Goal: Navigation & Orientation: Find specific page/section

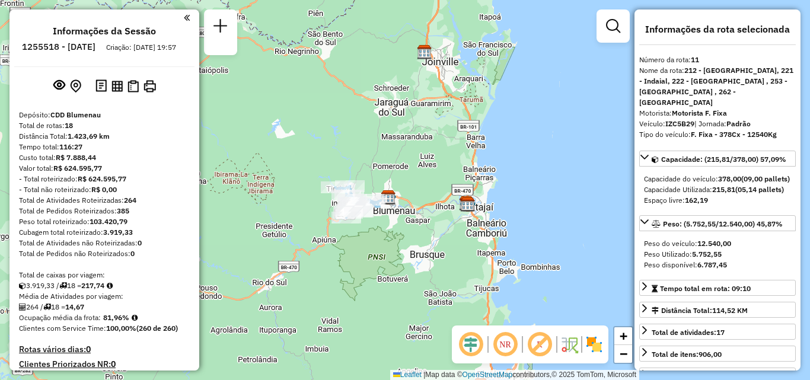
select select "**********"
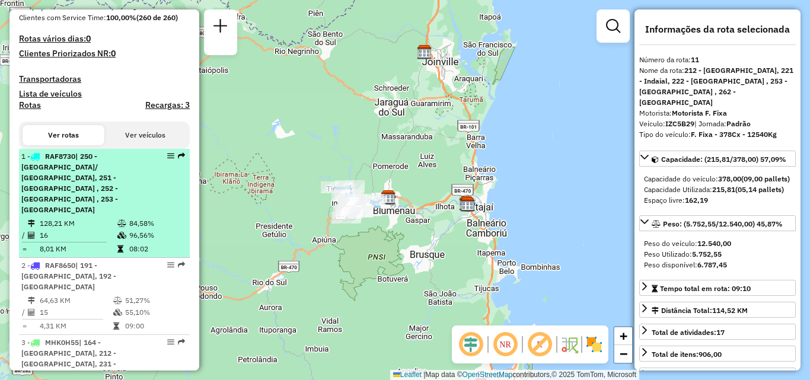
scroll to position [297, 0]
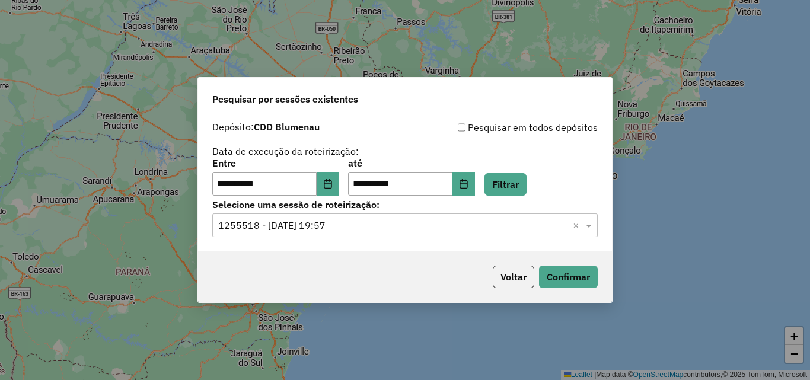
click at [349, 179] on div "**********" at bounding box center [404, 177] width 385 height 37
click at [333, 185] on icon "Choose Date" at bounding box center [327, 183] width 9 height 9
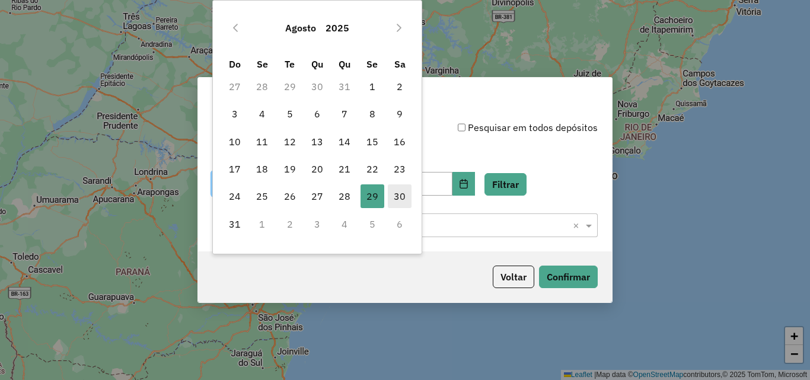
click at [393, 190] on span "30" at bounding box center [400, 196] width 24 height 24
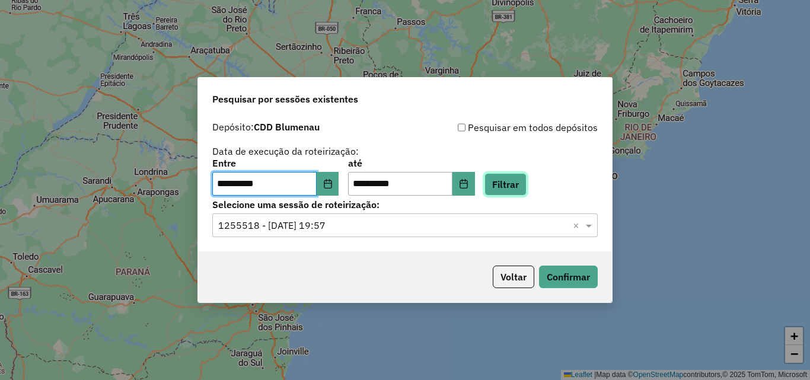
click at [515, 182] on button "Filtrar" at bounding box center [506, 184] width 42 height 23
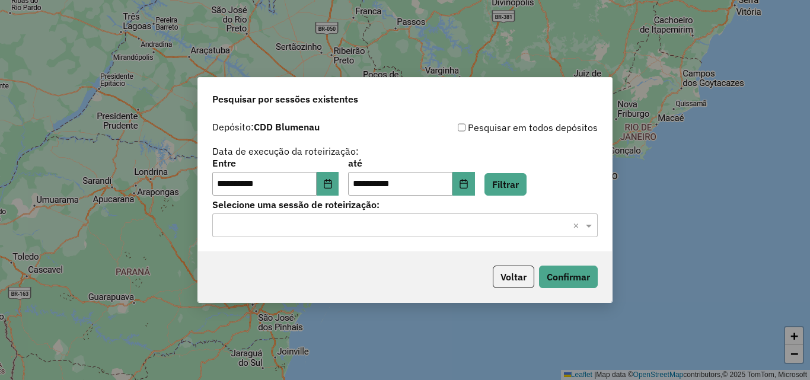
click at [391, 225] on input "text" at bounding box center [393, 226] width 350 height 14
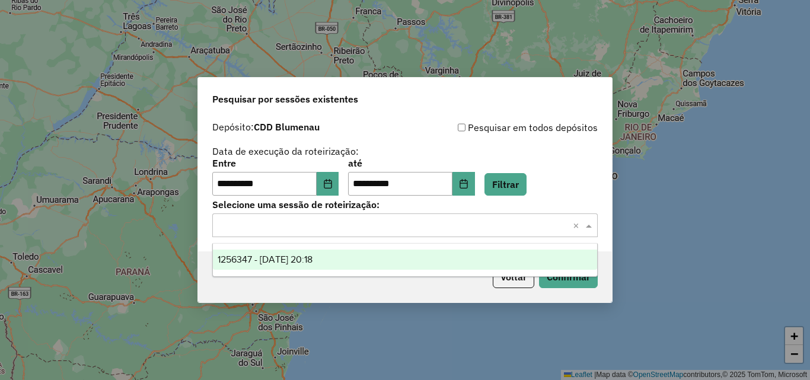
click at [360, 253] on div "1256347 - 30/08/2025 20:18" at bounding box center [405, 260] width 384 height 20
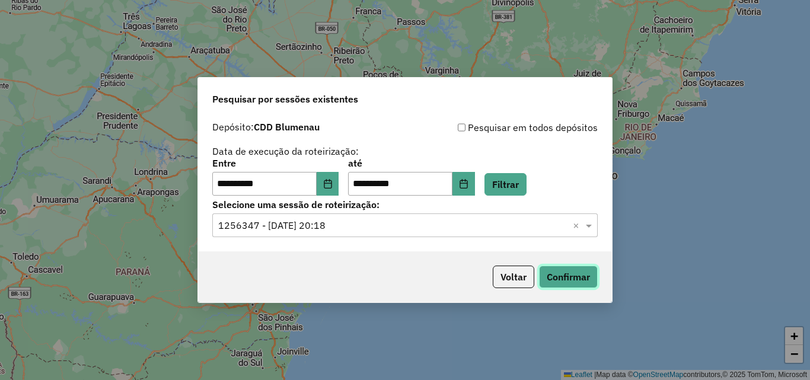
click at [572, 275] on button "Confirmar" at bounding box center [568, 277] width 59 height 23
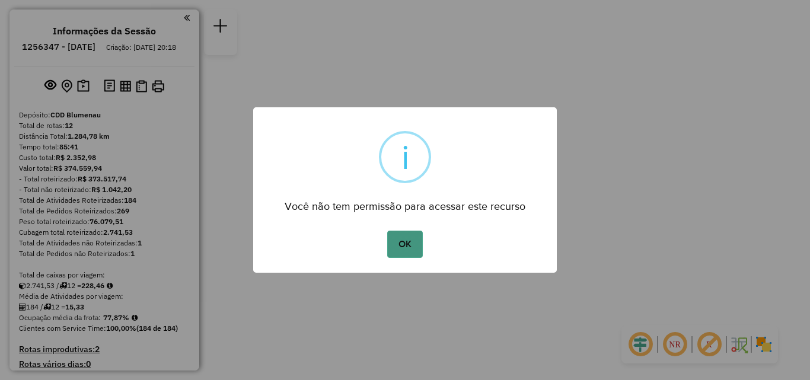
click at [396, 241] on button "OK" at bounding box center [404, 244] width 35 height 27
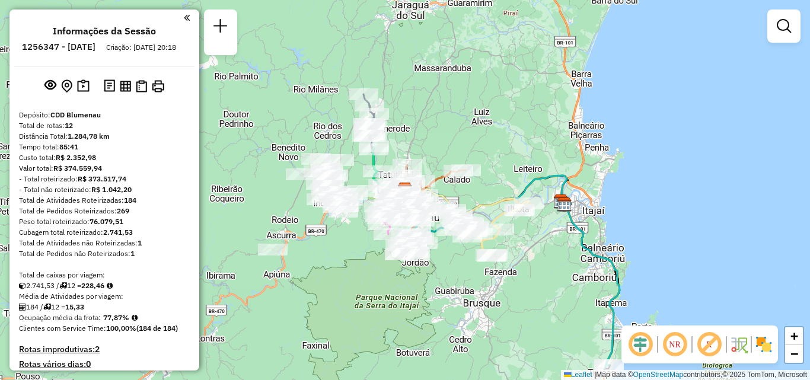
drag, startPoint x: 265, startPoint y: 156, endPoint x: 270, endPoint y: 122, distance: 34.8
click at [269, 130] on div "Janela de atendimento Grade de atendimento Capacidade Transportadoras Veículos …" at bounding box center [405, 190] width 810 height 380
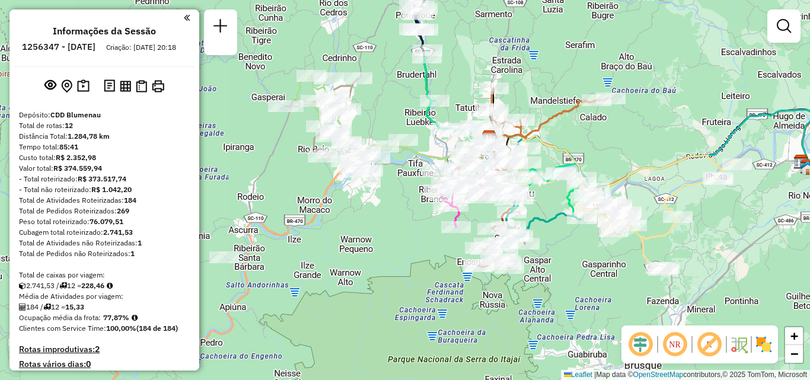
drag, startPoint x: 348, startPoint y: 181, endPoint x: 304, endPoint y: 180, distance: 43.9
click at [304, 180] on div "Janela de atendimento Grade de atendimento Capacidade Transportadoras Veículos …" at bounding box center [405, 190] width 810 height 380
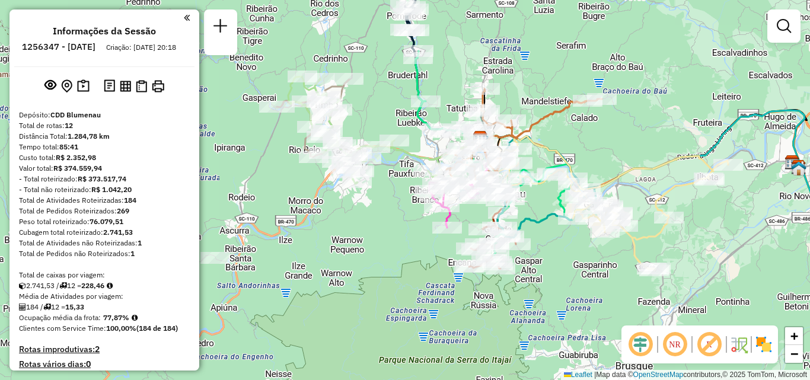
drag, startPoint x: 343, startPoint y: 214, endPoint x: 317, endPoint y: 221, distance: 26.3
click at [317, 221] on div "Janela de atendimento Grade de atendimento Capacidade Transportadoras Veículos …" at bounding box center [405, 190] width 810 height 380
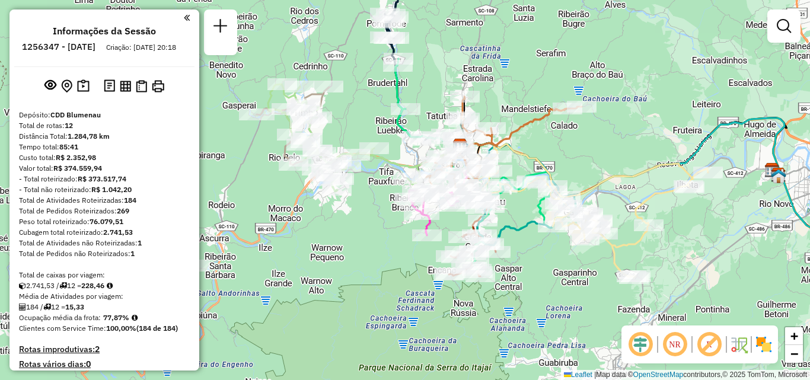
drag, startPoint x: 441, startPoint y: 79, endPoint x: 466, endPoint y: 94, distance: 28.8
click at [465, 93] on div "Janela de atendimento Grade de atendimento Capacidade Transportadoras Veículos …" at bounding box center [405, 190] width 810 height 380
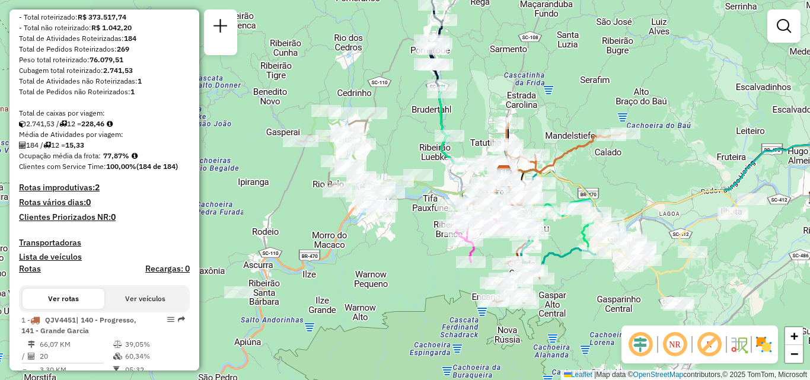
scroll to position [178, 0]
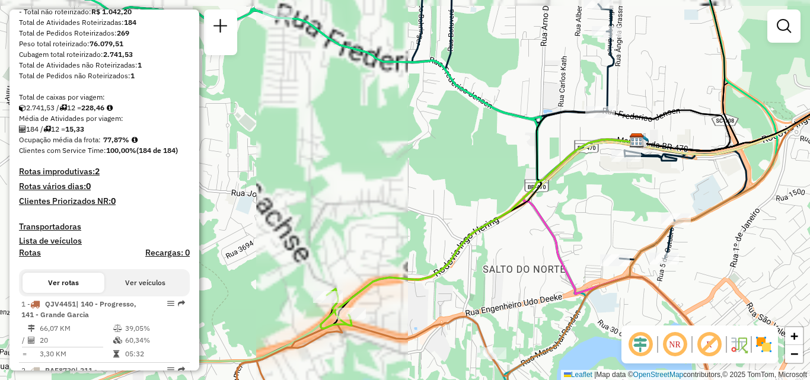
drag, startPoint x: 455, startPoint y: 227, endPoint x: 461, endPoint y: 190, distance: 37.2
click at [459, 195] on div "Janela de atendimento Grade de atendimento Capacidade Transportadoras Veículos …" at bounding box center [405, 190] width 810 height 380
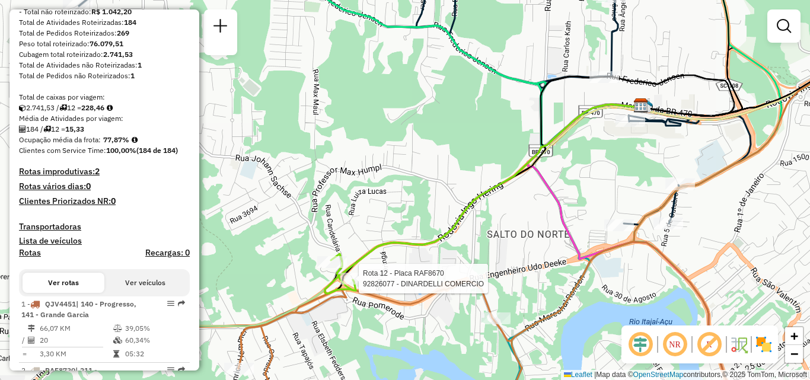
select select "**********"
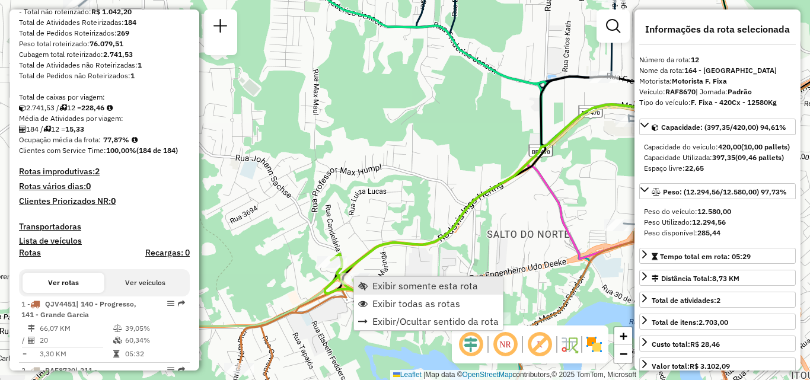
scroll to position [1247, 0]
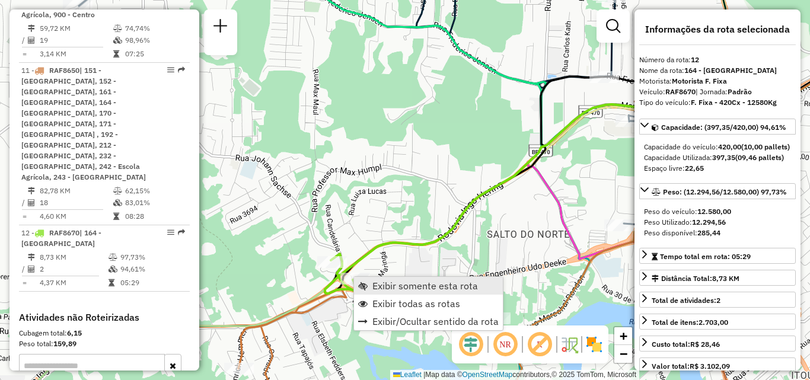
click at [388, 279] on link "Exibir somente esta rota" at bounding box center [428, 286] width 149 height 18
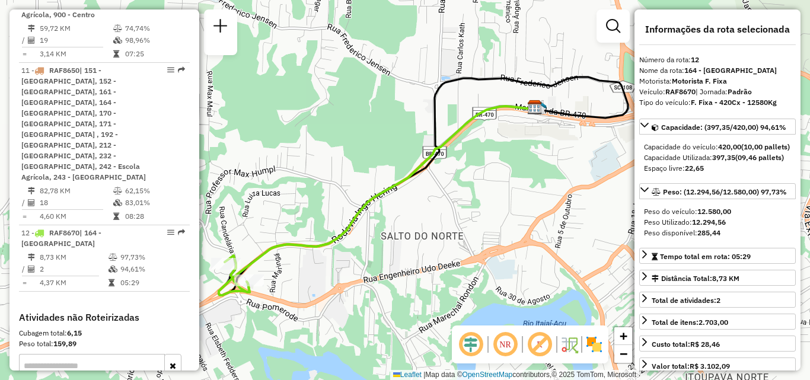
drag, startPoint x: 356, startPoint y: 279, endPoint x: 421, endPoint y: 266, distance: 65.9
click at [401, 270] on div "Janela de atendimento Grade de atendimento Capacidade Transportadoras Veículos …" at bounding box center [405, 190] width 810 height 380
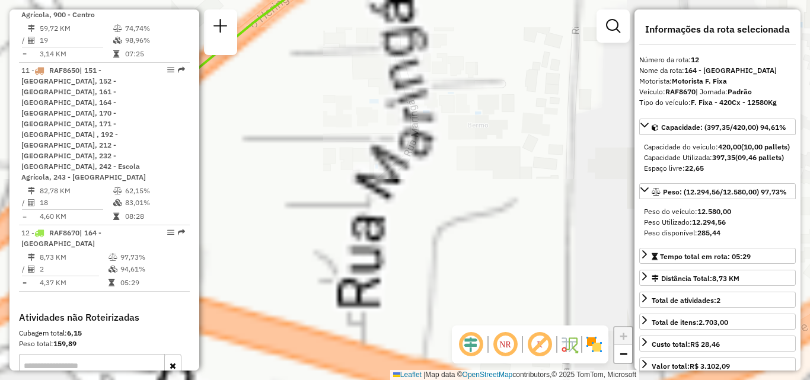
drag, startPoint x: 402, startPoint y: 250, endPoint x: 454, endPoint y: 243, distance: 52.8
click at [447, 244] on div "Janela de atendimento Grade de atendimento Capacidade Transportadoras Veículos …" at bounding box center [405, 190] width 810 height 380
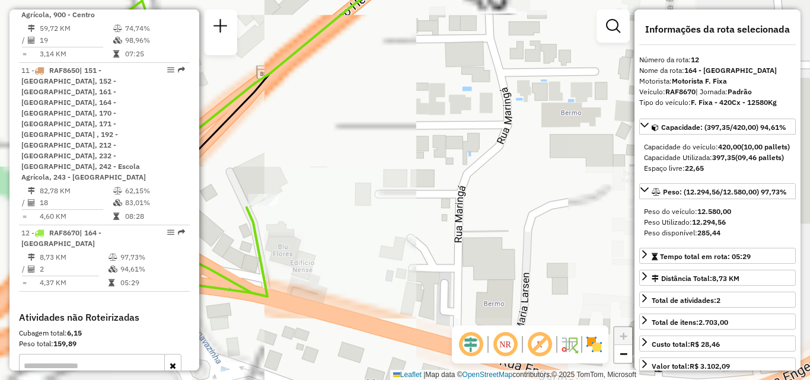
drag, startPoint x: 414, startPoint y: 246, endPoint x: 540, endPoint y: 246, distance: 125.7
click at [539, 246] on div "Janela de atendimento Grade de atendimento Capacidade Transportadoras Veículos …" at bounding box center [405, 190] width 810 height 380
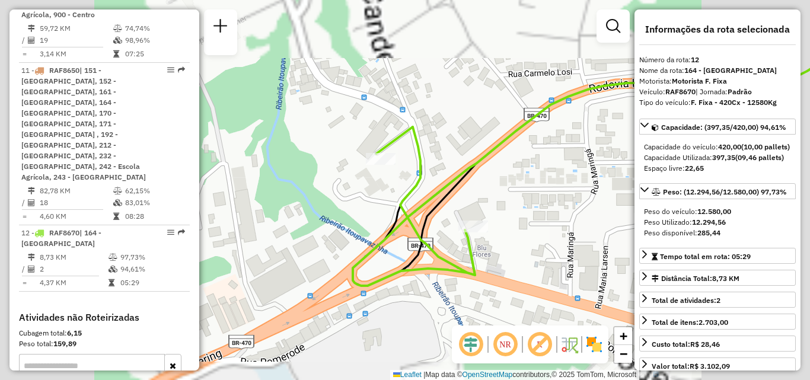
drag, startPoint x: 427, startPoint y: 241, endPoint x: 440, endPoint y: 243, distance: 13.2
click at [441, 244] on icon at bounding box center [426, 201] width 98 height 148
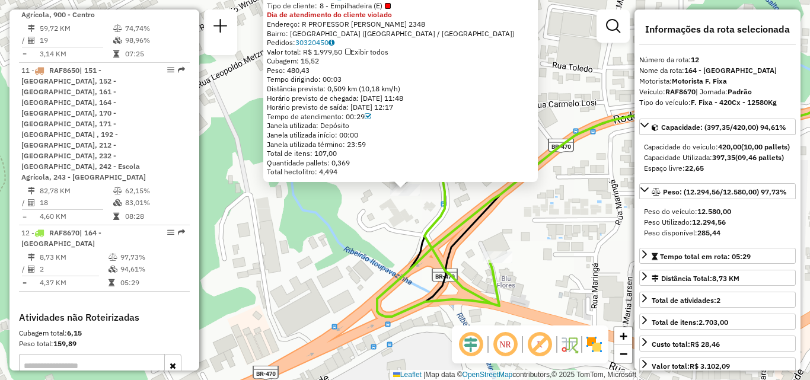
click at [390, 211] on div "92800239 - VALDIR DA SILVA e CI Tipo de cliente: 8 - Empilhadeira (E) Dia de at…" at bounding box center [405, 190] width 810 height 380
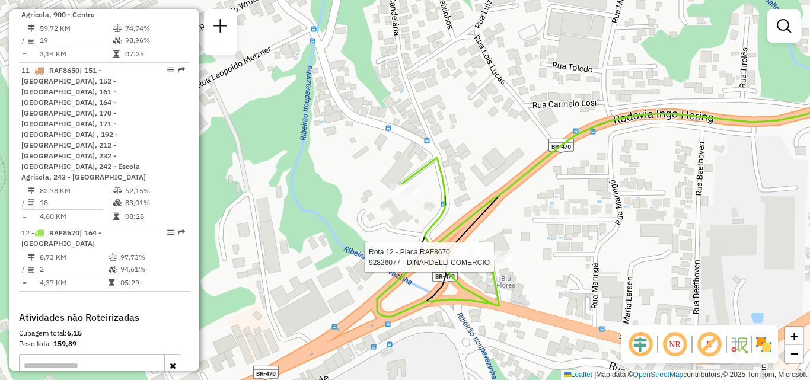
select select "**********"
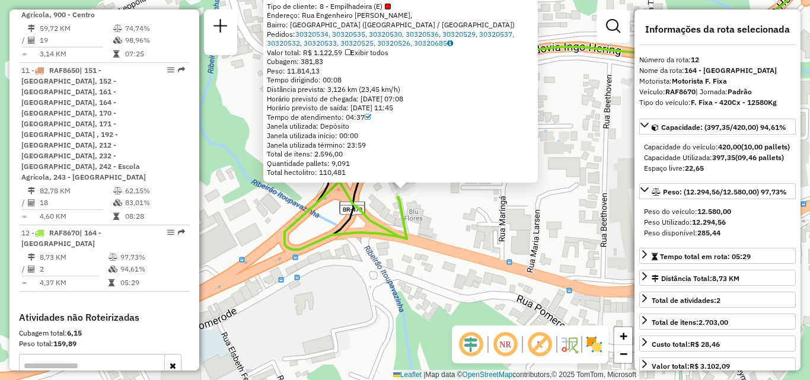
click at [486, 231] on div "92826077 - DINARDELLI COMERCIO Tipo de cliente: 8 - Empilhadeira (E) Endereço: …" at bounding box center [405, 190] width 810 height 380
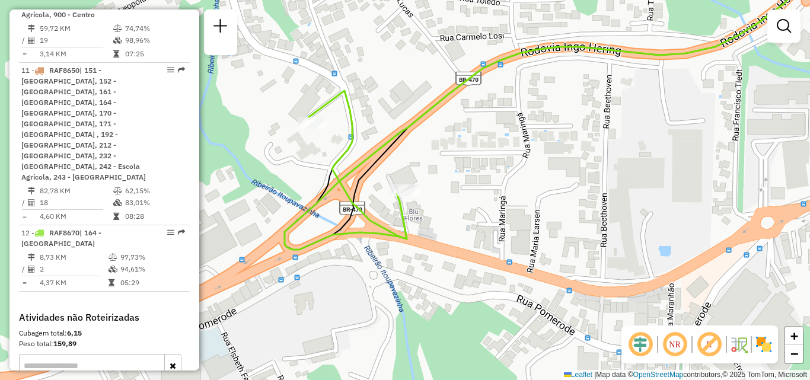
click at [534, 237] on div "Janela de atendimento Grade de atendimento Capacidade Transportadoras Veículos …" at bounding box center [405, 190] width 810 height 380
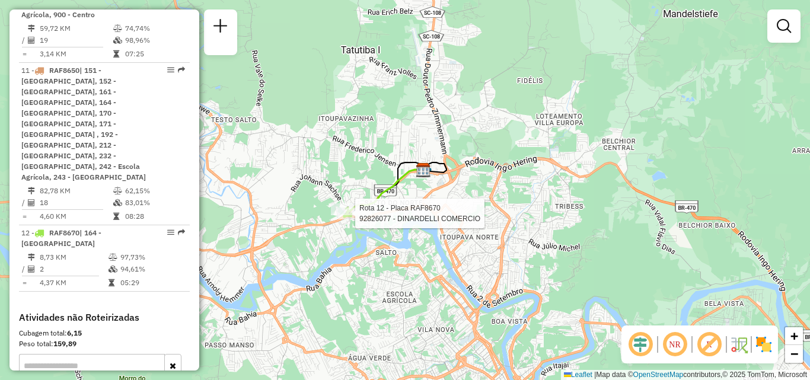
select select "**********"
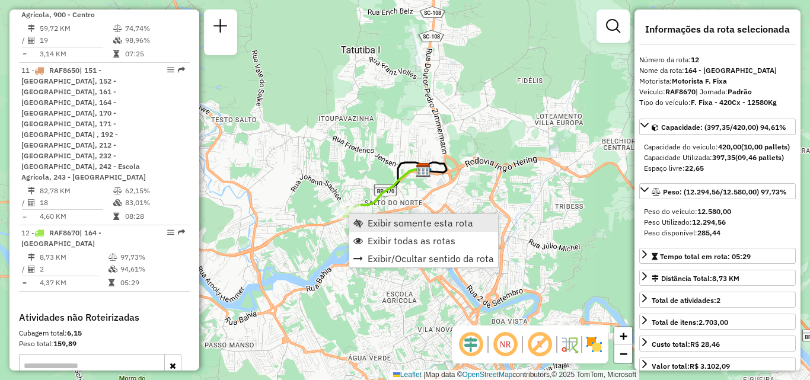
click at [375, 224] on span "Exibir somente esta rota" at bounding box center [421, 222] width 106 height 9
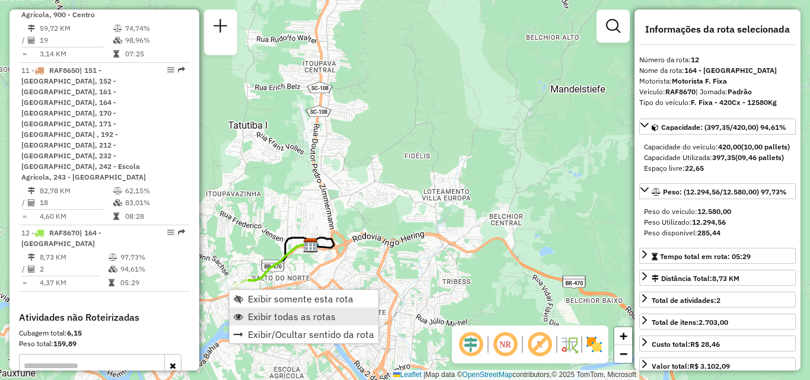
click at [289, 312] on span "Exibir todas as rotas" at bounding box center [292, 316] width 88 height 9
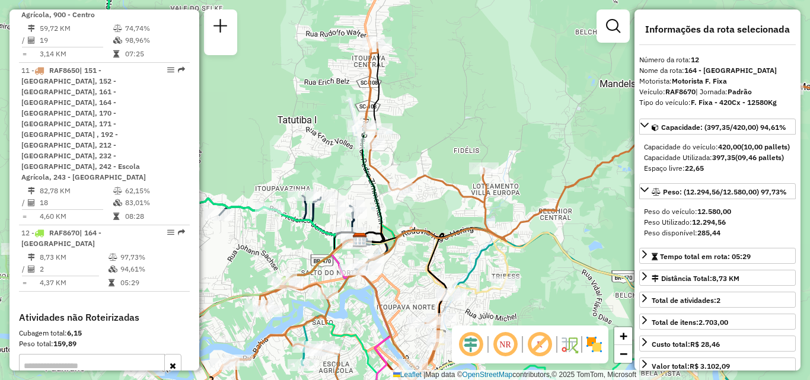
drag, startPoint x: 324, startPoint y: 257, endPoint x: 416, endPoint y: 242, distance: 92.5
click at [372, 243] on div at bounding box center [357, 244] width 30 height 12
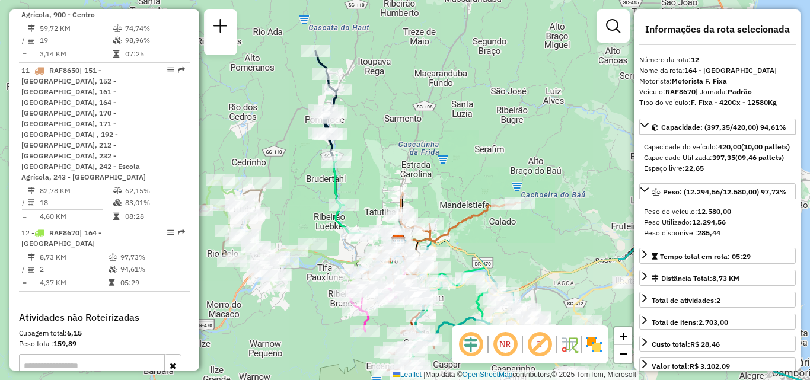
drag, startPoint x: 310, startPoint y: 262, endPoint x: 377, endPoint y: 237, distance: 70.9
click at [353, 245] on icon at bounding box center [283, 233] width 154 height 107
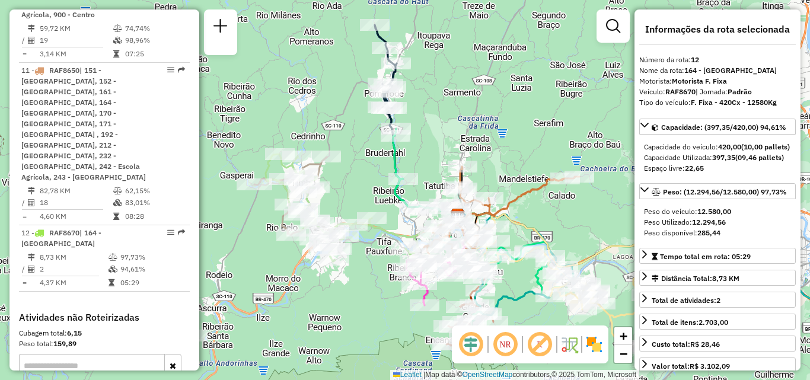
drag, startPoint x: 295, startPoint y: 262, endPoint x: 359, endPoint y: 245, distance: 66.7
click at [357, 245] on div "Rota 8 - Placa MJW4A72 92811472 - L E W CAFE LTDA Rota 8 - Placa MJW4A72 928115…" at bounding box center [405, 190] width 810 height 380
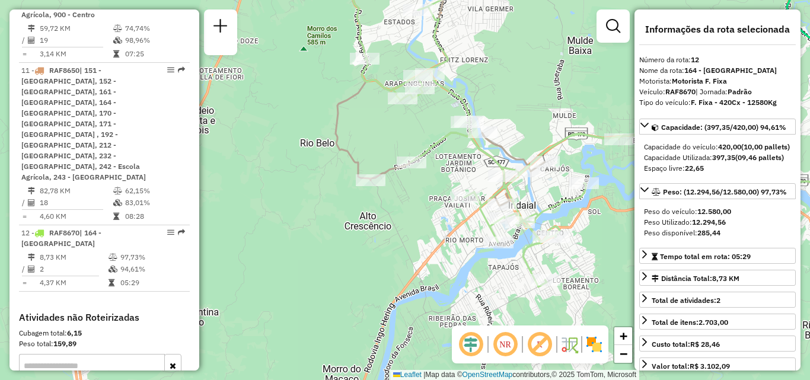
drag, startPoint x: 358, startPoint y: 232, endPoint x: 318, endPoint y: 257, distance: 46.6
click at [319, 257] on div "Janela de atendimento Grade de atendimento Capacidade Transportadoras Veículos …" at bounding box center [405, 190] width 810 height 380
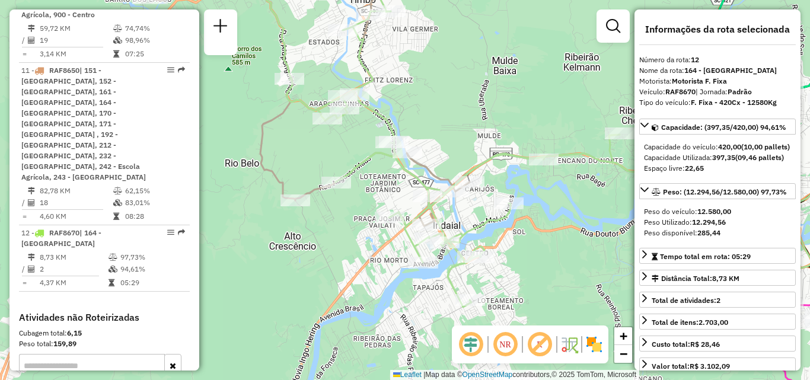
drag, startPoint x: 383, startPoint y: 232, endPoint x: 251, endPoint y: 263, distance: 134.6
click at [256, 261] on div "Janela de atendimento Grade de atendimento Capacidade Transportadoras Veículos …" at bounding box center [405, 190] width 810 height 380
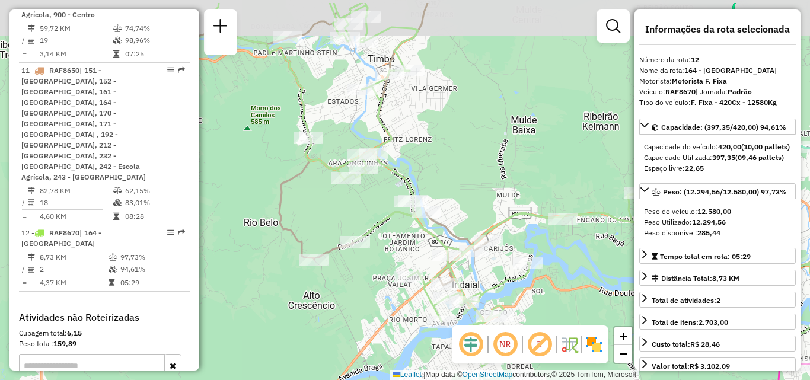
drag, startPoint x: 469, startPoint y: 160, endPoint x: 558, endPoint y: 209, distance: 101.7
click at [579, 211] on div "Janela de atendimento Grade de atendimento Capacidade Transportadoras Veículos …" at bounding box center [405, 190] width 810 height 380
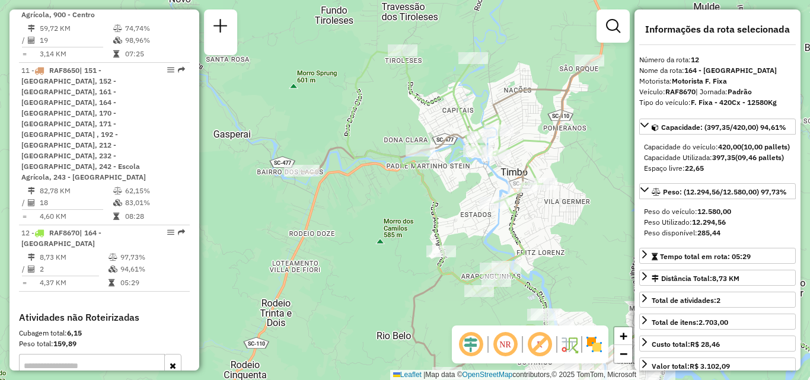
drag, startPoint x: 410, startPoint y: 204, endPoint x: 385, endPoint y: 248, distance: 50.5
click at [392, 251] on div "Janela de atendimento Grade de atendimento Capacidade Transportadoras Veículos …" at bounding box center [405, 190] width 810 height 380
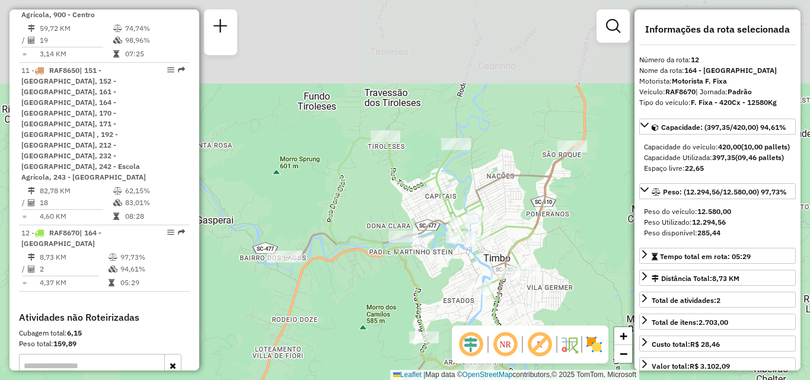
drag, startPoint x: 374, startPoint y: 299, endPoint x: 361, endPoint y: 352, distance: 54.8
click at [361, 354] on div "Janela de atendimento Grade de atendimento Capacidade Transportadoras Veículos …" at bounding box center [405, 190] width 810 height 380
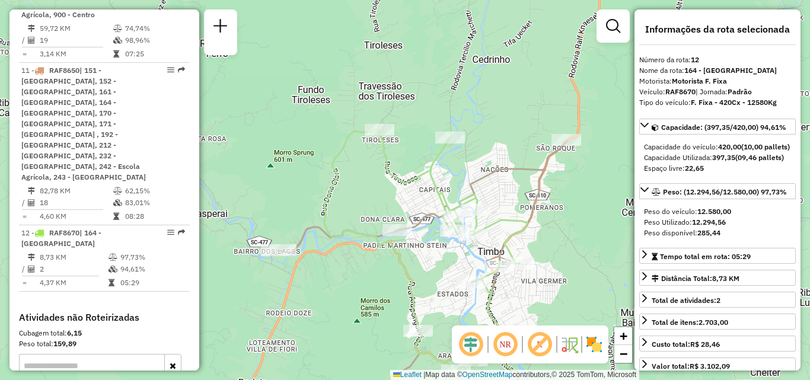
drag, startPoint x: 361, startPoint y: 333, endPoint x: 362, endPoint y: 294, distance: 39.2
click at [361, 300] on div "Janela de atendimento Grade de atendimento Capacidade Transportadoras Veículos …" at bounding box center [405, 190] width 810 height 380
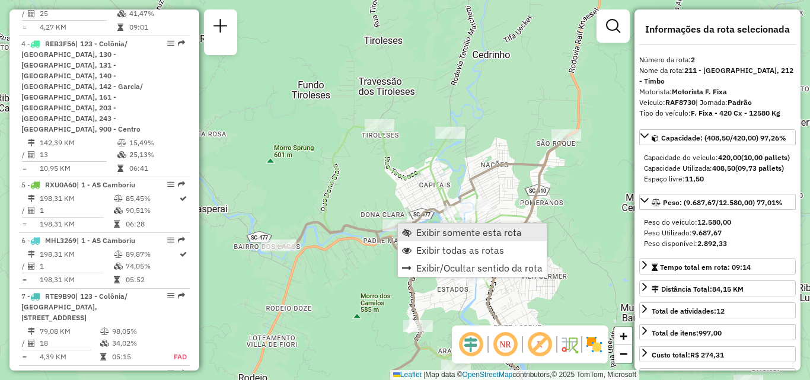
scroll to position [542, 0]
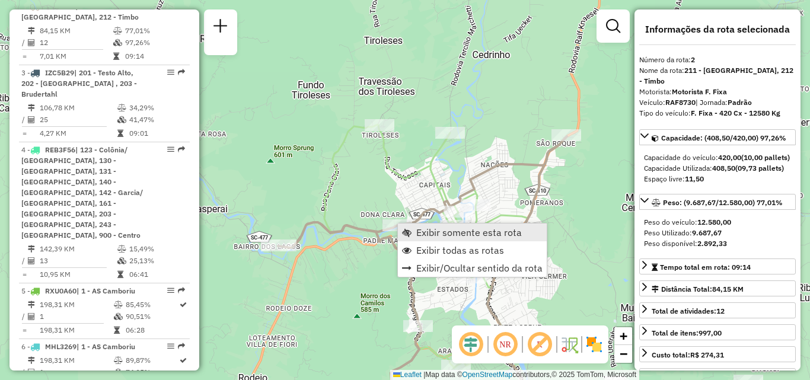
click at [425, 232] on span "Exibir somente esta rota" at bounding box center [469, 232] width 106 height 9
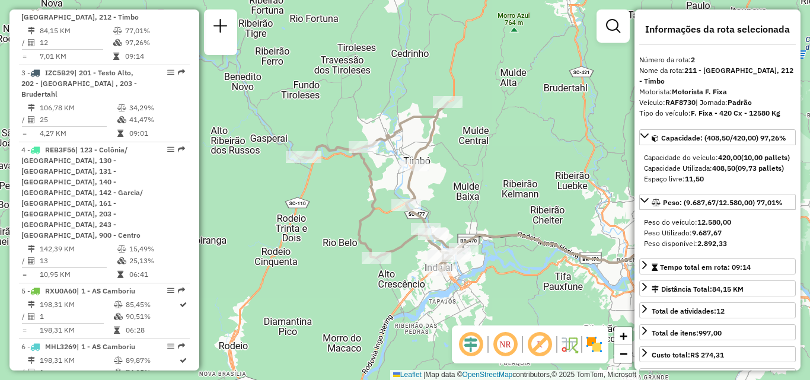
drag, startPoint x: 420, startPoint y: 259, endPoint x: 523, endPoint y: 257, distance: 103.2
click at [523, 257] on div "Janela de atendimento Grade de atendimento Capacidade Transportadoras Veículos …" at bounding box center [405, 190] width 810 height 380
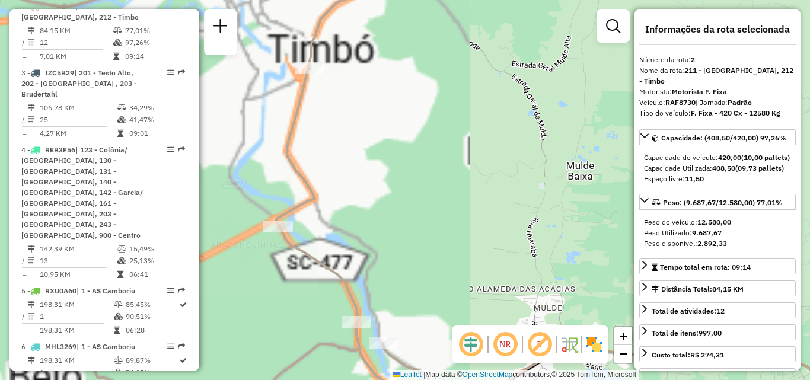
drag, startPoint x: 447, startPoint y: 208, endPoint x: 473, endPoint y: 162, distance: 52.9
click at [468, 173] on div "Janela de atendimento Grade de atendimento Capacidade Transportadoras Veículos …" at bounding box center [405, 190] width 810 height 380
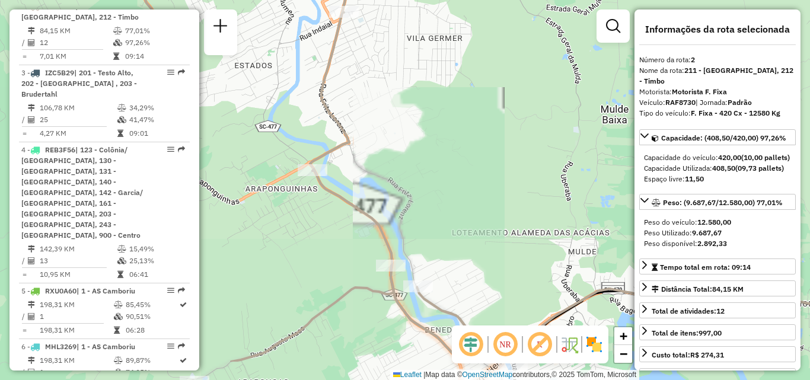
drag, startPoint x: 474, startPoint y: 189, endPoint x: 481, endPoint y: 141, distance: 47.9
click at [482, 144] on div "Janela de atendimento Grade de atendimento Capacidade Transportadoras Veículos …" at bounding box center [405, 190] width 810 height 380
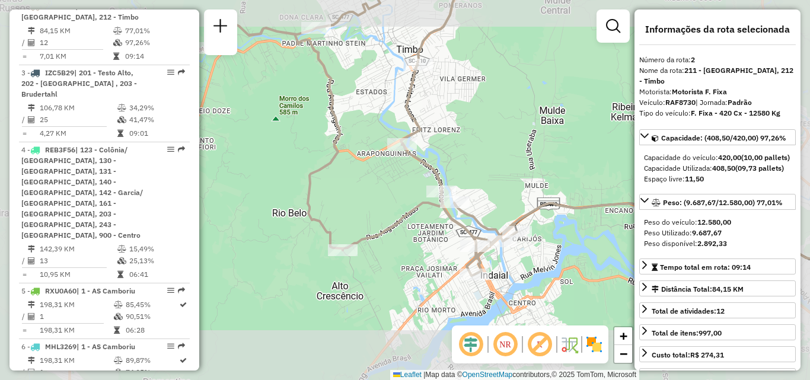
drag, startPoint x: 486, startPoint y: 172, endPoint x: 473, endPoint y: 126, distance: 47.7
click at [474, 129] on div "Janela de atendimento Grade de atendimento Capacidade Transportadoras Veículos …" at bounding box center [405, 190] width 810 height 380
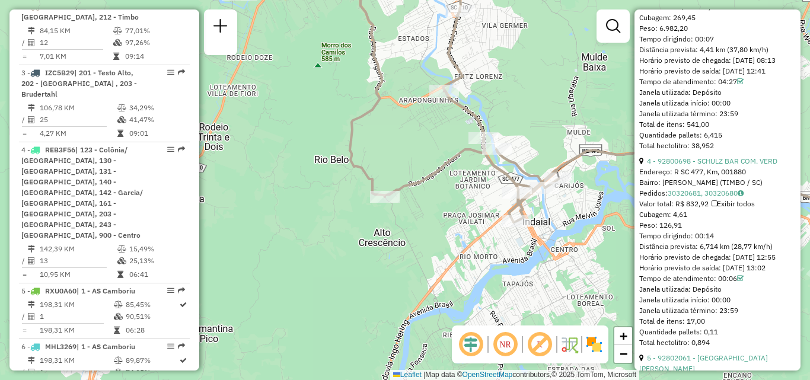
scroll to position [1008, 0]
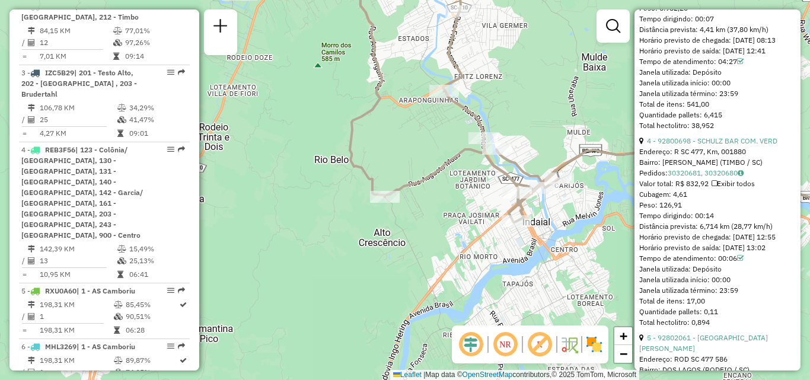
click at [510, 252] on div "Janela de atendimento Grade de atendimento Capacidade Transportadoras Veículos …" at bounding box center [405, 190] width 810 height 380
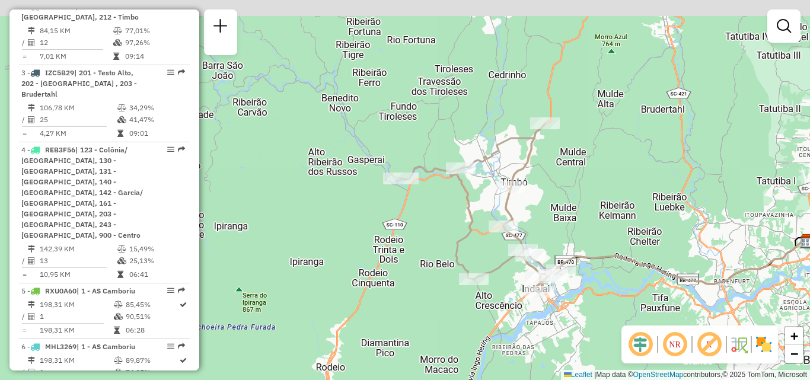
drag, startPoint x: 579, startPoint y: 119, endPoint x: 590, endPoint y: 206, distance: 87.8
click at [590, 206] on div "Janela de atendimento Grade de atendimento Capacidade Transportadoras Veículos …" at bounding box center [405, 190] width 810 height 380
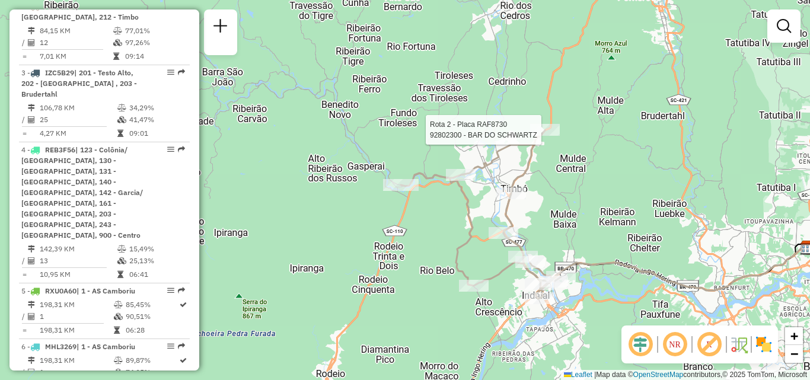
select select "**********"
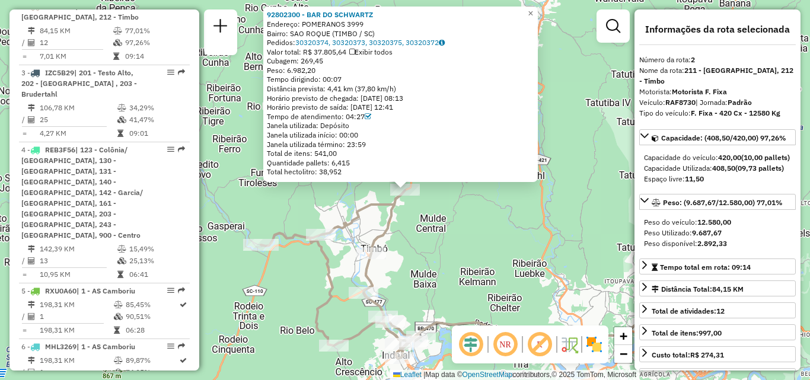
click at [482, 273] on div "92802300 - BAR DO SCHWARTZ Endereço: POMERANOS 3999 Bairro: SAO ROQUE (TIMBO / …" at bounding box center [405, 190] width 810 height 380
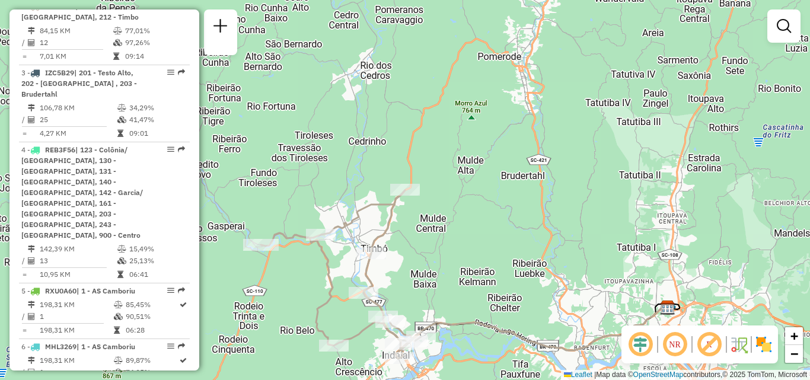
drag, startPoint x: 442, startPoint y: 272, endPoint x: 465, endPoint y: 231, distance: 47.2
click at [461, 238] on div "Janela de atendimento Grade de atendimento Capacidade Transportadoras Veículos …" at bounding box center [405, 190] width 810 height 380
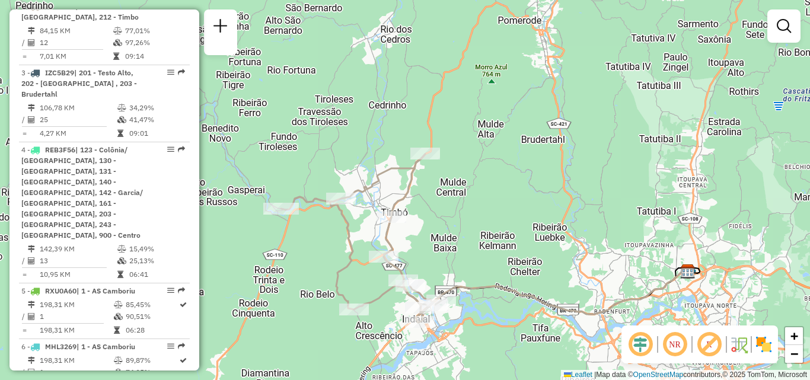
drag, startPoint x: 469, startPoint y: 248, endPoint x: 486, endPoint y: 151, distance: 98.9
click at [486, 151] on div "Janela de atendimento Grade de atendimento Capacidade Transportadoras Veículos …" at bounding box center [405, 190] width 810 height 380
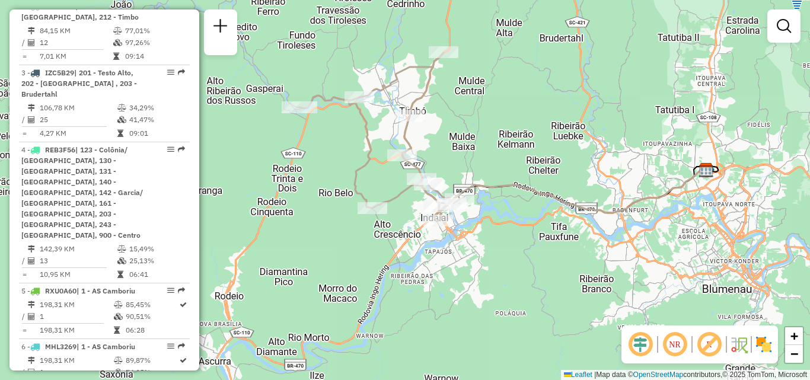
drag, startPoint x: 367, startPoint y: 240, endPoint x: 394, endPoint y: 243, distance: 27.4
click at [394, 243] on div "Janela de atendimento Grade de atendimento Capacidade Transportadoras Veículos …" at bounding box center [405, 190] width 810 height 380
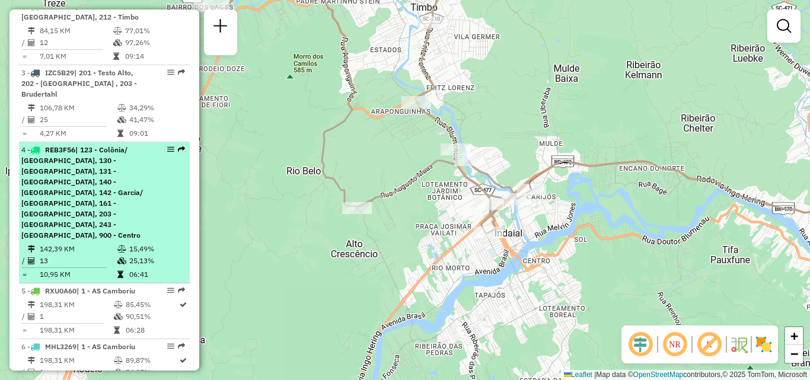
click at [82, 184] on span "| 123 - Colônia/ [GEOGRAPHIC_DATA], 130 - [GEOGRAPHIC_DATA], 131 - [GEOGRAPHIC_…" at bounding box center [82, 192] width 122 height 94
select select "**********"
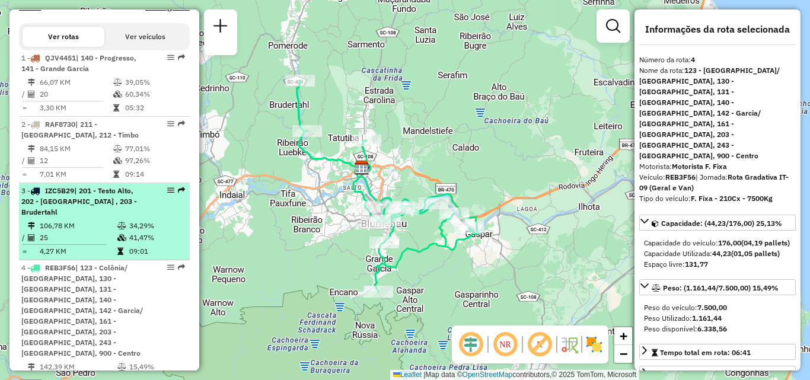
scroll to position [423, 0]
click at [85, 209] on span "| 201 - Testo Alto, 202 - [GEOGRAPHIC_DATA] , 203 - Brudertahl" at bounding box center [79, 202] width 116 height 30
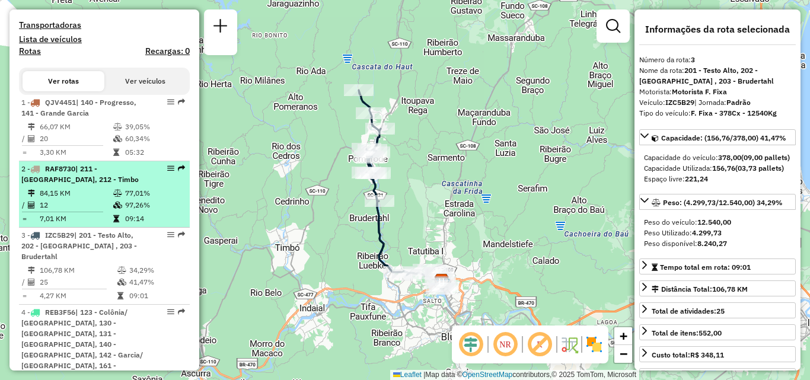
scroll to position [364, 0]
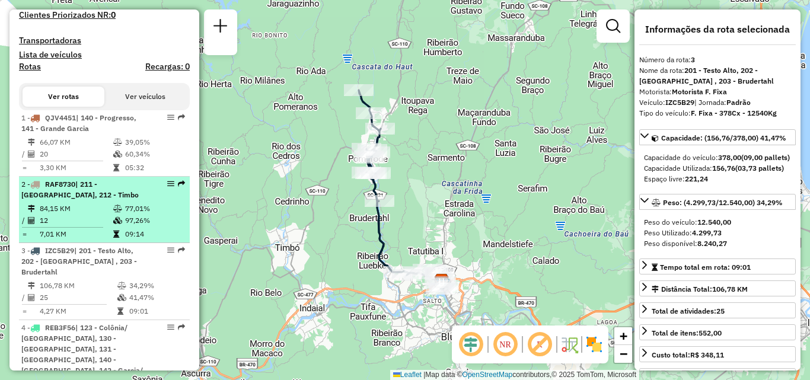
click at [95, 215] on td "84,15 KM" at bounding box center [76, 209] width 74 height 12
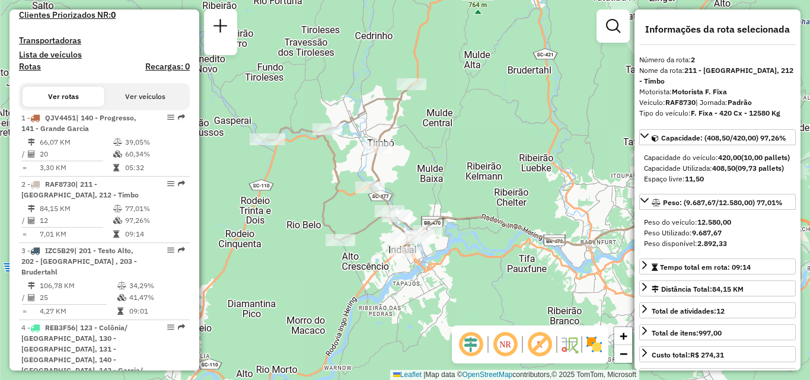
drag, startPoint x: 348, startPoint y: 211, endPoint x: 406, endPoint y: 195, distance: 59.7
click at [405, 195] on div "Janela de atendimento Grade de atendimento Capacidade Transportadoras Veículos …" at bounding box center [405, 190] width 810 height 380
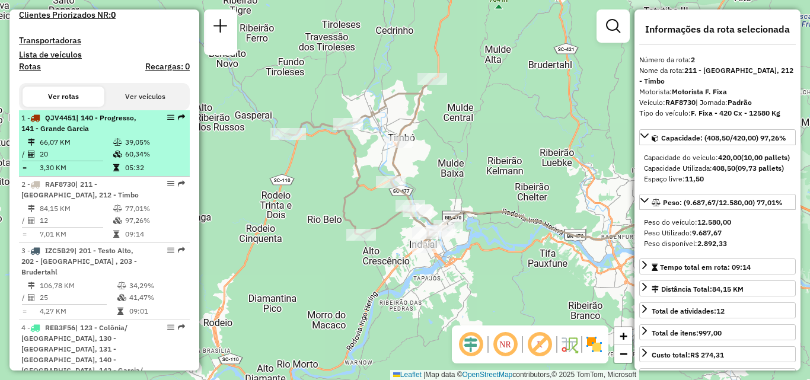
click at [50, 148] on td "66,07 KM" at bounding box center [76, 142] width 74 height 12
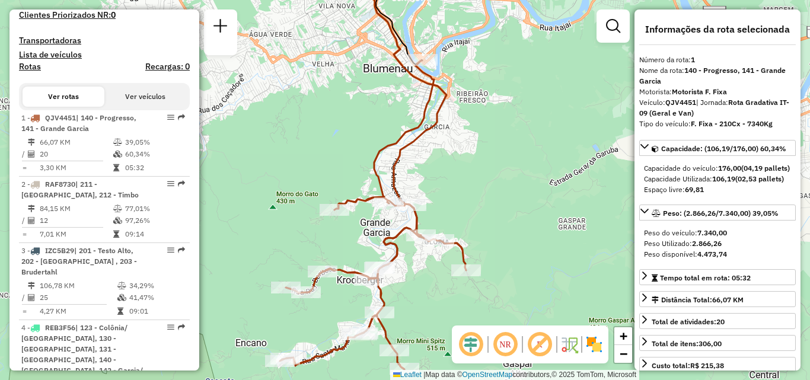
drag, startPoint x: 426, startPoint y: 283, endPoint x: 413, endPoint y: 205, distance: 80.0
click at [416, 218] on div "Janela de atendimento Grade de atendimento Capacidade Transportadoras Veículos …" at bounding box center [405, 190] width 810 height 380
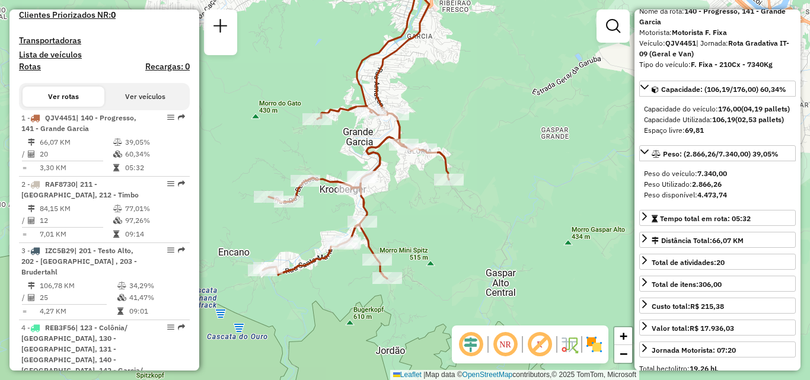
scroll to position [0, 0]
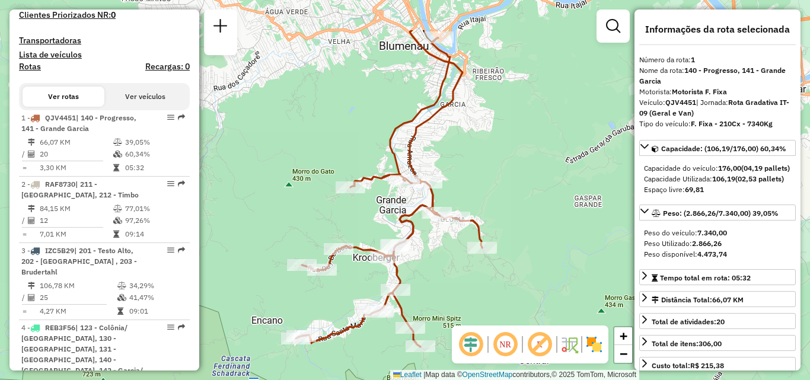
drag, startPoint x: 495, startPoint y: 192, endPoint x: 549, endPoint y: 299, distance: 119.6
click at [549, 299] on div "Janela de atendimento Grade de atendimento Capacidade Transportadoras Veículos …" at bounding box center [405, 190] width 810 height 380
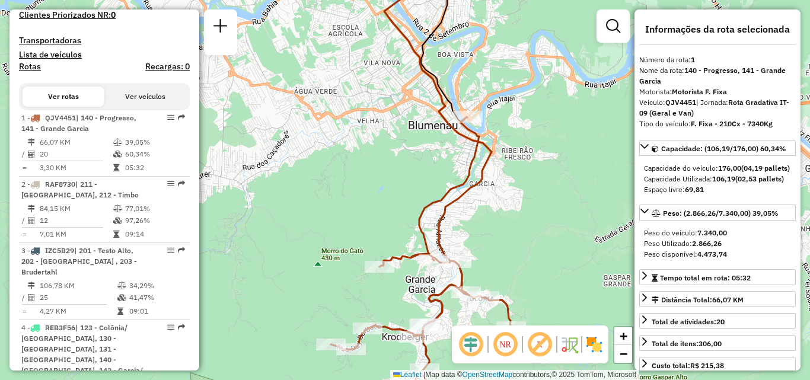
drag, startPoint x: 541, startPoint y: 250, endPoint x: 547, endPoint y: 288, distance: 37.8
click at [547, 288] on div "Janela de atendimento Grade de atendimento Capacidade Transportadoras Veículos …" at bounding box center [405, 190] width 810 height 380
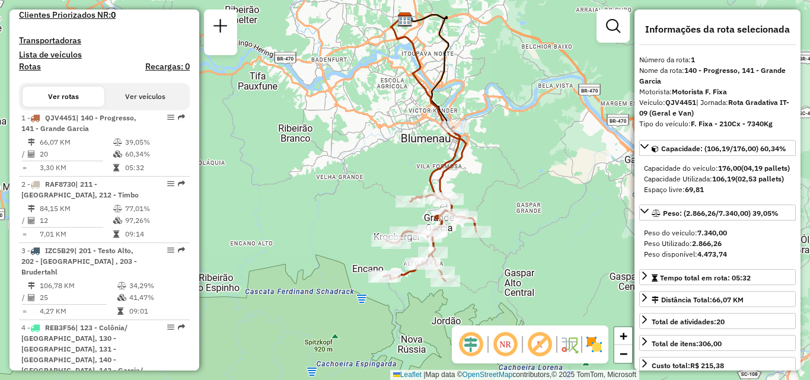
drag, startPoint x: 412, startPoint y: 220, endPoint x: 405, endPoint y: 163, distance: 57.9
click at [405, 163] on div "Janela de atendimento Grade de atendimento Capacidade Transportadoras Veículos …" at bounding box center [405, 190] width 810 height 380
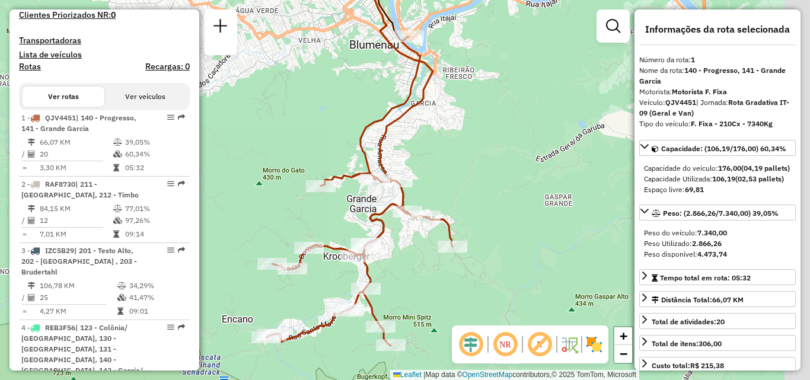
drag, startPoint x: 482, startPoint y: 273, endPoint x: 442, endPoint y: 307, distance: 52.1
click at [442, 307] on div "Janela de atendimento Grade de atendimento Capacidade Transportadoras Veículos …" at bounding box center [405, 190] width 810 height 380
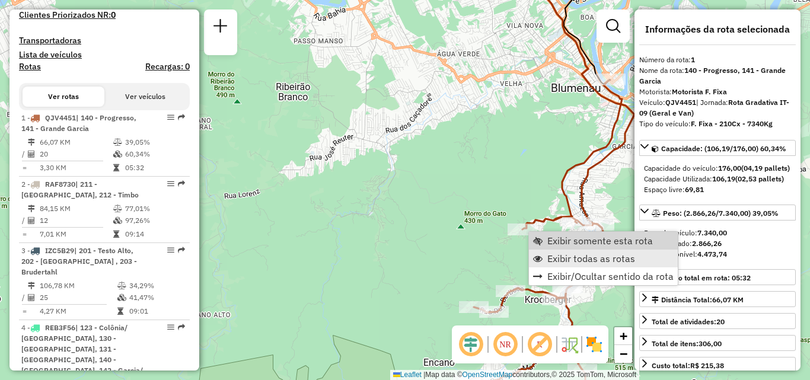
scroll to position [476, 0]
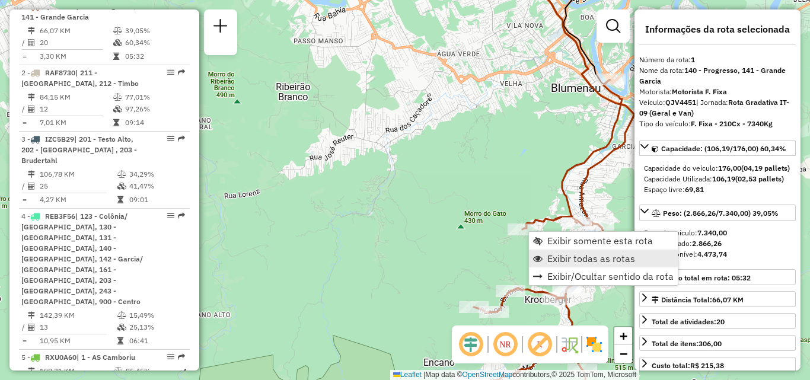
click at [550, 257] on span "Exibir todas as rotas" at bounding box center [591, 258] width 88 height 9
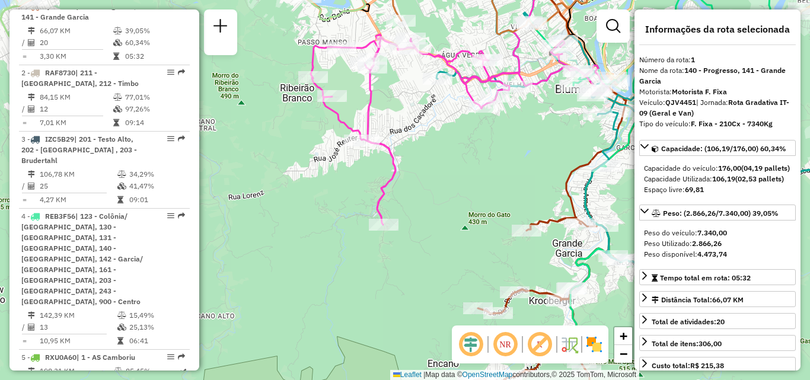
drag, startPoint x: 424, startPoint y: 218, endPoint x: 488, endPoint y: 343, distance: 140.3
click at [488, 343] on hb-router-mapa "Informações da Sessão 1256347 - 30/08/2025 Criação: 29/08/2025 20:18 Depósito: …" at bounding box center [405, 190] width 810 height 380
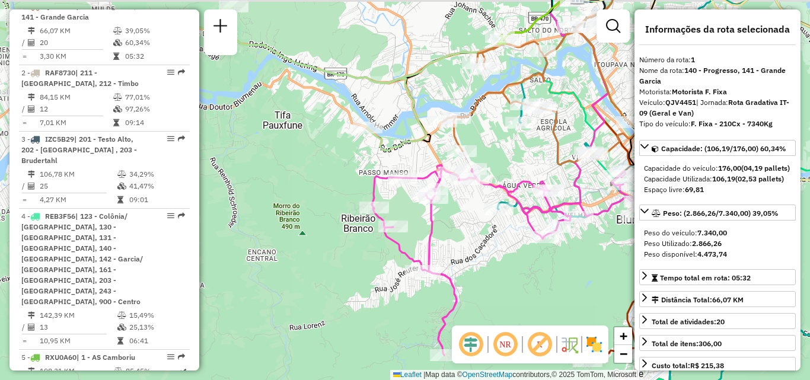
click at [423, 356] on div "Janela de atendimento Grade de atendimento Capacidade Transportadoras Veículos …" at bounding box center [405, 190] width 810 height 380
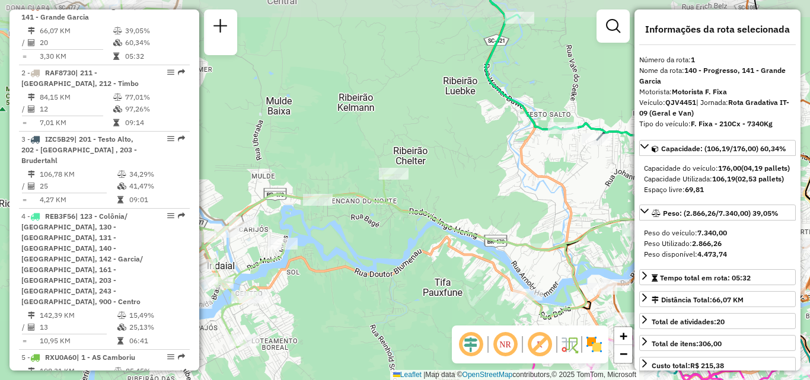
drag, startPoint x: 384, startPoint y: 295, endPoint x: 452, endPoint y: 276, distance: 70.1
click at [458, 285] on div "Janela de atendimento Grade de atendimento Capacidade Transportadoras Veículos …" at bounding box center [405, 190] width 810 height 380
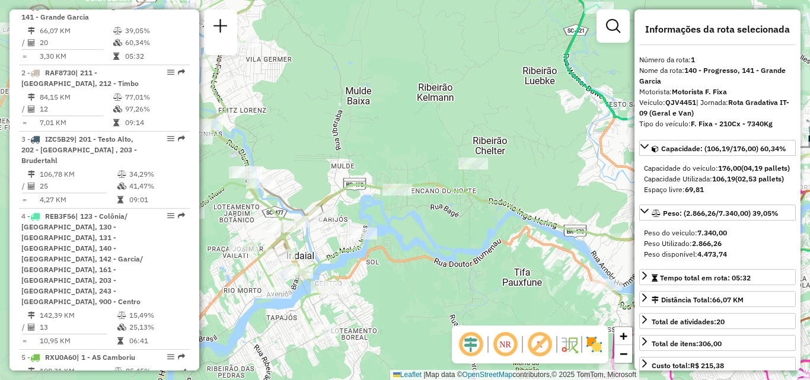
click at [407, 271] on div "Janela de atendimento Grade de atendimento Capacidade Transportadoras Veículos …" at bounding box center [405, 190] width 810 height 380
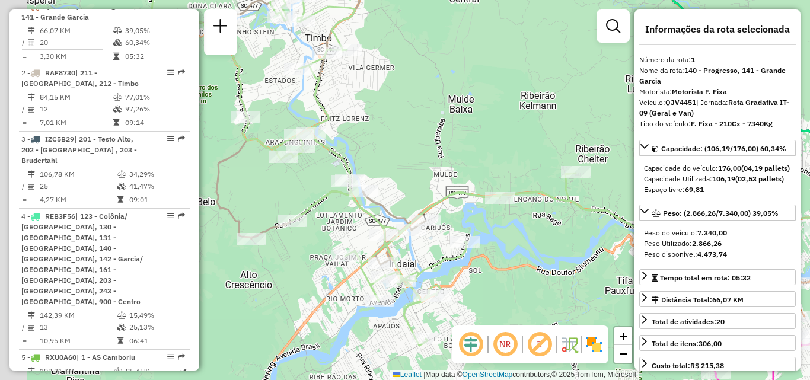
drag, startPoint x: 489, startPoint y: 233, endPoint x: 538, endPoint y: 288, distance: 73.5
click at [538, 288] on div "Janela de atendimento Grade de atendimento Capacidade Transportadoras Veículos …" at bounding box center [405, 190] width 810 height 380
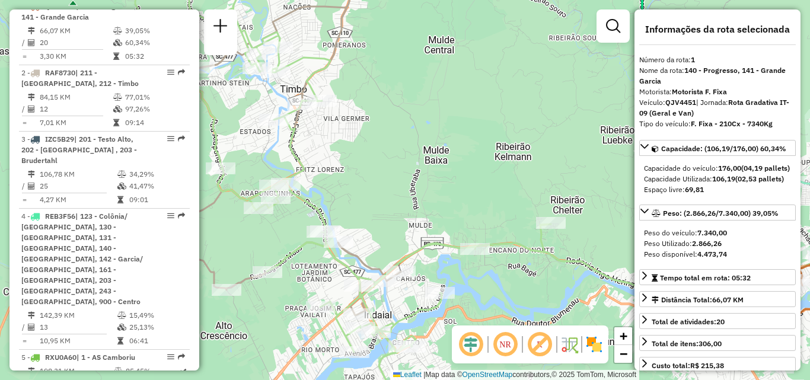
drag, startPoint x: 489, startPoint y: 197, endPoint x: 473, endPoint y: 294, distance: 98.5
click at [473, 294] on div "Janela de atendimento Grade de atendimento Capacidade Transportadoras Veículos …" at bounding box center [405, 190] width 810 height 380
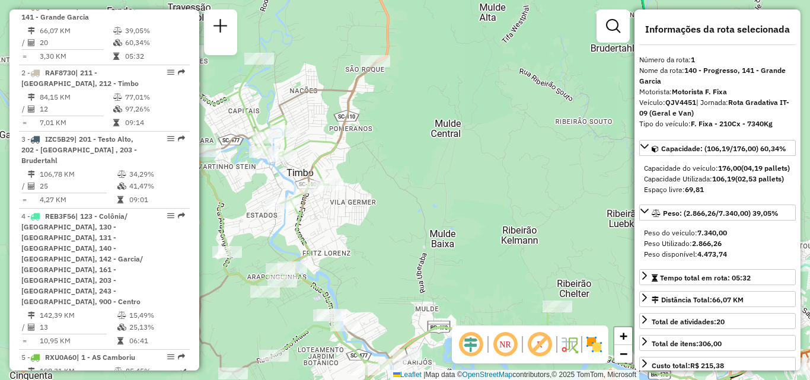
drag, startPoint x: 493, startPoint y: 208, endPoint x: 526, endPoint y: 209, distance: 32.7
click at [524, 209] on div "Janela de atendimento Grade de atendimento Capacidade Transportadoras Veículos …" at bounding box center [405, 190] width 810 height 380
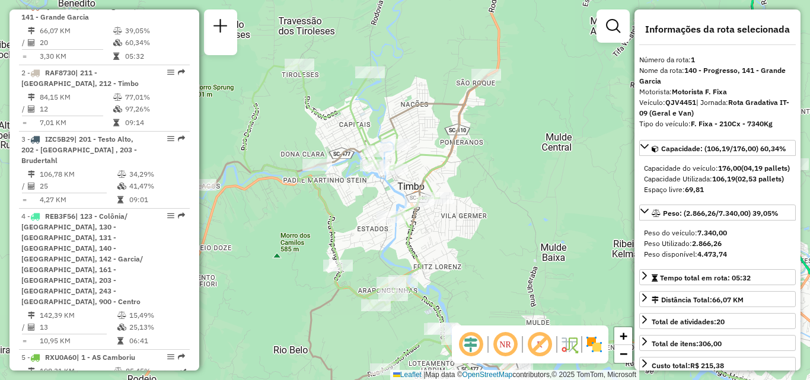
drag, startPoint x: 566, startPoint y: 318, endPoint x: 533, endPoint y: 208, distance: 115.4
click at [550, 242] on div "Janela de atendimento Grade de atendimento Capacidade Transportadoras Veículos …" at bounding box center [405, 190] width 810 height 380
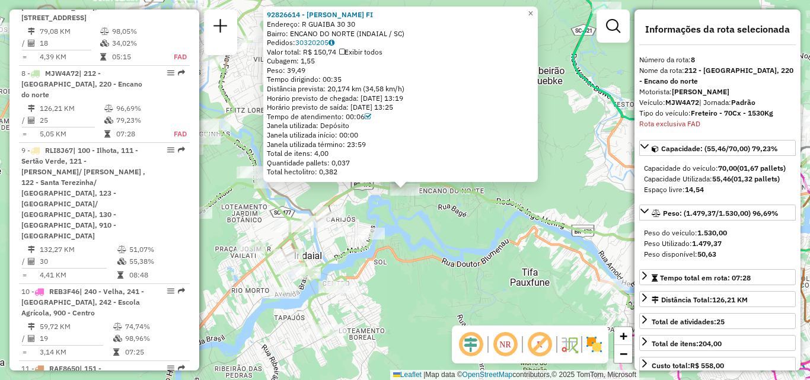
scroll to position [973, 0]
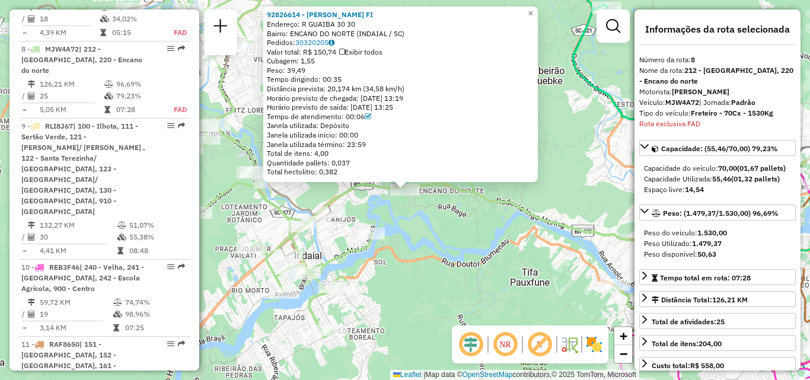
click at [472, 276] on div "92826614 - VARLENE RODRIGUES FI Endereço: R GUAIBA 30 30 Bairro: ENCANO DO NORT…" at bounding box center [405, 190] width 810 height 380
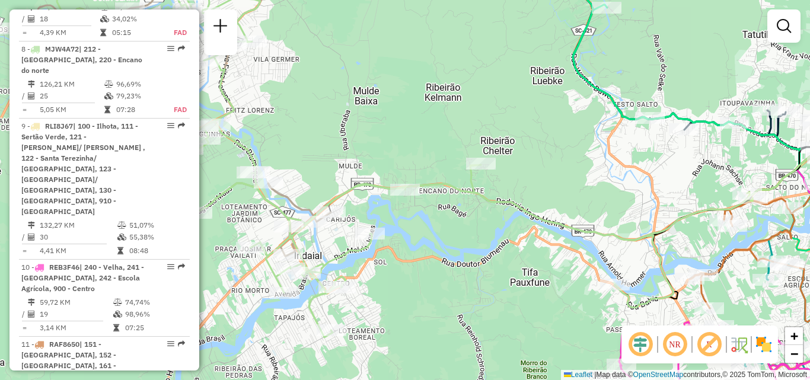
drag, startPoint x: 444, startPoint y: 267, endPoint x: 448, endPoint y: 220, distance: 47.0
click at [448, 232] on div "Janela de atendimento Grade de atendimento Capacidade Transportadoras Veículos …" at bounding box center [405, 190] width 810 height 380
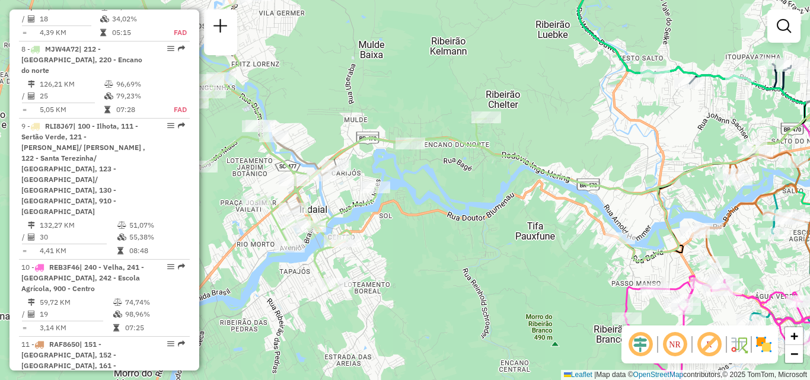
click at [498, 249] on div "Janela de atendimento Grade de atendimento Capacidade Transportadoras Veículos …" at bounding box center [405, 190] width 810 height 380
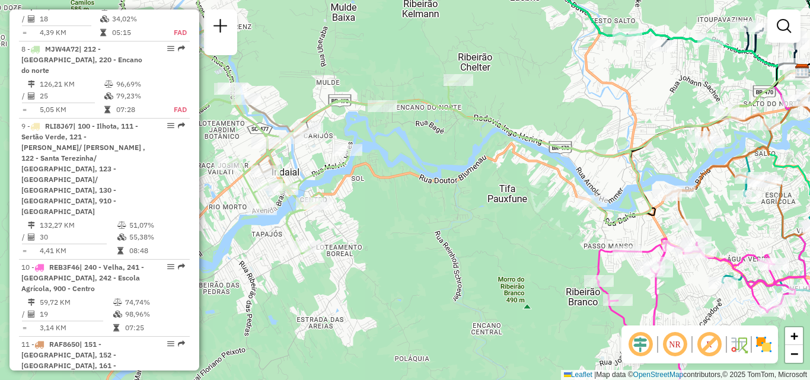
drag, startPoint x: 502, startPoint y: 227, endPoint x: 391, endPoint y: 234, distance: 111.8
click at [392, 234] on div "Janela de atendimento Grade de atendimento Capacidade Transportadoras Veículos …" at bounding box center [405, 190] width 810 height 380
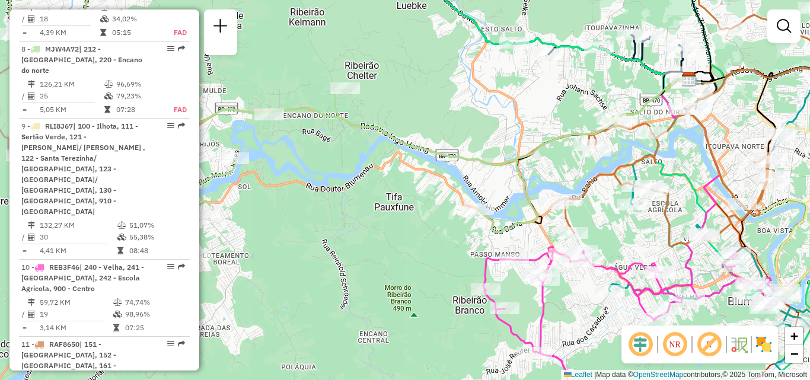
drag, startPoint x: 453, startPoint y: 240, endPoint x: 398, endPoint y: 229, distance: 55.7
click at [406, 231] on div "Janela de atendimento Grade de atendimento Capacidade Transportadoras Veículos …" at bounding box center [405, 190] width 810 height 380
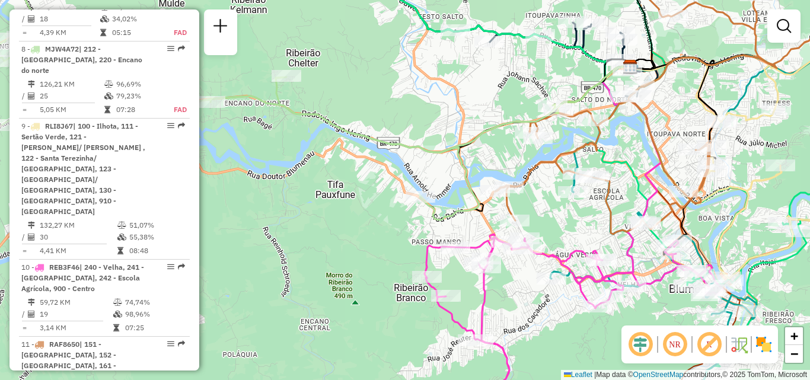
drag, startPoint x: 398, startPoint y: 242, endPoint x: 361, endPoint y: 248, distance: 37.2
click at [362, 248] on div "Janela de atendimento Grade de atendimento Capacidade Transportadoras Veículos …" at bounding box center [405, 190] width 810 height 380
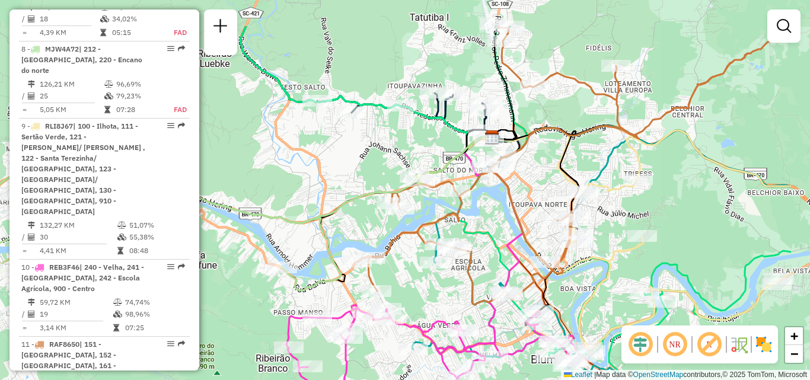
drag, startPoint x: 404, startPoint y: 240, endPoint x: 294, endPoint y: 311, distance: 131.0
click at [296, 310] on div "Janela de atendimento Grade de atendimento Capacidade Transportadoras Veículos …" at bounding box center [405, 190] width 810 height 380
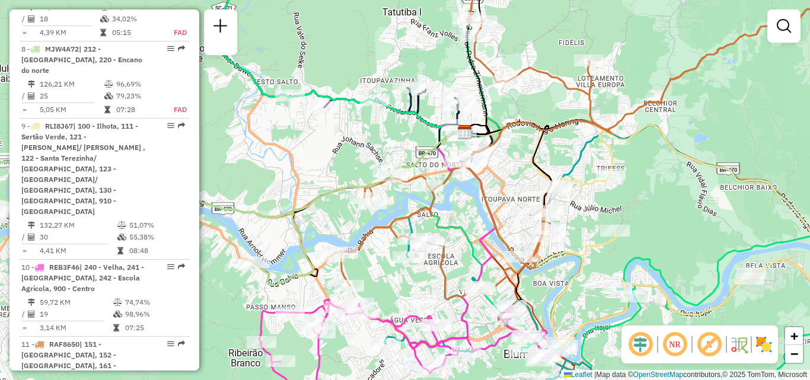
drag, startPoint x: 687, startPoint y: 208, endPoint x: 664, endPoint y: 197, distance: 25.7
click at [672, 200] on div "Janela de atendimento Grade de atendimento Capacidade Transportadoras Veículos …" at bounding box center [405, 190] width 810 height 380
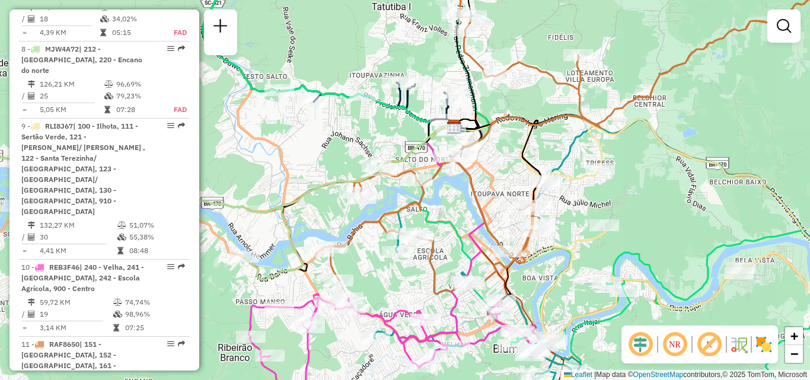
drag, startPoint x: 418, startPoint y: 256, endPoint x: 435, endPoint y: 241, distance: 21.9
click at [431, 244] on div "Janela de atendimento Grade de atendimento Capacidade Transportadoras Veículos …" at bounding box center [405, 190] width 810 height 380
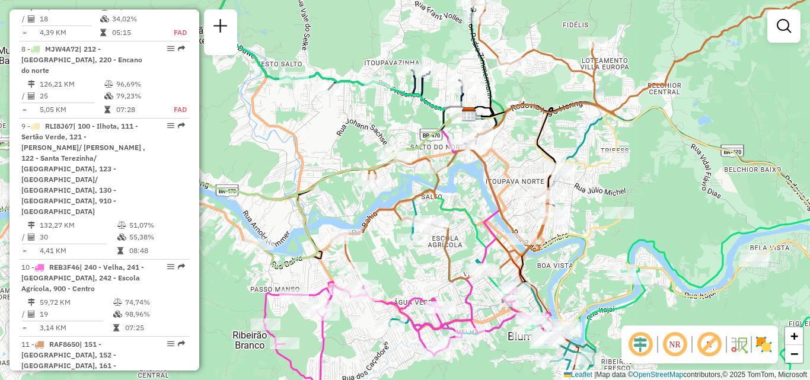
drag, startPoint x: 352, startPoint y: 244, endPoint x: 369, endPoint y: 278, distance: 38.5
click at [369, 200] on icon at bounding box center [194, 157] width 551 height 86
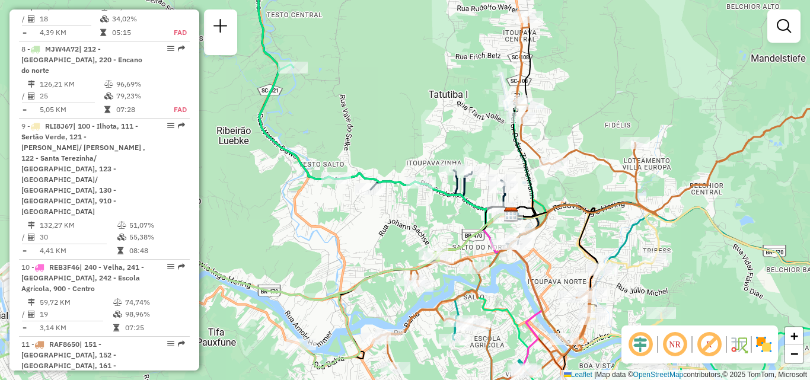
drag, startPoint x: 604, startPoint y: 196, endPoint x: 632, endPoint y: 329, distance: 135.9
click at [632, 329] on hb-router-mapa "Informações da Sessão 1256347 - 30/08/2025 Criação: 29/08/2025 20:18 Depósito: …" at bounding box center [405, 190] width 810 height 380
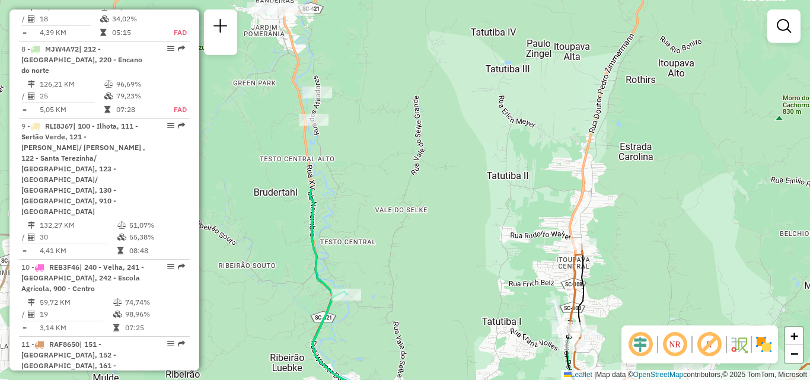
drag, startPoint x: 612, startPoint y: 257, endPoint x: 589, endPoint y: 171, distance: 89.1
click at [592, 177] on div "Janela de atendimento Grade de atendimento Capacidade Transportadoras Veículos …" at bounding box center [405, 190] width 810 height 380
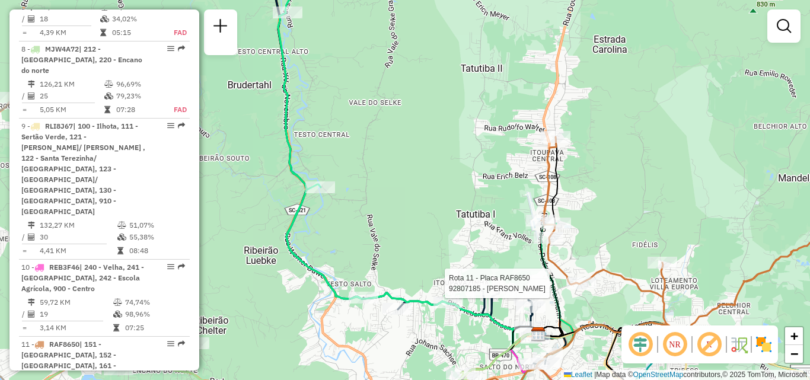
select select "**********"
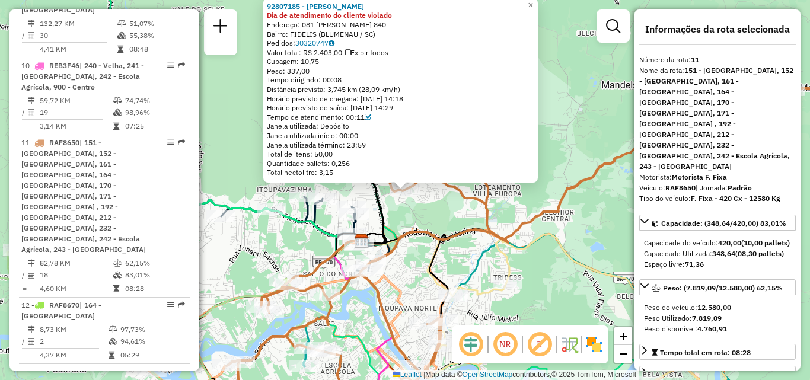
scroll to position [1225, 0]
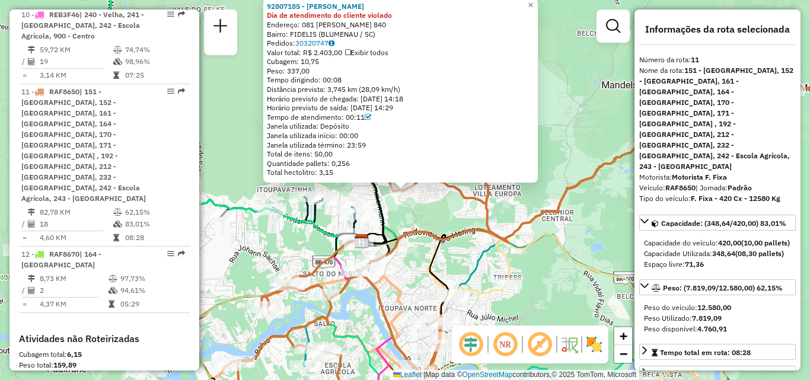
click at [555, 295] on div "92807185 - ANTONIA GOMES DE FRE Dia de atendimento do cliente violado Endereço:…" at bounding box center [405, 190] width 810 height 380
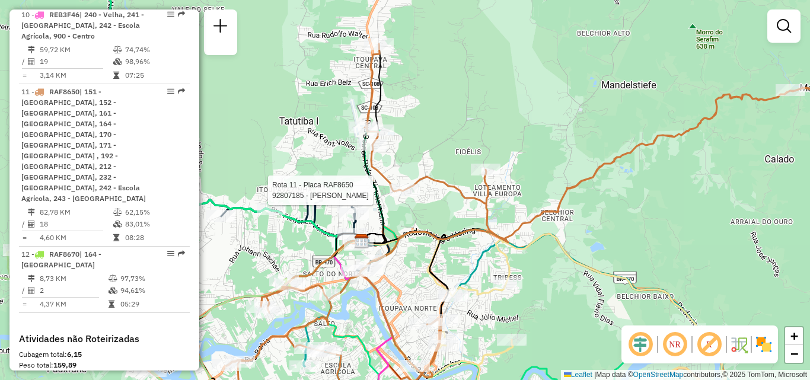
select select "**********"
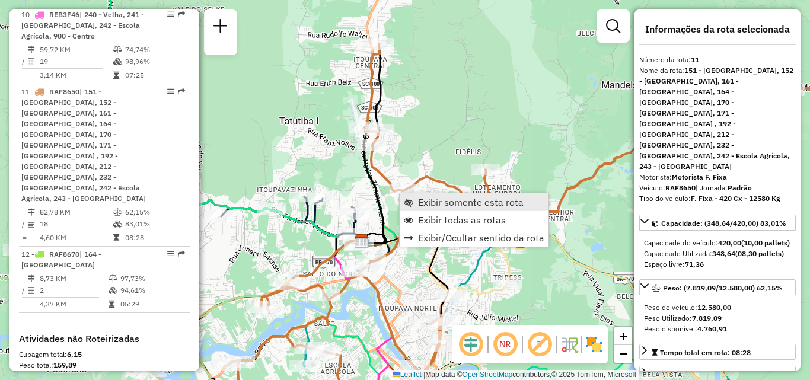
click at [427, 203] on span "Exibir somente esta rota" at bounding box center [471, 201] width 106 height 9
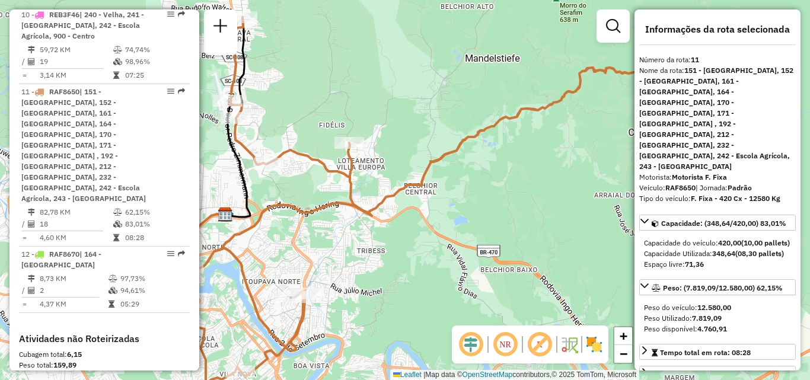
drag, startPoint x: 515, startPoint y: 208, endPoint x: 343, endPoint y: 281, distance: 186.8
click at [346, 283] on div "Janela de atendimento Grade de atendimento Capacidade Transportadoras Veículos …" at bounding box center [405, 190] width 810 height 380
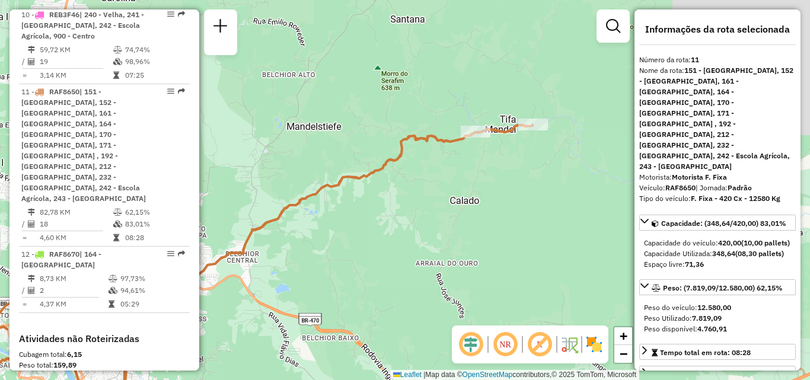
drag, startPoint x: 431, startPoint y: 247, endPoint x: 550, endPoint y: 121, distance: 172.9
click at [492, 186] on div "Janela de atendimento Grade de atendimento Capacidade Transportadoras Veículos …" at bounding box center [405, 190] width 810 height 380
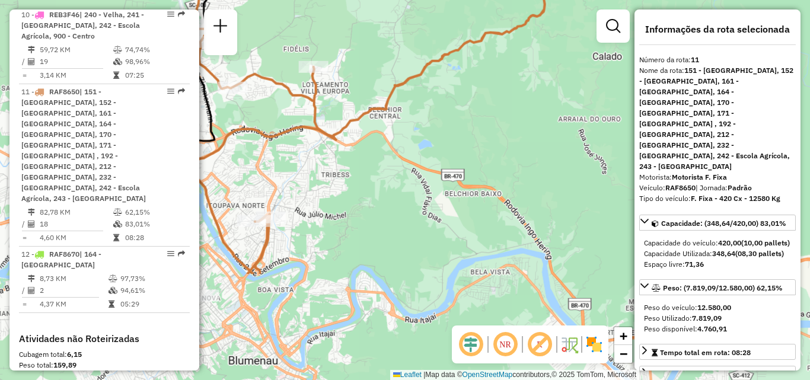
drag, startPoint x: 500, startPoint y: 191, endPoint x: 575, endPoint y: 145, distance: 87.9
click at [556, 157] on div "Janela de atendimento Grade de atendimento Capacidade Transportadoras Veículos …" at bounding box center [405, 190] width 810 height 380
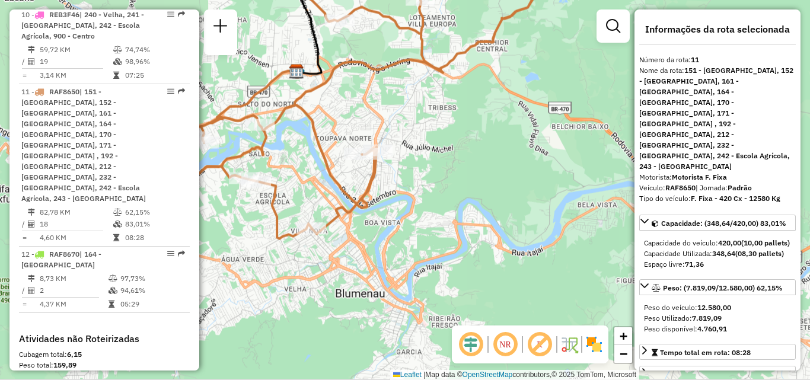
click at [544, 198] on div "Janela de atendimento Grade de atendimento Capacidade Transportadoras Veículos …" at bounding box center [405, 190] width 810 height 380
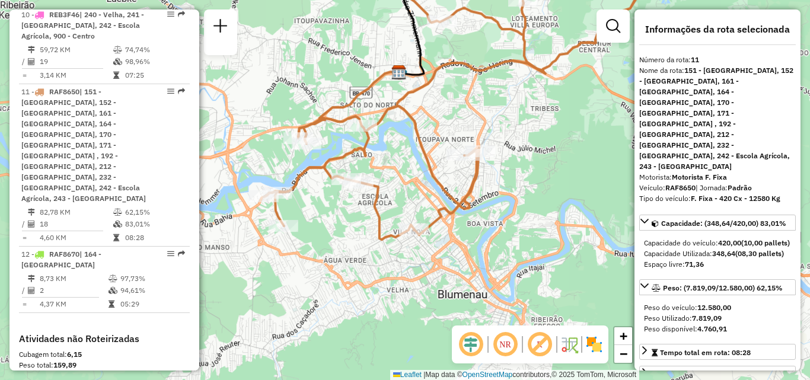
drag, startPoint x: 558, startPoint y: 210, endPoint x: 606, endPoint y: 197, distance: 49.6
click at [598, 202] on div "Janela de atendimento Grade de atendimento Capacidade Transportadoras Veículos …" at bounding box center [405, 190] width 810 height 380
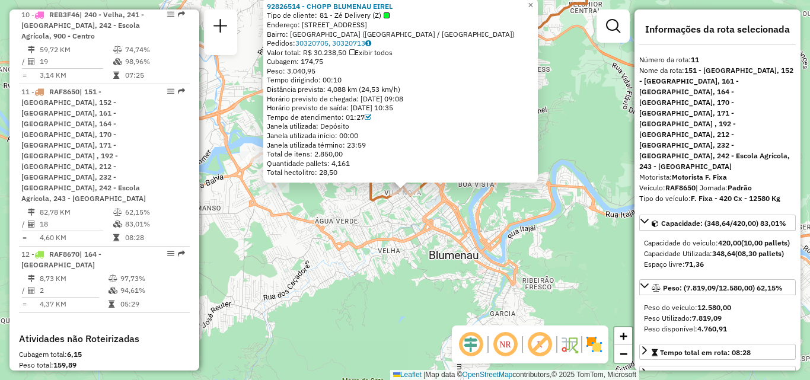
click at [385, 233] on div "92826514 - CHOPP BLUMENAU EIREL Tipo de cliente: 81 - Zé Delivery (Z) Endereço:…" at bounding box center [405, 190] width 810 height 380
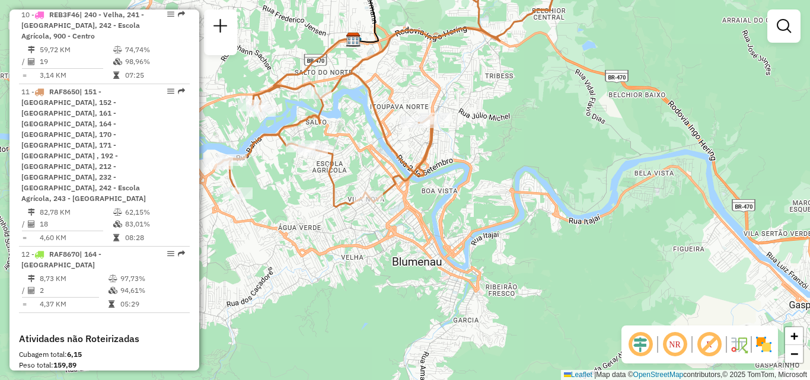
drag, startPoint x: 367, startPoint y: 237, endPoint x: 307, endPoint y: 254, distance: 62.9
click at [308, 253] on div "Janela de atendimento Grade de atendimento Capacidade Transportadoras Veículos …" at bounding box center [405, 190] width 810 height 380
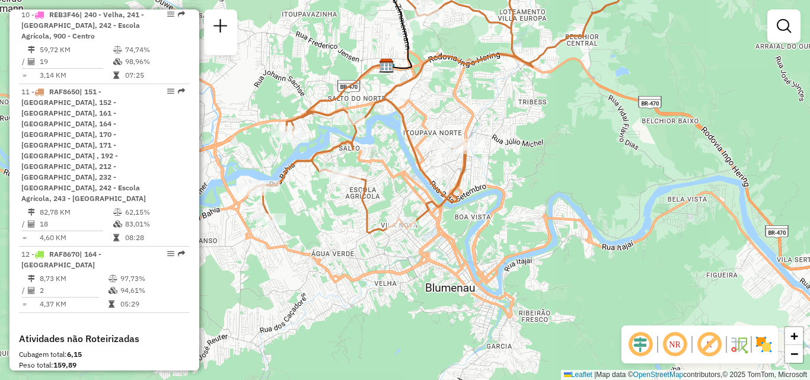
drag, startPoint x: 615, startPoint y: 172, endPoint x: 665, endPoint y: 187, distance: 52.1
click at [665, 187] on div "Janela de atendimento Grade de atendimento Capacidade Transportadoras Veículos …" at bounding box center [405, 190] width 810 height 380
click at [607, 179] on div "Janela de atendimento Grade de atendimento Capacidade Transportadoras Veículos …" at bounding box center [405, 190] width 810 height 380
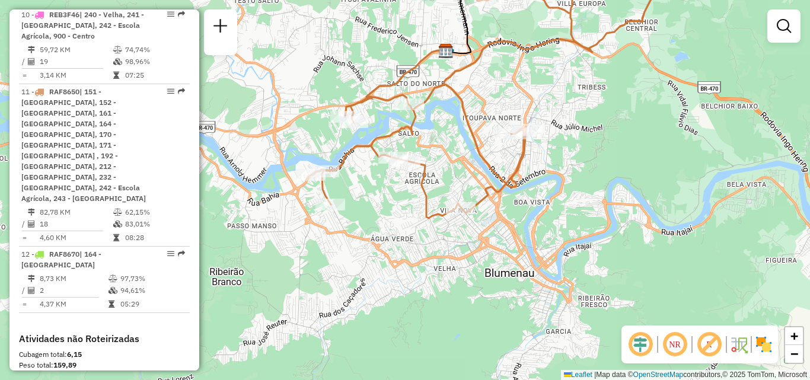
click at [407, 193] on div "Janela de atendimento Grade de atendimento Capacidade Transportadoras Veículos …" at bounding box center [405, 190] width 810 height 380
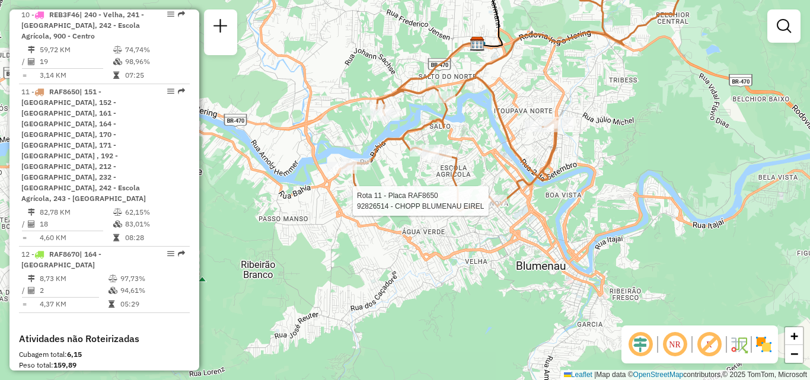
select select "**********"
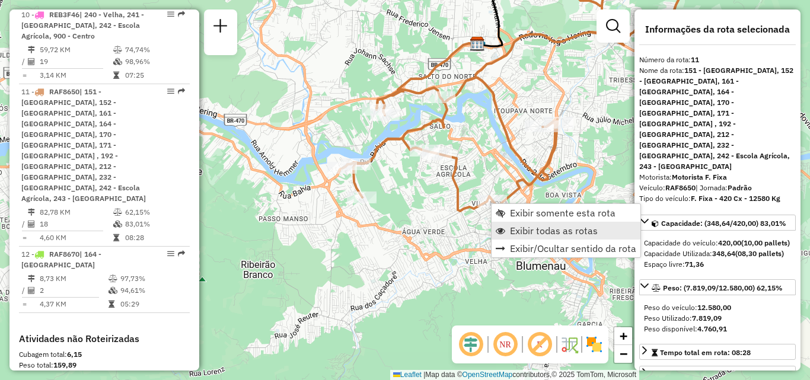
click at [515, 226] on span "Exibir todas as rotas" at bounding box center [554, 230] width 88 height 9
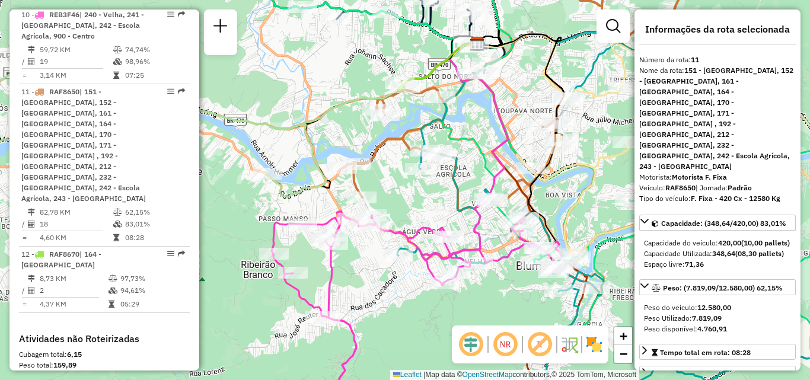
drag, startPoint x: 389, startPoint y: 149, endPoint x: 364, endPoint y: 289, distance: 142.2
click at [364, 289] on div "Janela de atendimento Grade de atendimento Capacidade Transportadoras Veículos …" at bounding box center [405, 190] width 810 height 380
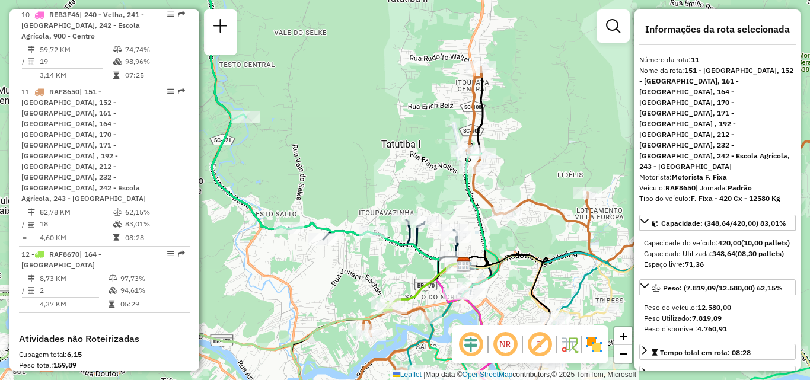
drag, startPoint x: 522, startPoint y: 203, endPoint x: 514, endPoint y: 146, distance: 57.6
click at [515, 155] on icon at bounding box center [610, 241] width 563 height 348
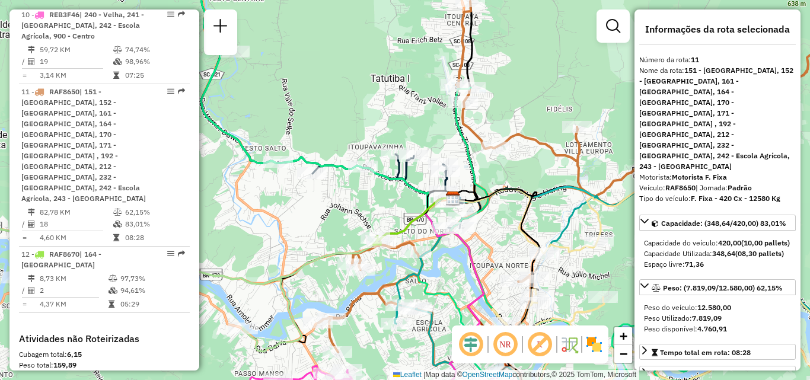
drag, startPoint x: 522, startPoint y: 207, endPoint x: 512, endPoint y: 157, distance: 51.3
click at [515, 189] on icon at bounding box center [497, 287] width 86 height 197
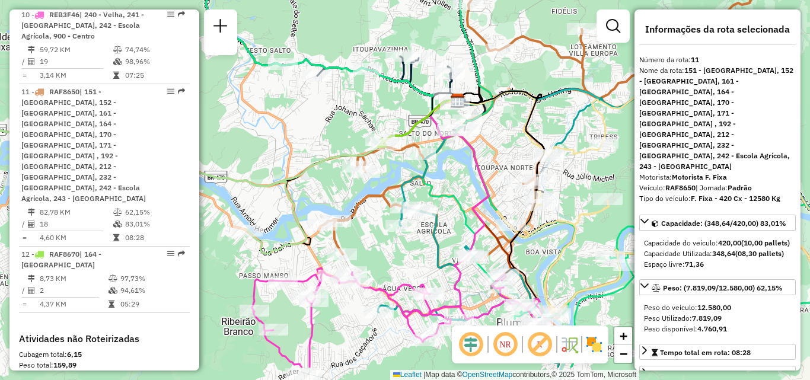
drag, startPoint x: 501, startPoint y: 200, endPoint x: 513, endPoint y: 148, distance: 53.1
click at [513, 149] on div "Janela de atendimento Grade de atendimento Capacidade Transportadoras Veículos …" at bounding box center [405, 190] width 810 height 380
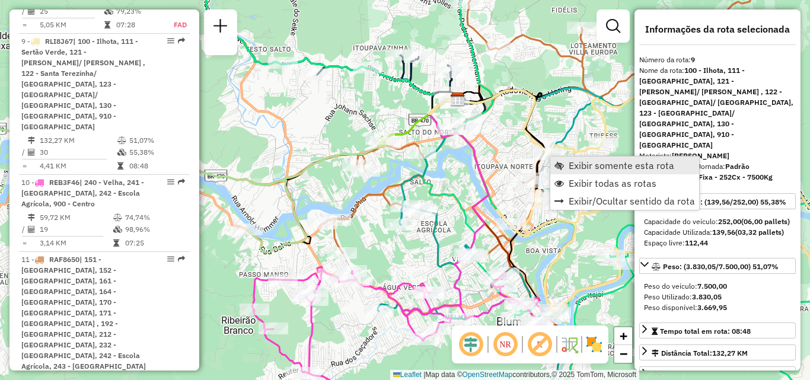
scroll to position [1039, 0]
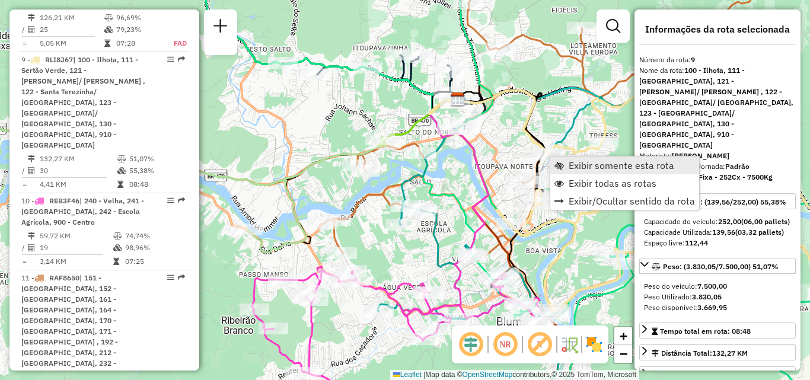
click at [568, 165] on link "Exibir somente esta rota" at bounding box center [624, 166] width 149 height 18
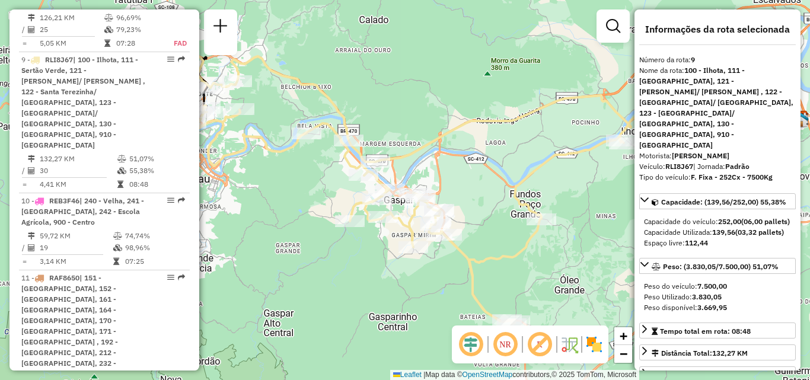
drag, startPoint x: 516, startPoint y: 190, endPoint x: 533, endPoint y: 155, distance: 38.7
click at [528, 164] on icon at bounding box center [422, 190] width 476 height 268
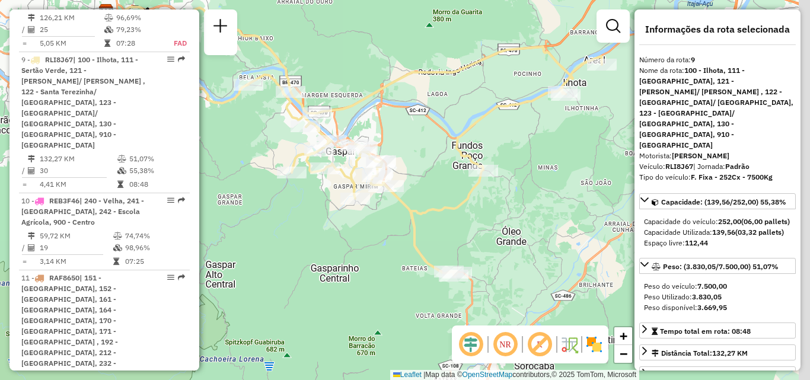
drag, startPoint x: 532, startPoint y: 172, endPoint x: 366, endPoint y: 165, distance: 166.2
click at [385, 165] on div "Janela de atendimento Grade de atendimento Capacidade Transportadoras Veículos …" at bounding box center [405, 190] width 810 height 380
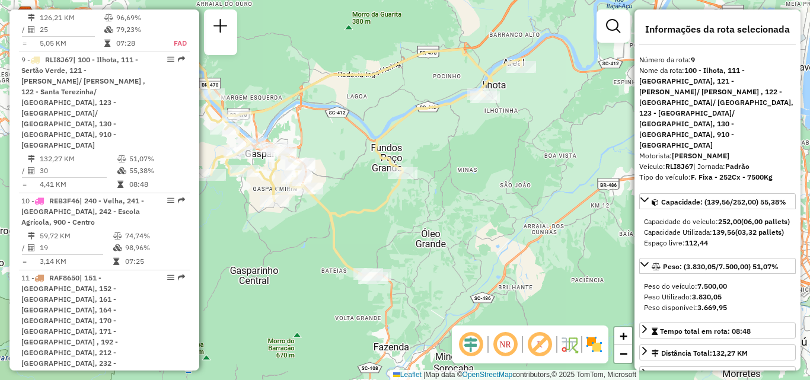
drag, startPoint x: 499, startPoint y: 237, endPoint x: 548, endPoint y: 219, distance: 51.8
click at [548, 219] on div "Janela de atendimento Grade de atendimento Capacidade Transportadoras Veículos …" at bounding box center [405, 190] width 810 height 380
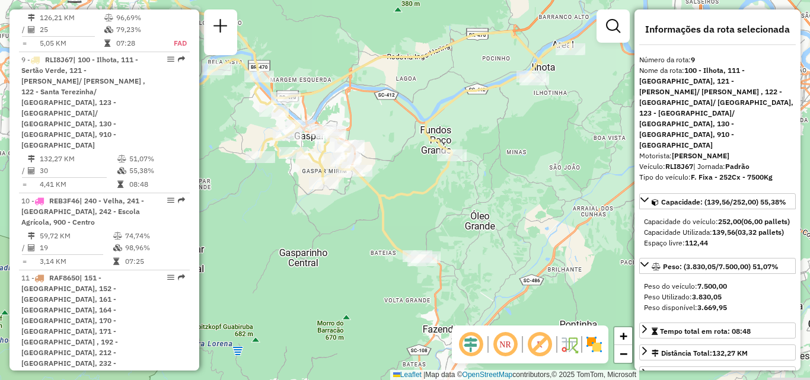
drag, startPoint x: 483, startPoint y: 230, endPoint x: 523, endPoint y: 249, distance: 44.0
click at [523, 249] on div "Janela de atendimento Grade de atendimento Capacidade Transportadoras Veículos …" at bounding box center [405, 190] width 810 height 380
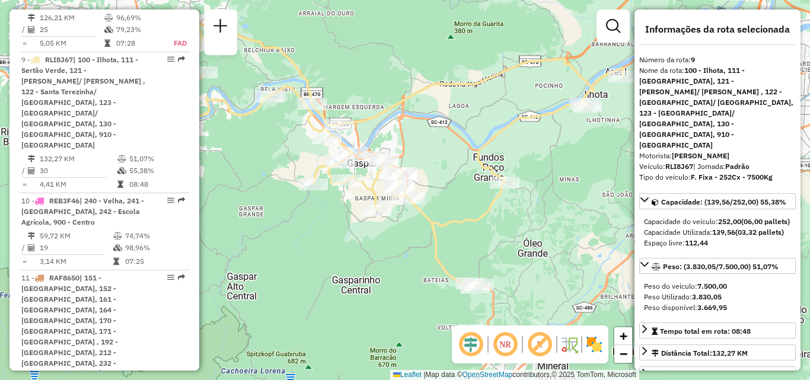
drag, startPoint x: 428, startPoint y: 256, endPoint x: 531, endPoint y: 258, distance: 103.8
click at [531, 258] on div "Janela de atendimento Grade de atendimento Capacidade Transportadoras Veículos …" at bounding box center [405, 190] width 810 height 380
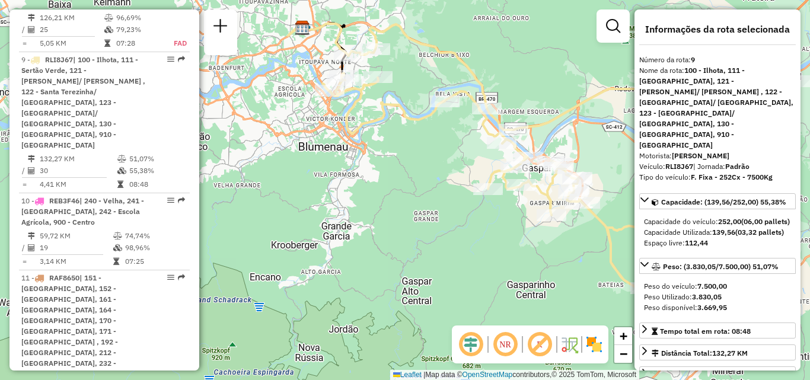
drag, startPoint x: 501, startPoint y: 282, endPoint x: 386, endPoint y: 222, distance: 129.7
click at [414, 230] on div "Janela de atendimento Grade de atendimento Capacidade Transportadoras Veículos …" at bounding box center [405, 190] width 810 height 380
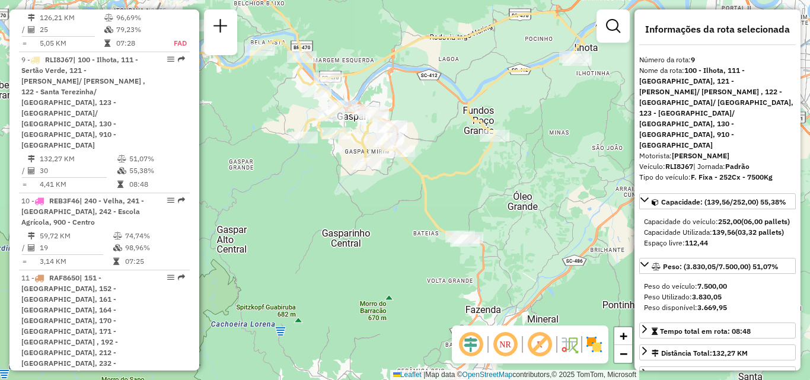
click at [405, 262] on div "Janela de atendimento Grade de atendimento Capacidade Transportadoras Veículos …" at bounding box center [405, 190] width 810 height 380
drag, startPoint x: 429, startPoint y: 239, endPoint x: 441, endPoint y: 241, distance: 11.5
click at [441, 241] on div "Janela de atendimento Grade de atendimento Capacidade Transportadoras Veículos …" at bounding box center [405, 190] width 810 height 380
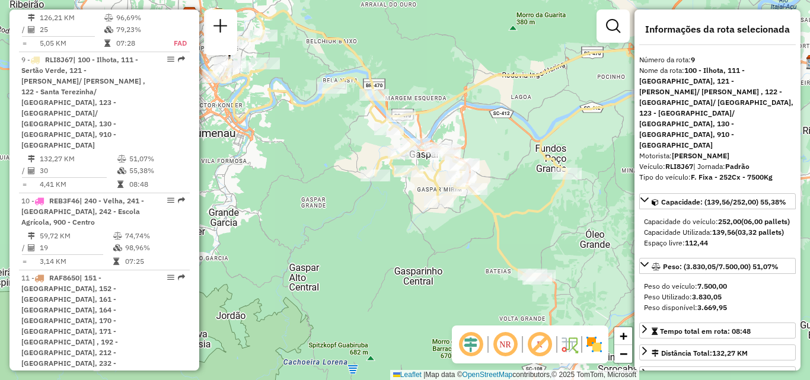
drag, startPoint x: 438, startPoint y: 234, endPoint x: 414, endPoint y: 255, distance: 32.0
click at [414, 255] on div "Janela de atendimento Grade de atendimento Capacidade Transportadoras Veículos …" at bounding box center [405, 190] width 810 height 380
drag, startPoint x: 415, startPoint y: 241, endPoint x: 516, endPoint y: 234, distance: 101.1
click at [503, 238] on div "Janela de atendimento Grade de atendimento Capacidade Transportadoras Veículos …" at bounding box center [405, 190] width 810 height 380
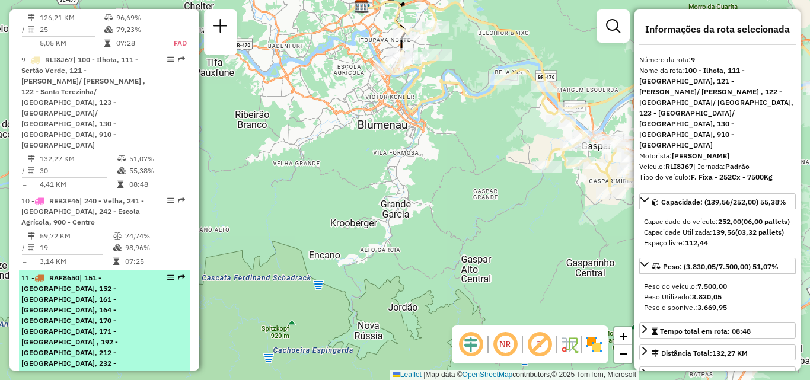
click at [61, 273] on span "| 151 - [GEOGRAPHIC_DATA], 152 - [GEOGRAPHIC_DATA], 161 - [GEOGRAPHIC_DATA], 16…" at bounding box center [83, 331] width 125 height 116
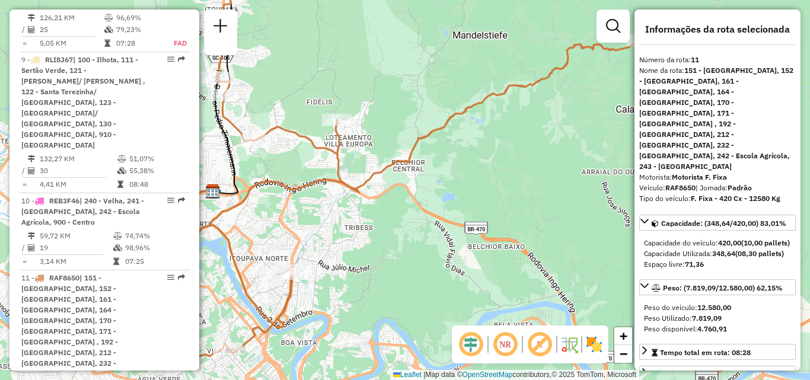
drag, startPoint x: 362, startPoint y: 256, endPoint x: 305, endPoint y: 224, distance: 65.3
click at [305, 224] on div "Janela de atendimento Grade de atendimento Capacidade Transportadoras Veículos …" at bounding box center [405, 190] width 810 height 380
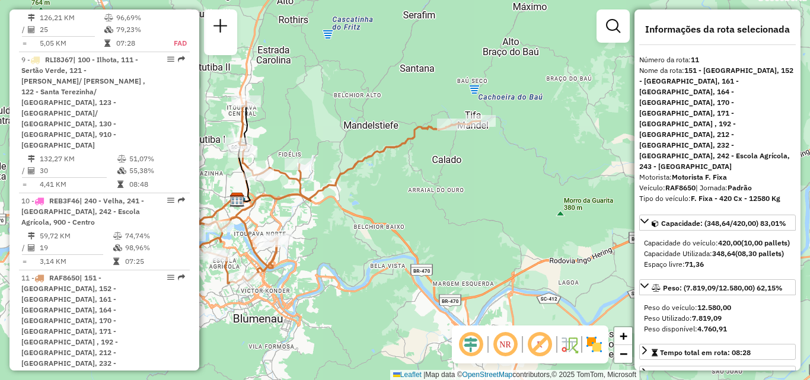
drag, startPoint x: 405, startPoint y: 260, endPoint x: 382, endPoint y: 255, distance: 23.6
click at [382, 265] on div "Janela de atendimento Grade de atendimento Capacidade Transportadoras Veículos …" at bounding box center [405, 190] width 810 height 380
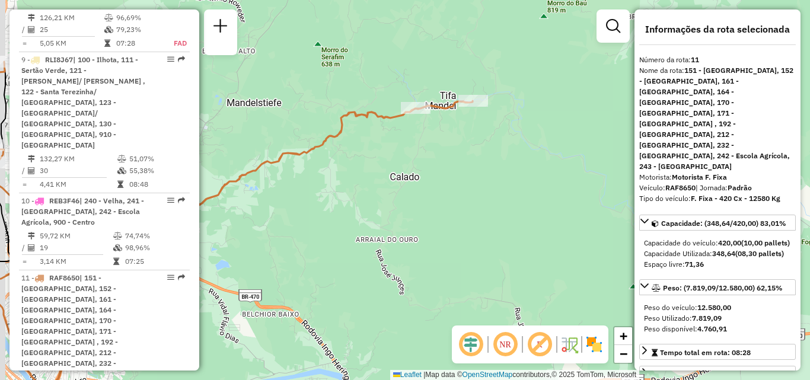
drag, startPoint x: 391, startPoint y: 174, endPoint x: 431, endPoint y: 162, distance: 42.2
click at [431, 162] on div "Janela de atendimento Grade de atendimento Capacidade Transportadoras Veículos …" at bounding box center [405, 190] width 810 height 380
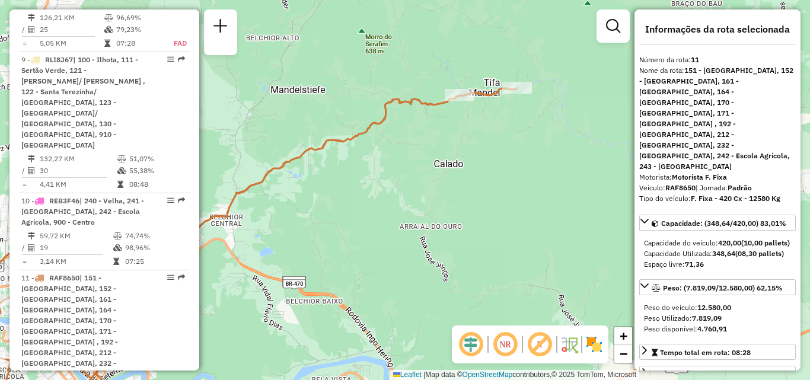
click at [438, 166] on div "Janela de atendimento Grade de atendimento Capacidade Transportadoras Veículos …" at bounding box center [405, 190] width 810 height 380
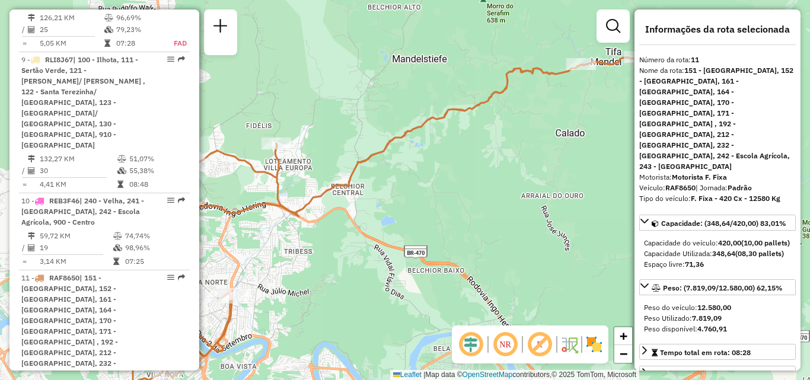
drag, startPoint x: 432, startPoint y: 181, endPoint x: 462, endPoint y: 163, distance: 35.1
click at [462, 164] on div "Janela de atendimento Grade de atendimento Capacidade Transportadoras Veículos …" at bounding box center [405, 190] width 810 height 380
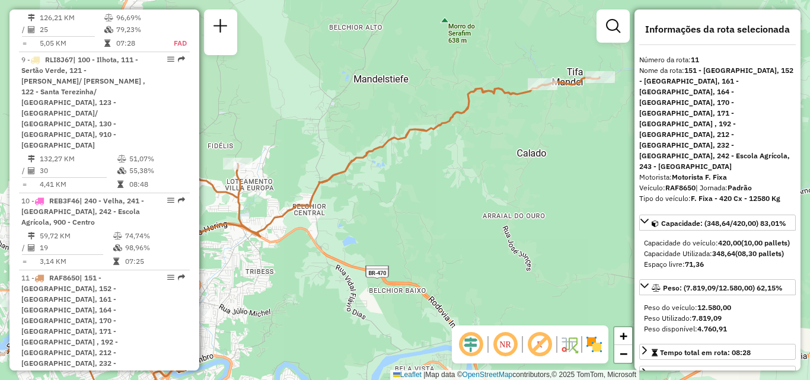
drag, startPoint x: 388, startPoint y: 202, endPoint x: 349, endPoint y: 235, distance: 51.8
click at [349, 235] on div "Janela de atendimento Grade de atendimento Capacidade Transportadoras Veículos …" at bounding box center [405, 190] width 810 height 380
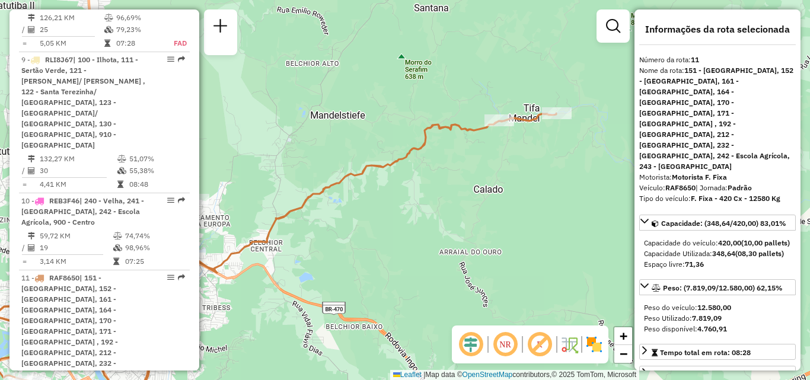
drag, startPoint x: 482, startPoint y: 158, endPoint x: 431, endPoint y: 189, distance: 59.9
click at [431, 189] on div "Janela de atendimento Grade de atendimento Capacidade Transportadoras Veículos …" at bounding box center [405, 190] width 810 height 380
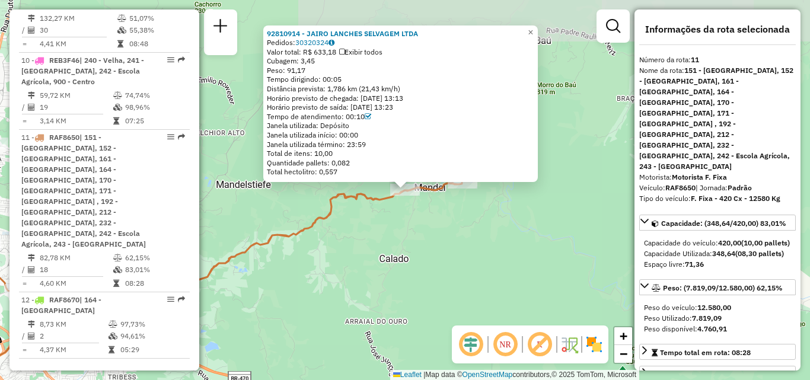
scroll to position [1225, 0]
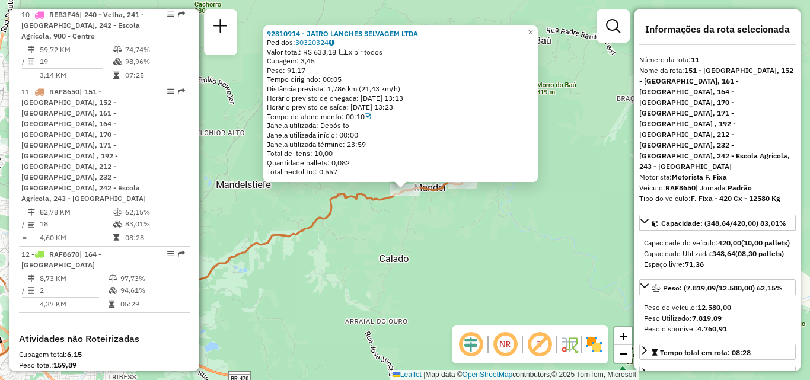
click at [388, 213] on div "92810914 - JAIRO LANCHES SELVAGEM LTDA Pedidos: 30320324 Valor total: R$ 633,18…" at bounding box center [405, 190] width 810 height 380
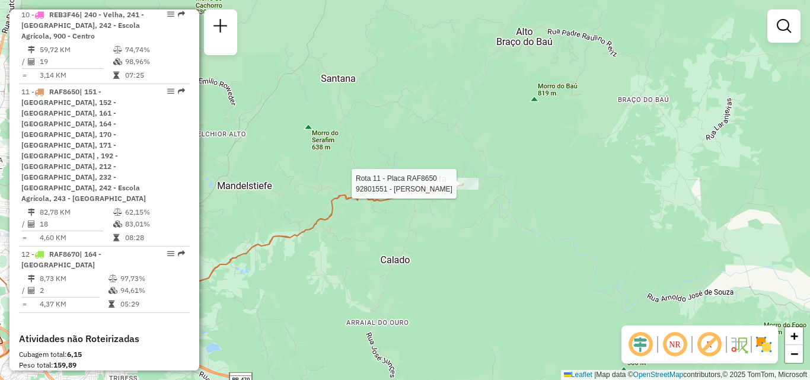
select select "**********"
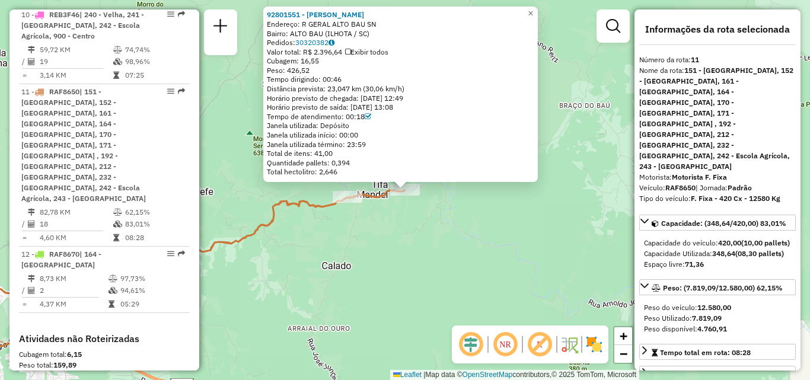
click at [422, 222] on div "92801551 - LUCILENE THEISS Endereço: R GERAL ALTO BAU SN Bairro: ALTO BAU (ILHO…" at bounding box center [405, 190] width 810 height 380
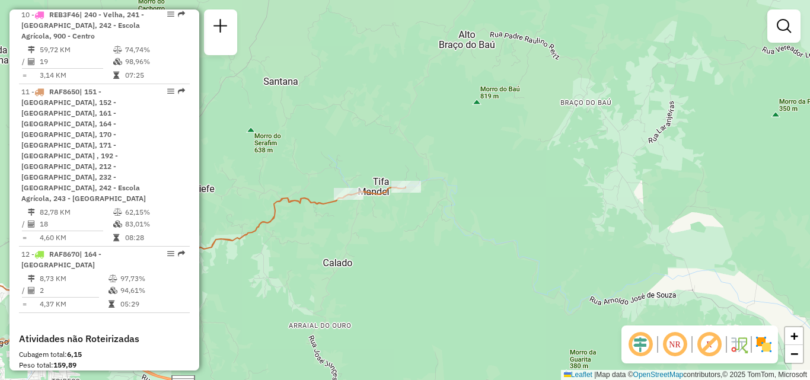
drag, startPoint x: 373, startPoint y: 238, endPoint x: 457, endPoint y: 179, distance: 103.0
click at [431, 196] on div "Janela de atendimento Grade de atendimento Capacidade Transportadoras Veículos …" at bounding box center [405, 190] width 810 height 380
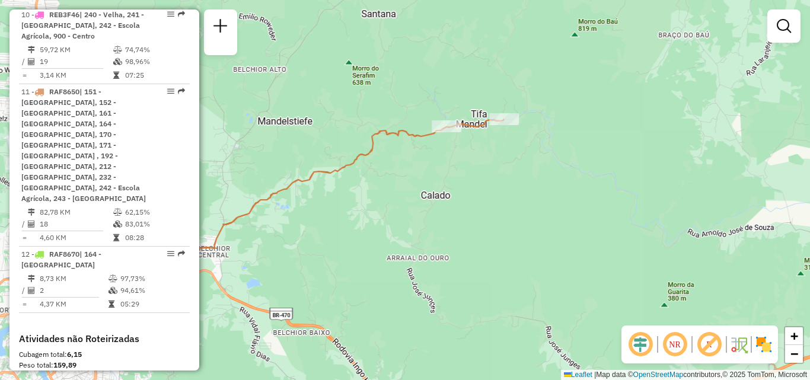
drag, startPoint x: 360, startPoint y: 205, endPoint x: 442, endPoint y: 179, distance: 85.7
click at [439, 180] on div "Janela de atendimento Grade de atendimento Capacidade Transportadoras Veículos …" at bounding box center [405, 190] width 810 height 380
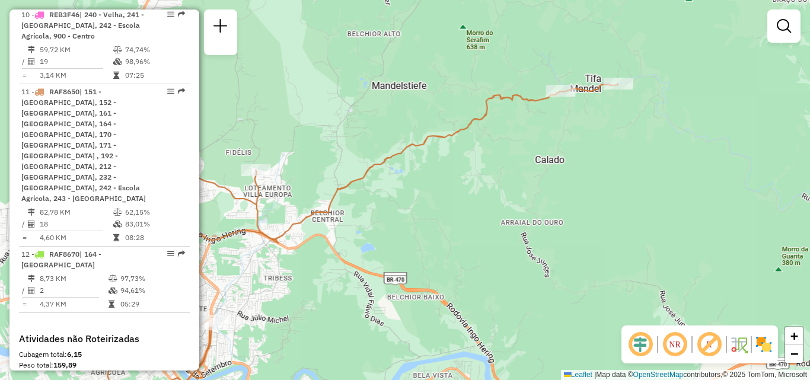
drag, startPoint x: 396, startPoint y: 198, endPoint x: 488, endPoint y: 165, distance: 98.1
click at [478, 170] on div "Janela de atendimento Grade de atendimento Capacidade Transportadoras Veículos …" at bounding box center [405, 190] width 810 height 380
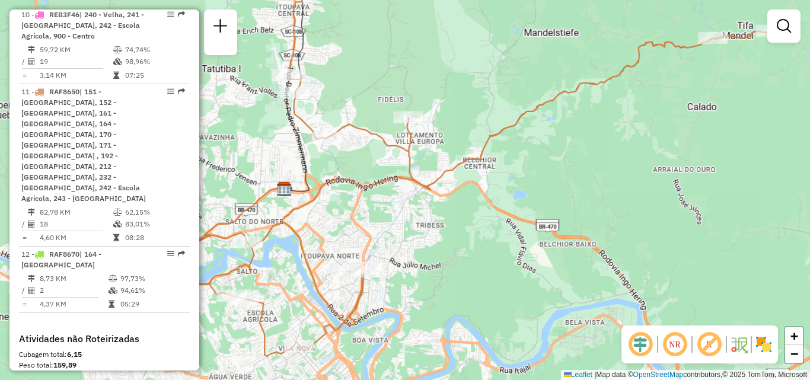
drag, startPoint x: 346, startPoint y: 202, endPoint x: 412, endPoint y: 182, distance: 69.2
click at [417, 180] on div "Janela de atendimento Grade de atendimento Capacidade Transportadoras Veículos …" at bounding box center [405, 190] width 810 height 380
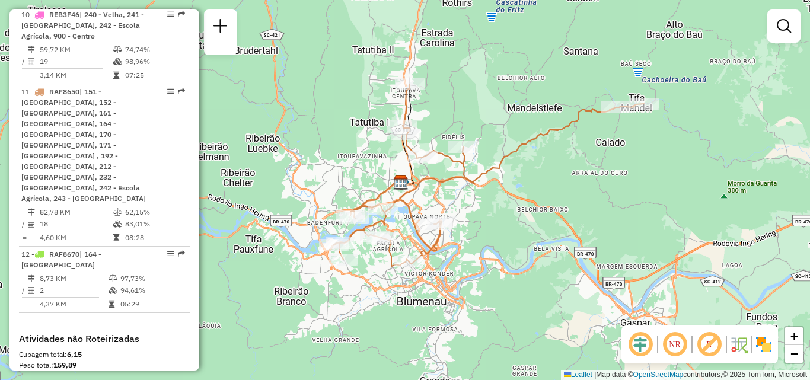
drag, startPoint x: 435, startPoint y: 189, endPoint x: 448, endPoint y: 195, distance: 14.9
click at [448, 199] on div "Janela de atendimento Grade de atendimento Capacidade Transportadoras Veículos …" at bounding box center [405, 190] width 810 height 380
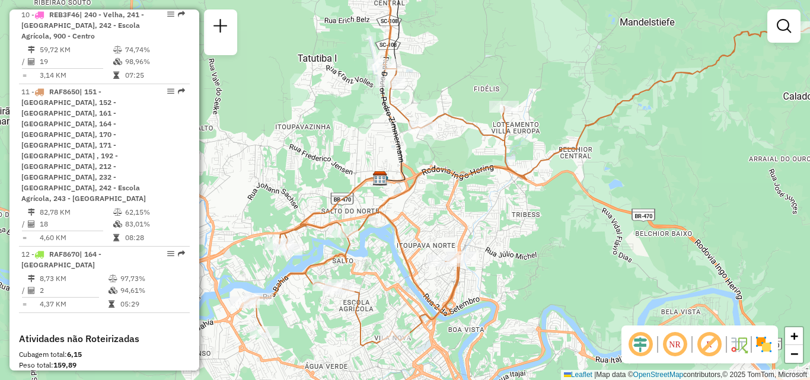
drag, startPoint x: 434, startPoint y: 188, endPoint x: 444, endPoint y: 168, distance: 21.8
click at [440, 177] on div "Janela de atendimento Grade de atendimento Capacidade Transportadoras Veículos …" at bounding box center [405, 190] width 810 height 380
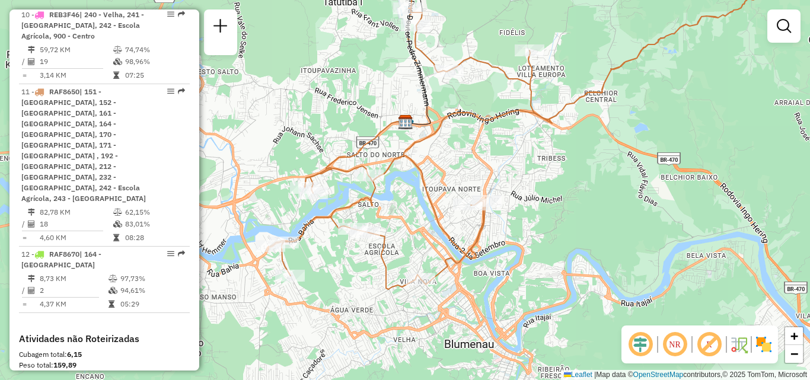
drag, startPoint x: 434, startPoint y: 199, endPoint x: 427, endPoint y: 152, distance: 47.4
click at [429, 163] on icon at bounding box center [580, 107] width 621 height 365
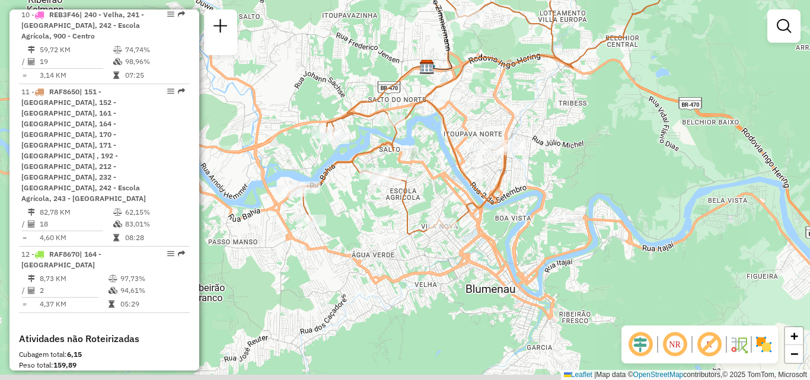
drag, startPoint x: 493, startPoint y: 210, endPoint x: 511, endPoint y: 204, distance: 18.8
click at [511, 205] on div "Janela de atendimento Grade de atendimento Capacidade Transportadoras Veículos …" at bounding box center [405, 190] width 810 height 380
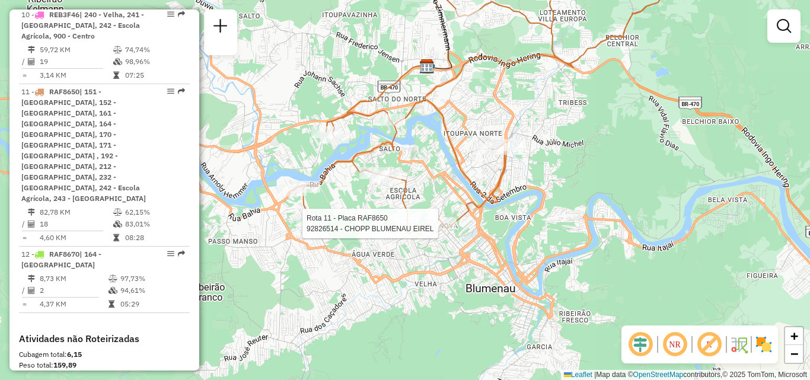
select select "**********"
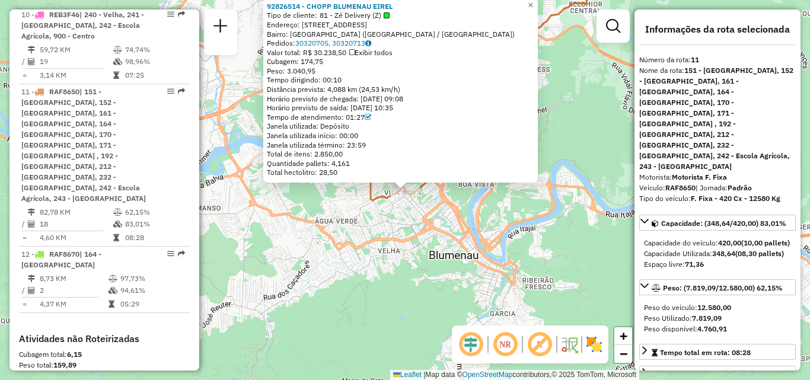
click at [486, 214] on div "92826514 - CHOPP BLUMENAU EIREL Tipo de cliente: 81 - Zé Delivery (Z) Endereço:…" at bounding box center [405, 190] width 810 height 380
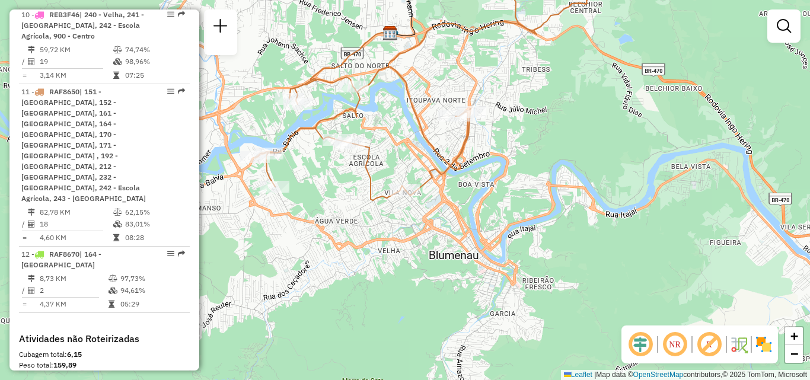
drag, startPoint x: 484, startPoint y: 209, endPoint x: 506, endPoint y: 211, distance: 22.0
click at [506, 211] on div "Janela de atendimento Grade de atendimento Capacidade Transportadoras Veículos …" at bounding box center [405, 190] width 810 height 380
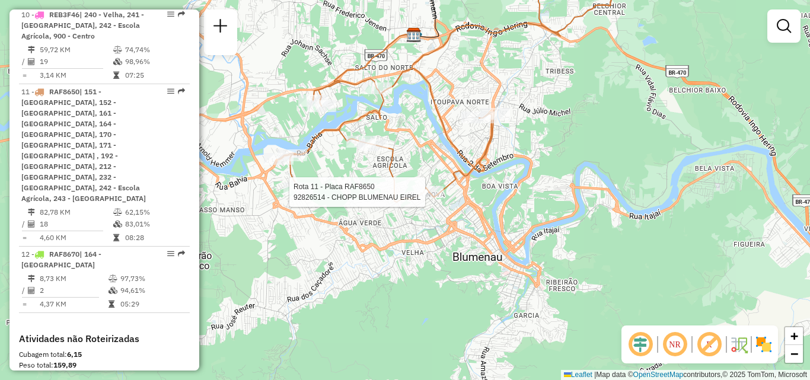
select select "**********"
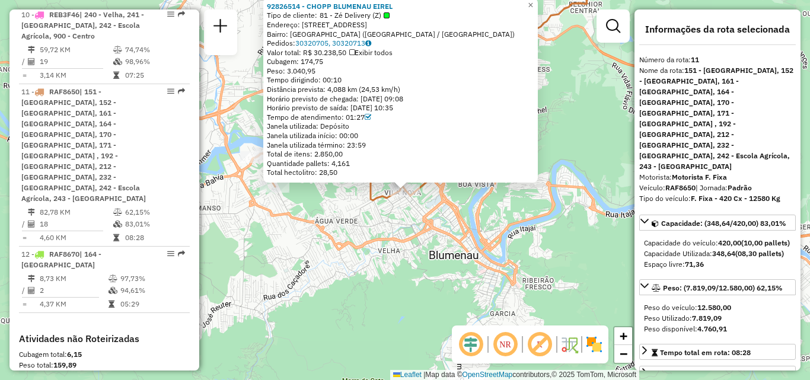
click at [462, 205] on div "92826514 - CHOPP BLUMENAU EIREL Tipo de cliente: 81 - Zé Delivery (Z) Endereço:…" at bounding box center [405, 190] width 810 height 380
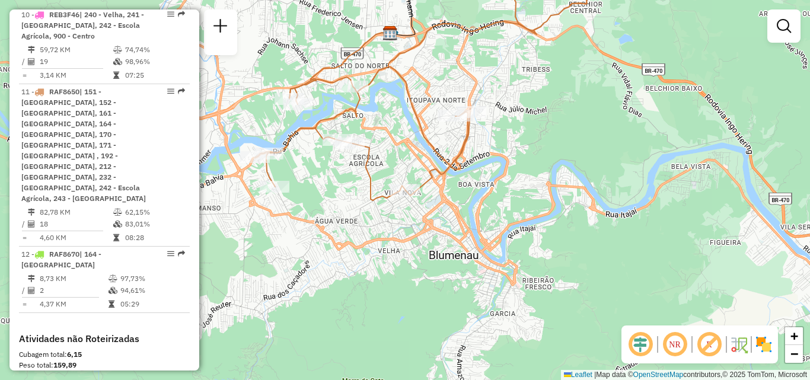
drag, startPoint x: 436, startPoint y: 165, endPoint x: 420, endPoint y: 246, distance: 82.8
click at [420, 200] on icon at bounding box center [440, 81] width 371 height 238
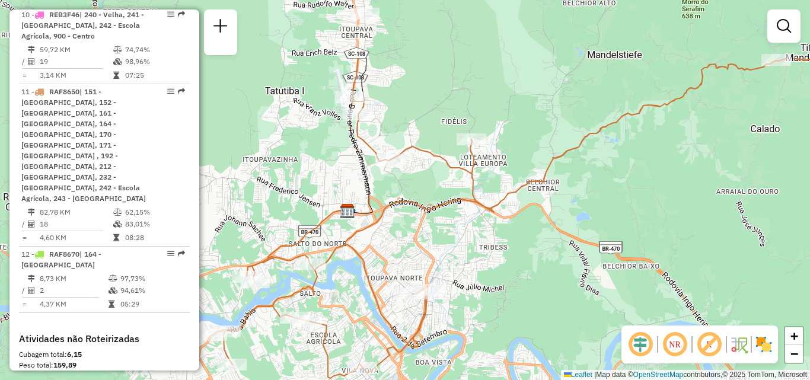
drag, startPoint x: 482, startPoint y: 227, endPoint x: 459, endPoint y: 247, distance: 30.7
click at [466, 250] on div "Janela de atendimento Grade de atendimento Capacidade Transportadoras Veículos …" at bounding box center [405, 190] width 810 height 380
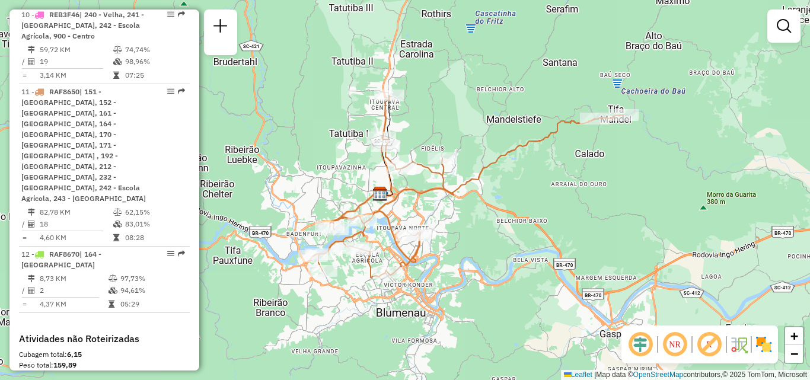
drag, startPoint x: 516, startPoint y: 196, endPoint x: 455, endPoint y: 191, distance: 60.7
click at [460, 191] on div "Janela de atendimento Grade de atendimento Capacidade Transportadoras Veículos …" at bounding box center [405, 190] width 810 height 380
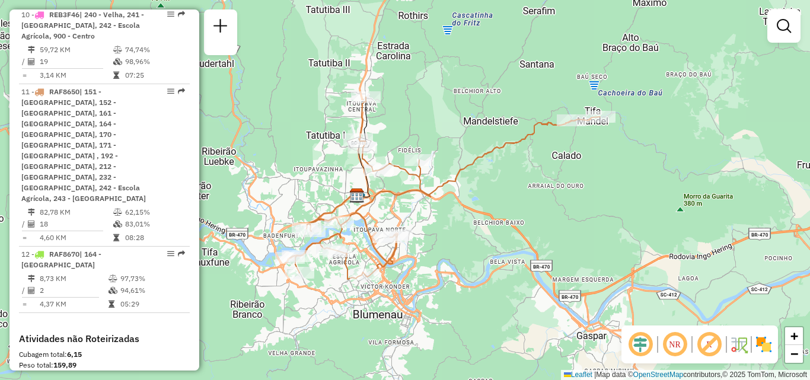
drag, startPoint x: 478, startPoint y: 185, endPoint x: 489, endPoint y: 166, distance: 22.1
click at [489, 166] on div "Rota 11 - Placa RAF8650 92810914 - JAIRO LANCHES SELVAGEM LTDA Janela de atendi…" at bounding box center [405, 190] width 810 height 380
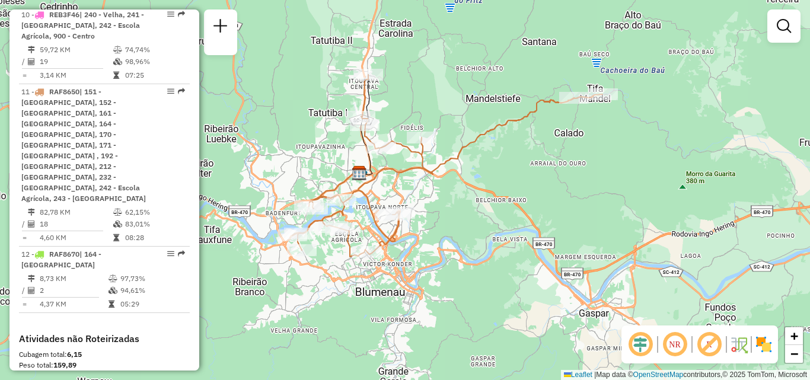
drag, startPoint x: 480, startPoint y: 179, endPoint x: 477, endPoint y: 168, distance: 10.9
click at [461, 179] on div "Janela de atendimento Grade de atendimento Capacidade Transportadoras Veículos …" at bounding box center [405, 190] width 810 height 380
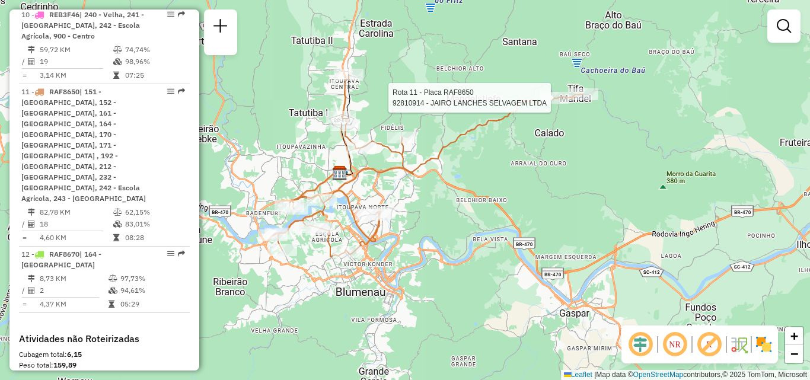
select select "**********"
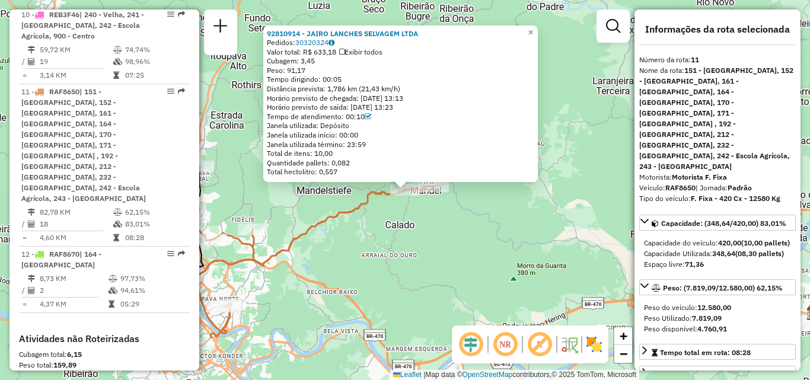
drag, startPoint x: 466, startPoint y: 208, endPoint x: 477, endPoint y: 192, distance: 19.6
click at [466, 207] on div "92810914 - JAIRO LANCHES SELVAGEM LTDA Pedidos: 30320324 Valor total: R$ 633,18…" at bounding box center [405, 190] width 810 height 380
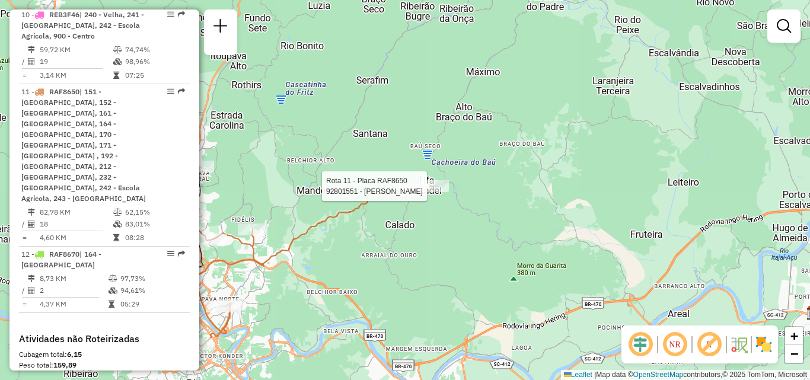
select select "**********"
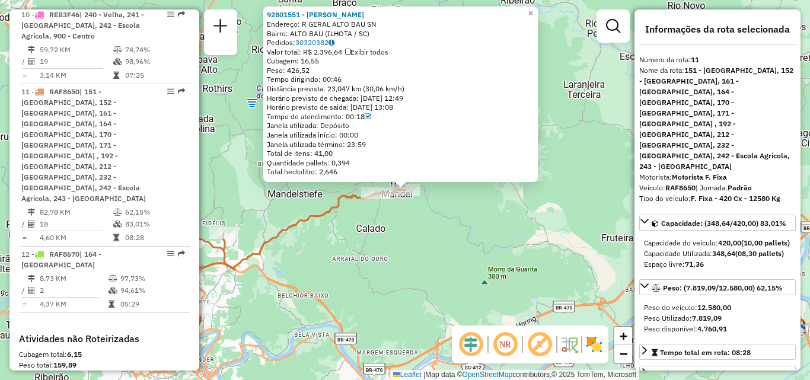
click at [418, 223] on div "92801551 - LUCILENE THEISS Endereço: R GERAL ALTO BAU SN Bairro: ALTO BAU (ILHO…" at bounding box center [405, 190] width 810 height 380
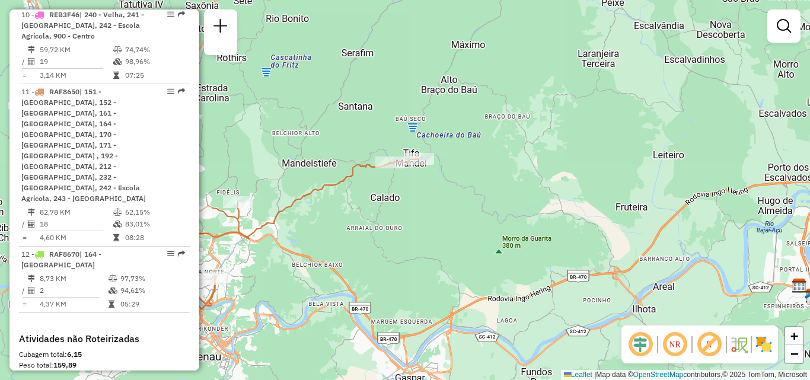
drag, startPoint x: 405, startPoint y: 234, endPoint x: 447, endPoint y: 164, distance: 80.9
click at [433, 184] on div "Janela de atendimento Grade de atendimento Capacidade Transportadoras Veículos …" at bounding box center [405, 190] width 810 height 380
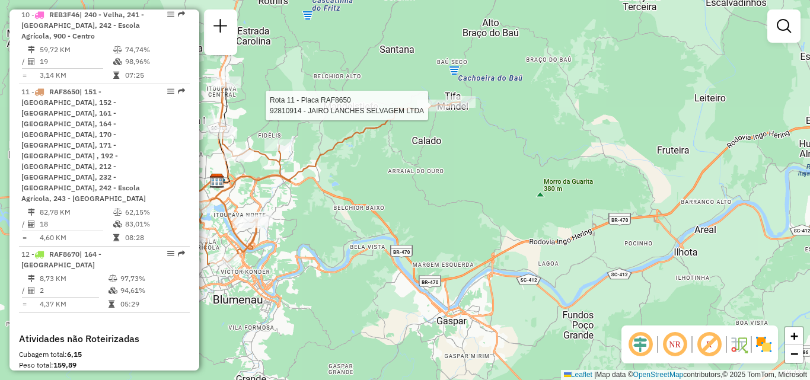
select select "**********"
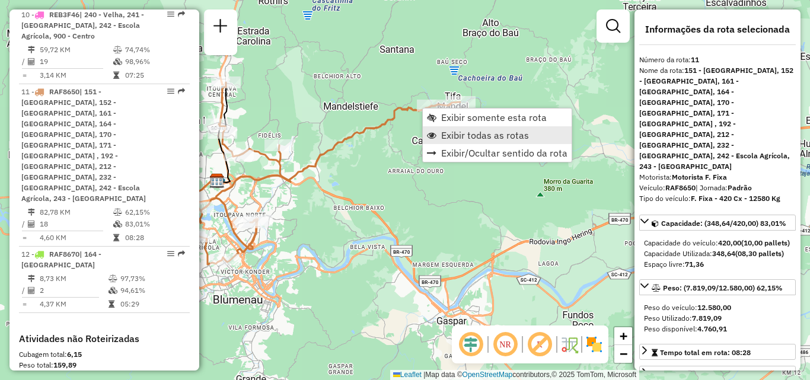
click at [453, 136] on span "Exibir todas as rotas" at bounding box center [485, 134] width 88 height 9
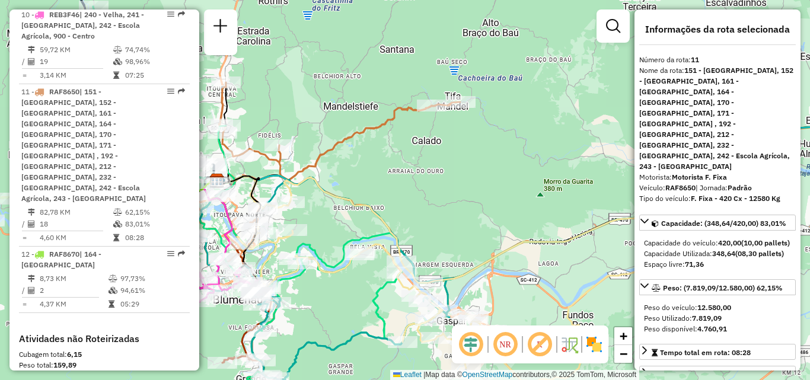
drag, startPoint x: 409, startPoint y: 195, endPoint x: 416, endPoint y: 157, distance: 39.2
click at [414, 168] on div "Janela de atendimento Grade de atendimento Capacidade Transportadoras Veículos …" at bounding box center [405, 190] width 810 height 380
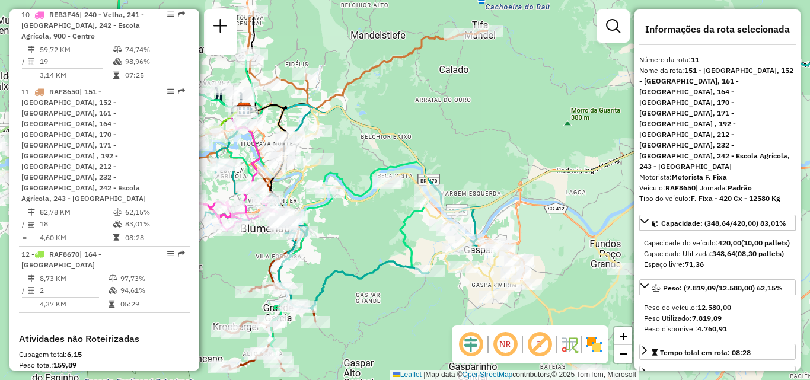
drag, startPoint x: 360, startPoint y: 155, endPoint x: 387, endPoint y: 134, distance: 34.2
click at [380, 140] on div "Janela de atendimento Grade de atendimento Capacidade Transportadoras Veículos …" at bounding box center [405, 190] width 810 height 380
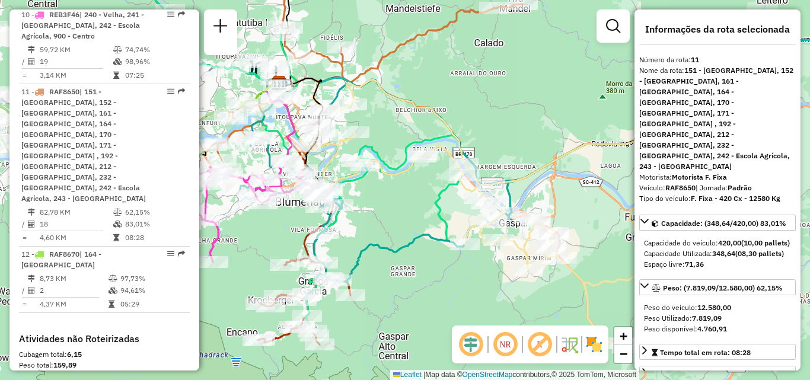
drag, startPoint x: 394, startPoint y: 197, endPoint x: 398, endPoint y: 155, distance: 42.3
click at [398, 174] on div "Janela de atendimento Grade de atendimento Capacidade Transportadoras Veículos …" at bounding box center [405, 190] width 810 height 380
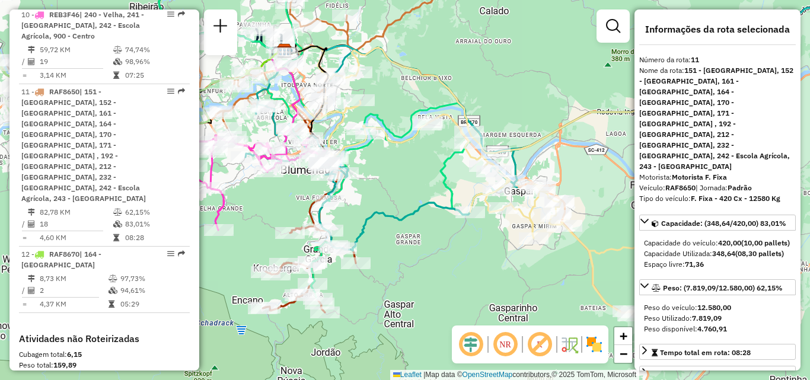
drag, startPoint x: 403, startPoint y: 212, endPoint x: 387, endPoint y: 164, distance: 51.2
click at [391, 174] on icon at bounding box center [384, 148] width 276 height 203
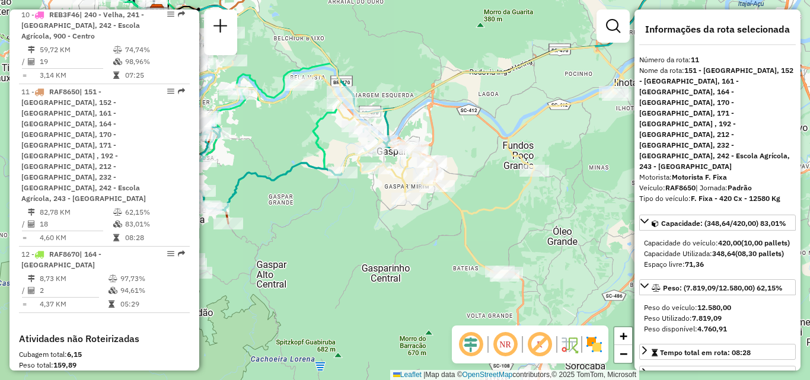
drag, startPoint x: 419, startPoint y: 199, endPoint x: 307, endPoint y: 210, distance: 112.6
click at [307, 210] on div "Janela de atendimento Grade de atendimento Capacidade Transportadoras Veículos …" at bounding box center [405, 190] width 810 height 380
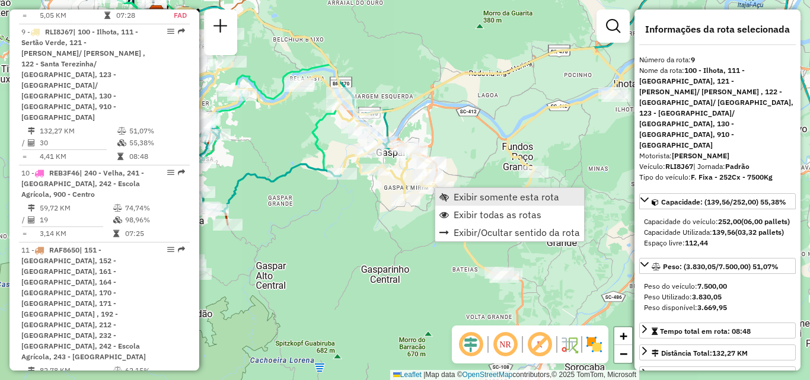
scroll to position [1039, 0]
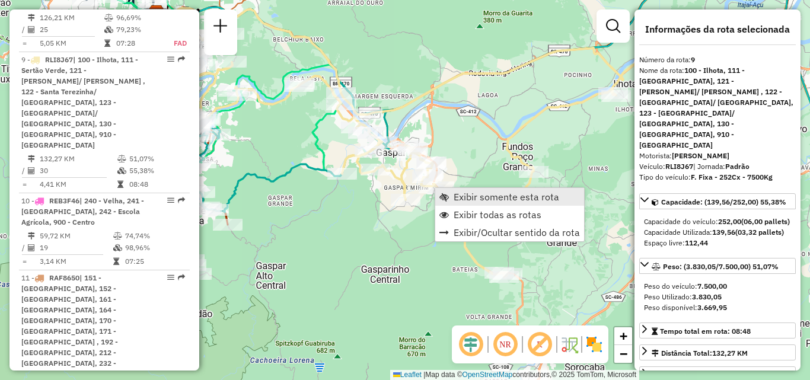
click at [466, 199] on span "Exibir somente esta rota" at bounding box center [507, 196] width 106 height 9
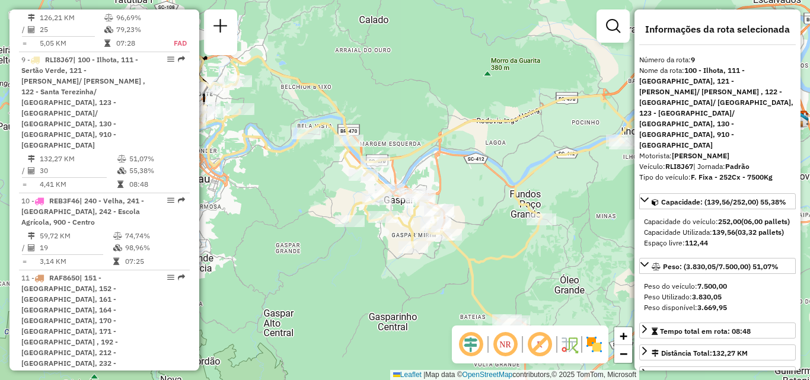
drag, startPoint x: 467, startPoint y: 171, endPoint x: 516, endPoint y: 171, distance: 49.2
click at [515, 171] on div "Janela de atendimento Grade de atendimento Capacidade Transportadoras Veículos …" at bounding box center [405, 190] width 810 height 380
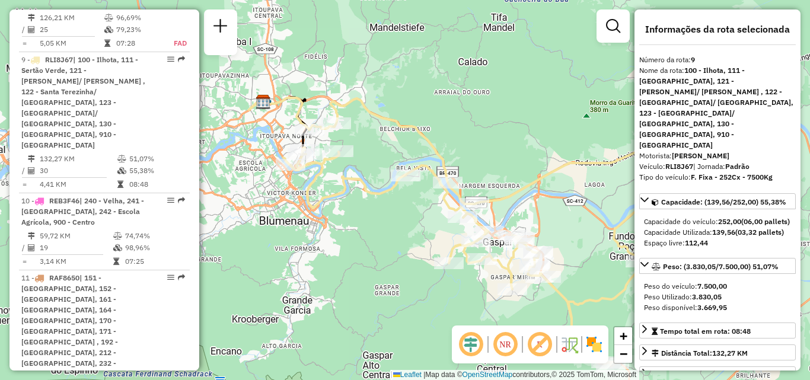
drag, startPoint x: 426, startPoint y: 170, endPoint x: 450, endPoint y: 195, distance: 34.4
click at [451, 201] on icon at bounding box center [521, 232] width 476 height 268
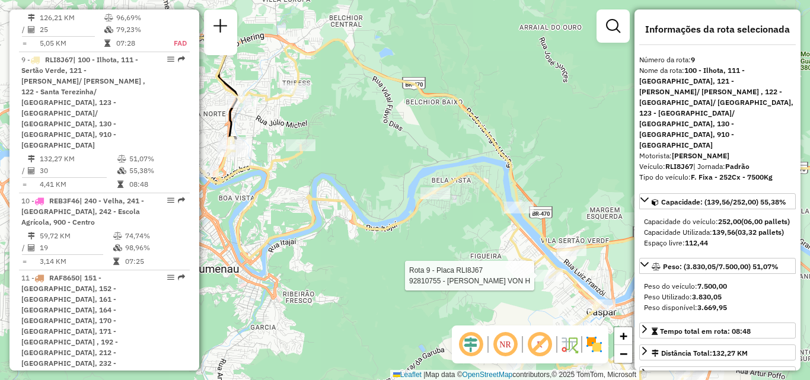
click at [419, 176] on div "Rota 9 - Placa RLI8J67 92810755 - AMANDA CAMARGO VON H Janela de atendimento Gr…" at bounding box center [405, 190] width 810 height 380
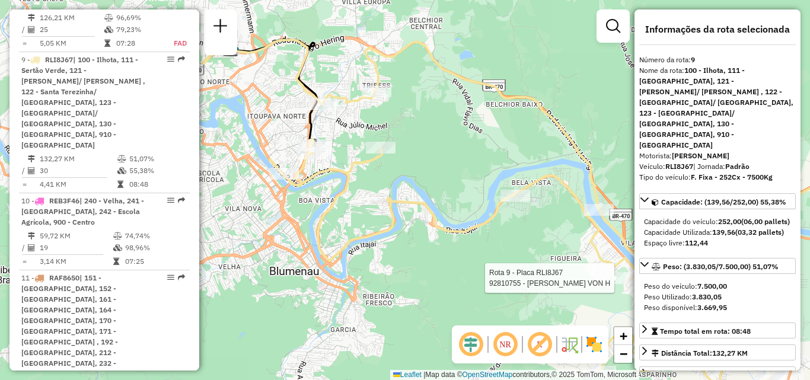
drag, startPoint x: 396, startPoint y: 187, endPoint x: 335, endPoint y: 144, distance: 74.9
click at [352, 154] on div "Rota 9 - Placa RLI8J67 92810755 - AMANDA CAMARGO VON H Janela de atendimento Gr…" at bounding box center [405, 190] width 810 height 380
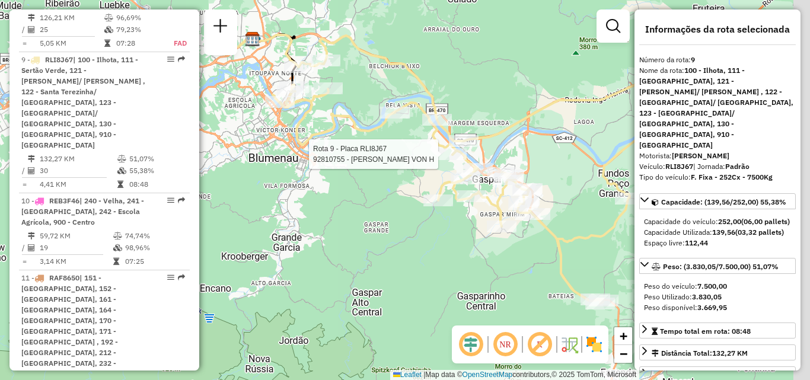
drag, startPoint x: 385, startPoint y: 157, endPoint x: 336, endPoint y: 123, distance: 59.4
click at [333, 119] on div "Rota 9 - Placa RLI8J67 92810755 - AMANDA CAMARGO VON H Janela de atendimento Gr…" at bounding box center [405, 190] width 810 height 380
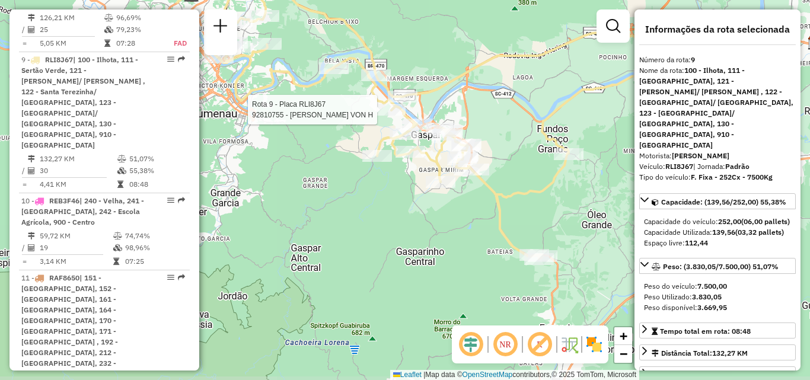
drag, startPoint x: 364, startPoint y: 168, endPoint x: 311, endPoint y: 174, distance: 52.5
click at [314, 174] on div "Rota 9 - Placa RLI8J67 92810755 - AMANDA CAMARGO VON H Janela de atendimento Gr…" at bounding box center [405, 190] width 810 height 380
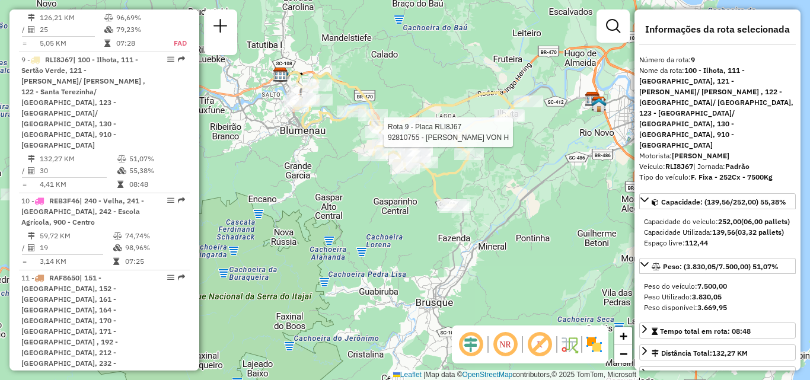
drag, startPoint x: 407, startPoint y: 113, endPoint x: 434, endPoint y: 113, distance: 26.7
click at [434, 113] on icon at bounding box center [410, 140] width 238 height 134
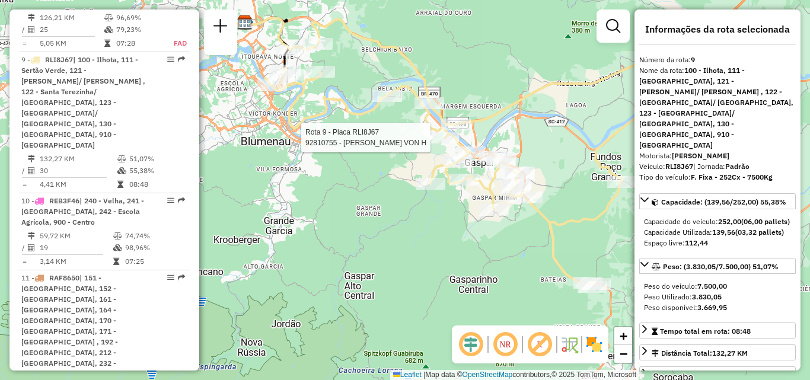
drag, startPoint x: 360, startPoint y: 126, endPoint x: 382, endPoint y: 140, distance: 26.2
click at [382, 140] on div "Rota 9 - Placa RLI8J67 92810755 - AMANDA CAMARGO VON H Janela de atendimento Gr…" at bounding box center [405, 190] width 810 height 380
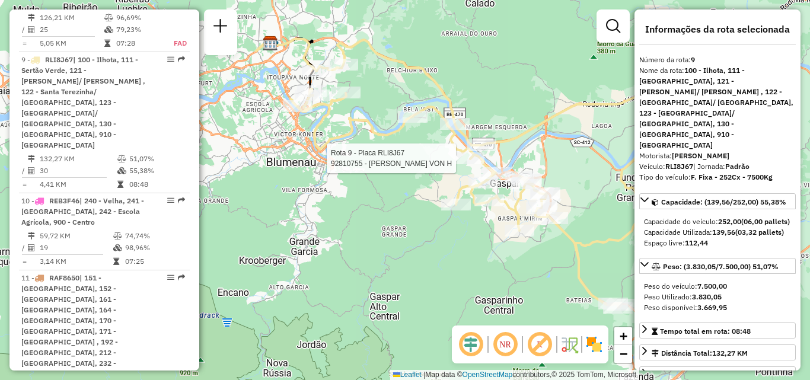
drag, startPoint x: 390, startPoint y: 114, endPoint x: 400, endPoint y: 129, distance: 18.1
click at [400, 130] on div "Rota 9 - Placa RLI8J67 92810755 - AMANDA CAMARGO VON H Janela de atendimento Gr…" at bounding box center [405, 190] width 810 height 380
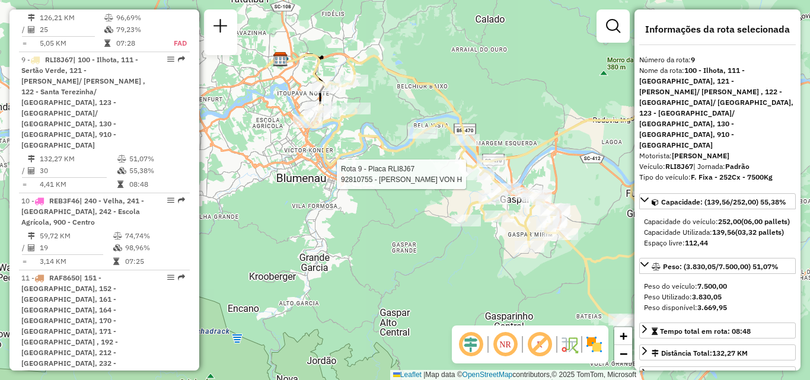
drag, startPoint x: 380, startPoint y: 162, endPoint x: 366, endPoint y: 153, distance: 16.8
click at [366, 153] on div "Rota 9 - Placa RLI8J67 92810755 - AMANDA CAMARGO VON H Janela de atendimento Gr…" at bounding box center [405, 190] width 810 height 380
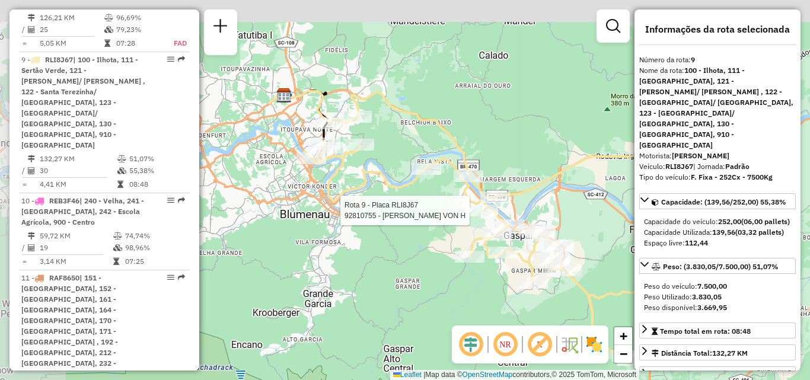
drag, startPoint x: 349, startPoint y: 145, endPoint x: 412, endPoint y: 199, distance: 82.5
click at [412, 199] on div "Rota 9 - Placa RLI8J67 92810755 - AMANDA CAMARGO VON H Janela de atendimento Gr…" at bounding box center [405, 190] width 810 height 380
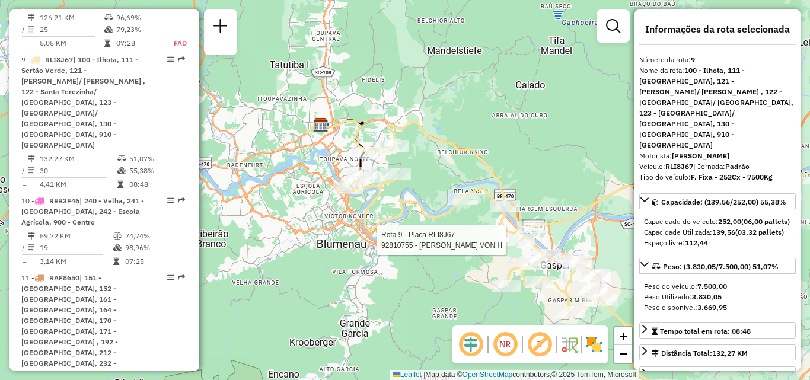
drag, startPoint x: 387, startPoint y: 167, endPoint x: 421, endPoint y: 195, distance: 44.6
click at [421, 195] on div "Rota 9 - Placa RLI8J67 92810755 - AMANDA CAMARGO VON H Janela de atendimento Gr…" at bounding box center [405, 190] width 810 height 380
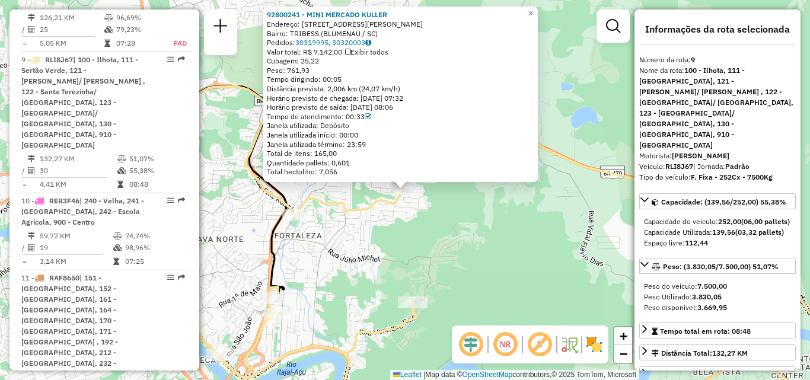
click at [368, 222] on div "92800241 - MINI MERCADO KULLER Endereço: R Hermann Tribess 1630 Bairro: TRIBESS…" at bounding box center [405, 190] width 810 height 380
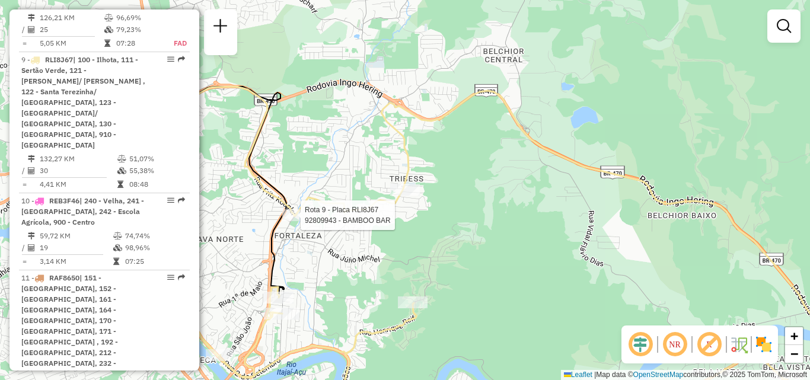
select select "**********"
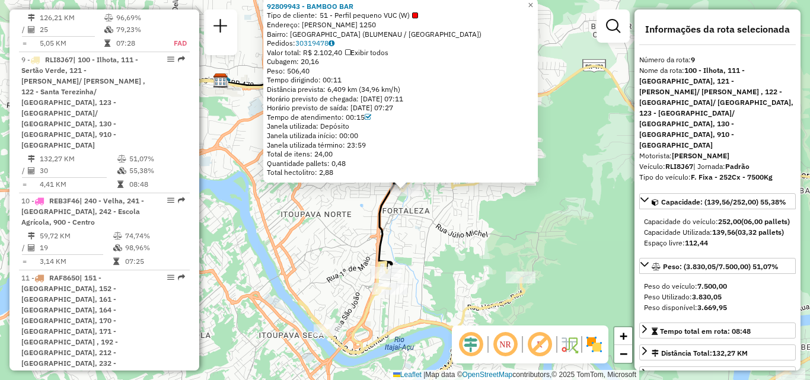
click at [366, 225] on div "92809943 - BAMBOO BAR Tipo de cliente: 51 - Perfil pequeno VUC (W) Endereço: Fr…" at bounding box center [405, 190] width 810 height 380
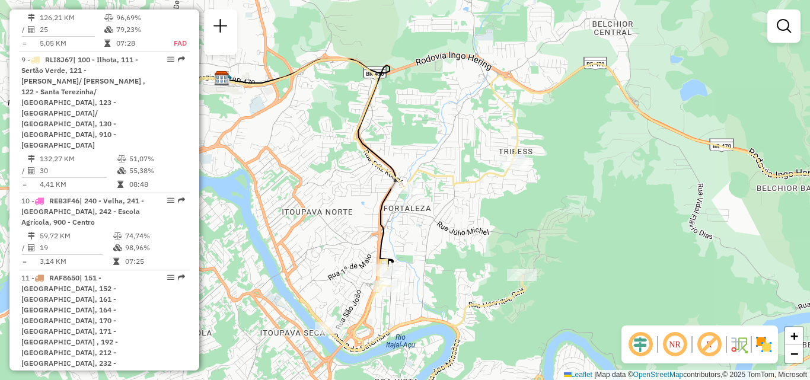
drag, startPoint x: 408, startPoint y: 250, endPoint x: 404, endPoint y: 210, distance: 40.5
click at [404, 210] on div "Janela de atendimento Grade de atendimento Capacidade Transportadoras Veículos …" at bounding box center [405, 190] width 810 height 380
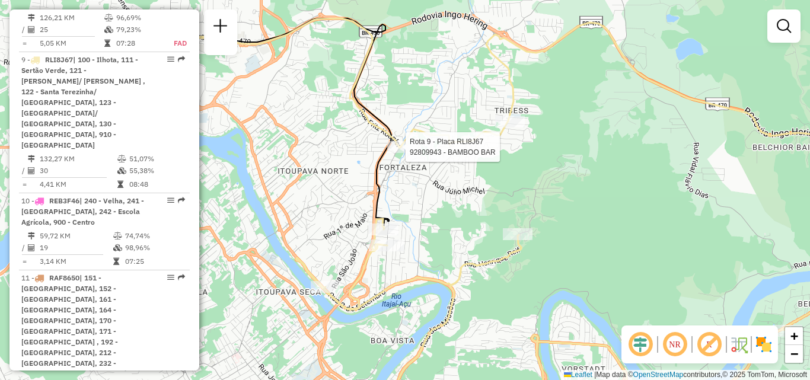
select select "**********"
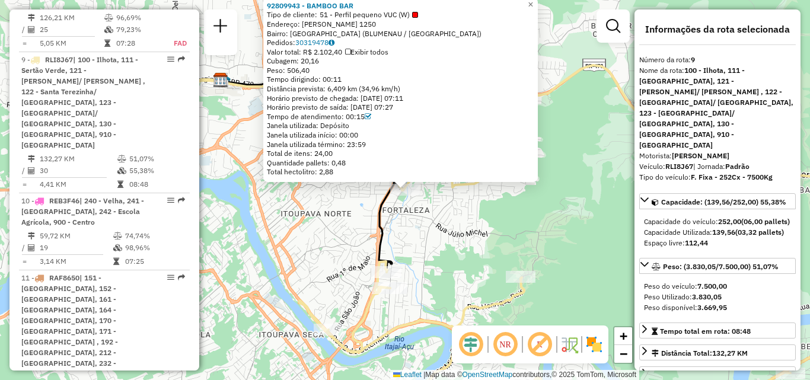
click at [441, 234] on div "92809943 - BAMBOO BAR Tipo de cliente: 51 - Perfil pequeno VUC (W) Endereço: Fr…" at bounding box center [405, 190] width 810 height 380
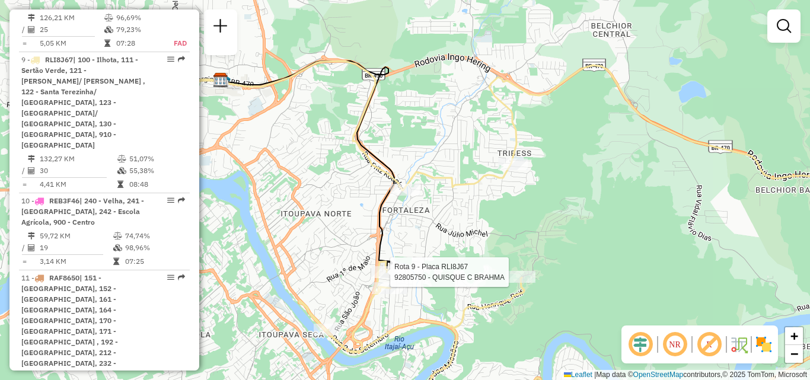
select select "**********"
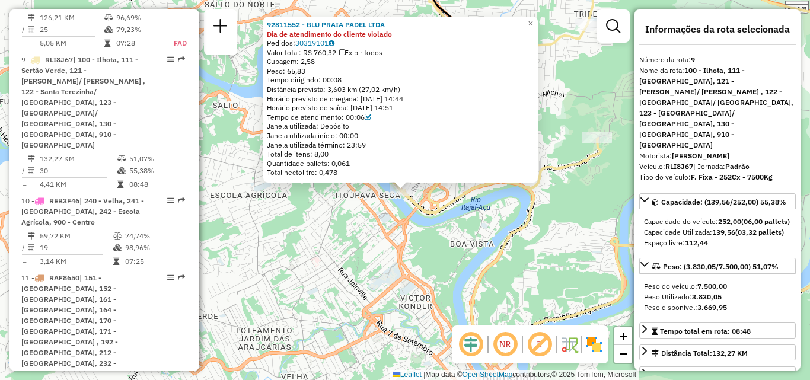
click at [429, 252] on div "92811552 - BLU PRAIA PADEL LTDA Dia de atendimento do cliente violado Pedidos: …" at bounding box center [405, 190] width 810 height 380
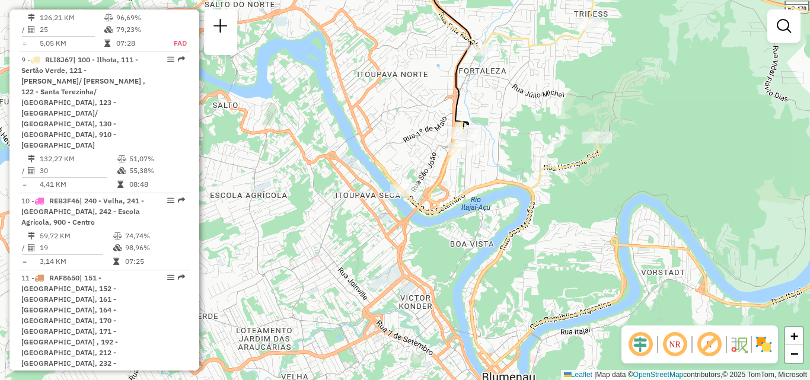
click at [597, 129] on div "Rota 9 - Placa RLI8J67 92826450 - MARILENE REIS Janela de atendimento Grade de …" at bounding box center [405, 190] width 810 height 380
select select "**********"
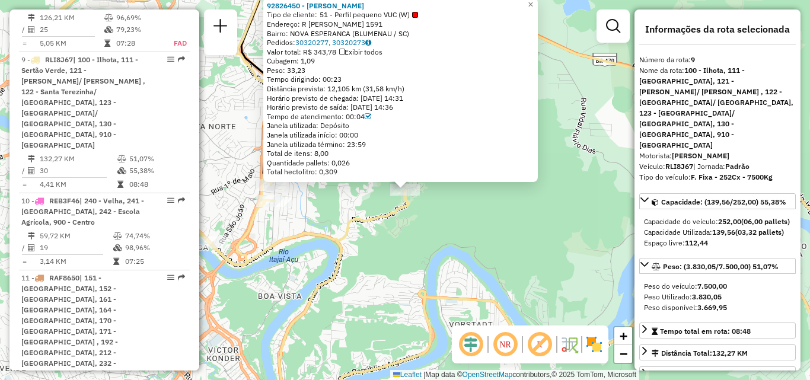
click at [446, 241] on div "92826450 - MARILENE REIS Tipo de cliente: 51 - Perfil pequeno VUC (W) Endereço:…" at bounding box center [405, 190] width 810 height 380
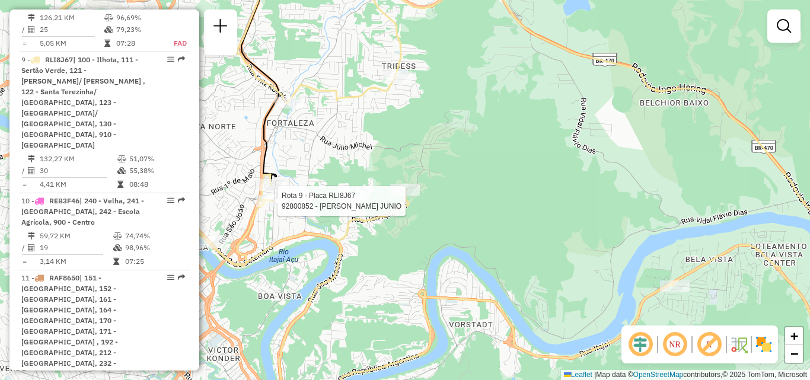
select select "**********"
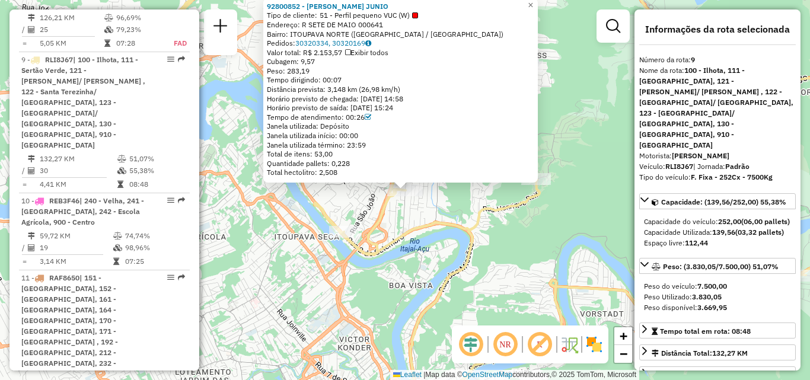
click at [319, 250] on div "92800852 - ANTONIO SCHMIT JUNIO Tipo de cliente: 51 - Perfil pequeno VUC (W) En…" at bounding box center [405, 190] width 810 height 380
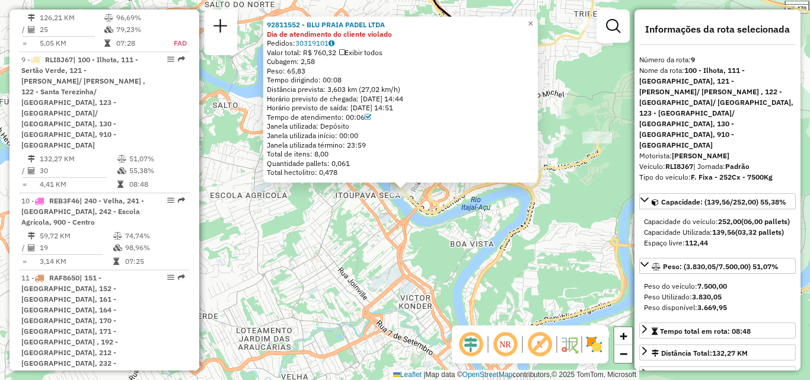
click at [416, 264] on div "92811552 - BLU PRAIA PADEL LTDA Dia de atendimento do cliente violado Pedidos: …" at bounding box center [405, 190] width 810 height 380
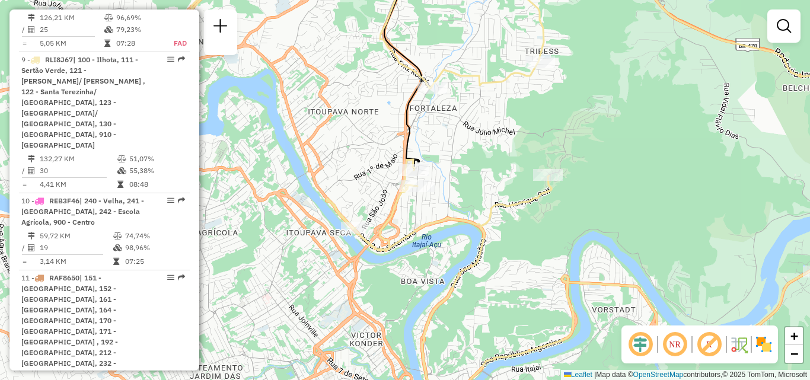
drag, startPoint x: 482, startPoint y: 263, endPoint x: 434, endPoint y: 296, distance: 58.1
click at [418, 311] on icon at bounding box center [583, 200] width 515 height 403
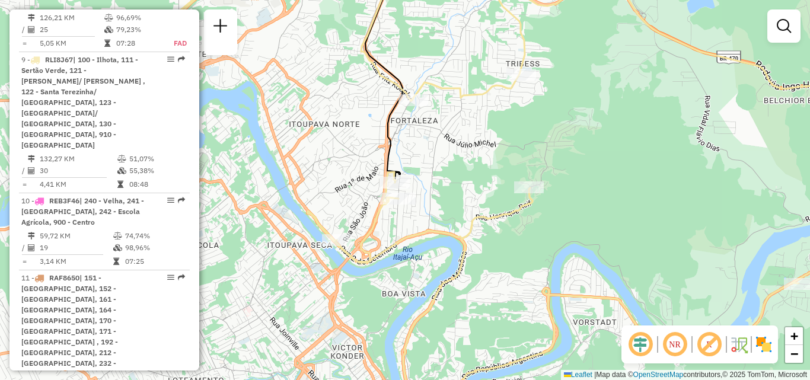
drag, startPoint x: 461, startPoint y: 282, endPoint x: 450, endPoint y: 316, distance: 35.5
click at [451, 316] on icon at bounding box center [599, 195] width 584 height 439
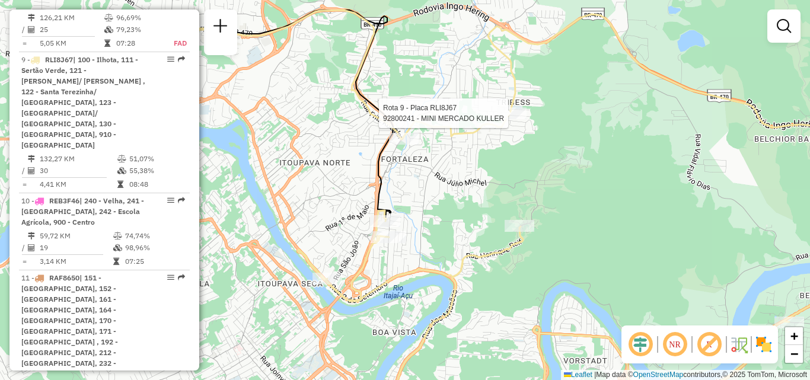
select select "**********"
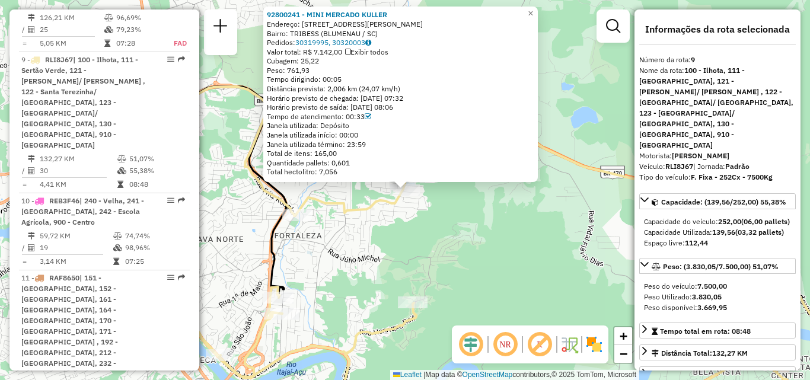
click at [403, 250] on div "Rota 9 - Placa RLI8J67 92800241 - MINI MERCADO KULLER 92800241 - MINI MERCADO K…" at bounding box center [405, 190] width 810 height 380
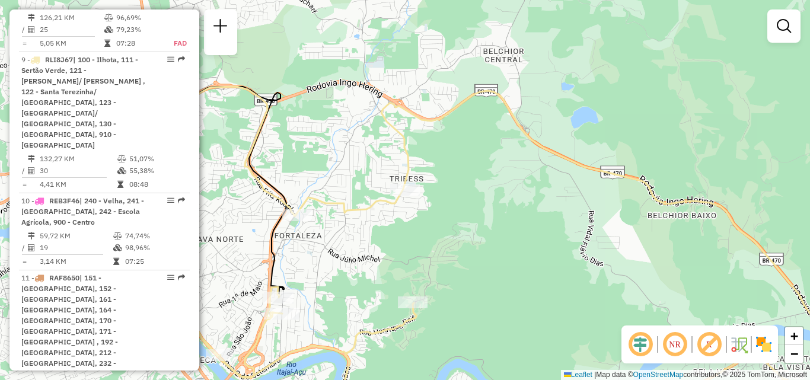
click at [303, 227] on div "Janela de atendimento Grade de atendimento Capacidade Transportadoras Veículos …" at bounding box center [405, 190] width 810 height 380
select select "**********"
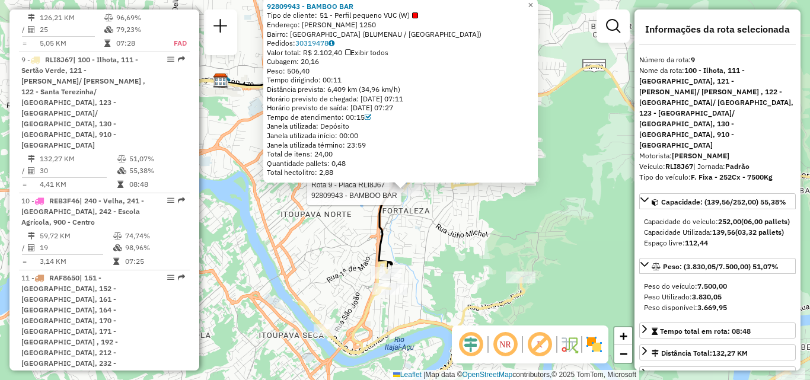
click at [480, 237] on div "Rota 9 - Placa RLI8J67 92809943 - BAMBOO BAR 92809943 - BAMBOO BAR Tipo de clie…" at bounding box center [405, 190] width 810 height 380
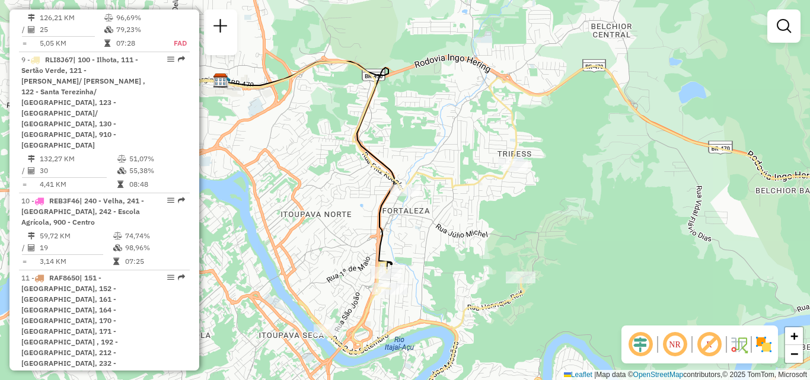
click at [480, 187] on div "92809943 - BAMBOO BAR Tipo de cliente: 51 - Perfil pequeno VUC (W) Endereço: Fr…" at bounding box center [405, 190] width 810 height 380
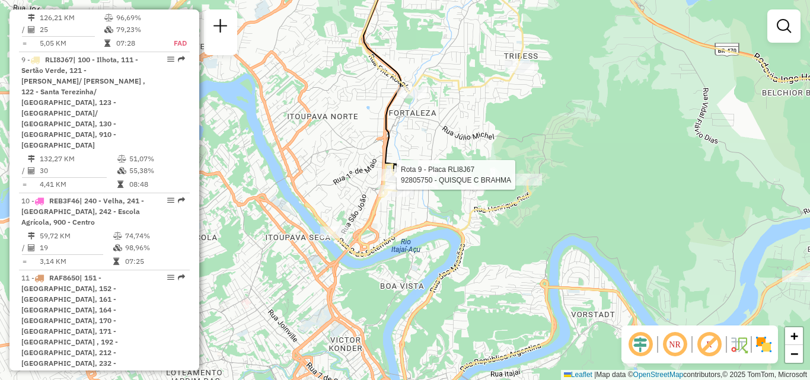
select select "**********"
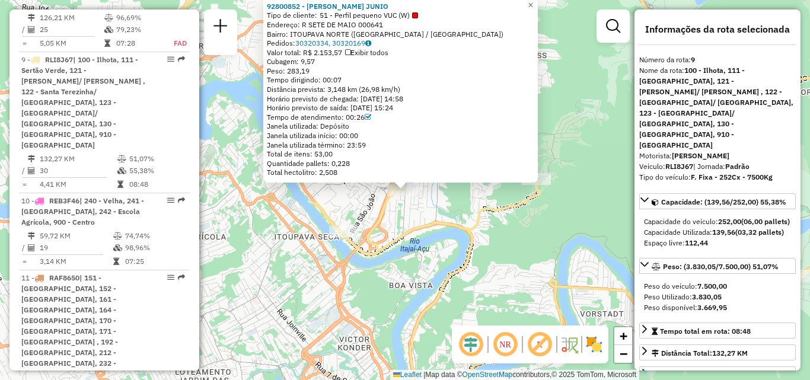
click at [430, 208] on div "92800852 - ANTONIO SCHMIT JUNIO Tipo de cliente: 51 - Perfil pequeno VUC (W) En…" at bounding box center [405, 190] width 810 height 380
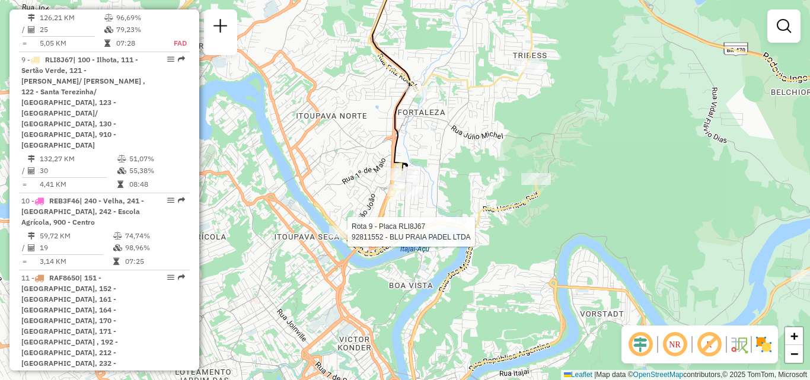
select select "**********"
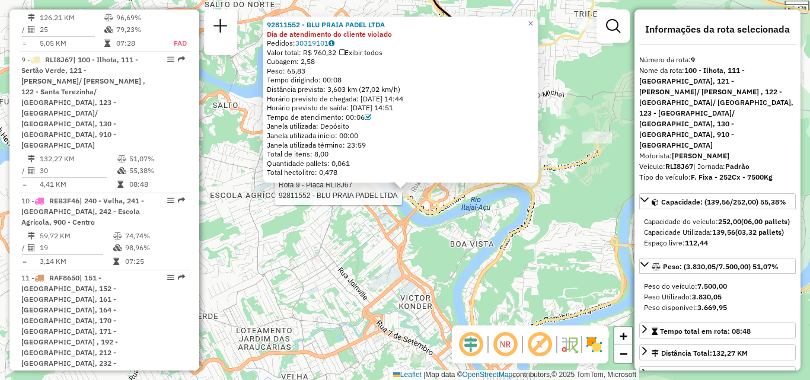
click at [493, 234] on div "Rota 9 - Placa RLI8J67 92811552 - BLU PRAIA PADEL LTDA 92811552 - BLU PRAIA PAD…" at bounding box center [405, 190] width 810 height 380
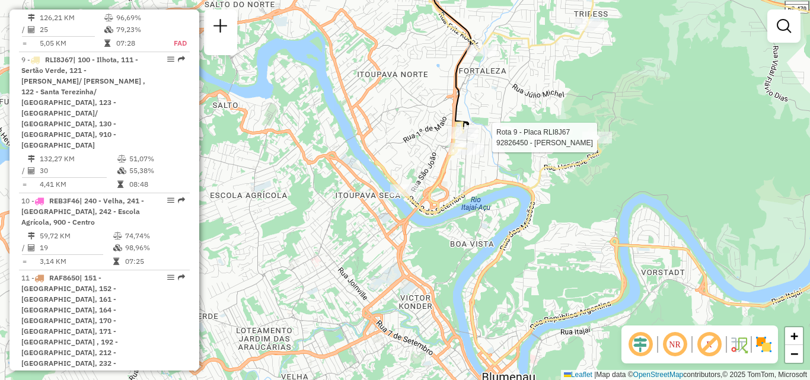
select select "**********"
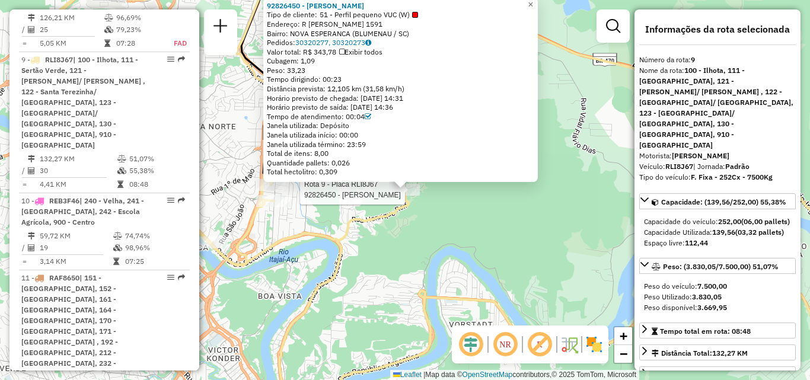
click at [480, 280] on div "Rota 9 - Placa RLI8J67 92826450 - MARILENE REIS 92826450 - MARILENE REIS Tipo d…" at bounding box center [405, 190] width 810 height 380
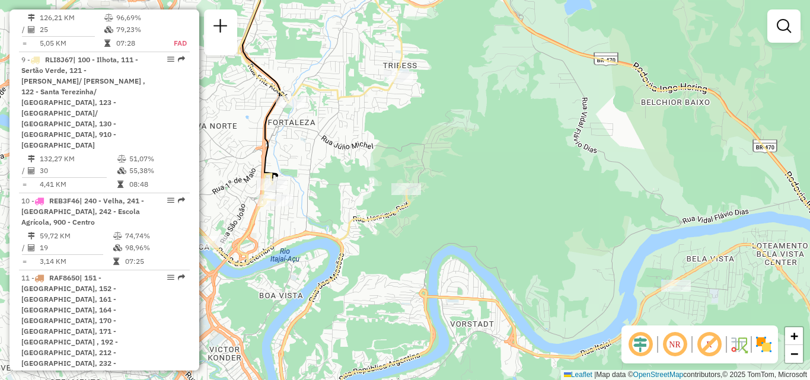
drag, startPoint x: 383, startPoint y: 235, endPoint x: 426, endPoint y: 228, distance: 43.8
click at [426, 228] on div "Janela de atendimento Grade de atendimento Capacidade Transportadoras Veículos …" at bounding box center [405, 190] width 810 height 380
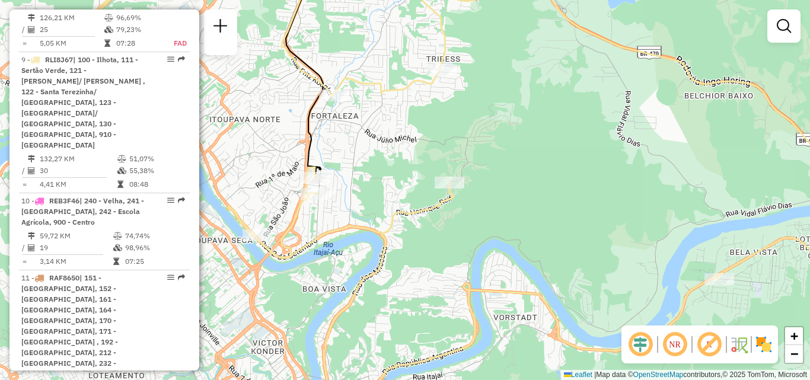
drag, startPoint x: 329, startPoint y: 234, endPoint x: 404, endPoint y: 234, distance: 75.3
click at [404, 234] on icon at bounding box center [559, 190] width 663 height 439
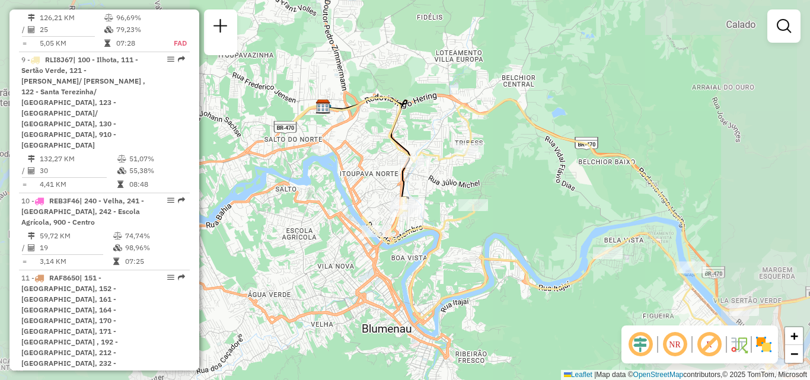
drag, startPoint x: 453, startPoint y: 234, endPoint x: 401, endPoint y: 196, distance: 64.1
click at [404, 199] on div "Janela de atendimento Grade de atendimento Capacidade Transportadoras Veículos …" at bounding box center [405, 190] width 810 height 380
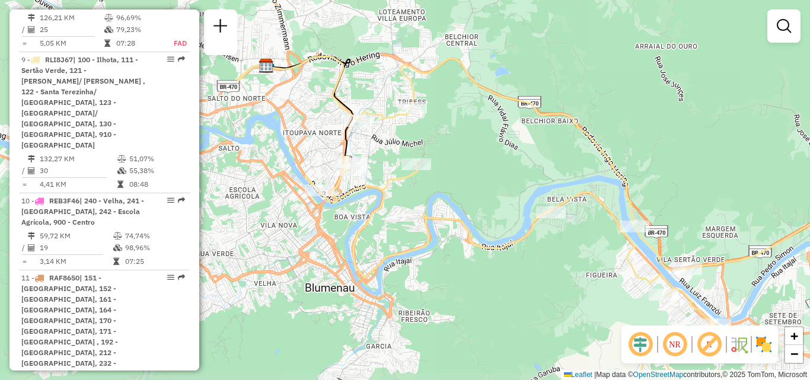
drag, startPoint x: 488, startPoint y: 227, endPoint x: 441, endPoint y: 216, distance: 47.9
click at [443, 216] on div "Janela de atendimento Grade de atendimento Capacidade Transportadoras Veículos …" at bounding box center [405, 190] width 810 height 380
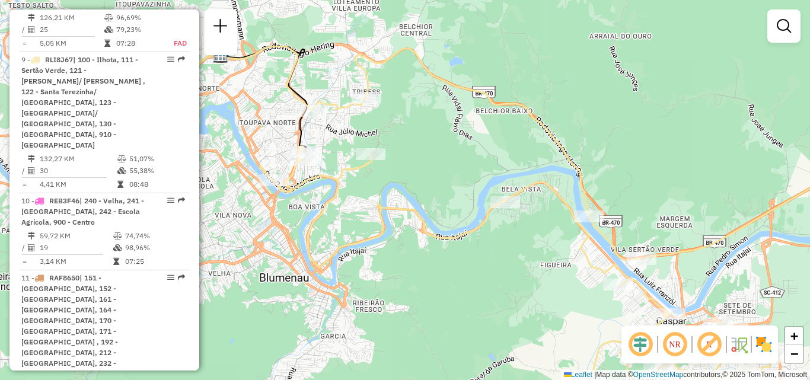
drag, startPoint x: 459, startPoint y: 233, endPoint x: 404, endPoint y: 221, distance: 56.5
click at [404, 221] on div "Janela de atendimento Grade de atendimento Capacidade Transportadoras Veículos …" at bounding box center [405, 190] width 810 height 380
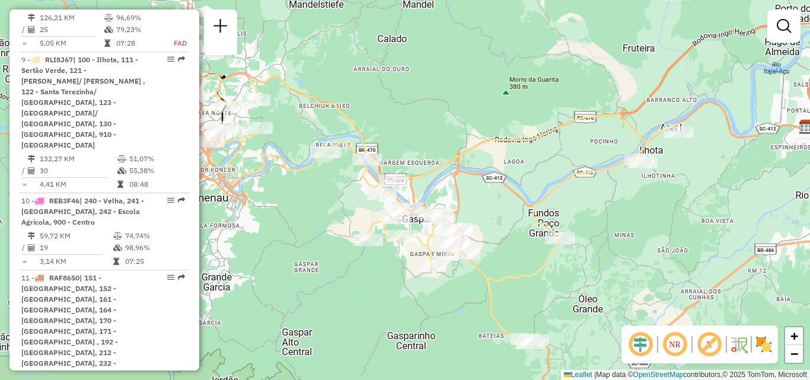
drag, startPoint x: 417, startPoint y: 242, endPoint x: 340, endPoint y: 164, distance: 109.9
click at [340, 164] on div "Janela de atendimento Grade de atendimento Capacidade Transportadoras Veículos …" at bounding box center [405, 190] width 810 height 380
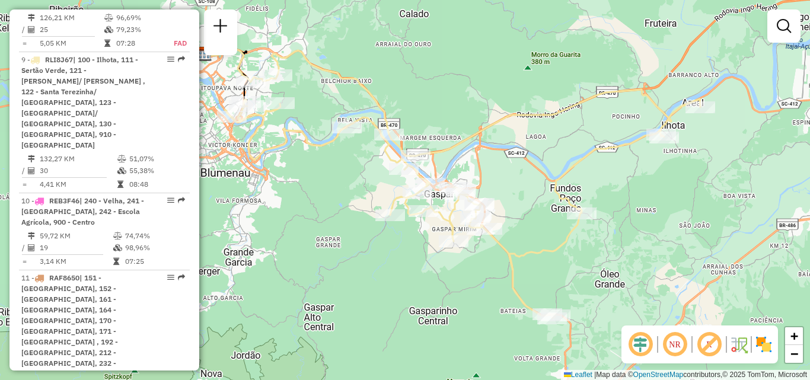
drag, startPoint x: 346, startPoint y: 180, endPoint x: 418, endPoint y: 208, distance: 77.8
click at [438, 230] on div "Janela de atendimento Grade de atendimento Capacidade Transportadoras Veículos …" at bounding box center [405, 190] width 810 height 380
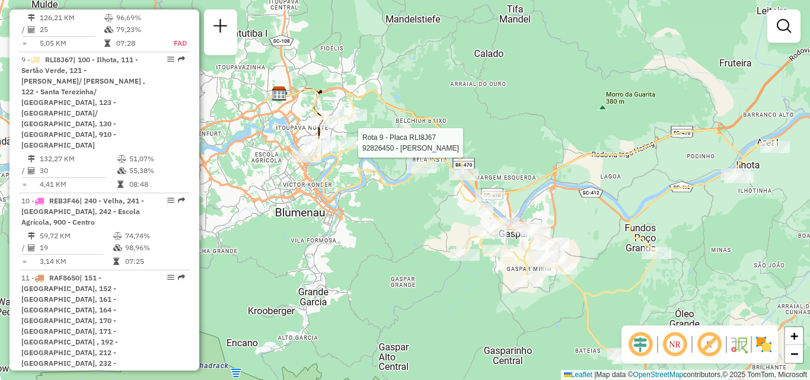
select select "**********"
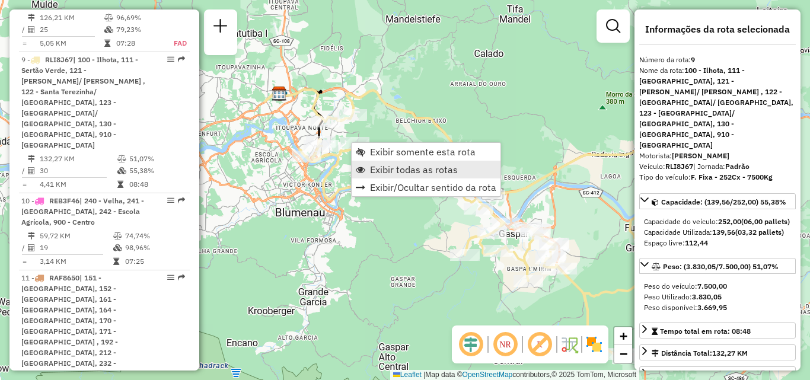
click at [386, 170] on span "Exibir todas as rotas" at bounding box center [414, 169] width 88 height 9
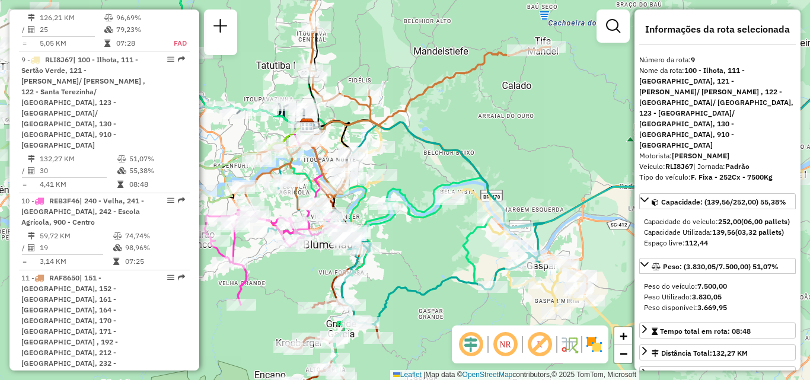
drag, startPoint x: 427, startPoint y: 171, endPoint x: 453, endPoint y: 198, distance: 37.8
click at [453, 198] on div "Janela de atendimento Grade de atendimento Capacidade Transportadoras Veículos …" at bounding box center [405, 190] width 810 height 380
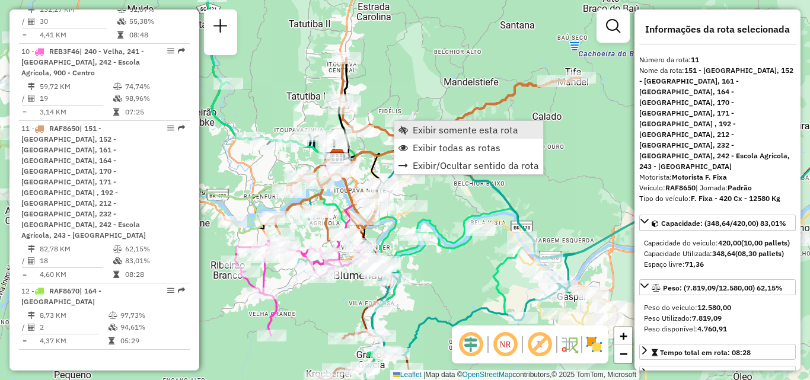
scroll to position [1225, 0]
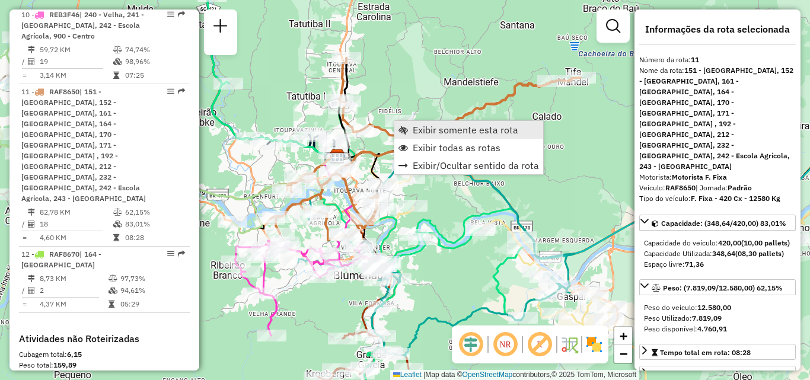
click at [435, 132] on span "Exibir somente esta rota" at bounding box center [466, 129] width 106 height 9
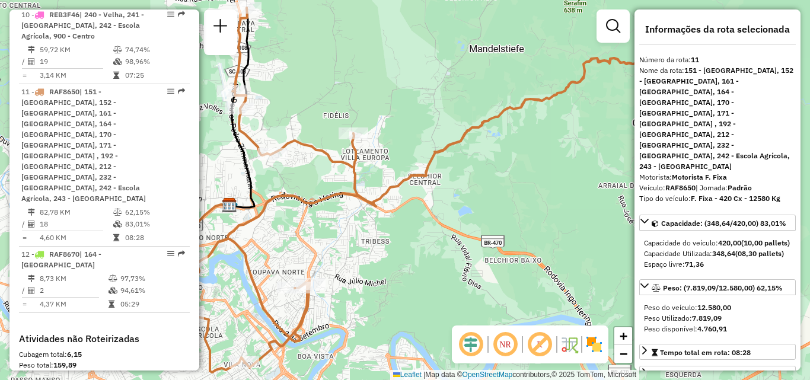
drag, startPoint x: 422, startPoint y: 176, endPoint x: 410, endPoint y: 162, distance: 18.2
click at [423, 175] on div "Janela de atendimento Grade de atendimento Capacidade Transportadoras Veículos …" at bounding box center [405, 190] width 810 height 380
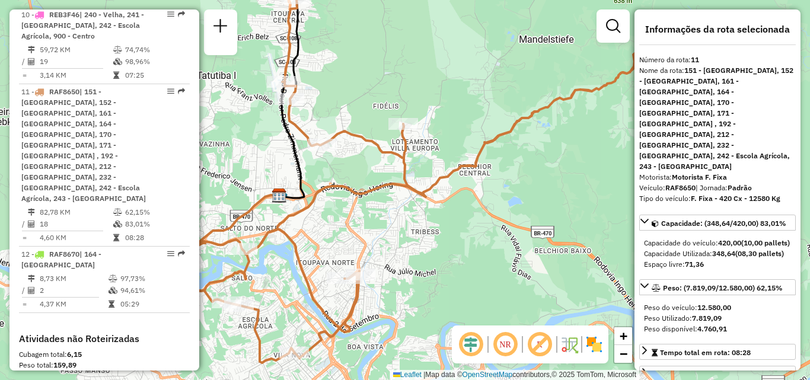
click at [412, 221] on div "Janela de atendimento Grade de atendimento Capacidade Transportadoras Veículos …" at bounding box center [405, 190] width 810 height 380
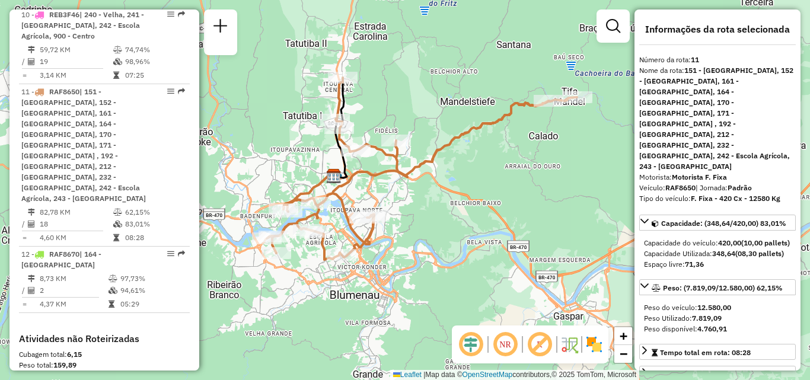
drag, startPoint x: 528, startPoint y: 146, endPoint x: 508, endPoint y: 148, distance: 20.8
click at [508, 148] on div "Janela de atendimento Grade de atendimento Capacidade Transportadoras Veículos …" at bounding box center [405, 190] width 810 height 380
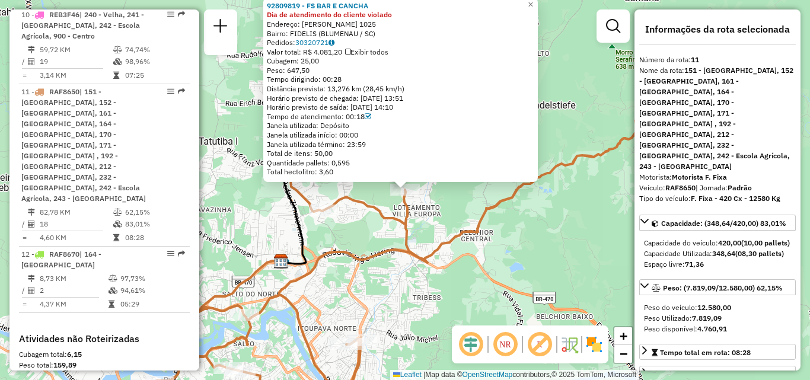
click at [522, 220] on div "92809819 - FS BAR E CANCHA Dia de atendimento do cliente violado Endereço: Theo…" at bounding box center [405, 190] width 810 height 380
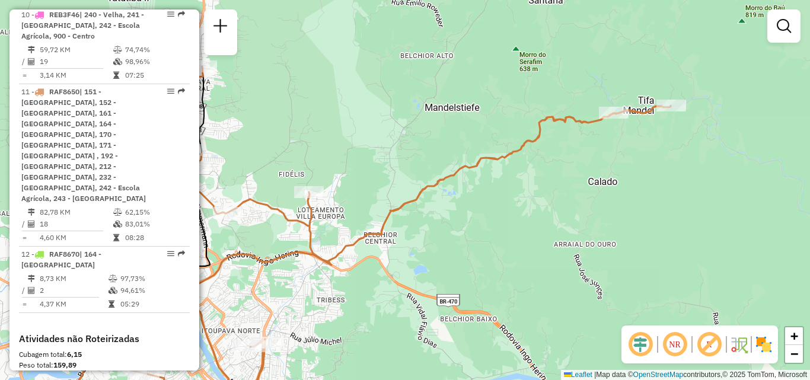
drag, startPoint x: 544, startPoint y: 205, endPoint x: 444, endPoint y: 194, distance: 100.9
click at [420, 211] on div "Janela de atendimento Grade de atendimento Capacidade Transportadoras Veículos …" at bounding box center [405, 190] width 810 height 380
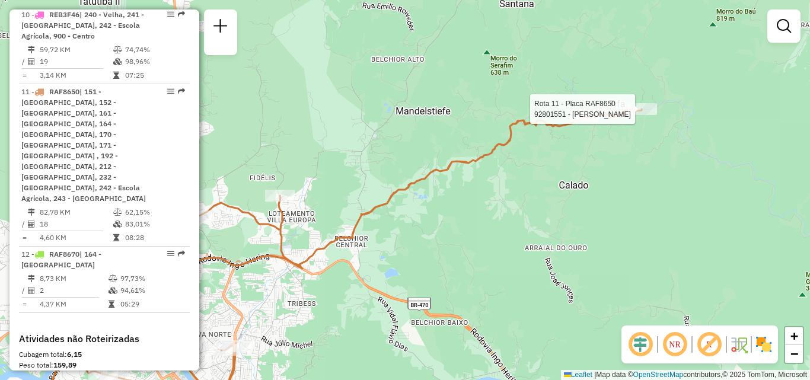
select select "**********"
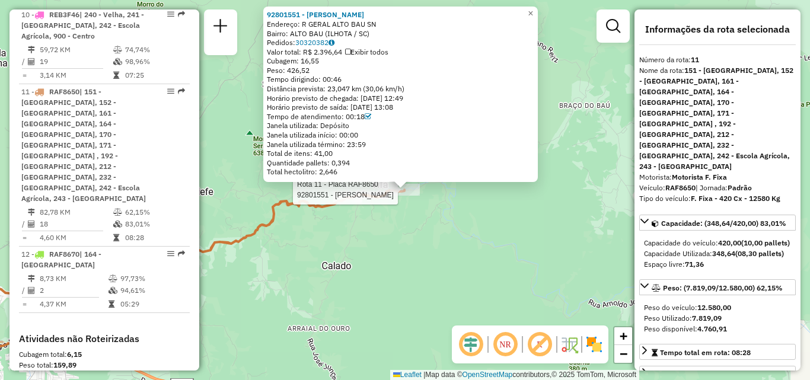
click at [408, 230] on div "Rota 11 - Placa RAF8650 92801551 - LUCILENE THEISS 92801551 - LUCILENE THEISS E…" at bounding box center [405, 190] width 810 height 380
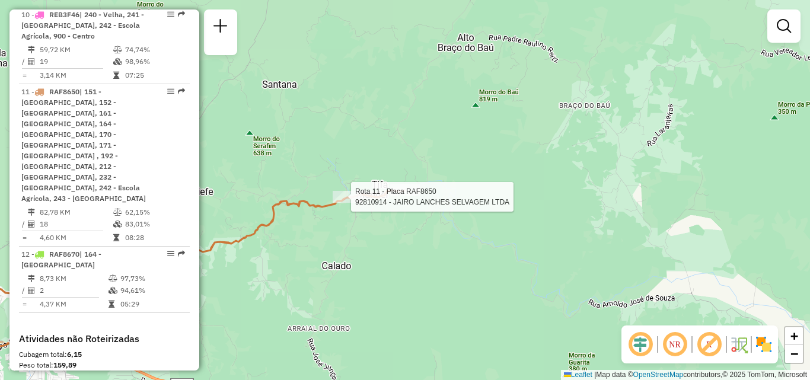
select select "**********"
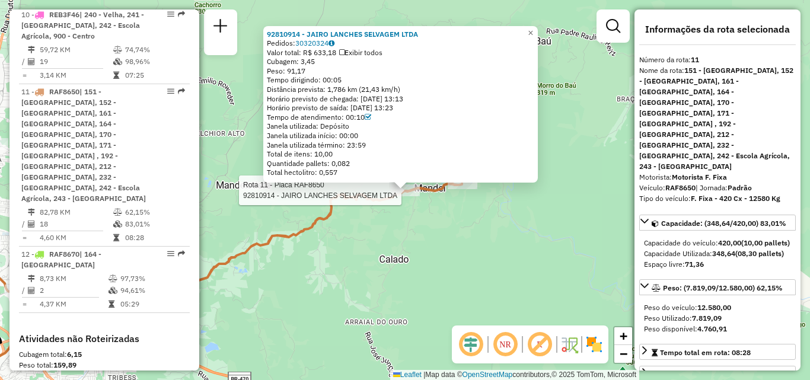
click at [375, 282] on div "Rota 11 - Placa RAF8650 92810914 - JAIRO LANCHES SELVAGEM LTDA 92810914 - JAIRO…" at bounding box center [405, 190] width 810 height 380
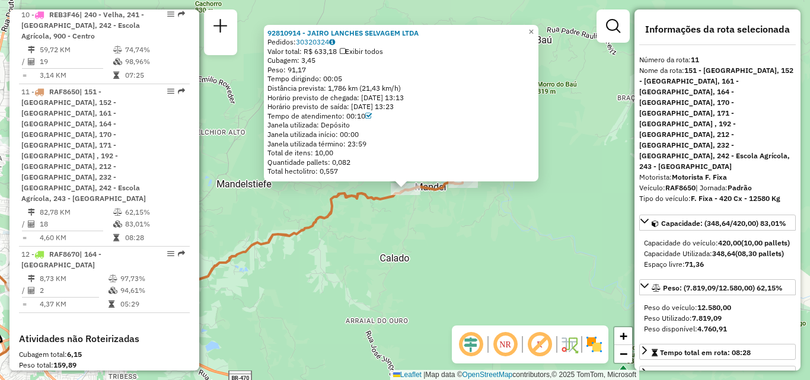
click at [378, 278] on div "92810914 - JAIRO LANCHES SELVAGEM LTDA Pedidos: 30320324 Valor total: R$ 633,18…" at bounding box center [405, 190] width 810 height 380
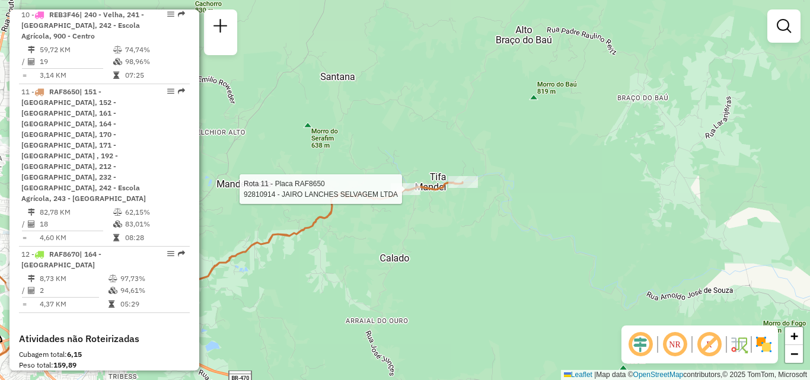
select select "**********"
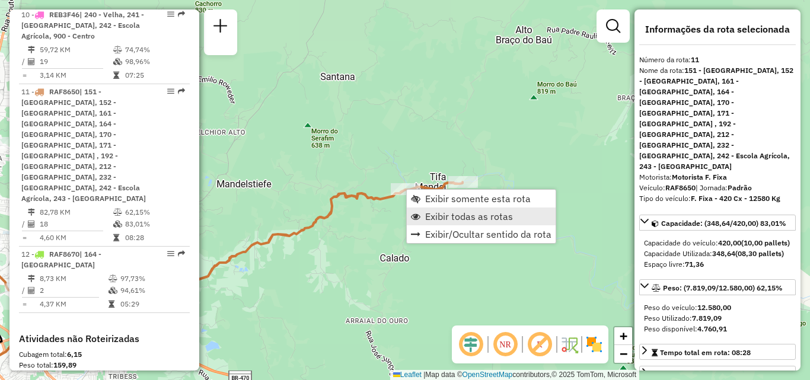
click at [444, 221] on span "Exibir todas as rotas" at bounding box center [469, 216] width 88 height 9
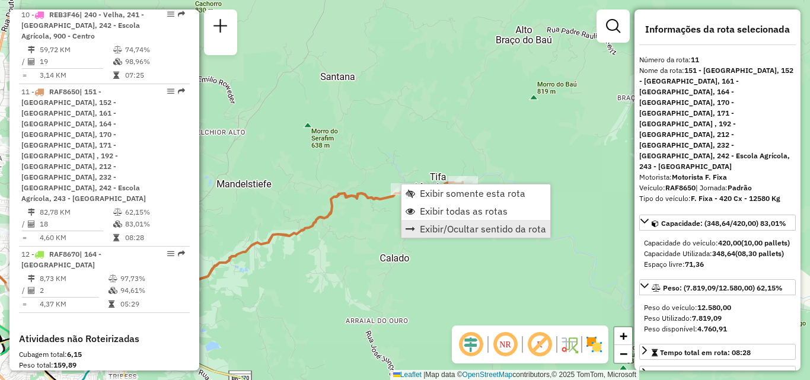
click at [432, 232] on span "Exibir/Ocultar sentido da rota" at bounding box center [483, 228] width 126 height 9
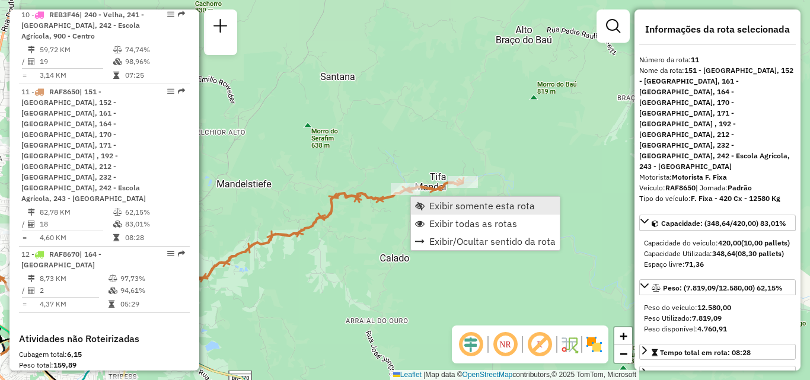
click at [429, 208] on span "Exibir somente esta rota" at bounding box center [482, 205] width 106 height 9
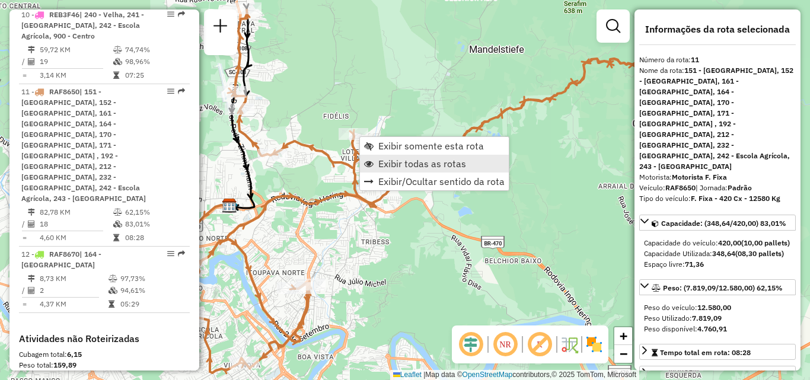
click at [391, 165] on span "Exibir todas as rotas" at bounding box center [422, 163] width 88 height 9
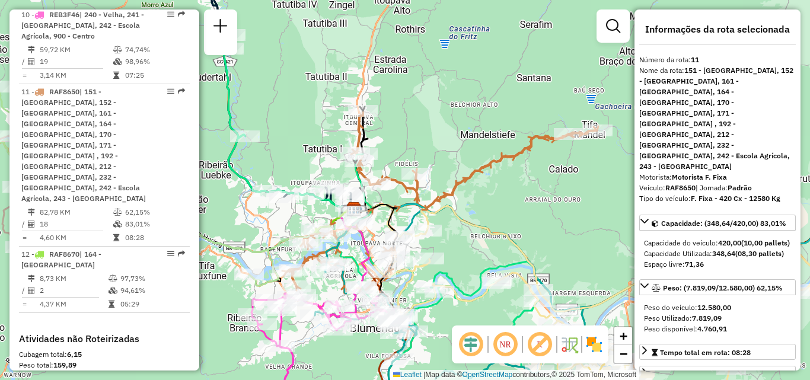
drag, startPoint x: 470, startPoint y: 221, endPoint x: 382, endPoint y: 160, distance: 107.3
click at [407, 173] on div "Janela de atendimento Grade de atendimento Capacidade Transportadoras Veículos …" at bounding box center [405, 190] width 810 height 380
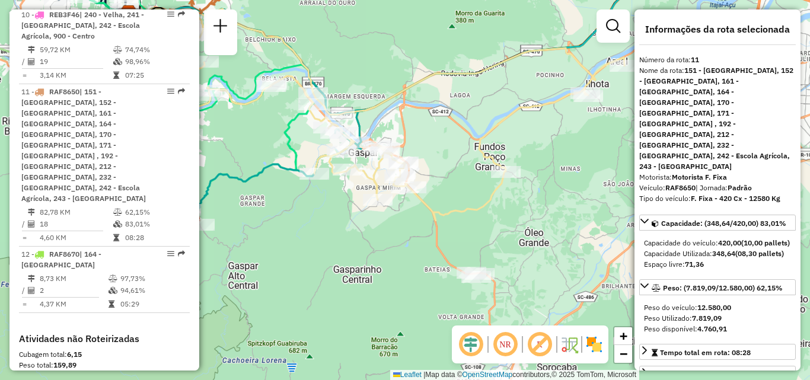
drag, startPoint x: 401, startPoint y: 231, endPoint x: 295, endPoint y: 206, distance: 108.6
click at [295, 206] on div "Janela de atendimento Grade de atendimento Capacidade Transportadoras Veículos …" at bounding box center [405, 190] width 810 height 380
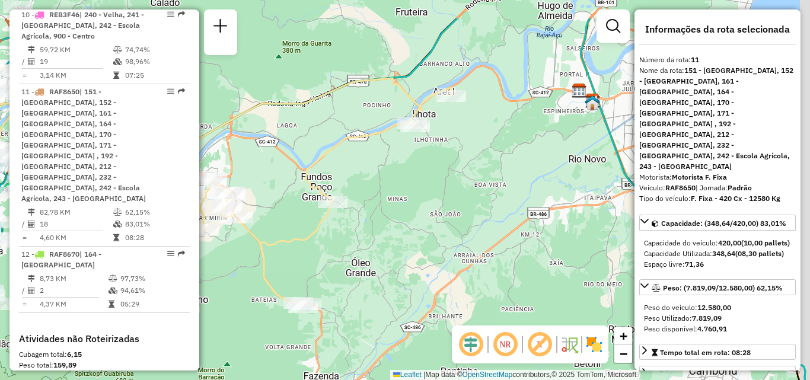
drag, startPoint x: 393, startPoint y: 211, endPoint x: 322, endPoint y: 263, distance: 88.3
click at [316, 276] on div "Janela de atendimento Grade de atendimento Capacidade Transportadoras Veículos …" at bounding box center [405, 190] width 810 height 380
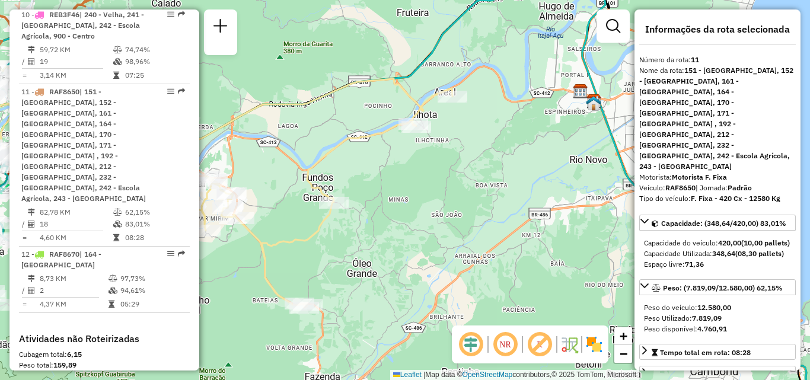
drag, startPoint x: 359, startPoint y: 234, endPoint x: 406, endPoint y: 191, distance: 63.8
click at [400, 205] on div "Janela de atendimento Grade de atendimento Capacidade Transportadoras Veículos …" at bounding box center [405, 190] width 810 height 380
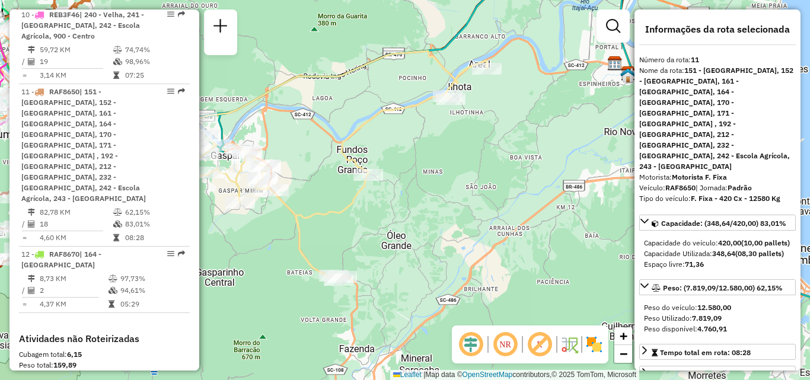
click at [495, 184] on div "Janela de atendimento Grade de atendimento Capacidade Transportadoras Veículos …" at bounding box center [405, 190] width 810 height 380
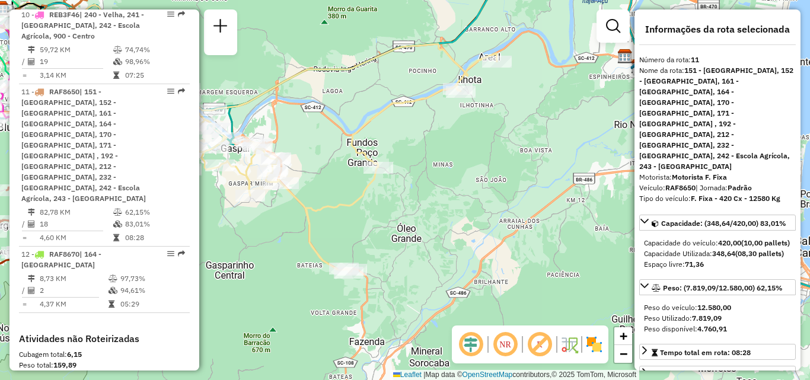
drag, startPoint x: 473, startPoint y: 199, endPoint x: 514, endPoint y: 189, distance: 42.1
click at [513, 189] on div "Janela de atendimento Grade de atendimento Capacidade Transportadoras Veículos …" at bounding box center [405, 190] width 810 height 380
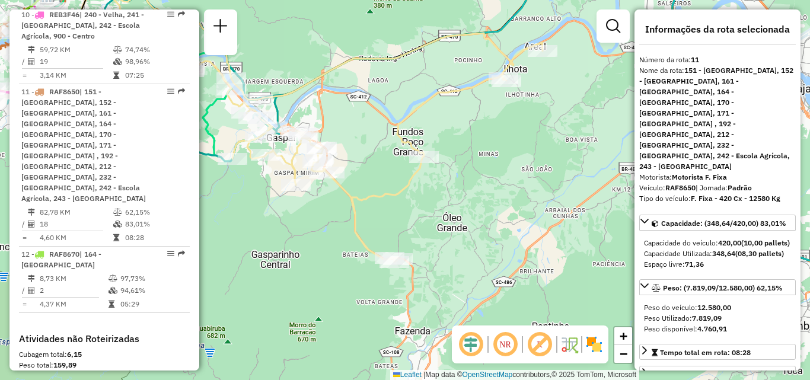
drag, startPoint x: 488, startPoint y: 194, endPoint x: 573, endPoint y: 180, distance: 86.5
click at [580, 179] on div "Janela de atendimento Grade de atendimento Capacidade Transportadoras Veículos …" at bounding box center [405, 190] width 810 height 380
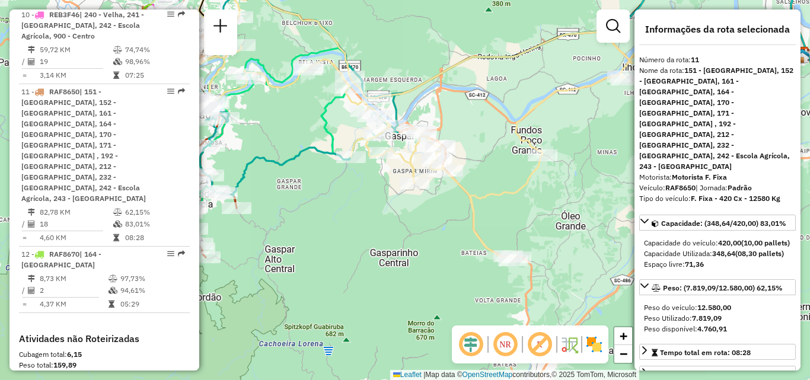
drag, startPoint x: 513, startPoint y: 190, endPoint x: 524, endPoint y: 206, distance: 19.2
click at [524, 206] on div "Janela de atendimento Grade de atendimento Capacidade Transportadoras Veículos …" at bounding box center [405, 190] width 810 height 380
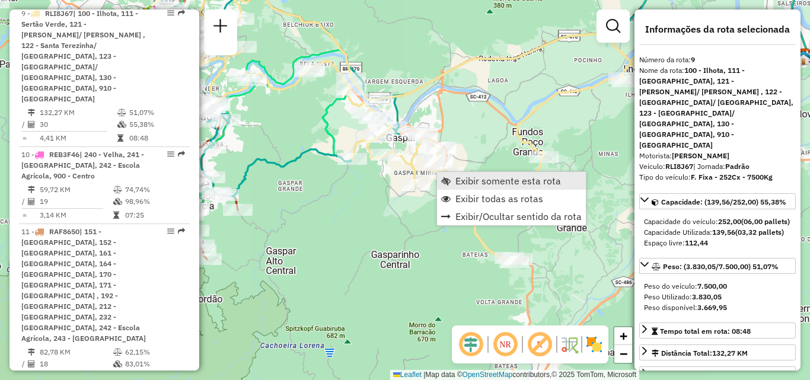
scroll to position [1039, 0]
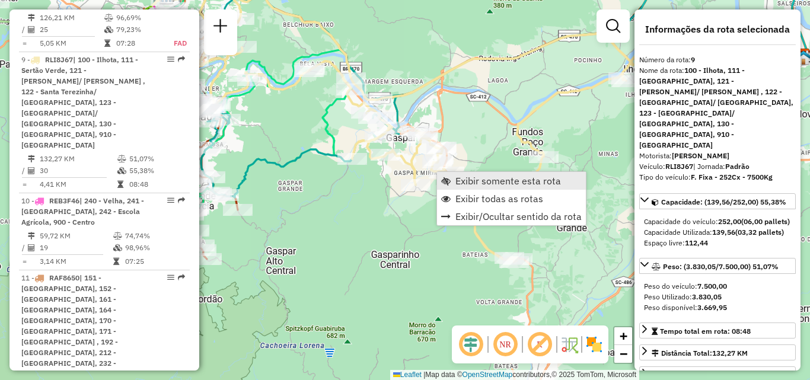
click at [466, 188] on link "Exibir somente esta rota" at bounding box center [511, 181] width 149 height 18
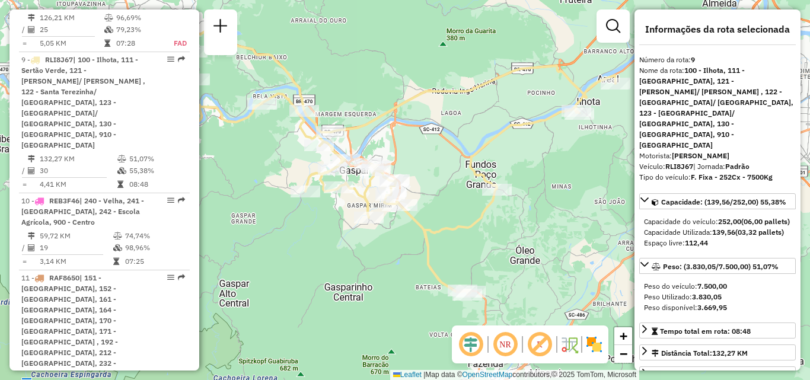
drag, startPoint x: 495, startPoint y: 205, endPoint x: 437, endPoint y: 179, distance: 63.5
click at [431, 175] on div "Janela de atendimento Grade de atendimento Capacidade Transportadoras Veículos …" at bounding box center [405, 190] width 810 height 380
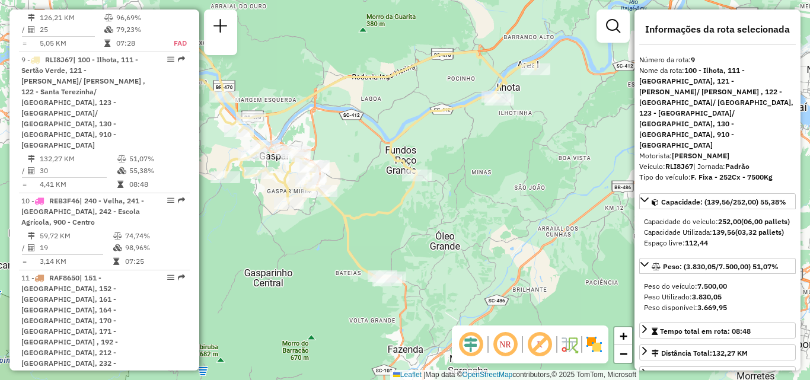
drag, startPoint x: 485, startPoint y: 206, endPoint x: 404, endPoint y: 192, distance: 82.6
click at [404, 192] on icon at bounding box center [298, 146] width 476 height 268
click at [495, 168] on div "Janela de atendimento Grade de atendimento Capacidade Transportadoras Veículos …" at bounding box center [405, 190] width 810 height 380
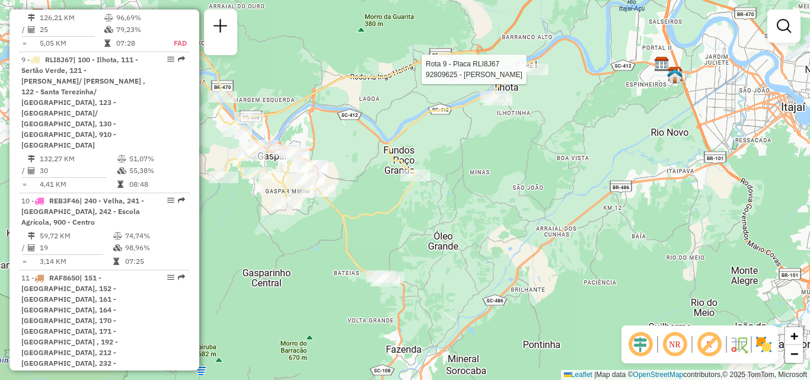
select select "**********"
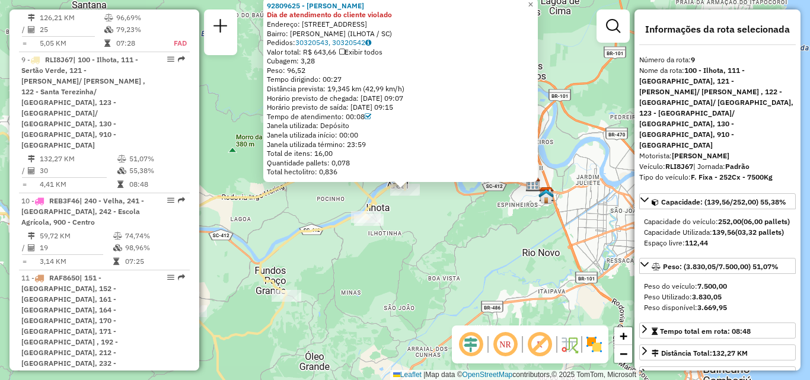
click at [439, 225] on div "92809625 - MERCADO COSTA Dia de atendimento do cliente violado Endereço: RUA BE…" at bounding box center [405, 190] width 810 height 380
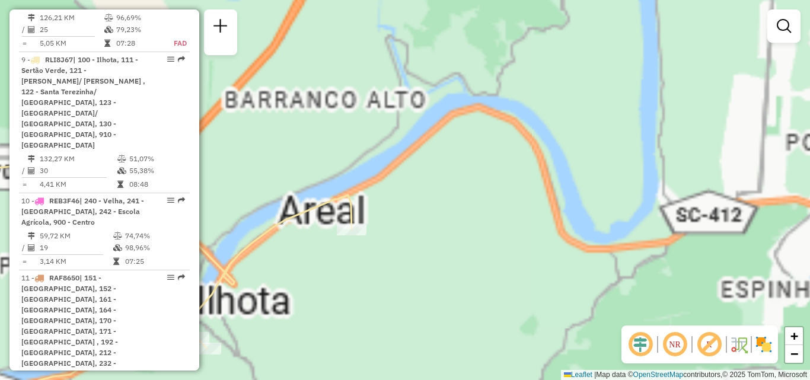
drag, startPoint x: 413, startPoint y: 212, endPoint x: 458, endPoint y: 131, distance: 92.1
click at [450, 145] on div "Janela de atendimento Grade de atendimento Capacidade Transportadoras Veículos …" at bounding box center [405, 190] width 810 height 380
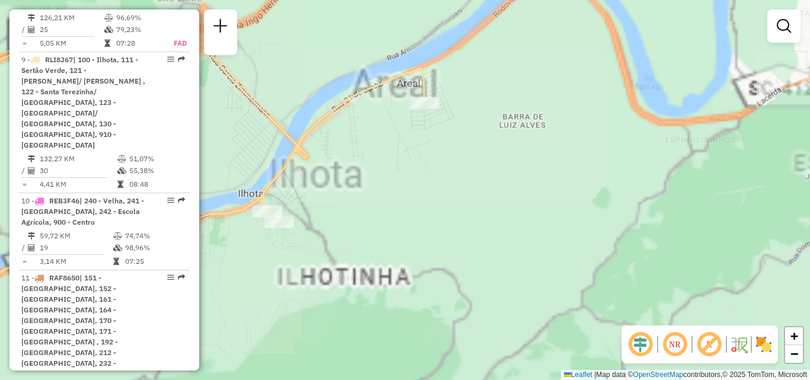
drag, startPoint x: 426, startPoint y: 185, endPoint x: 454, endPoint y: 167, distance: 33.1
click at [453, 169] on div "Janela de atendimento Grade de atendimento Capacidade Transportadoras Veículos …" at bounding box center [405, 190] width 810 height 380
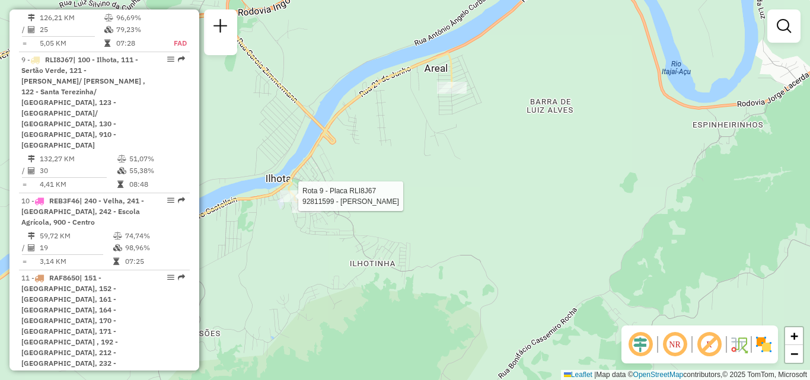
select select "**********"
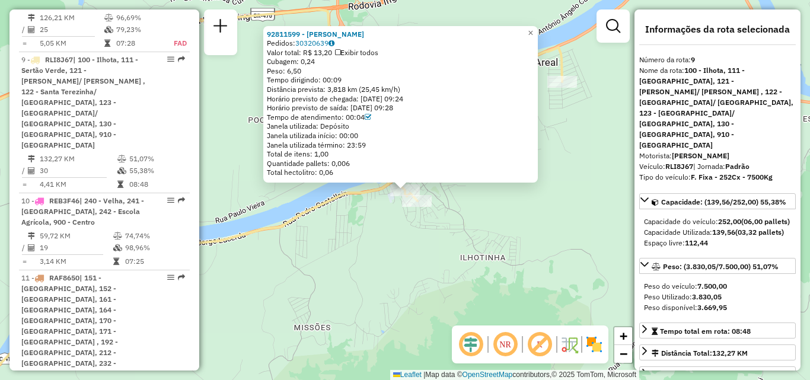
click at [404, 222] on div "Rota 9 - Placa RLI8J67 92811219 - GERACAO KREPS E DOCES LTDA 92811599 - GUILHER…" at bounding box center [405, 190] width 810 height 380
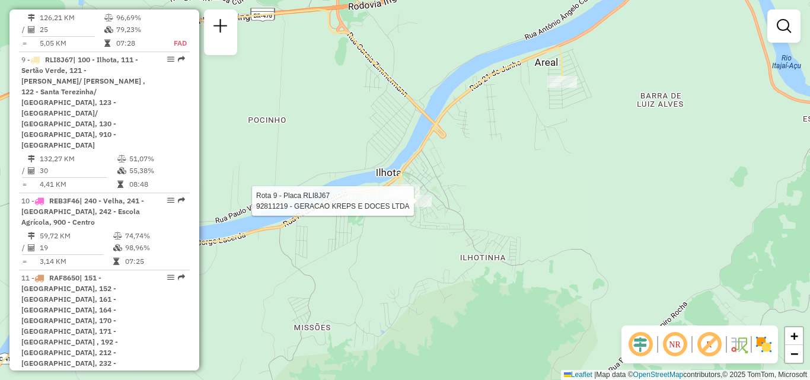
select select "**********"
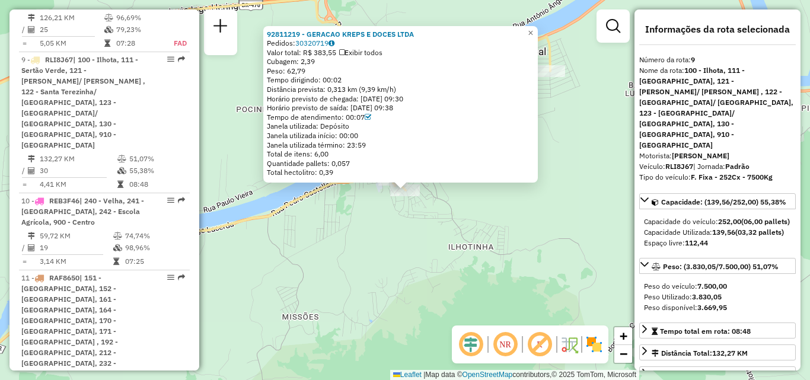
click at [404, 237] on div "92811219 - GERACAO KREPS E DOCES LTDA Pedidos: 30320719 Valor total: R$ 383,55 …" at bounding box center [405, 190] width 810 height 380
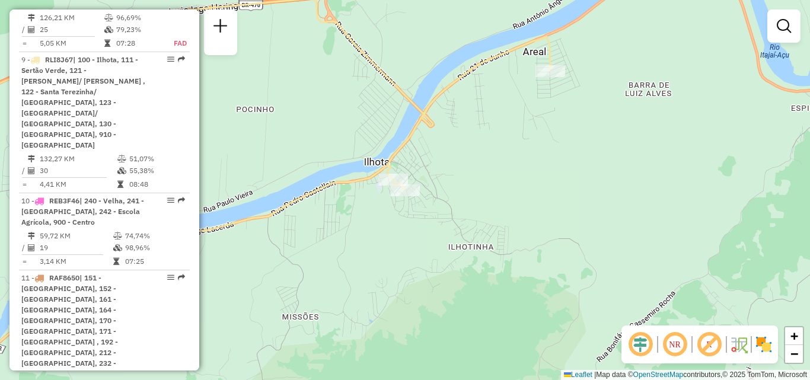
click at [420, 196] on div "Janela de atendimento Grade de atendimento Capacidade Transportadoras Veículos …" at bounding box center [405, 190] width 810 height 380
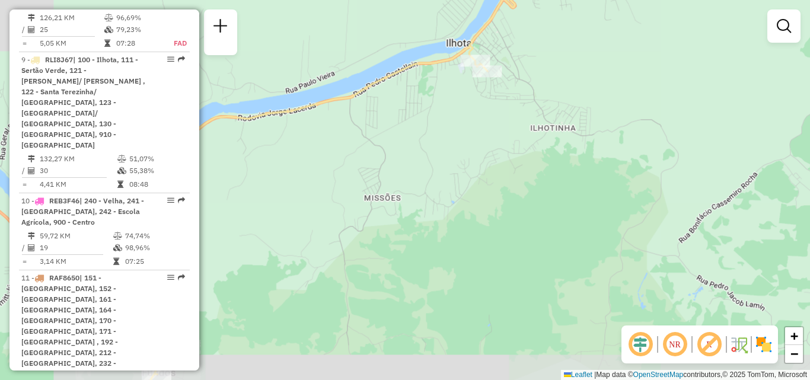
drag, startPoint x: 393, startPoint y: 203, endPoint x: 429, endPoint y: 175, distance: 45.7
click at [419, 184] on div "Janela de atendimento Grade de atendimento Capacidade Transportadoras Veículos …" at bounding box center [405, 190] width 810 height 380
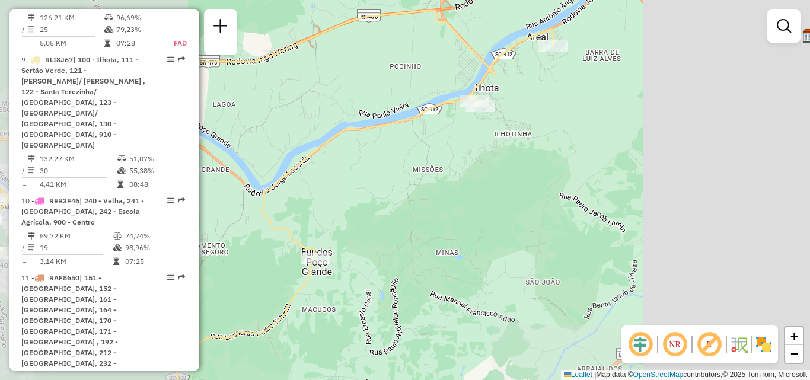
drag, startPoint x: 374, startPoint y: 221, endPoint x: 392, endPoint y: 167, distance: 57.6
click at [390, 182] on div "Janela de atendimento Grade de atendimento Capacidade Transportadoras Veículos …" at bounding box center [405, 190] width 810 height 380
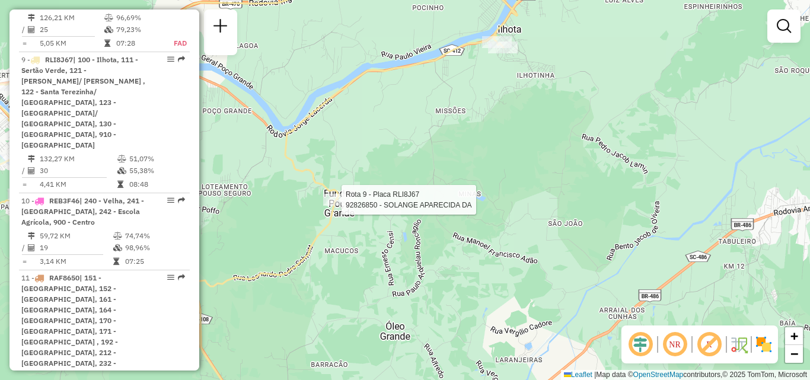
select select "**********"
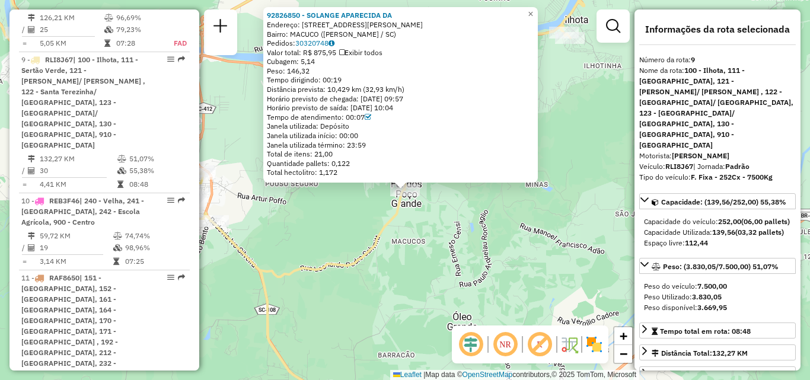
click at [365, 240] on div "92826850 - SOLANGE APARECIDA DA Endereço: R ERNESTO CENSI 4200 Bairro: MACUCO (…" at bounding box center [405, 190] width 810 height 380
drag, startPoint x: 362, startPoint y: 248, endPoint x: 420, endPoint y: 193, distance: 80.2
click at [414, 199] on icon at bounding box center [281, 180] width 725 height 437
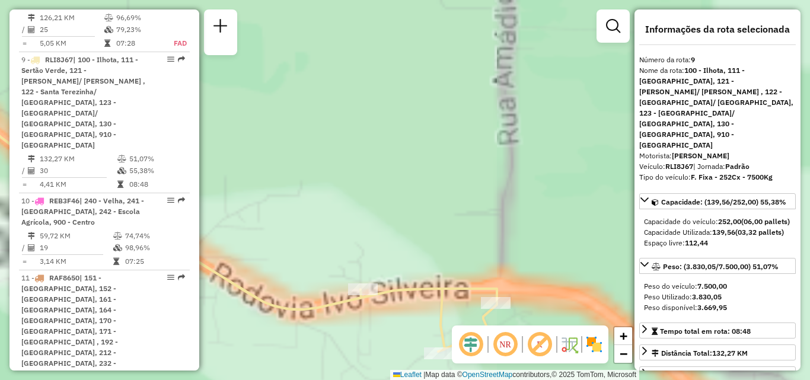
drag, startPoint x: 436, startPoint y: 214, endPoint x: 435, endPoint y: 147, distance: 66.4
click at [436, 176] on div "92826850 - SOLANGE APARECIDA DA Endereço: R ERNESTO CENSI 4200 Bairro: MACUCO (…" at bounding box center [405, 190] width 810 height 380
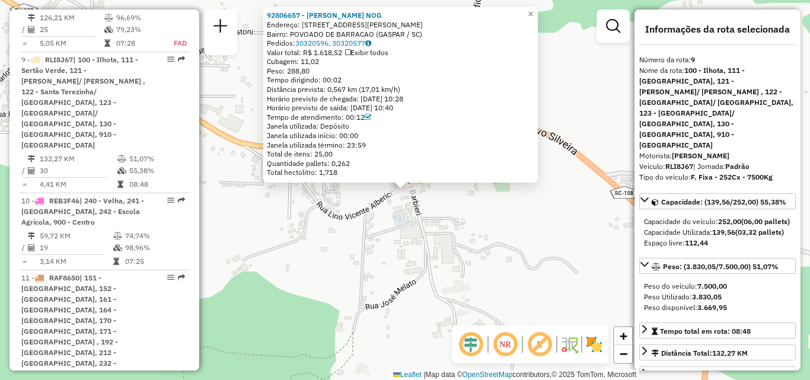
click at [427, 250] on div "92806657 - RONILDO DA SILVA NOG Endereço: R JOAO BARBIERI 190 190 Bairro: POVOA…" at bounding box center [405, 190] width 810 height 380
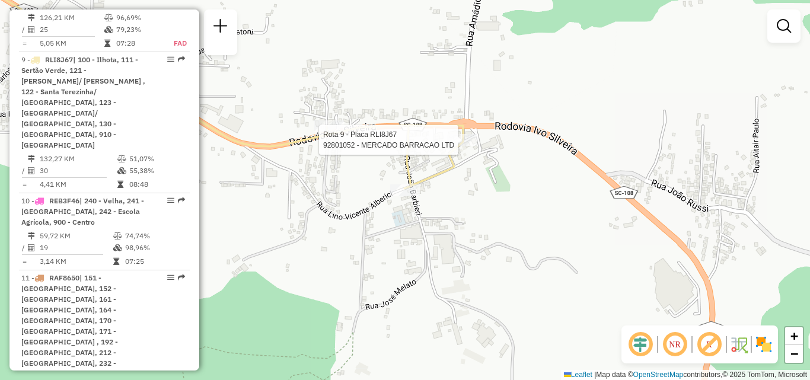
select select "**********"
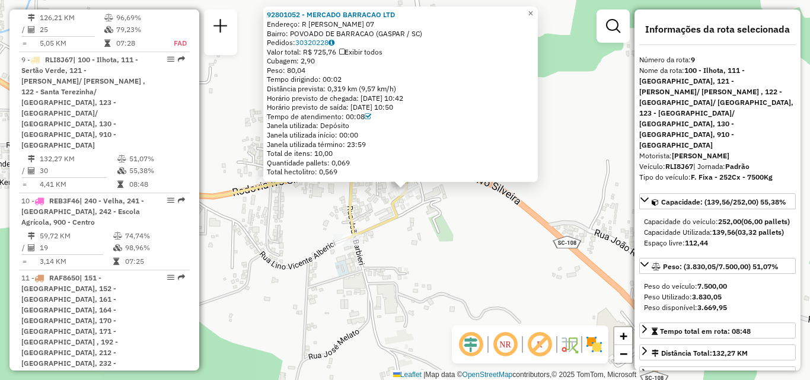
drag, startPoint x: 454, startPoint y: 206, endPoint x: 450, endPoint y: 198, distance: 9.1
click at [454, 205] on div "92801052 - MERCADO BARRACAO LTD Endereço: R ALEIXO CHIMINELLI 07 Bairro: POVOAD…" at bounding box center [405, 190] width 810 height 380
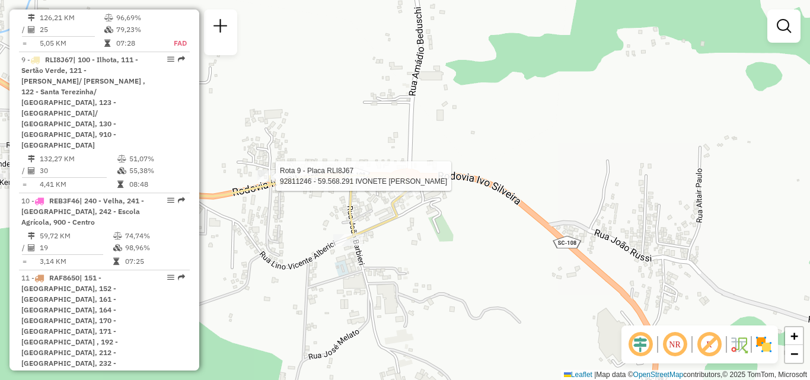
select select "**********"
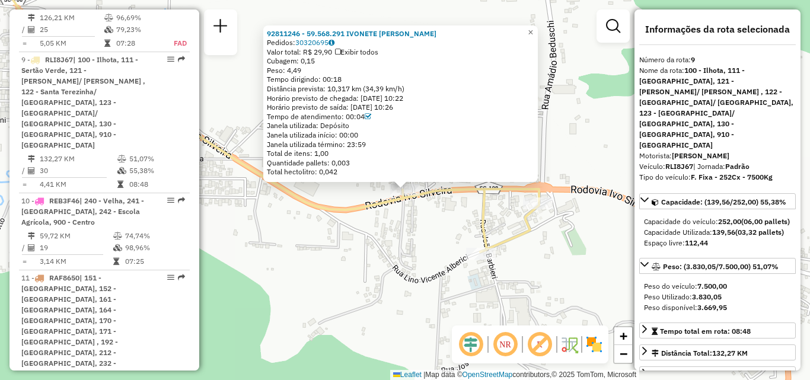
click at [355, 244] on div "92811246 - 59.568.291 IVONETE TEREZA CARNOSKI BERNA Pedidos: 30320695 Valor tot…" at bounding box center [405, 190] width 810 height 380
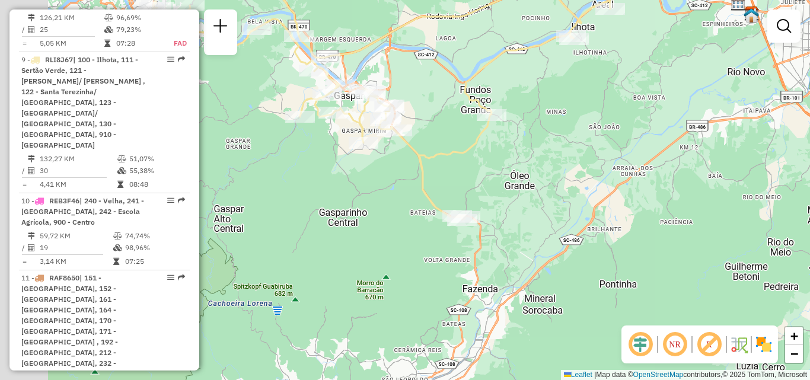
drag, startPoint x: 435, startPoint y: 182, endPoint x: 468, endPoint y: 182, distance: 32.6
click at [468, 182] on div "Janela de atendimento Grade de atendimento Capacidade Transportadoras Veículos …" at bounding box center [405, 190] width 810 height 380
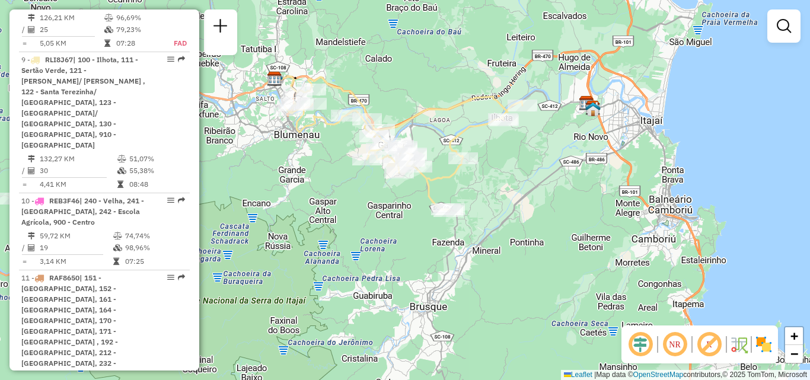
drag, startPoint x: 423, startPoint y: 193, endPoint x: 407, endPoint y: 202, distance: 18.6
click at [407, 202] on div "Janela de atendimento Grade de atendimento Capacidade Transportadoras Veículos …" at bounding box center [405, 190] width 810 height 380
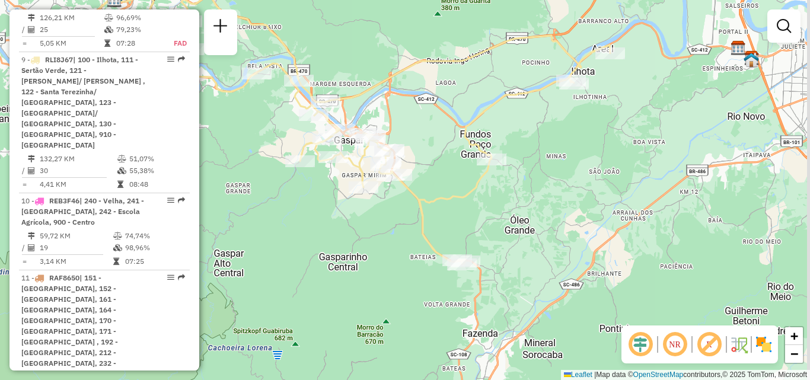
drag, startPoint x: 584, startPoint y: 193, endPoint x: 518, endPoint y: 219, distance: 70.0
click at [519, 219] on div "Janela de atendimento Grade de atendimento Capacidade Transportadoras Veículos …" at bounding box center [405, 190] width 810 height 380
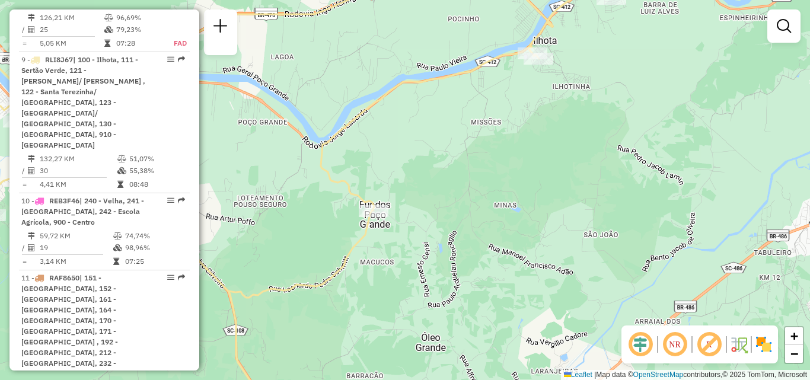
click at [563, 223] on div "Janela de atendimento Grade de atendimento Capacidade Transportadoras Veículos …" at bounding box center [405, 190] width 810 height 380
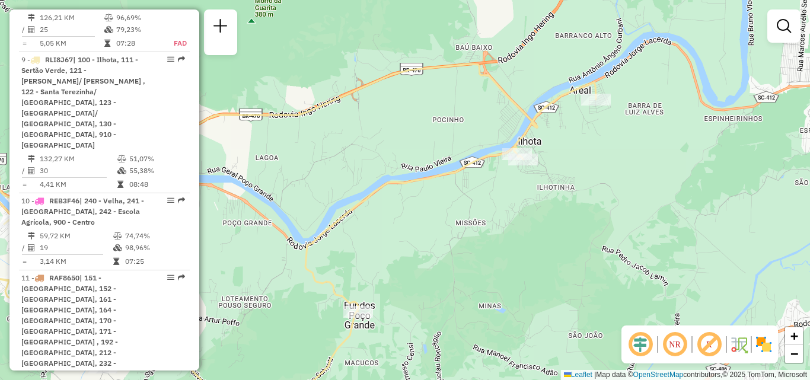
drag, startPoint x: 604, startPoint y: 158, endPoint x: 586, endPoint y: 206, distance: 50.9
click at [588, 213] on div "Janela de atendimento Grade de atendimento Capacidade Transportadoras Veículos …" at bounding box center [405, 190] width 810 height 380
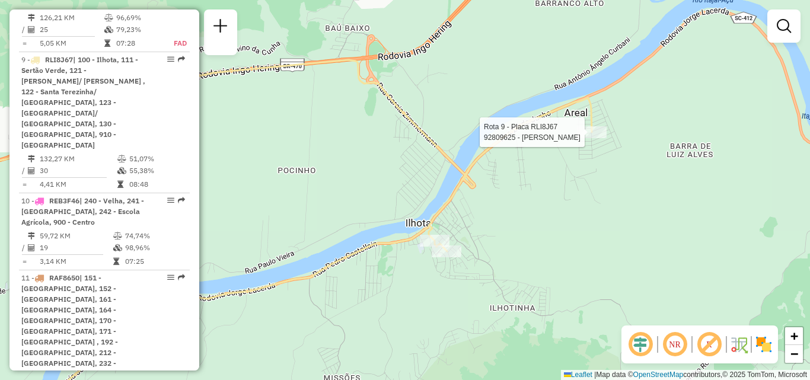
select select "**********"
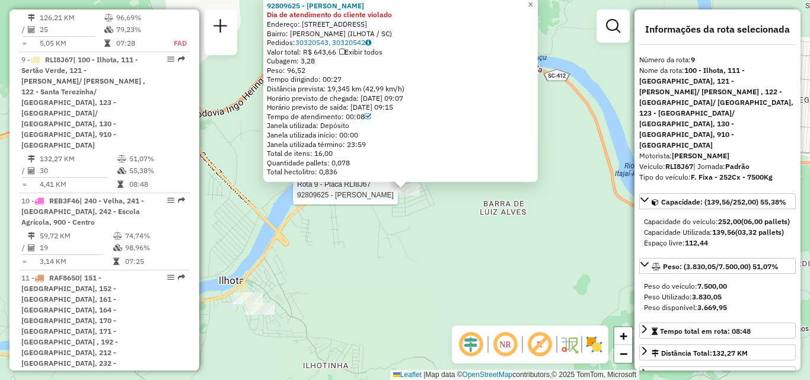
click at [486, 221] on div "Rota 9 - Placa RLI8J67 92809625 - MERCADO COSTA 92809625 - MERCADO COSTA Dia de…" at bounding box center [405, 190] width 810 height 380
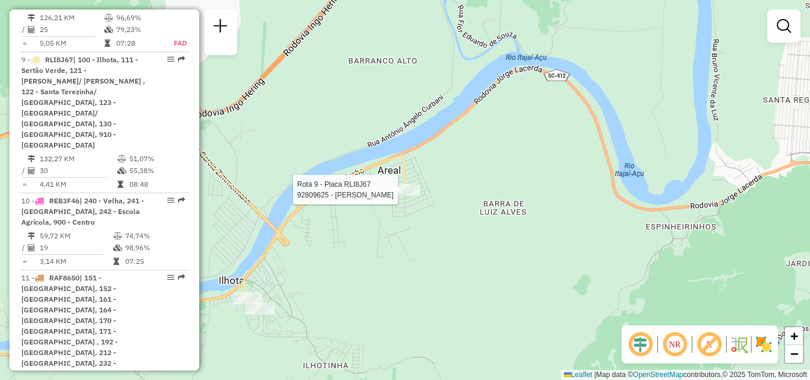
select select "**********"
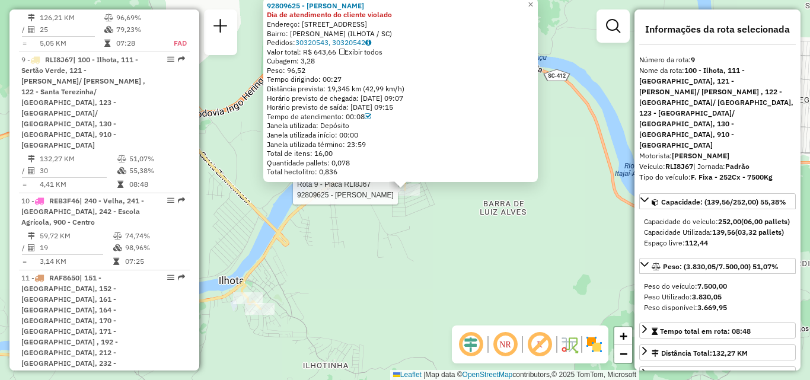
click at [460, 234] on div "Rota 9 - Placa RLI8J67 92809625 - MERCADO COSTA 92809625 - MERCADO COSTA Dia de…" at bounding box center [405, 190] width 810 height 380
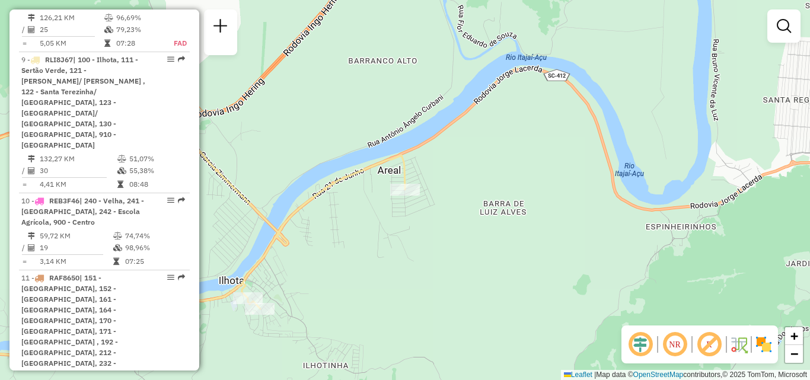
drag, startPoint x: 303, startPoint y: 308, endPoint x: 359, endPoint y: 229, distance: 96.6
click at [341, 254] on div "Janela de atendimento Grade de atendimento Capacidade Transportadoras Veículos …" at bounding box center [405, 190] width 810 height 380
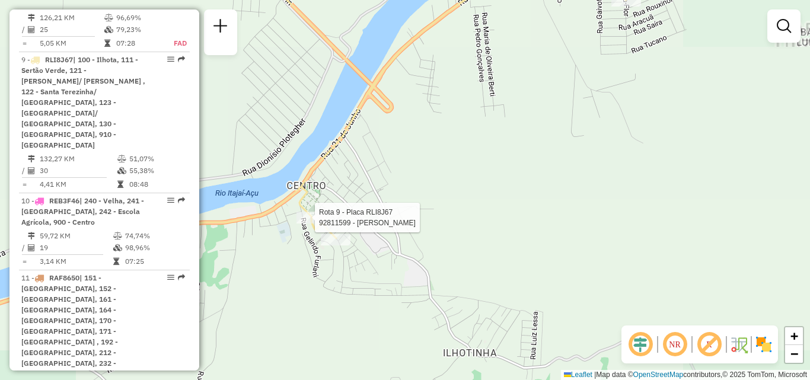
select select "**********"
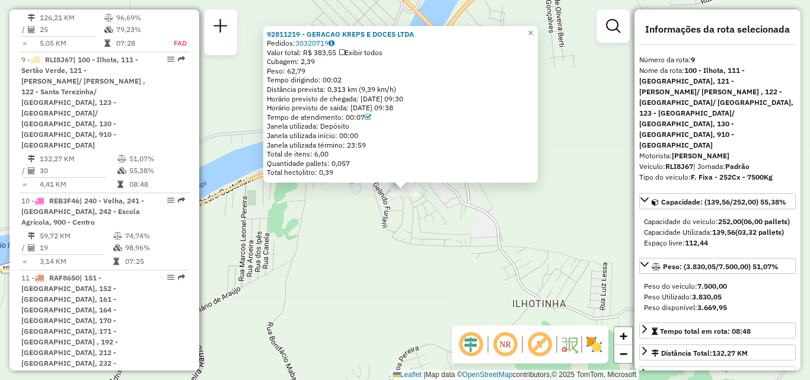
click at [385, 244] on div "Rota 9 - Placa RLI8J67 92811219 - GERACAO KREPS E DOCES LTDA 92811219 - GERACAO…" at bounding box center [405, 190] width 810 height 380
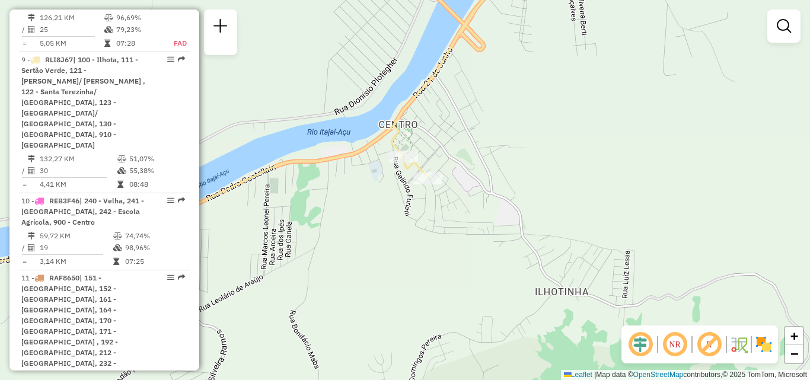
drag, startPoint x: 334, startPoint y: 251, endPoint x: 507, endPoint y: 180, distance: 186.7
click at [443, 206] on div "Janela de atendimento Grade de atendimento Capacidade Transportadoras Veículos …" at bounding box center [405, 190] width 810 height 380
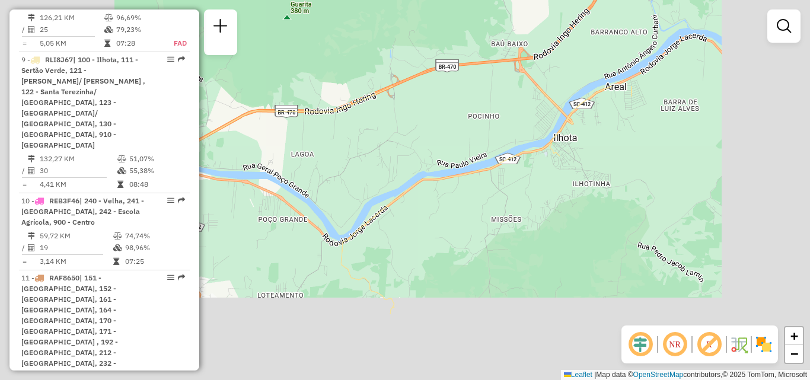
click at [453, 180] on div "Janela de atendimento Grade de atendimento Capacidade Transportadoras Veículos …" at bounding box center [405, 190] width 810 height 380
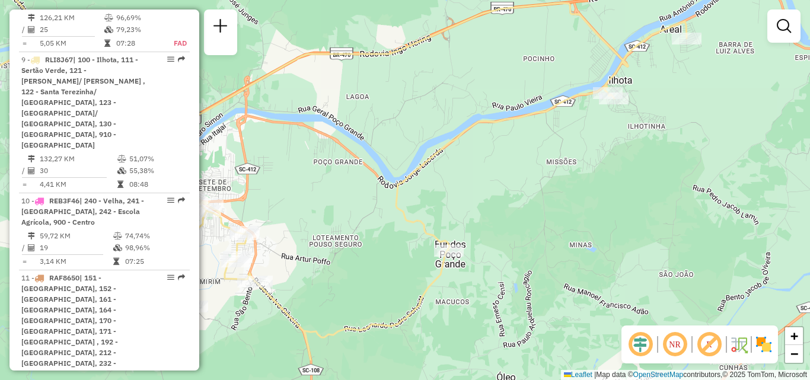
drag, startPoint x: 431, startPoint y: 202, endPoint x: 438, endPoint y: 212, distance: 11.5
click at [432, 199] on div "Janela de atendimento Grade de atendimento Capacidade Transportadoras Veículos …" at bounding box center [405, 190] width 810 height 380
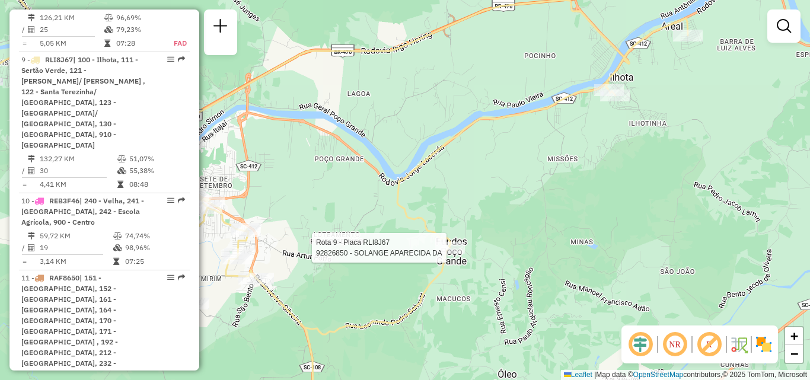
select select "**********"
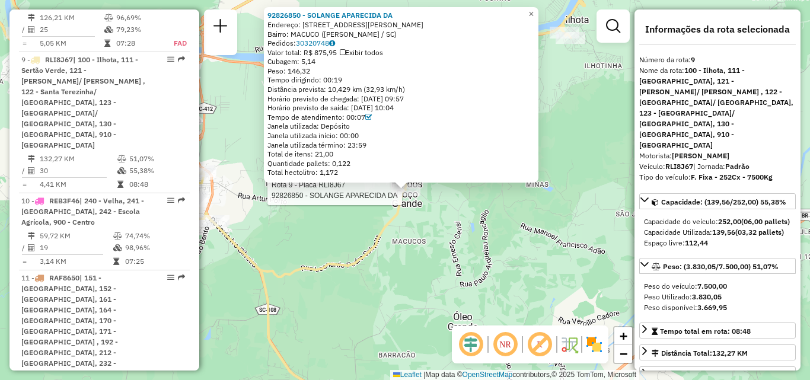
click at [446, 240] on div "Rota 9 - Placa RLI8J67 92826850 - SOLANGE APARECIDA DA 92826850 - SOLANGE APARE…" at bounding box center [405, 190] width 810 height 380
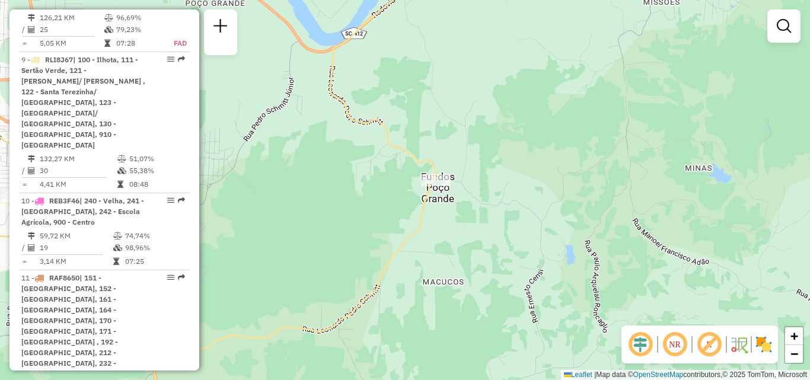
drag, startPoint x: 377, startPoint y: 202, endPoint x: 435, endPoint y: 189, distance: 60.1
click at [434, 190] on div "Janela de atendimento Grade de atendimento Capacidade Transportadoras Veículos …" at bounding box center [405, 190] width 810 height 380
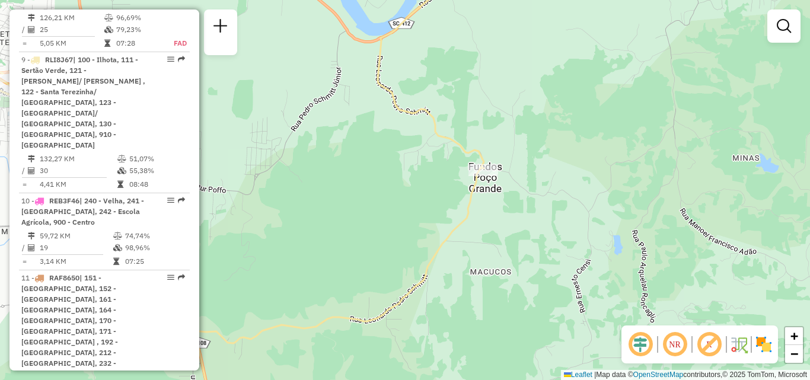
drag, startPoint x: 387, startPoint y: 192, endPoint x: 538, endPoint y: 187, distance: 150.7
click at [538, 187] on div "Janela de atendimento Grade de atendimento Capacidade Transportadoras Veículos …" at bounding box center [405, 190] width 810 height 380
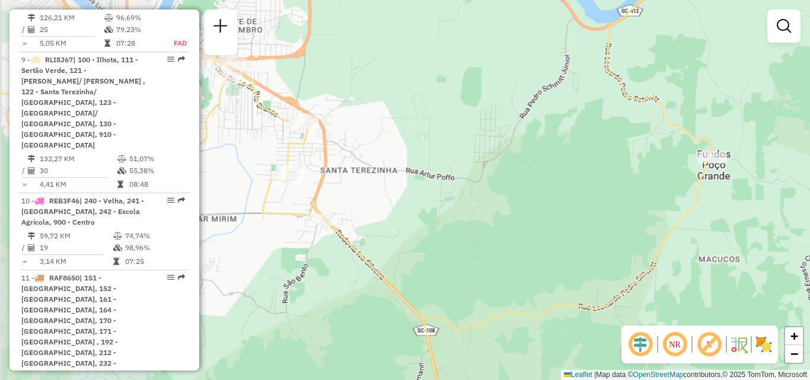
drag, startPoint x: 480, startPoint y: 191, endPoint x: 582, endPoint y: 191, distance: 102.0
click at [582, 191] on div "Janela de atendimento Grade de atendimento Capacidade Transportadoras Veículos …" at bounding box center [405, 190] width 810 height 380
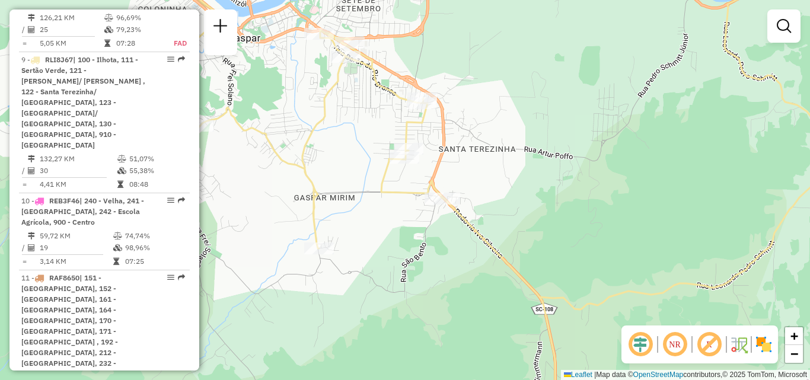
drag, startPoint x: 530, startPoint y: 183, endPoint x: 533, endPoint y: 165, distance: 17.5
click at [532, 168] on div "Janela de atendimento Grade de atendimento Capacidade Transportadoras Veículos …" at bounding box center [405, 190] width 810 height 380
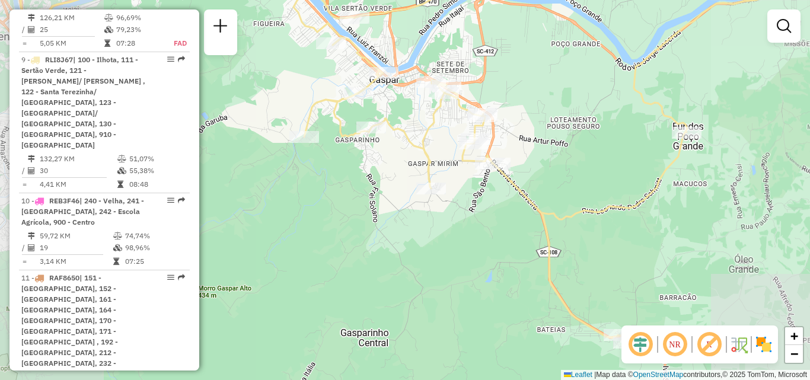
drag, startPoint x: 573, startPoint y: 209, endPoint x: 520, endPoint y: 99, distance: 122.0
click at [527, 110] on icon at bounding box center [436, 152] width 831 height 381
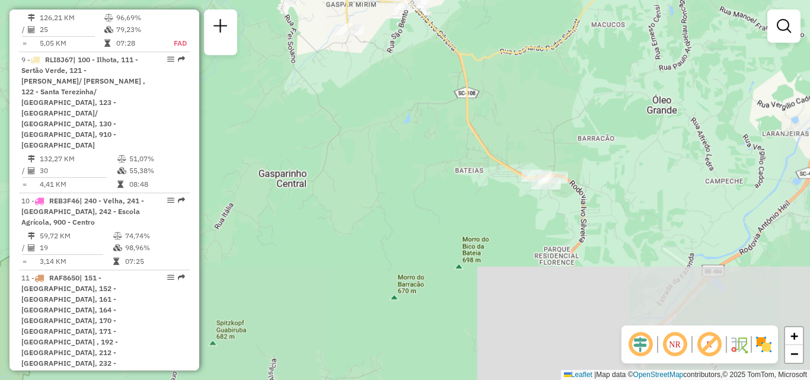
drag, startPoint x: 569, startPoint y: 165, endPoint x: 515, endPoint y: 124, distance: 67.3
click at [517, 125] on div "Janela de atendimento Grade de atendimento Capacidade Transportadoras Veículos …" at bounding box center [405, 190] width 810 height 380
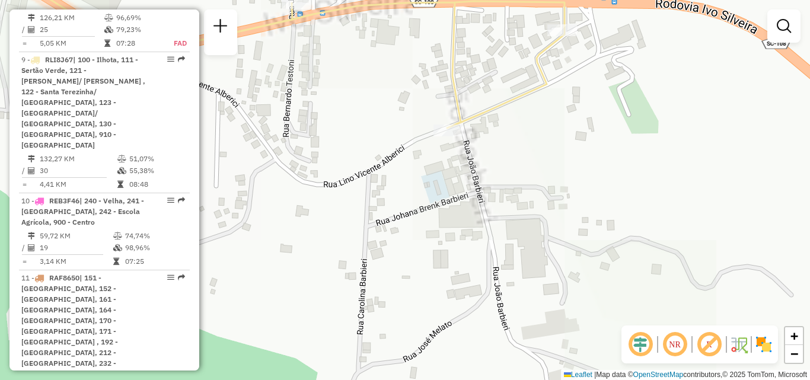
drag, startPoint x: 524, startPoint y: 128, endPoint x: 513, endPoint y: 234, distance: 106.2
click at [514, 237] on div "Janela de atendimento Grade de atendimento Capacidade Transportadoras Veículos …" at bounding box center [405, 190] width 810 height 380
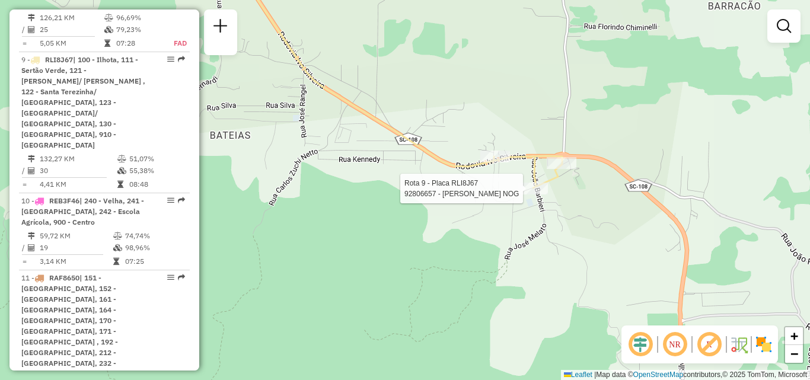
select select "**********"
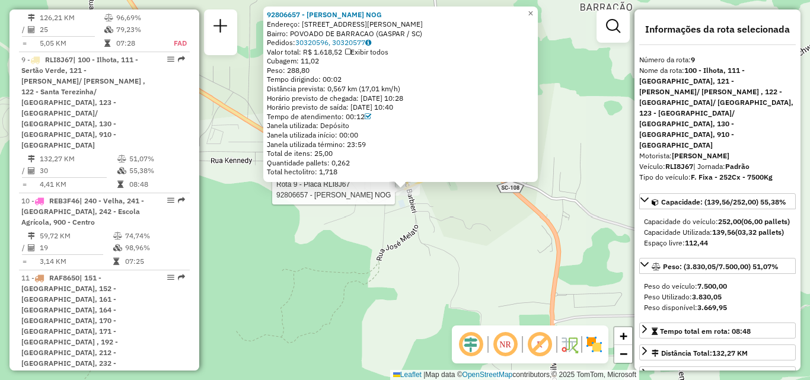
click at [470, 236] on div "Rota 9 - Placa RLI8J67 92806657 - RONILDO DA SILVA NOG 92806657 - RONILDO DA SI…" at bounding box center [405, 190] width 810 height 380
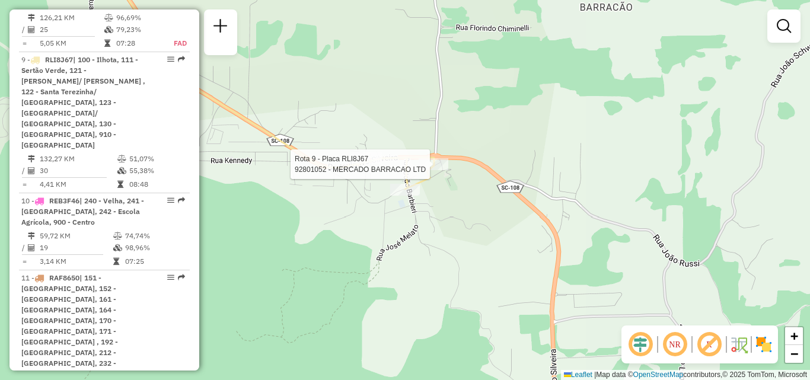
select select "**********"
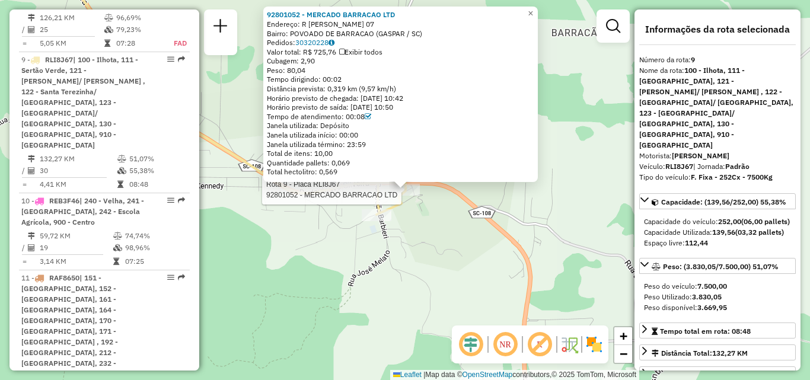
click at [409, 242] on div "Rota 9 - Placa RLI8J67 92801052 - MERCADO BARRACAO LTD 92801052 - MERCADO BARRA…" at bounding box center [405, 190] width 810 height 380
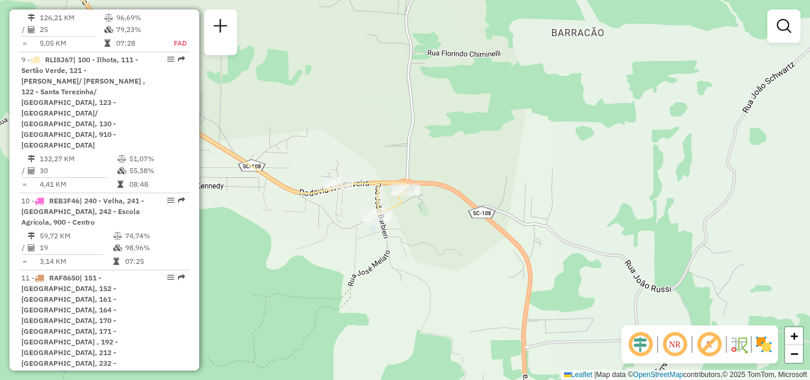
click at [340, 189] on div at bounding box center [339, 183] width 30 height 12
select select "**********"
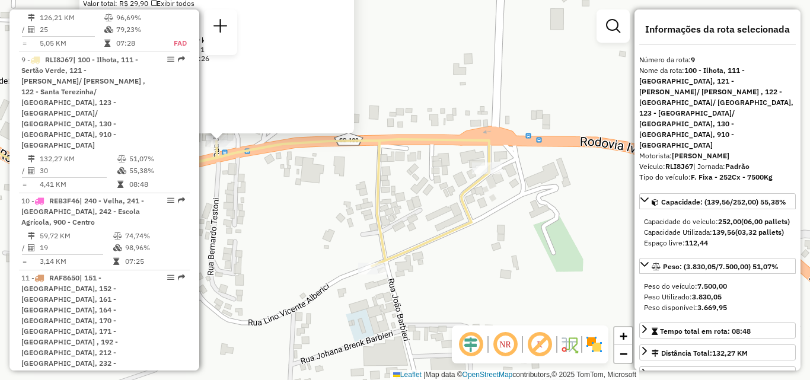
drag, startPoint x: 391, startPoint y: 201, endPoint x: 501, endPoint y: 215, distance: 111.2
click at [501, 215] on div "92811246 - 59.568.291 IVONETE TEREZA CARNOSKI BERNA Pedidos: 30320695 Valor tot…" at bounding box center [405, 190] width 810 height 380
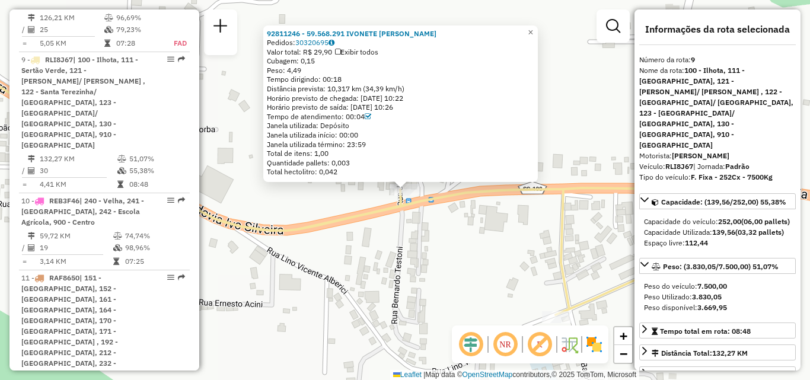
click at [285, 246] on div "92811246 - 59.568.291 IVONETE TEREZA CARNOSKI BERNA Pedidos: 30320695 Valor tot…" at bounding box center [405, 190] width 810 height 380
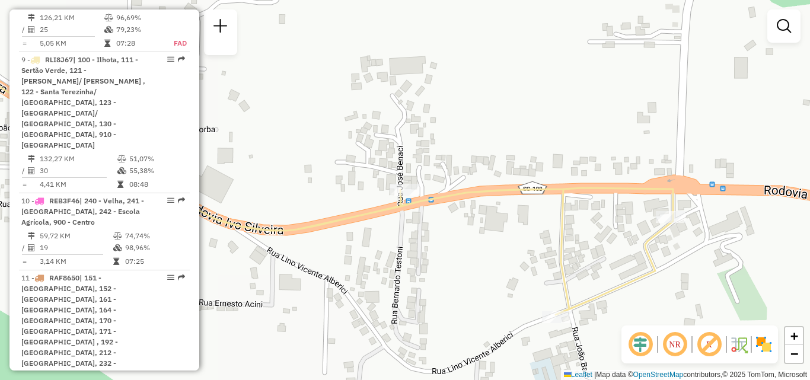
drag, startPoint x: 339, startPoint y: 236, endPoint x: 405, endPoint y: 213, distance: 70.3
click at [397, 218] on div "Janela de atendimento Grade de atendimento Capacidade Transportadoras Veículos …" at bounding box center [405, 190] width 810 height 380
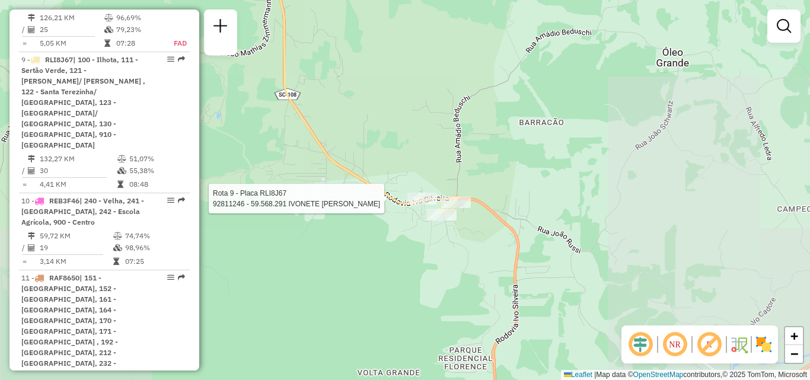
select select "**********"
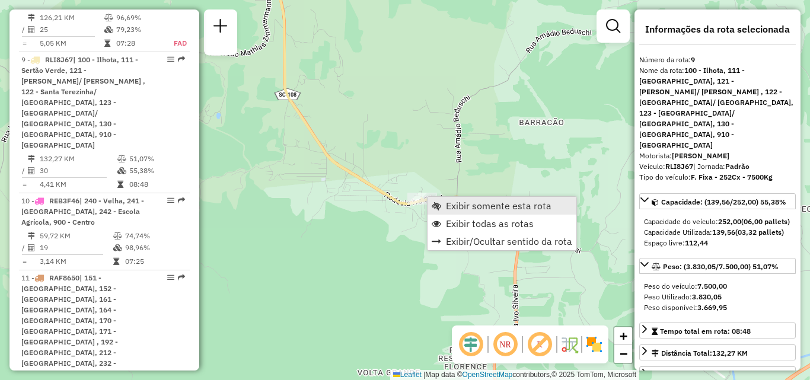
click at [468, 205] on span "Exibir somente esta rota" at bounding box center [499, 205] width 106 height 9
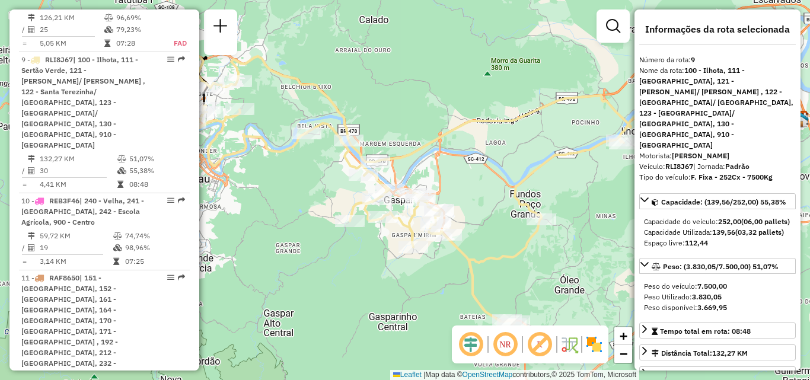
drag, startPoint x: 422, startPoint y: 141, endPoint x: 460, endPoint y: 108, distance: 50.0
click at [454, 116] on icon at bounding box center [422, 190] width 476 height 268
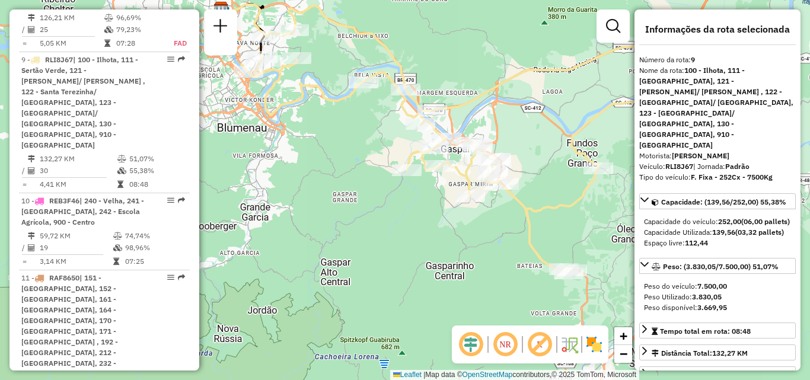
drag, startPoint x: 348, startPoint y: 182, endPoint x: 323, endPoint y: 187, distance: 25.4
click at [323, 187] on div "Janela de atendimento Grade de atendimento Capacidade Transportadoras Veículos …" at bounding box center [405, 190] width 810 height 380
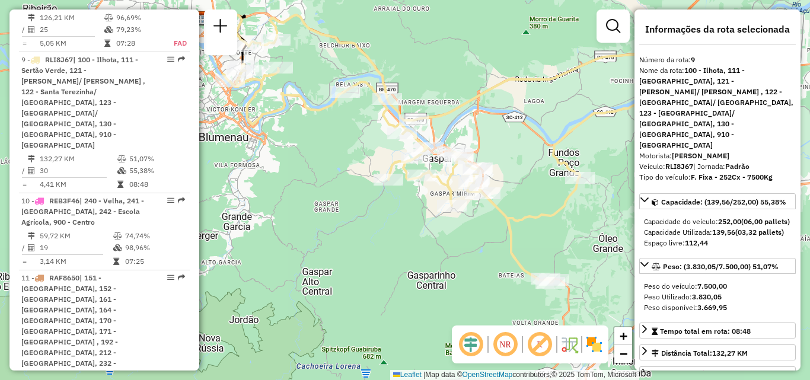
click at [323, 187] on div "Janela de atendimento Grade de atendimento Capacidade Transportadoras Veículos …" at bounding box center [405, 190] width 810 height 380
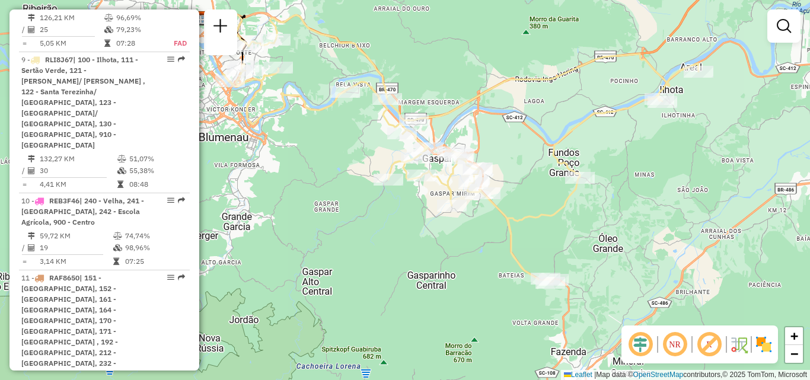
drag, startPoint x: 341, startPoint y: 171, endPoint x: 400, endPoint y: 171, distance: 59.3
click at [399, 171] on div "Janela de atendimento Grade de atendimento Capacidade Transportadoras Veículos …" at bounding box center [405, 190] width 810 height 380
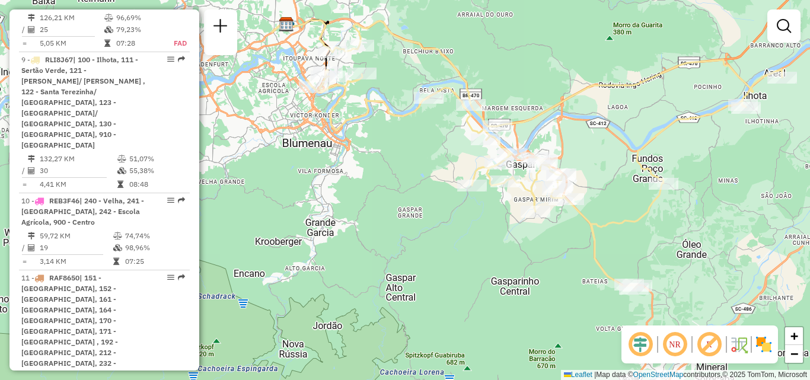
drag, startPoint x: 372, startPoint y: 157, endPoint x: 407, endPoint y: 160, distance: 35.1
click at [407, 160] on div "Janela de atendimento Grade de atendimento Capacidade Transportadoras Veículos …" at bounding box center [405, 190] width 810 height 380
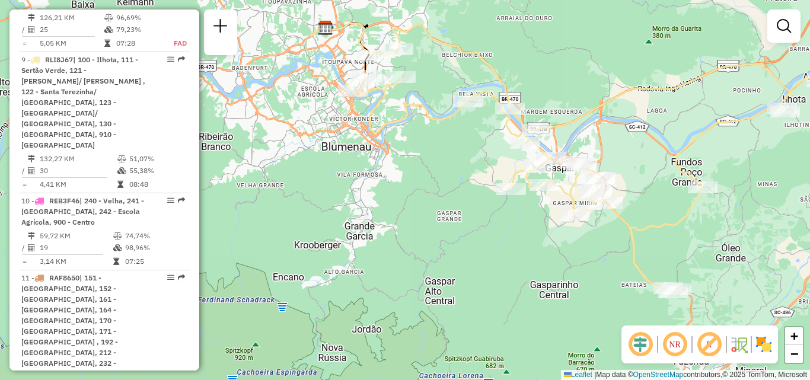
drag, startPoint x: 429, startPoint y: 170, endPoint x: 434, endPoint y: 176, distance: 6.8
click at [434, 176] on div "Janela de atendimento Grade de atendimento Capacidade Transportadoras Veículos …" at bounding box center [405, 190] width 810 height 380
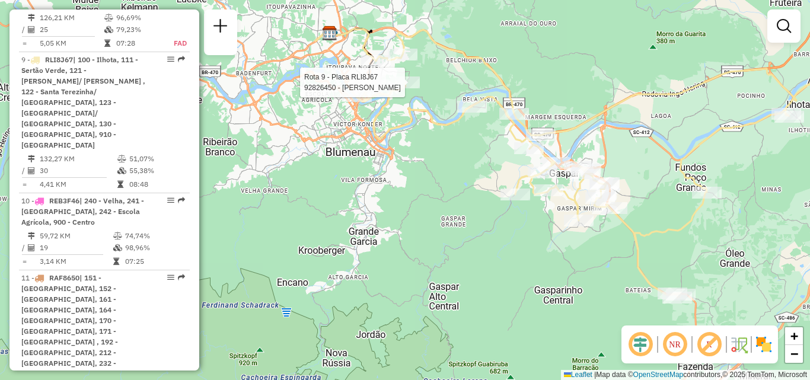
select select "**********"
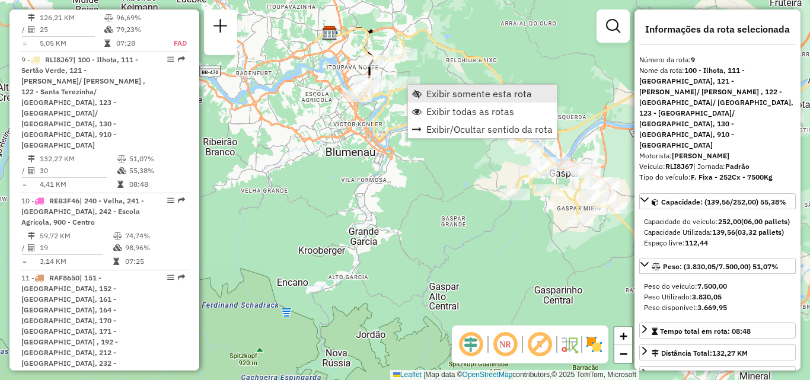
click at [440, 96] on span "Exibir somente esta rota" at bounding box center [479, 93] width 106 height 9
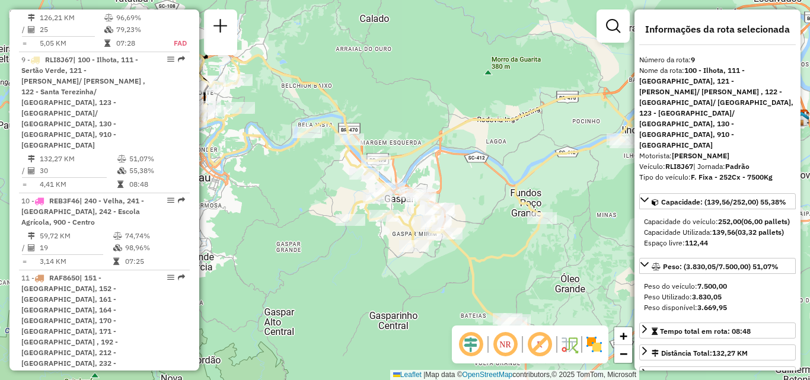
drag, startPoint x: 428, startPoint y: 95, endPoint x: 469, endPoint y: 87, distance: 41.8
click at [468, 87] on div "Janela de atendimento Grade de atendimento Capacidade Transportadoras Veículos …" at bounding box center [405, 190] width 810 height 380
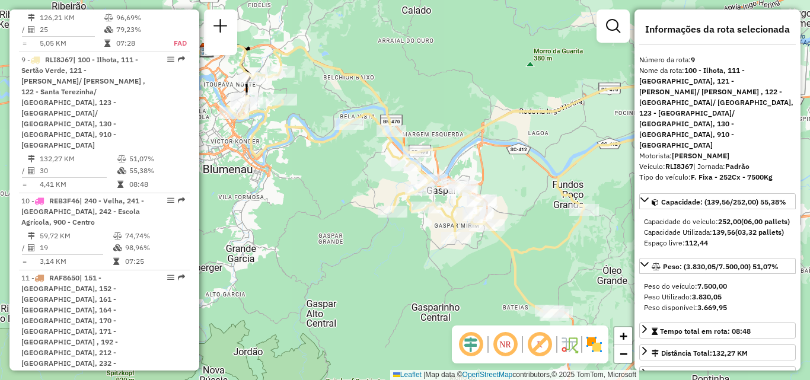
drag, startPoint x: 477, startPoint y: 95, endPoint x: 533, endPoint y: 118, distance: 60.1
click at [534, 117] on div "Janela de atendimento Grade de atendimento Capacidade Transportadoras Veículos …" at bounding box center [405, 190] width 810 height 380
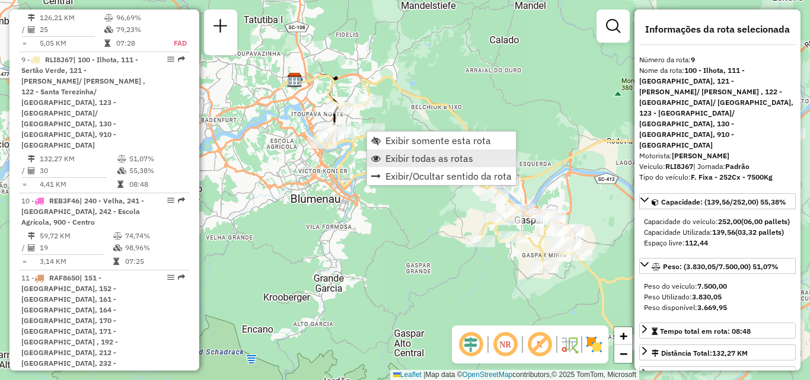
click at [397, 160] on span "Exibir todas as rotas" at bounding box center [429, 158] width 88 height 9
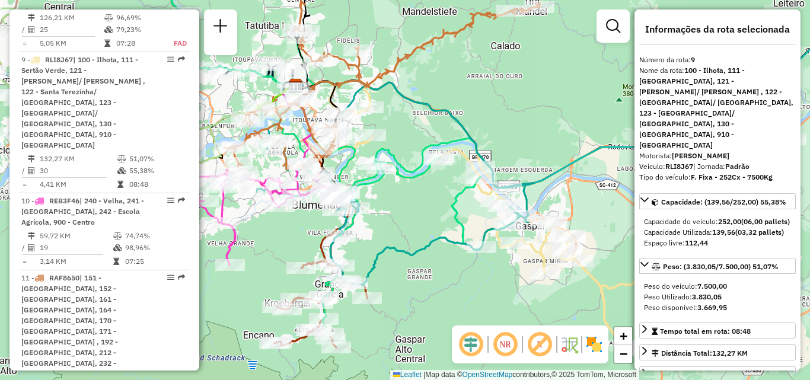
drag, startPoint x: 412, startPoint y: 105, endPoint x: 404, endPoint y: 173, distance: 68.6
click at [403, 177] on icon at bounding box center [395, 183] width 276 height 203
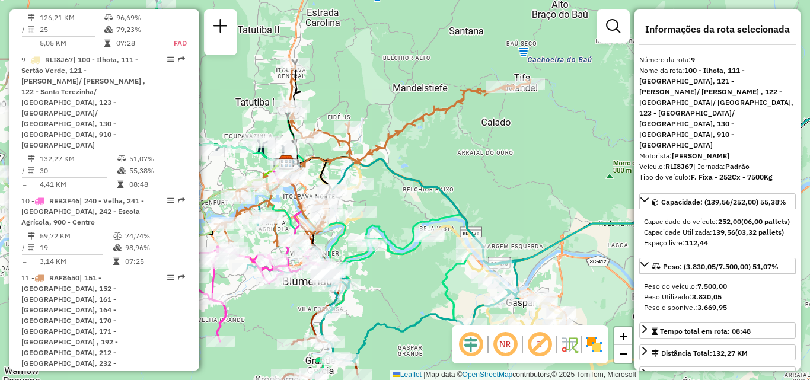
drag, startPoint x: 476, startPoint y: 147, endPoint x: 522, endPoint y: 110, distance: 59.9
click at [502, 125] on div "Janela de atendimento Grade de atendimento Capacidade Transportadoras Veículos …" at bounding box center [405, 190] width 810 height 380
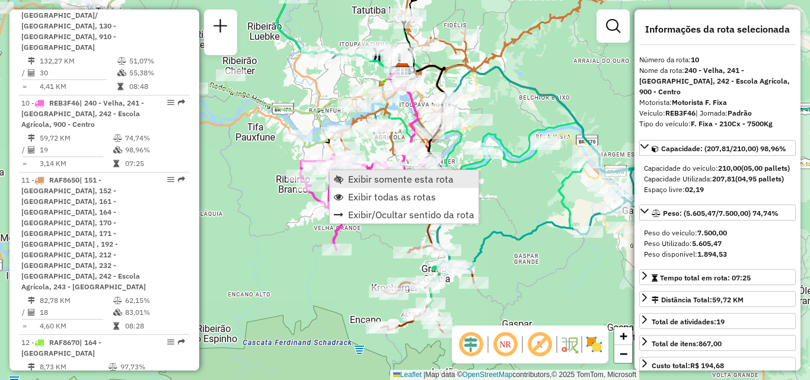
scroll to position [1148, 0]
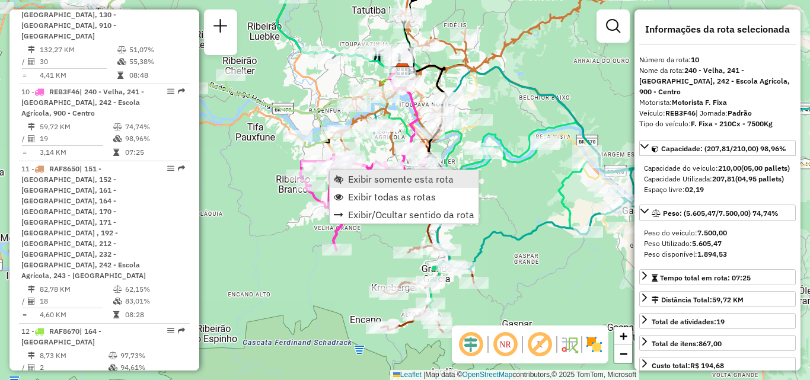
click at [355, 181] on span "Exibir somente esta rota" at bounding box center [401, 178] width 106 height 9
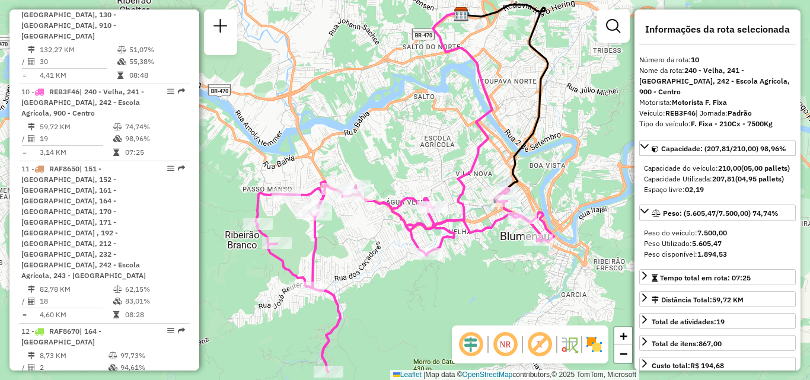
drag, startPoint x: 400, startPoint y: 189, endPoint x: 359, endPoint y: 133, distance: 69.3
click at [359, 133] on div "Janela de atendimento Grade de atendimento Capacidade Transportadoras Veículos …" at bounding box center [405, 190] width 810 height 380
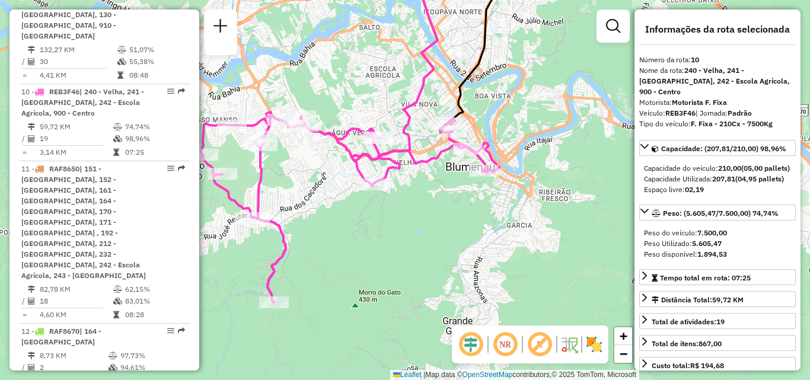
drag, startPoint x: 428, startPoint y: 202, endPoint x: 431, endPoint y: 196, distance: 6.1
click at [429, 199] on div "Janela de atendimento Grade de atendimento Capacidade Transportadoras Veículos …" at bounding box center [405, 190] width 810 height 380
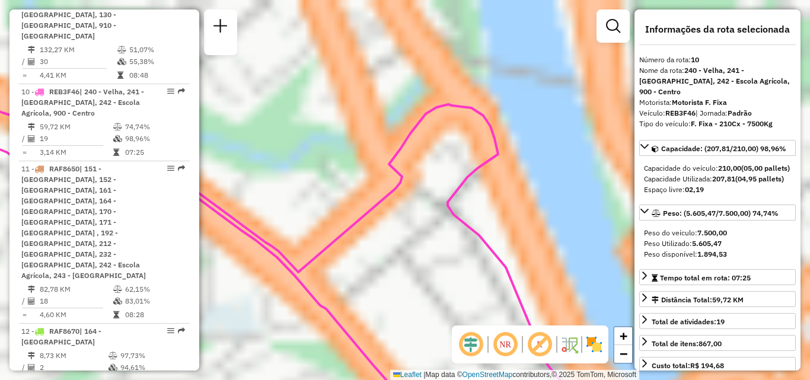
drag, startPoint x: 496, startPoint y: 116, endPoint x: 510, endPoint y: 85, distance: 33.4
click at [506, 93] on icon at bounding box center [259, 248] width 680 height 340
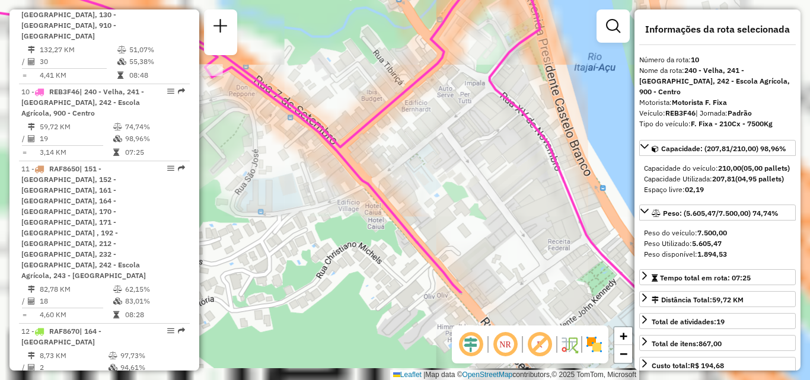
drag, startPoint x: 532, startPoint y: 145, endPoint x: 528, endPoint y: 33, distance: 112.2
click at [528, 67] on div "Janela de atendimento Grade de atendimento Capacidade Transportadoras Veículos …" at bounding box center [405, 190] width 810 height 380
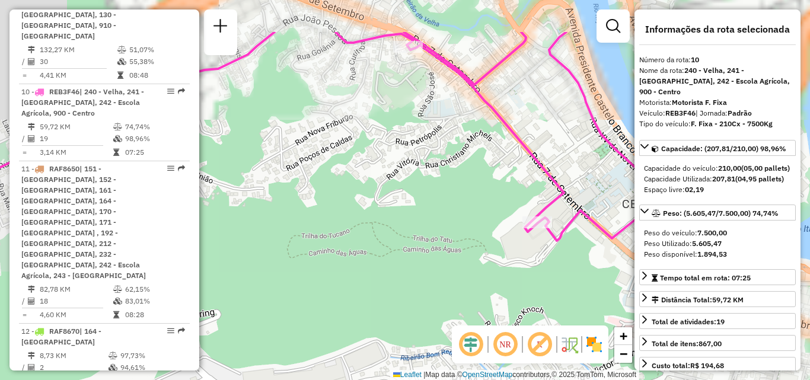
drag, startPoint x: 556, startPoint y: 114, endPoint x: 585, endPoint y: 163, distance: 56.4
click at [584, 161] on div "Janela de atendimento Grade de atendimento Capacidade Transportadoras Veículos …" at bounding box center [405, 190] width 810 height 380
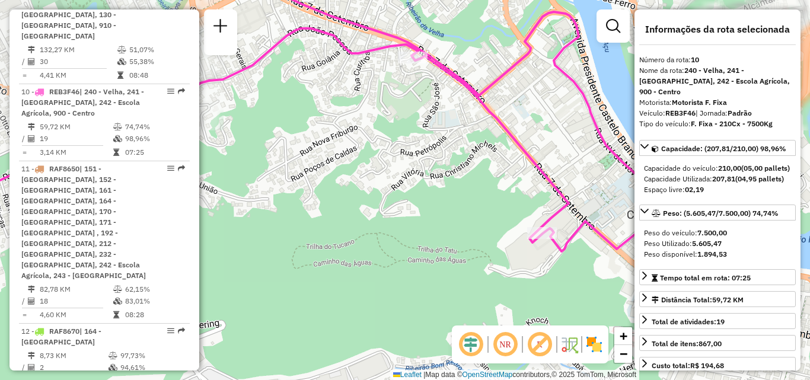
click at [537, 181] on div "Janela de atendimento Grade de atendimento Capacidade Transportadoras Veículos …" at bounding box center [405, 190] width 810 height 380
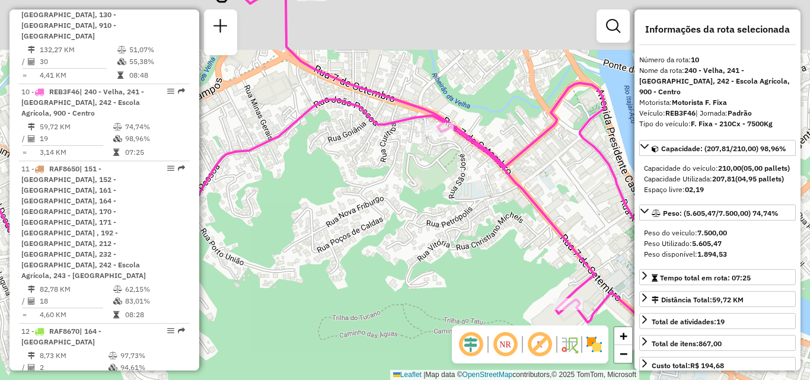
drag, startPoint x: 496, startPoint y: 157, endPoint x: 537, endPoint y: 177, distance: 45.4
click at [537, 177] on icon at bounding box center [310, 146] width 762 height 354
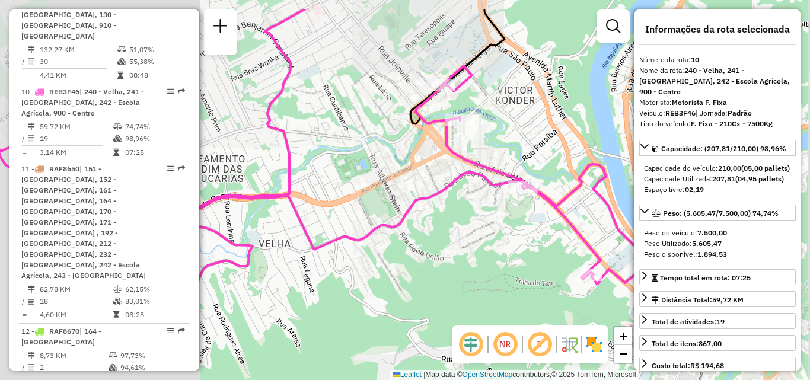
drag, startPoint x: 509, startPoint y: 160, endPoint x: 533, endPoint y: 189, distance: 37.5
click at [533, 190] on div "Janela de atendimento Grade de atendimento Capacidade Transportadoras Veículos …" at bounding box center [405, 190] width 810 height 380
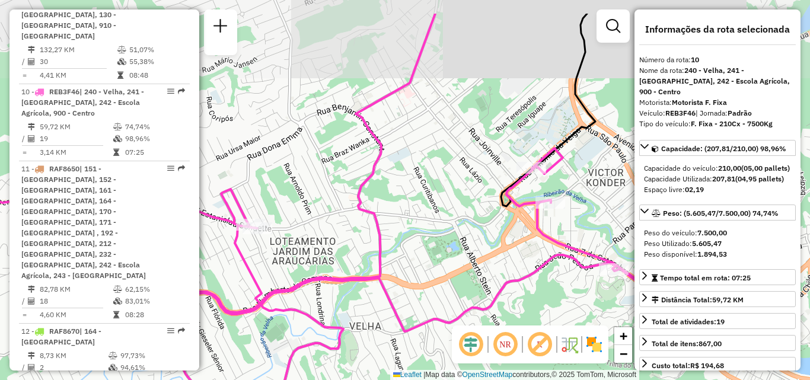
click at [582, 192] on div "Janela de atendimento Grade de atendimento Capacidade Transportadoras Veículos …" at bounding box center [405, 190] width 810 height 380
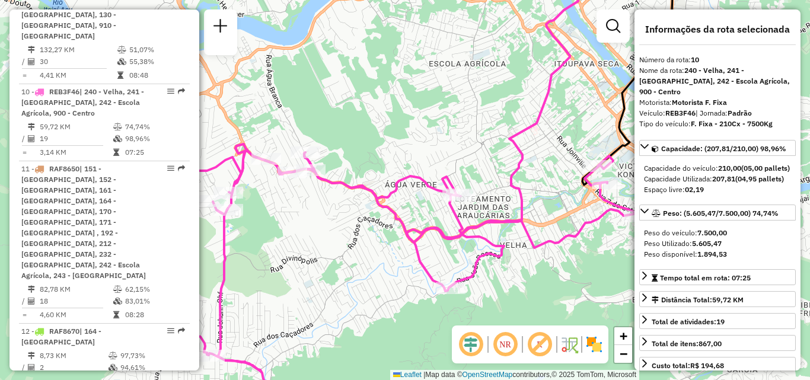
drag, startPoint x: 507, startPoint y: 174, endPoint x: 546, endPoint y: 152, distance: 44.6
click at [545, 163] on div "Janela de atendimento Grade de atendimento Capacidade Transportadoras Veículos …" at bounding box center [405, 190] width 810 height 380
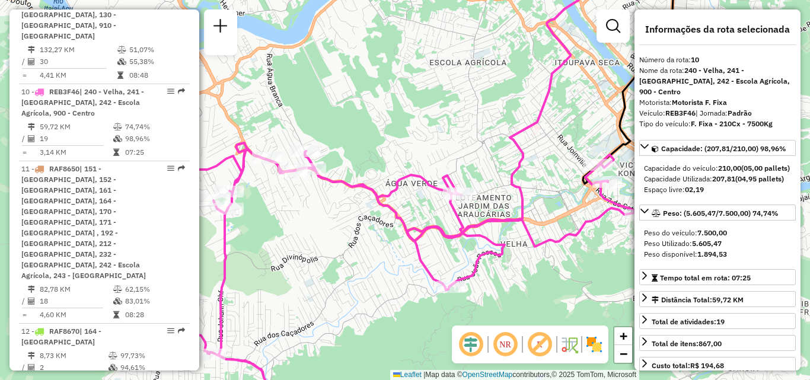
click at [554, 153] on div "Janela de atendimento Grade de atendimento Capacidade Transportadoras Veículos …" at bounding box center [405, 190] width 810 height 380
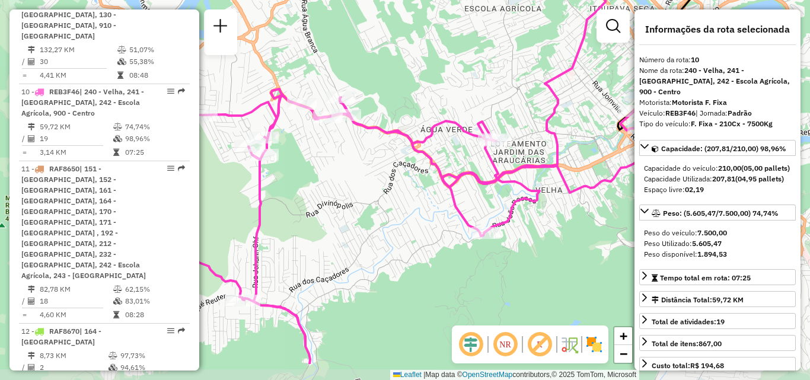
drag, startPoint x: 426, startPoint y: 195, endPoint x: 502, endPoint y: 101, distance: 121.1
click at [462, 145] on div "Janela de atendimento Grade de atendimento Capacidade Transportadoras Veículos …" at bounding box center [405, 190] width 810 height 380
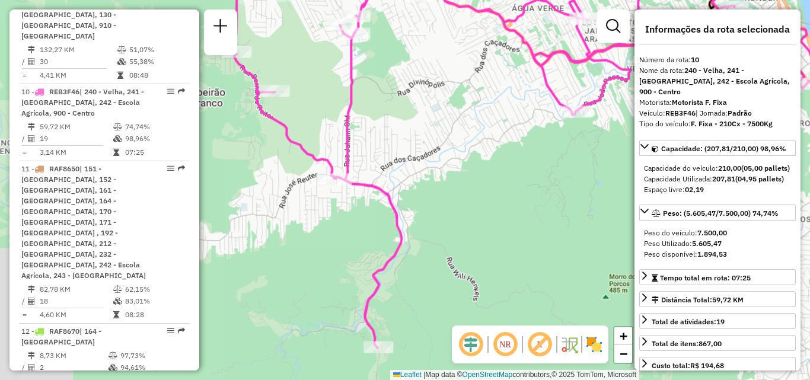
drag, startPoint x: 447, startPoint y: 159, endPoint x: 493, endPoint y: 109, distance: 68.0
click at [493, 109] on div "Janela de atendimento Grade de atendimento Capacidade Transportadoras Veículos …" at bounding box center [405, 190] width 810 height 380
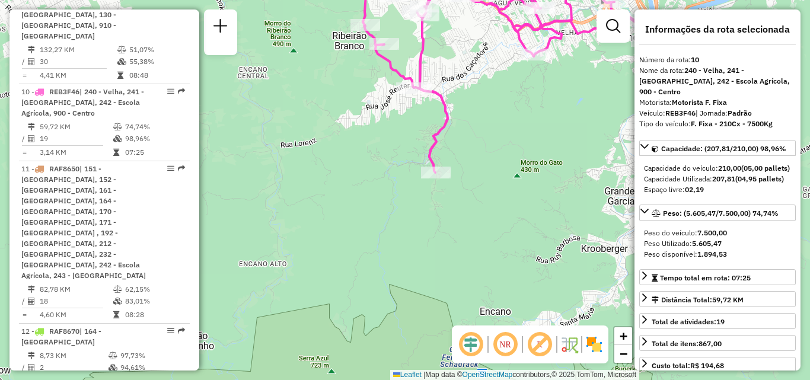
drag, startPoint x: 471, startPoint y: 142, endPoint x: 393, endPoint y: 152, distance: 78.9
click at [398, 152] on div "Janela de atendimento Grade de atendimento Capacidade Transportadoras Veículos …" at bounding box center [405, 190] width 810 height 380
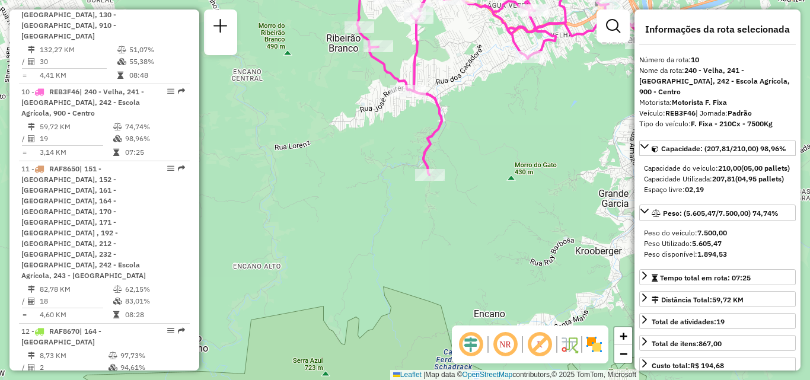
drag, startPoint x: 475, startPoint y: 149, endPoint x: 474, endPoint y: 202, distance: 53.4
click at [475, 202] on div "Rota 10 - Placa REB3F46 92801901 - BAR E MINI MERC. JAN Janela de atendimento G…" at bounding box center [405, 190] width 810 height 380
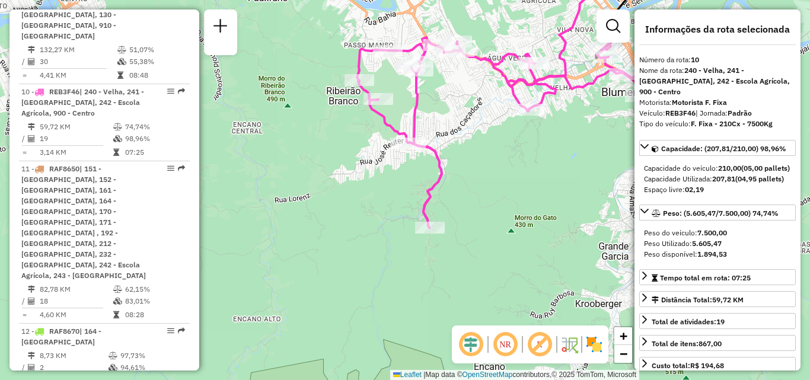
drag, startPoint x: 454, startPoint y: 234, endPoint x: 447, endPoint y: 236, distance: 6.8
click at [450, 238] on div "Janela de atendimento Grade de atendimento Capacidade Transportadoras Veículos …" at bounding box center [405, 190] width 810 height 380
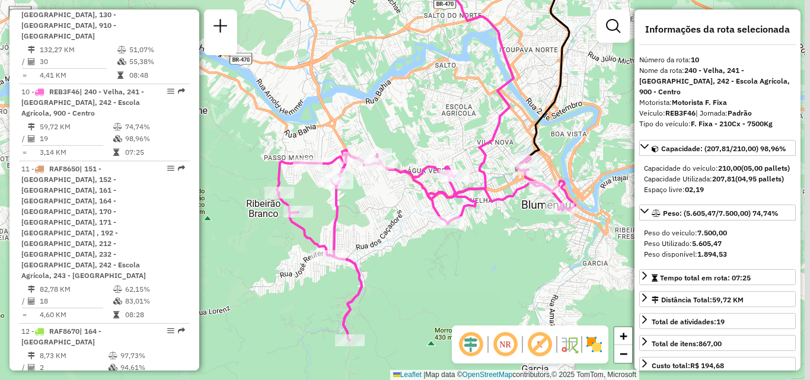
drag, startPoint x: 453, startPoint y: 202, endPoint x: 409, endPoint y: 219, distance: 47.1
click at [409, 221] on div "Janela de atendimento Grade de atendimento Capacidade Transportadoras Veículos …" at bounding box center [405, 190] width 810 height 380
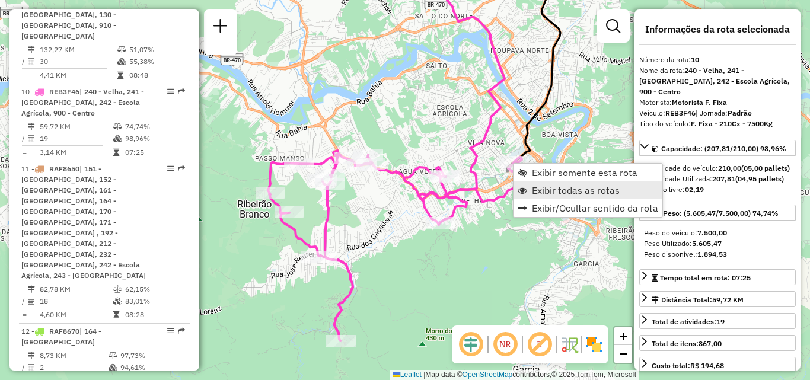
click at [530, 183] on link "Exibir todas as rotas" at bounding box center [588, 190] width 149 height 18
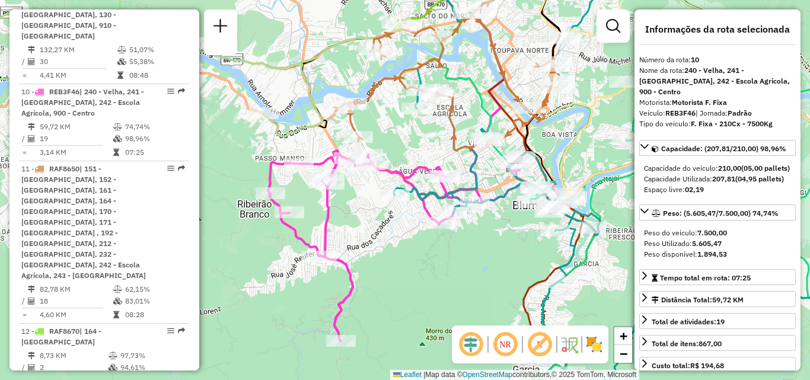
drag, startPoint x: 462, startPoint y: 196, endPoint x: 402, endPoint y: 219, distance: 64.6
click at [431, 213] on div "Janela de atendimento Grade de atendimento Capacidade Transportadoras Veículos …" at bounding box center [405, 190] width 810 height 380
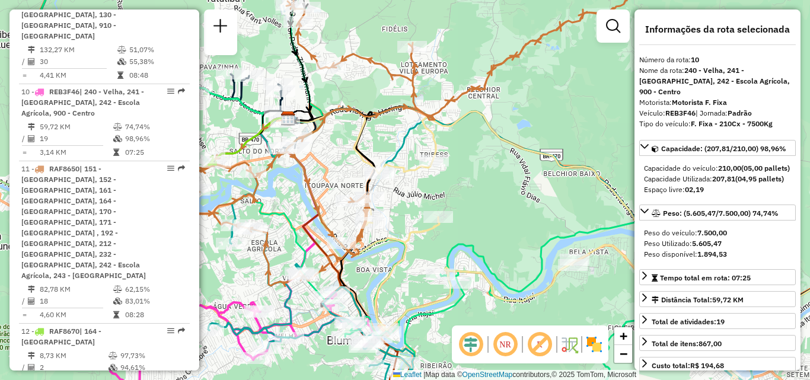
drag, startPoint x: 461, startPoint y: 124, endPoint x: 512, endPoint y: 158, distance: 61.5
click at [511, 158] on icon at bounding box center [615, 268] width 576 height 314
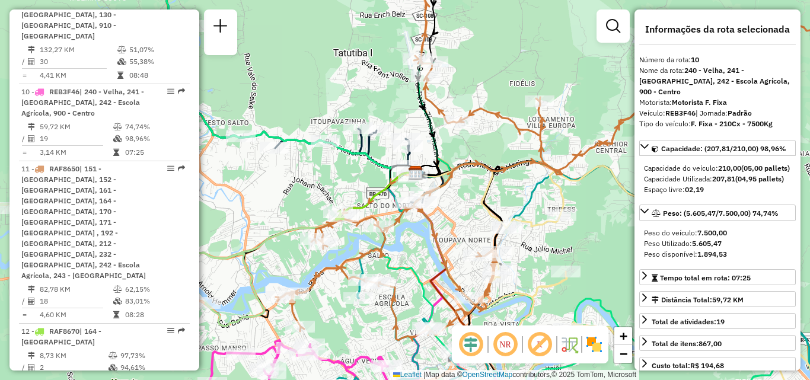
drag, startPoint x: 492, startPoint y: 152, endPoint x: 522, endPoint y: 153, distance: 29.7
click at [520, 153] on div "Janela de atendimento Grade de atendimento Capacidade Transportadoras Veículos …" at bounding box center [405, 190] width 810 height 380
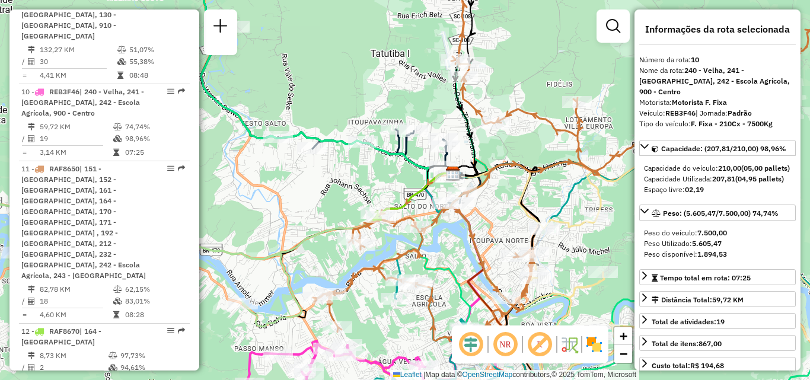
drag, startPoint x: 534, startPoint y: 215, endPoint x: 557, endPoint y: 199, distance: 27.6
click at [544, 202] on icon at bounding box center [485, 196] width 120 height 65
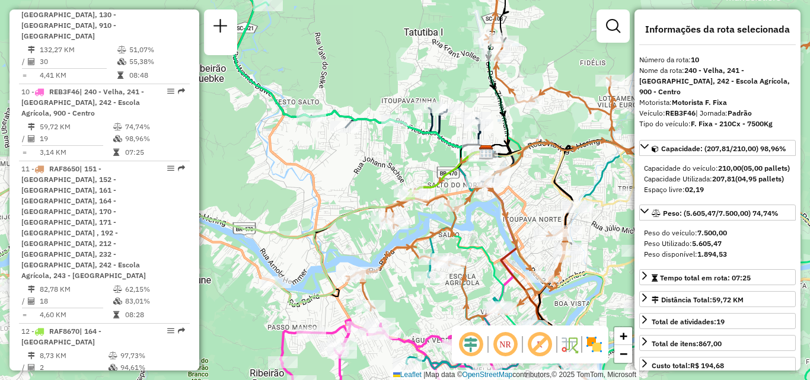
drag, startPoint x: 383, startPoint y: 169, endPoint x: 353, endPoint y: 179, distance: 30.8
click at [358, 179] on div "Janela de atendimento Grade de atendimento Capacidade Transportadoras Veículos …" at bounding box center [405, 190] width 810 height 380
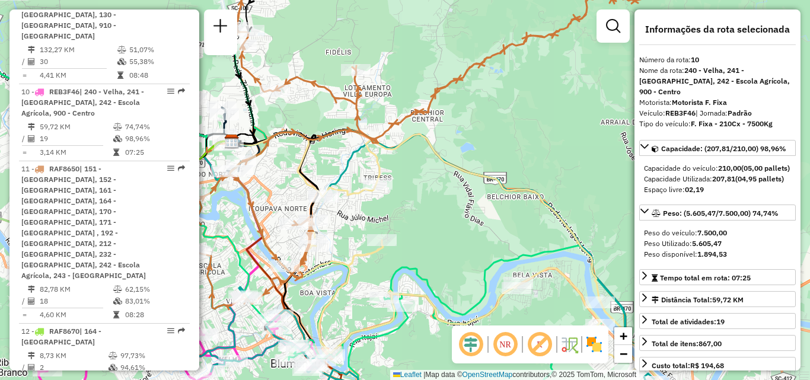
drag, startPoint x: 484, startPoint y: 164, endPoint x: 324, endPoint y: 163, distance: 159.5
click at [351, 163] on icon at bounding box center [468, 262] width 395 height 254
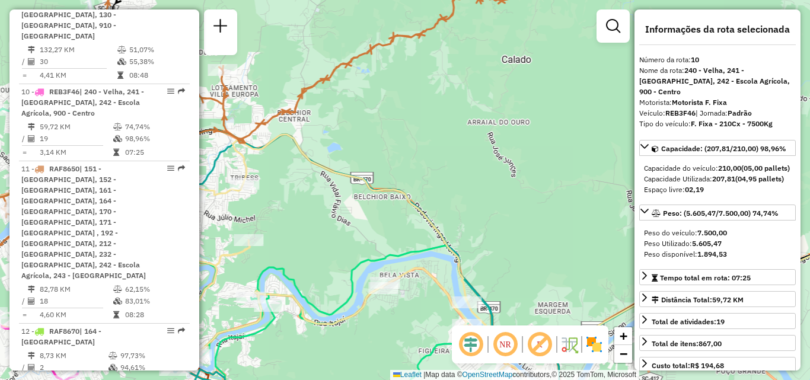
drag
click at [449, 155] on div "Janela de atendimento Grade de atendimento Capacidade Transportadoras Veículos …" at bounding box center [405, 190] width 810 height 380
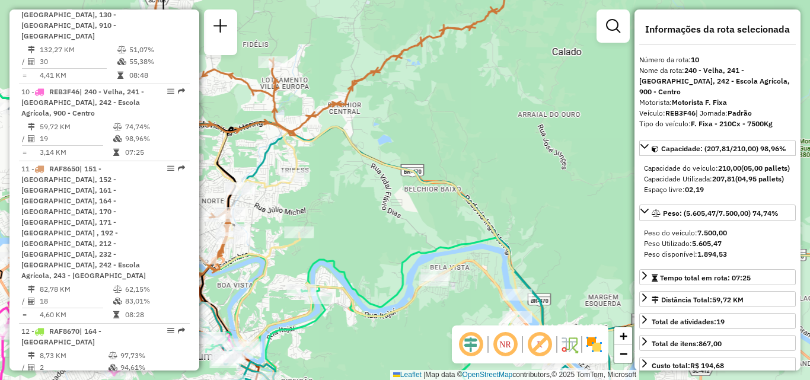
click at [479, 116] on div "Janela de atendimento Grade de atendimento Capacidade Transportadoras Veículos …" at bounding box center [405, 190] width 810 height 380
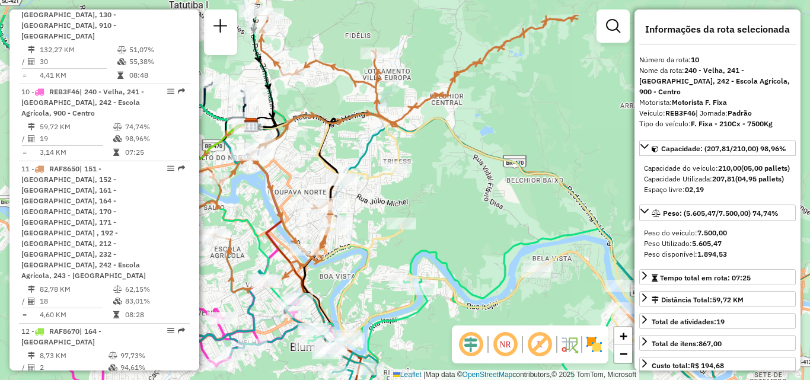
click at [462, 227] on div "Janela de atendimento Grade de atendimento Capacidade Transportadoras Veículos …" at bounding box center [405, 190] width 810 height 380
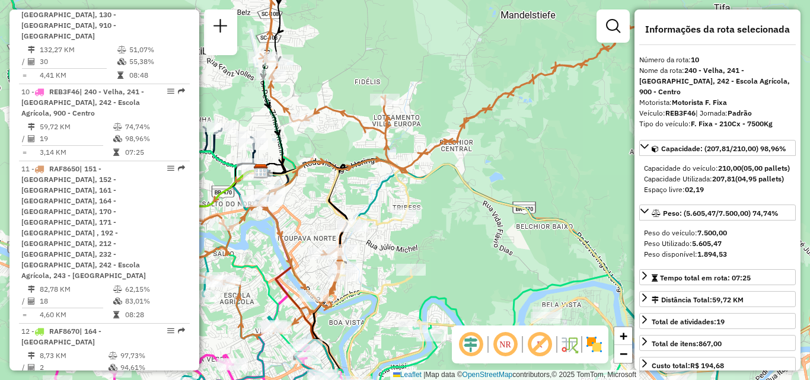
click at [455, 161] on div "Janela de atendimento Grade de atendimento Capacidade Transportadoras Veículos …" at bounding box center [405, 190] width 810 height 380
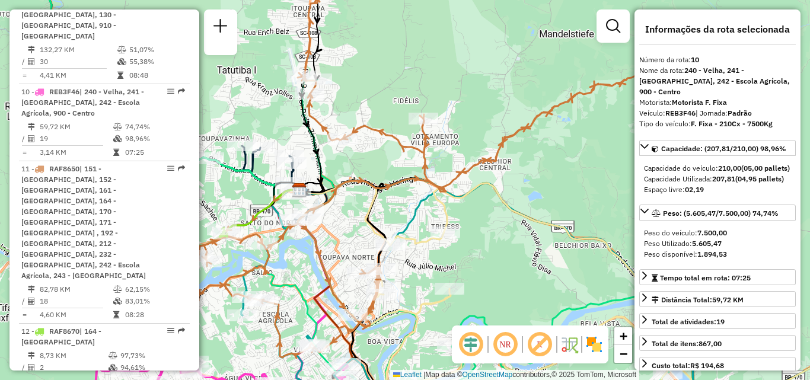
click at [464, 147] on icon at bounding box center [474, 175] width 621 height 365
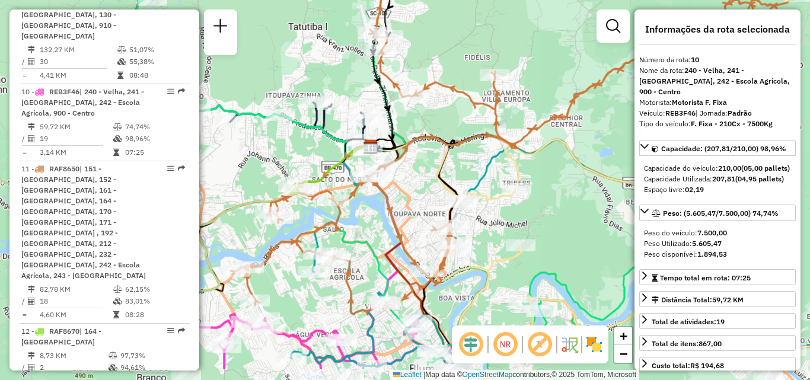
click at [462, 142] on icon at bounding box center [545, 132] width 621 height 365
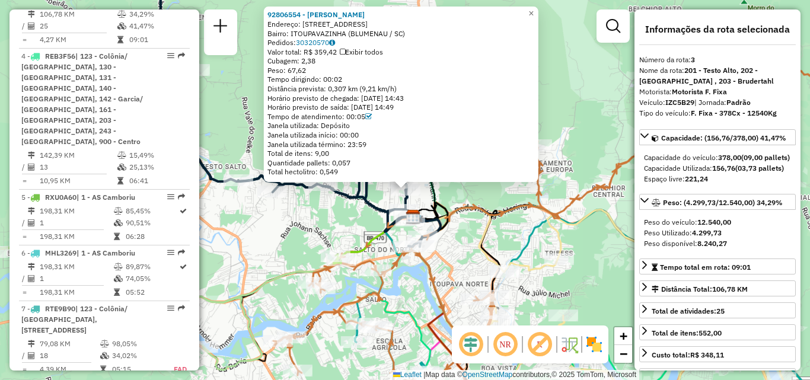
scroll to position [608, 0]
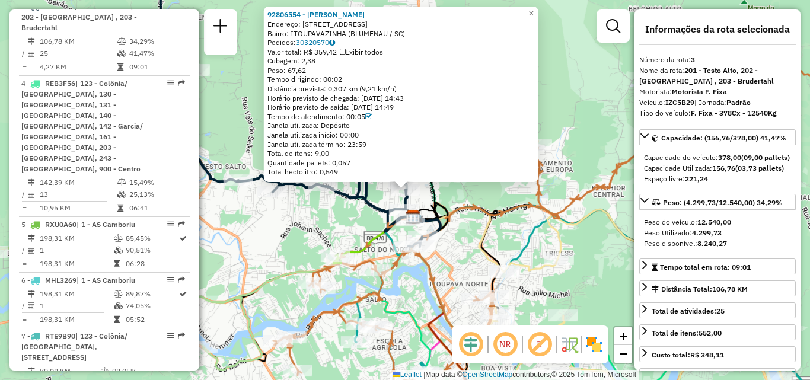
click at [488, 230] on icon at bounding box center [445, 240] width 120 height 65
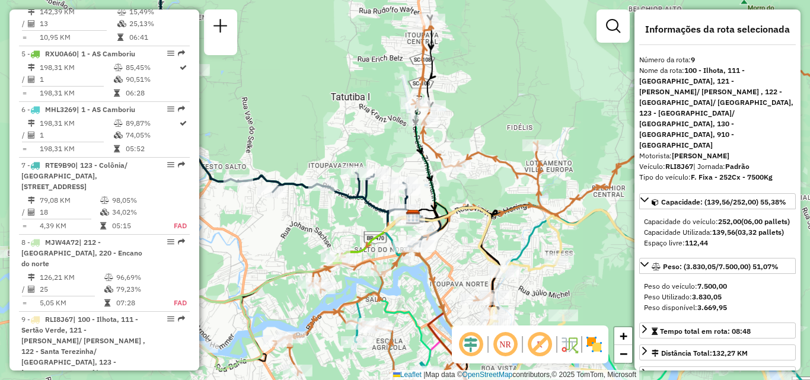
scroll to position [1039, 0]
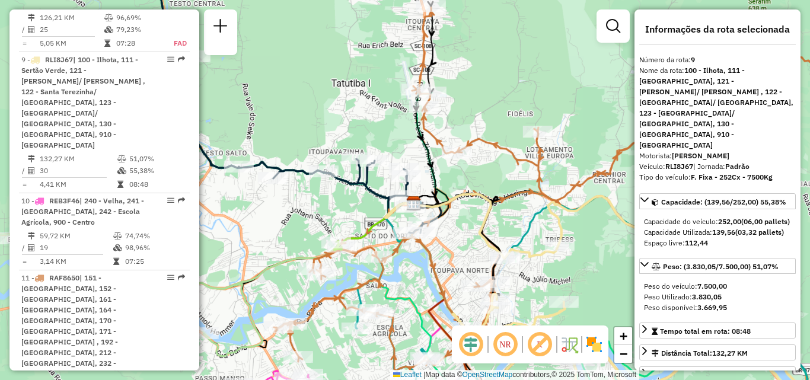
click at [488, 211] on icon at bounding box center [445, 226] width 120 height 65
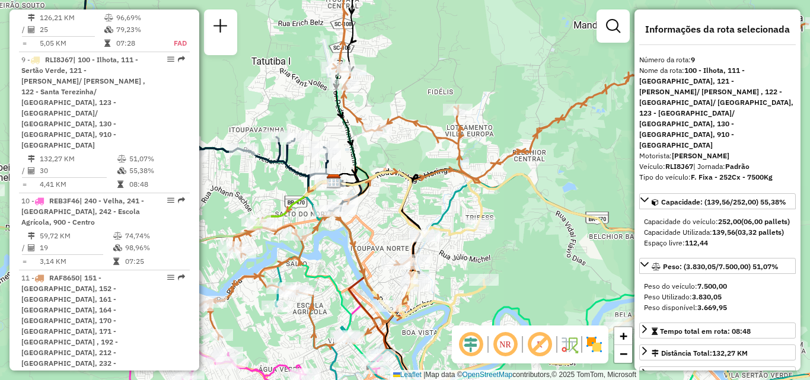
click at [384, 199] on div "Janela de atendimento Grade de atendimento Capacidade Transportadoras Veículos …" at bounding box center [405, 190] width 810 height 380
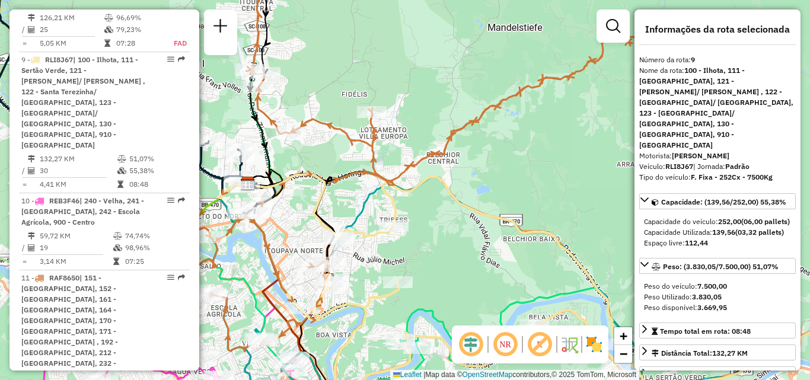
click at [345, 268] on div "Janela de atendimento Grade de atendimento Capacidade Transportadoras Veículos …" at bounding box center [405, 190] width 810 height 380
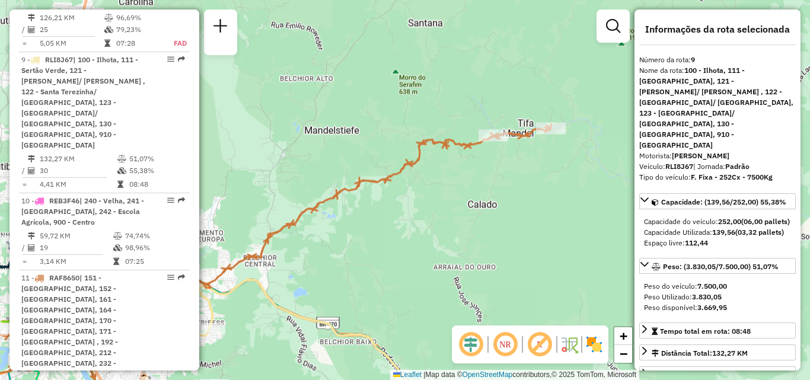
click at [387, 250] on div "Janela de atendimento Grade de atendimento Capacidade Transportadoras Veículos …" at bounding box center [405, 190] width 810 height 380
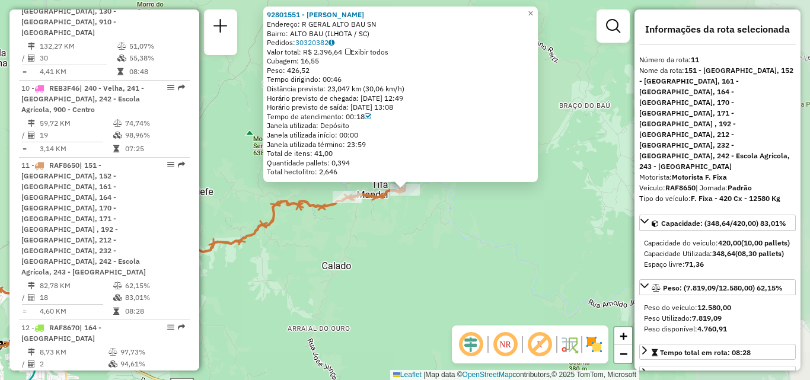
scroll to position [1225, 0]
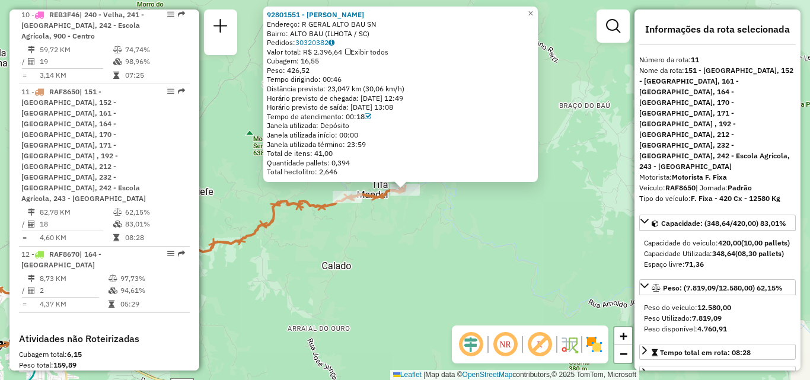
click at [311, 244] on div "Rota 11 - Placa RAF8650 92801551 - LUCILENE THEISS 92801551 - LUCILENE THEISS E…" at bounding box center [405, 190] width 810 height 380
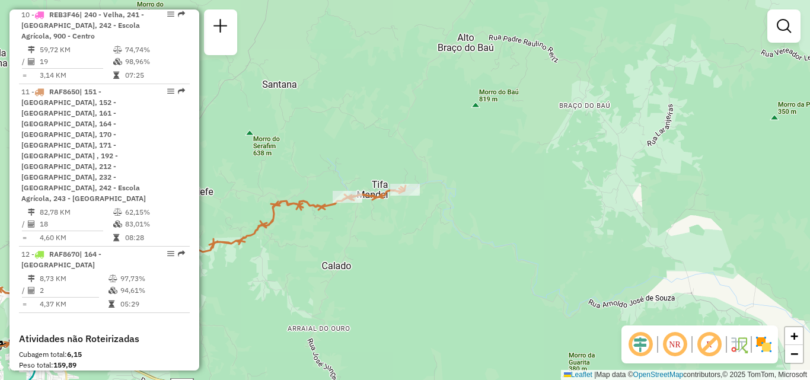
click at [346, 189] on div "Rota 11 - Placa RAF8650 92810914 - JAIRO LANCHES SELVAGEM LTDA Janela de atendi…" at bounding box center [405, 190] width 810 height 380
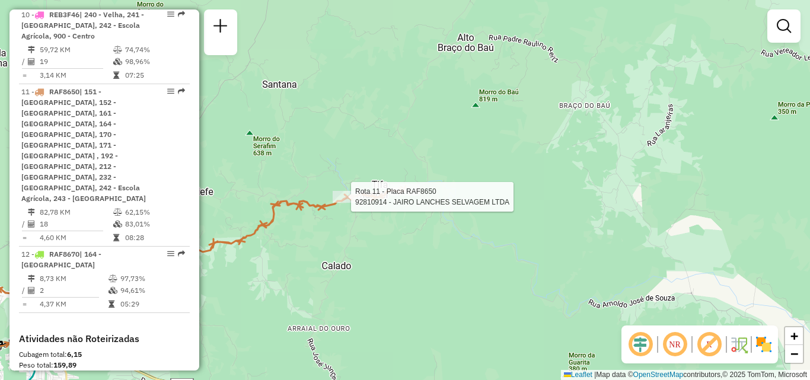
select select "**********"
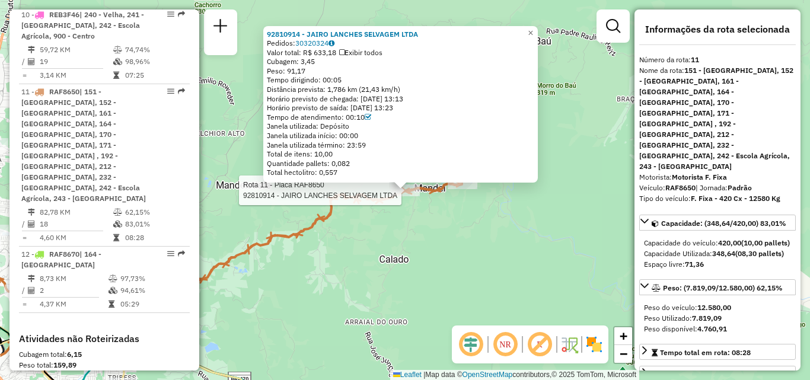
click at [319, 291] on div "Rota 11 - Placa RAF8650 92810914 - JAIRO LANCHES SELVAGEM LTDA 92810914 - JAIRO…" at bounding box center [405, 190] width 810 height 380
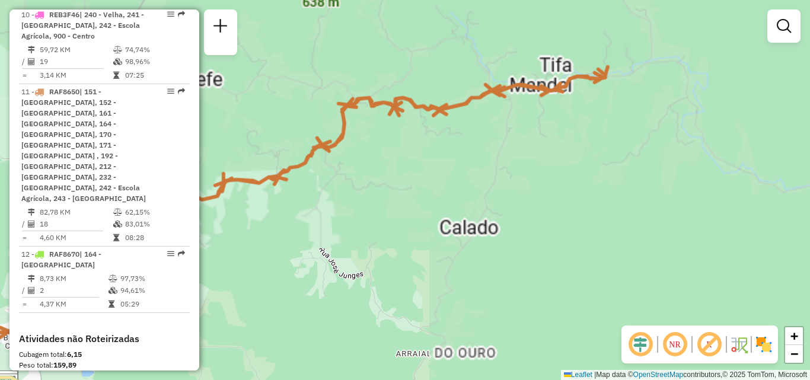
drag, startPoint x: 302, startPoint y: 285, endPoint x: 400, endPoint y: 221, distance: 117.0
click at [358, 250] on div "Janela de atendimento Grade de atendimento Capacidade Transportadoras Veículos …" at bounding box center [405, 190] width 810 height 380
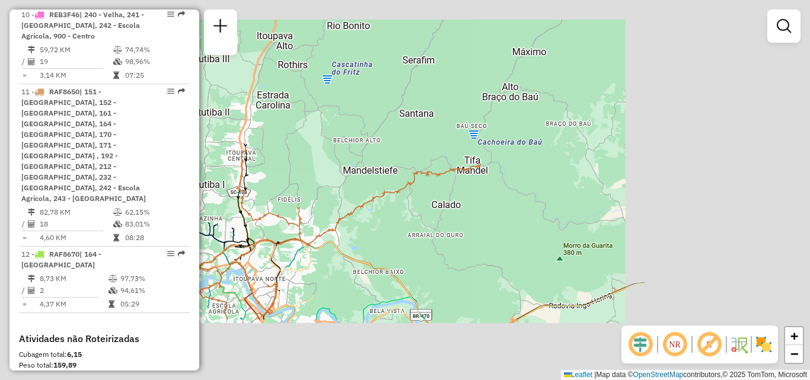
drag, startPoint x: 403, startPoint y: 228, endPoint x: 445, endPoint y: 198, distance: 52.0
click at [439, 202] on div "Janela de atendimento Grade de atendimento Capacidade Transportadoras Veículos …" at bounding box center [405, 190] width 810 height 380
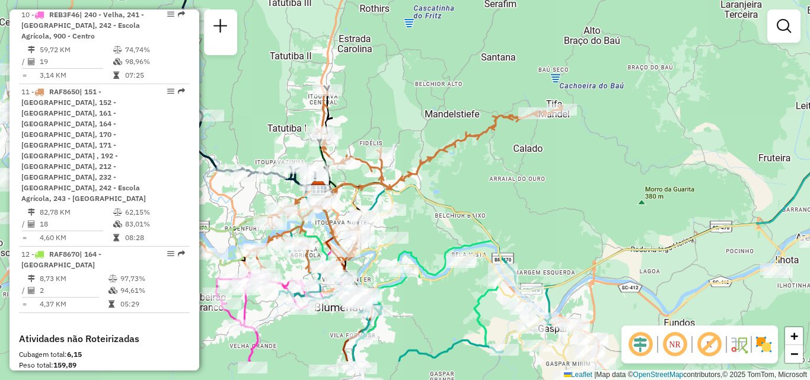
drag, startPoint x: 431, startPoint y: 214, endPoint x: 473, endPoint y: 184, distance: 51.5
click at [464, 191] on div "Janela de atendimento Grade de atendimento Capacidade Transportadoras Veículos …" at bounding box center [405, 190] width 810 height 380
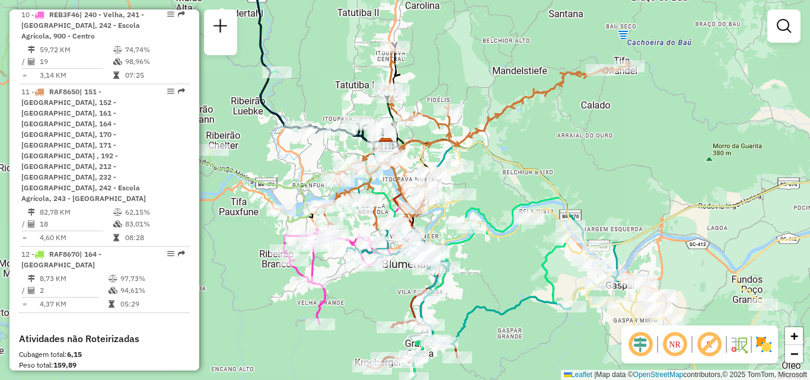
drag, startPoint x: 349, startPoint y: 294, endPoint x: 371, endPoint y: 289, distance: 22.5
click at [371, 289] on div "Janela de atendimento Grade de atendimento Capacidade Transportadoras Veículos …" at bounding box center [405, 190] width 810 height 380
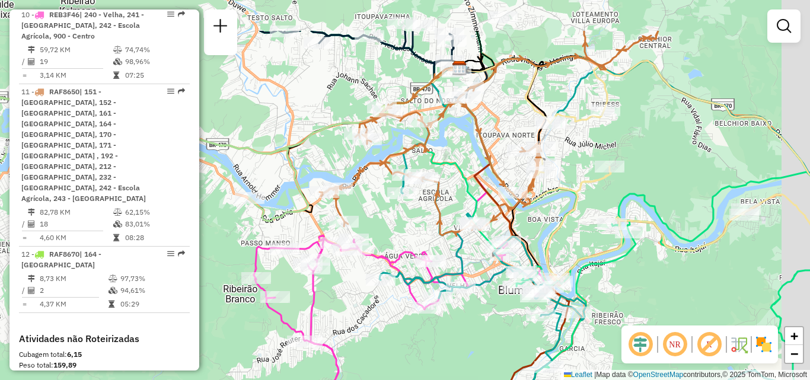
drag, startPoint x: 461, startPoint y: 276, endPoint x: 415, endPoint y: 346, distance: 83.6
click at [416, 347] on div "Janela de atendimento Grade de atendimento Capacidade Transportadoras Veículos …" at bounding box center [405, 190] width 810 height 380
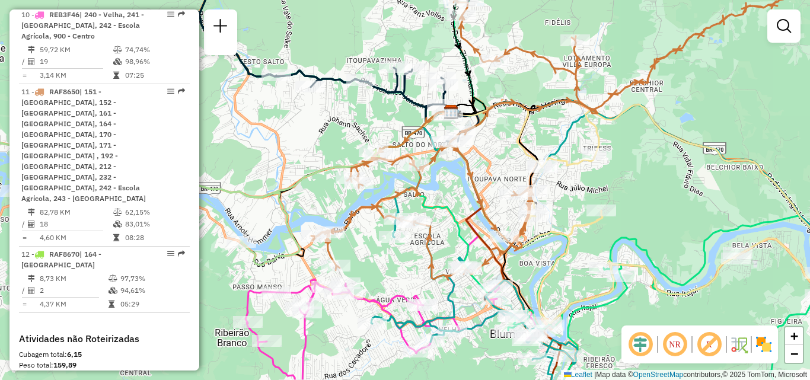
drag, startPoint x: 406, startPoint y: 251, endPoint x: 404, endPoint y: 268, distance: 17.2
click at [406, 268] on div "Janela de atendimento Grade de atendimento Capacidade Transportadoras Veículos …" at bounding box center [405, 190] width 810 height 380
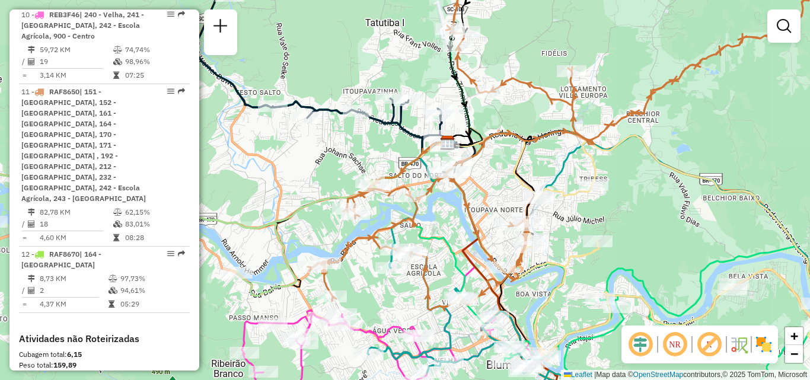
drag, startPoint x: 474, startPoint y: 185, endPoint x: 466, endPoint y: 229, distance: 44.6
click at [466, 229] on icon at bounding box center [597, 151] width 569 height 318
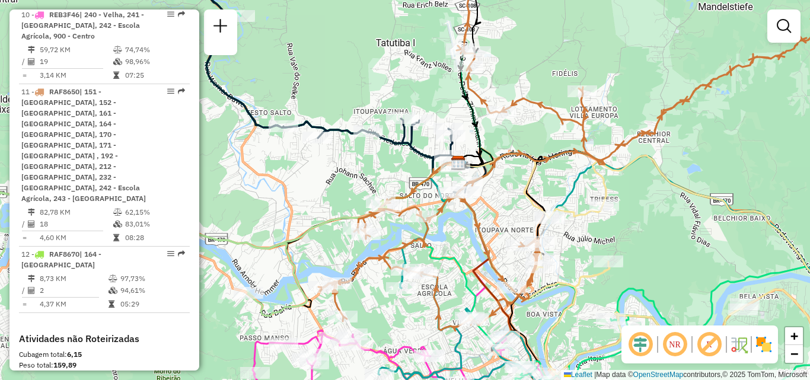
drag, startPoint x: 452, startPoint y: 223, endPoint x: 497, endPoint y: 231, distance: 45.7
click at [497, 231] on div "Janela de atendimento Grade de atendimento Capacidade Transportadoras Veículos …" at bounding box center [405, 190] width 810 height 380
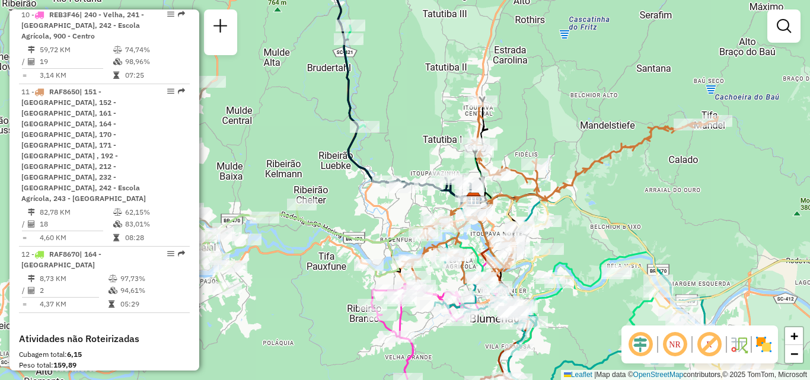
drag, startPoint x: 407, startPoint y: 216, endPoint x: 364, endPoint y: 206, distance: 44.5
click at [367, 206] on div "Janela de atendimento Grade de atendimento Capacidade Transportadoras Veículos …" at bounding box center [405, 190] width 810 height 380
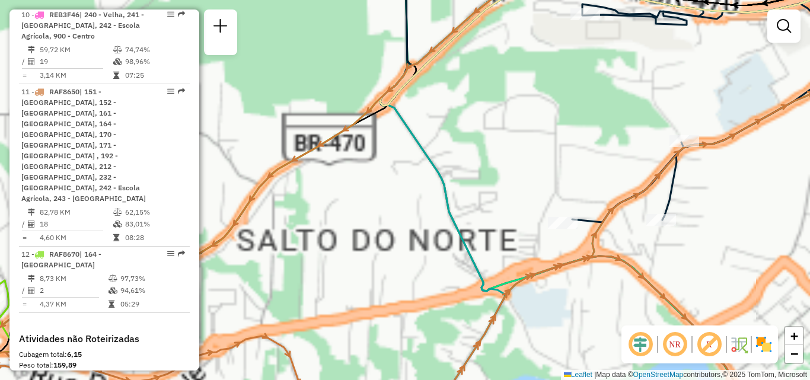
drag, startPoint x: 467, startPoint y: 206, endPoint x: 336, endPoint y: 222, distance: 132.1
click at [342, 222] on div "Janela de atendimento Grade de atendimento Capacidade Transportadoras Veículos …" at bounding box center [405, 190] width 810 height 380
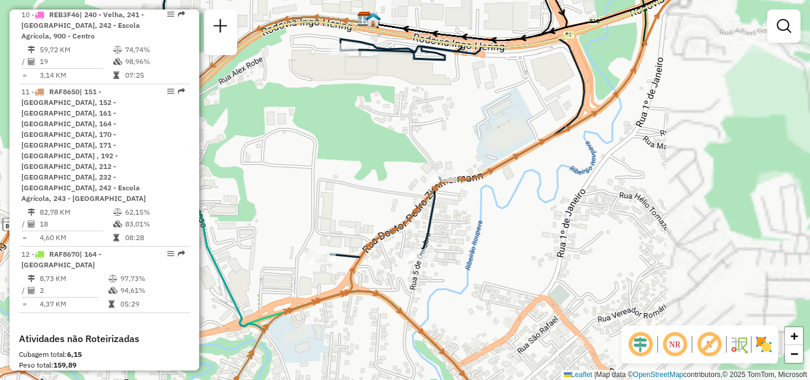
drag, startPoint x: 429, startPoint y: 203, endPoint x: 270, endPoint y: 227, distance: 160.6
click at [288, 226] on div "Janela de atendimento Grade de atendimento Capacidade Transportadoras Veículos …" at bounding box center [405, 190] width 810 height 380
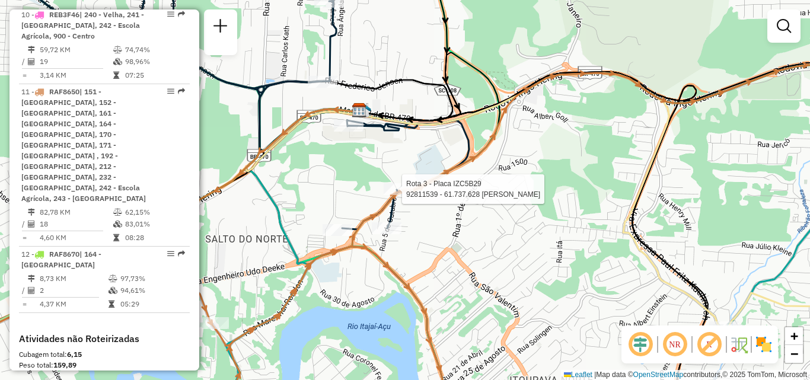
select select "**********"
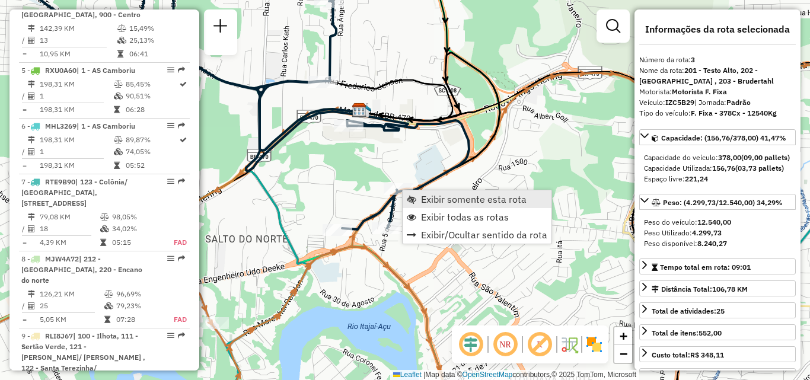
scroll to position [608, 0]
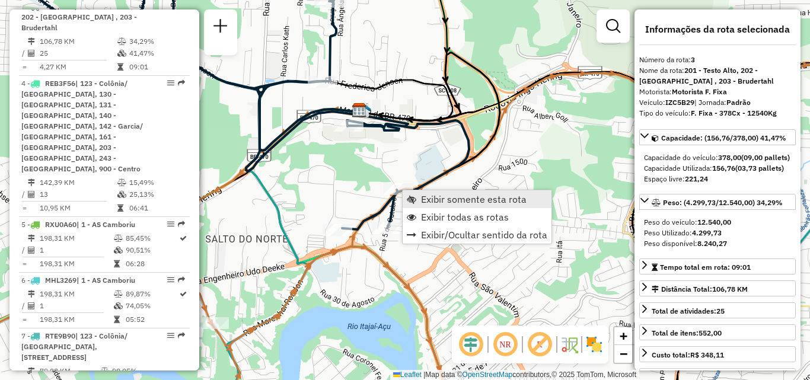
click at [436, 197] on span "Exibir somente esta rota" at bounding box center [474, 199] width 106 height 9
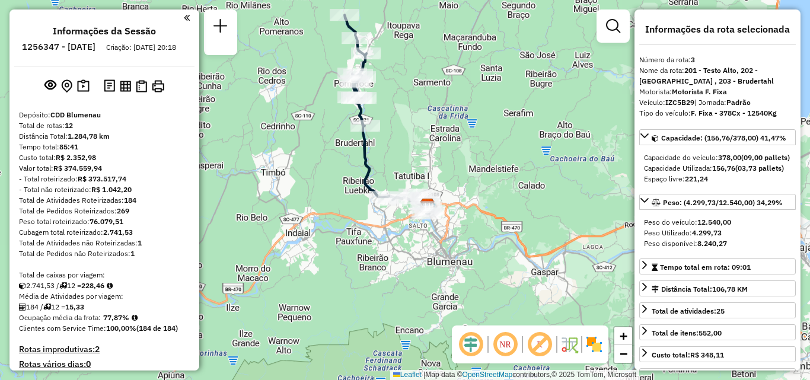
select select "**********"
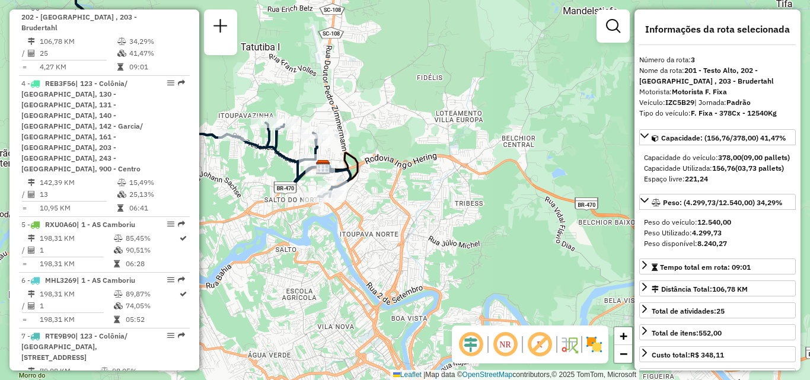
drag, startPoint x: 344, startPoint y: 240, endPoint x: 355, endPoint y: 247, distance: 12.8
click at [355, 247] on div "Janela de atendimento Grade de atendimento Capacidade Transportadoras Veículos …" at bounding box center [405, 190] width 810 height 380
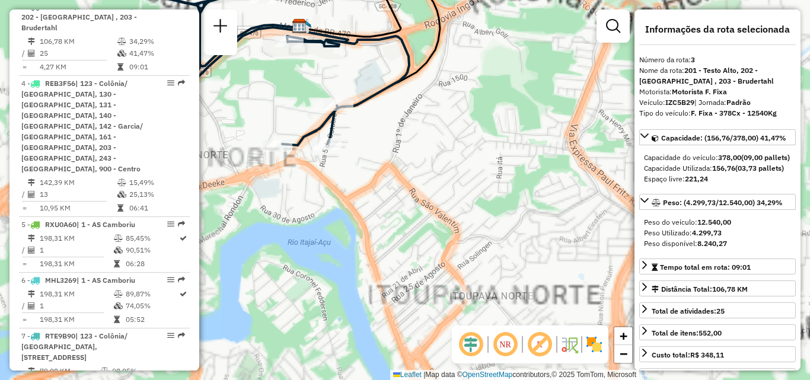
click at [367, 236] on div "Janela de atendimento Grade de atendimento Capacidade Transportadoras Veículos …" at bounding box center [405, 190] width 810 height 380
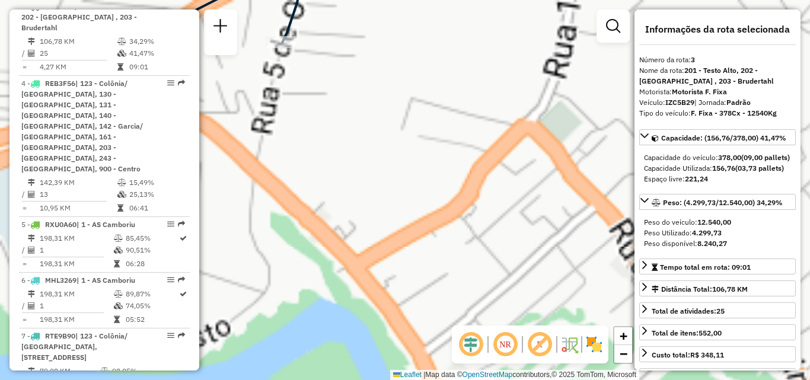
drag, startPoint x: 400, startPoint y: 235, endPoint x: 402, endPoint y: 249, distance: 14.3
click at [402, 248] on div "Janela de atendimento Grade de atendimento Capacidade Transportadoras Veículos …" at bounding box center [405, 190] width 810 height 380
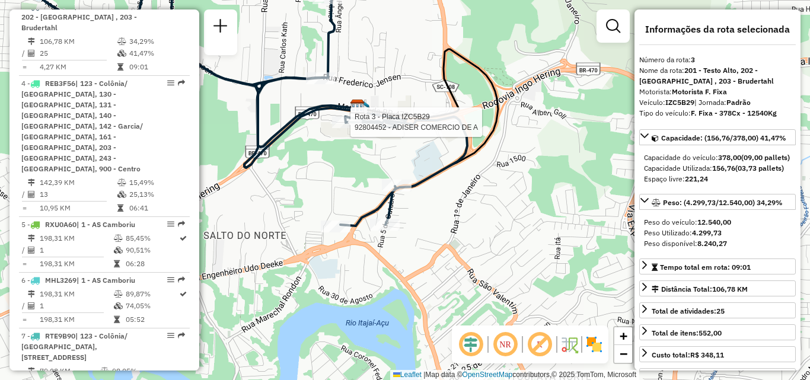
click at [349, 128] on div at bounding box center [347, 122] width 30 height 12
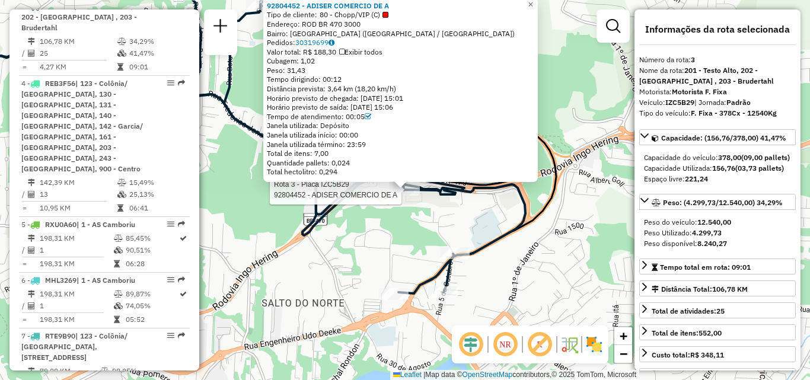
click at [287, 217] on div "Rota 3 - Placa IZC5B29 92804452 - ADISER COMERCIO DE A 92804452 - ADISER COMERC…" at bounding box center [405, 190] width 810 height 380
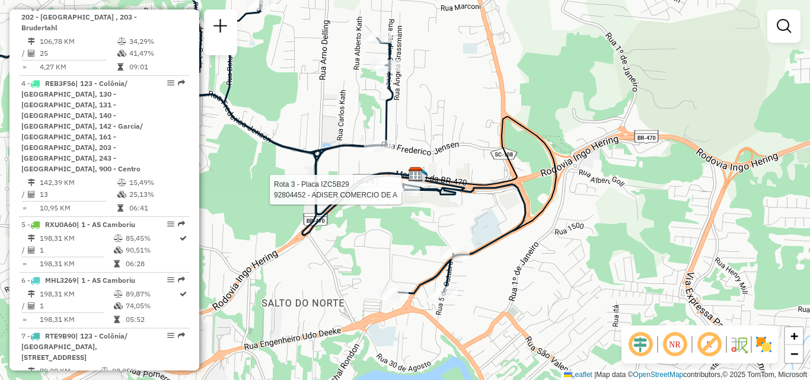
select select "**********"
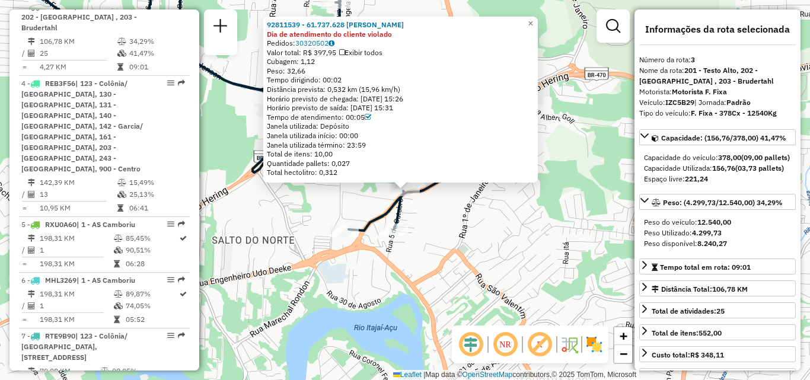
click at [420, 263] on div "Rota 3 - Placa IZC5B29 92811539 - 61.737.628 MANITHE CHARLES 92811539 - 61.737.…" at bounding box center [405, 190] width 810 height 380
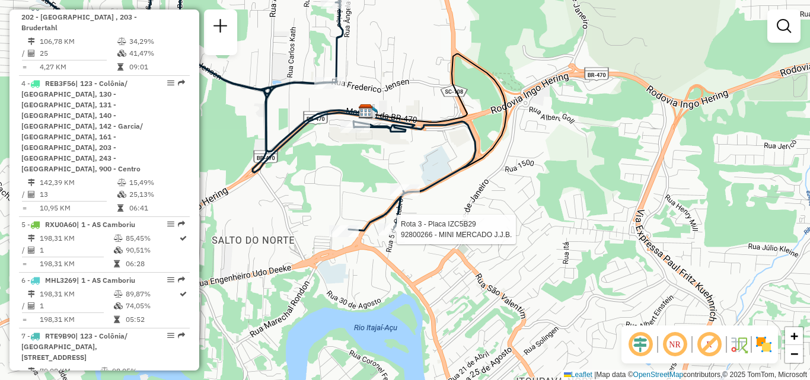
select select "**********"
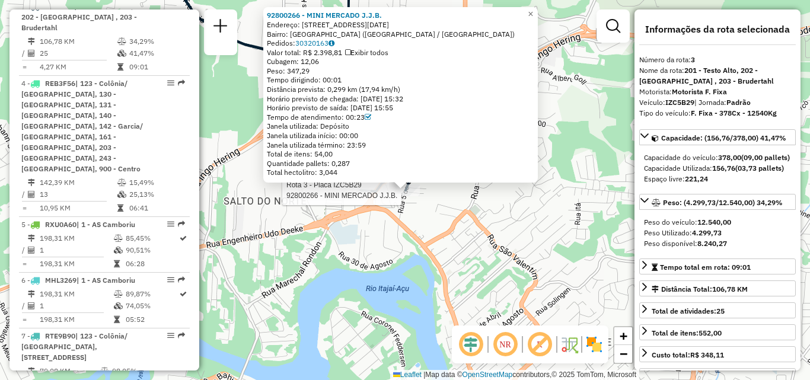
click at [386, 240] on div "Rota 3 - Placa IZC5B29 92800266 - MINI MERCADO J.J.B. 92800266 - MINI MERCADO J…" at bounding box center [405, 190] width 810 height 380
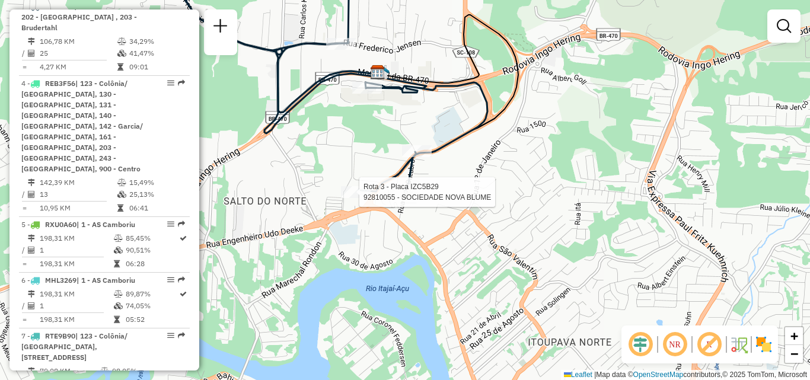
select select "**********"
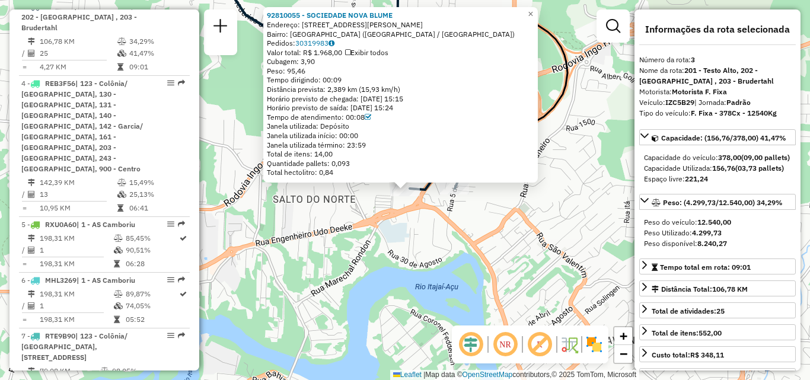
click at [303, 264] on div "92810055 - SOCIEDADE NOVA BLUME Endereço: DOUTOR [PERSON_NAME] 127 Bairro: [GEO…" at bounding box center [405, 190] width 810 height 380
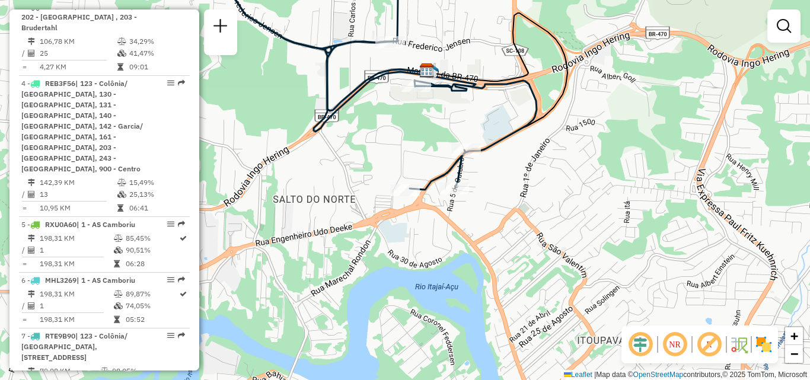
click at [437, 286] on div "Janela de atendimento Grade de atendimento Capacidade Transportadoras Veículos …" at bounding box center [405, 190] width 810 height 380
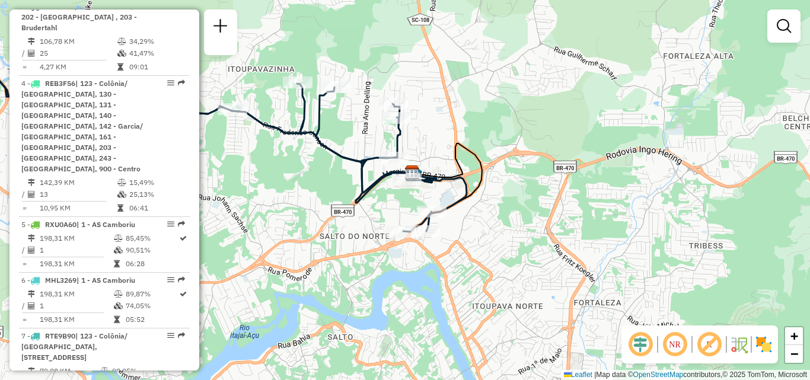
drag, startPoint x: 419, startPoint y: 208, endPoint x: 391, endPoint y: 212, distance: 28.2
click at [391, 212] on div "Janela de atendimento Grade de atendimento Capacidade Transportadoras Veículos …" at bounding box center [405, 190] width 810 height 380
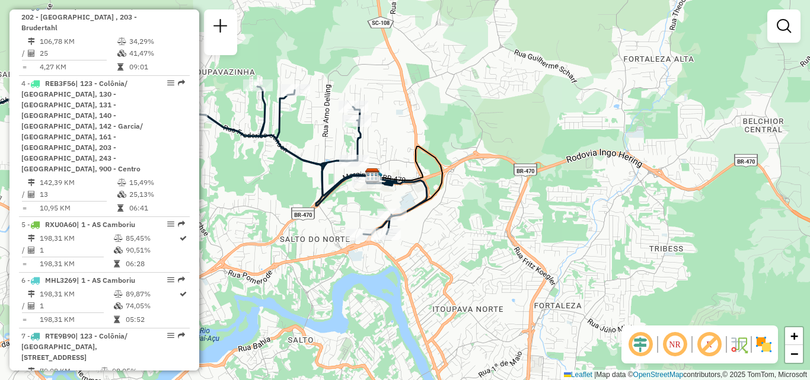
drag, startPoint x: 390, startPoint y: 212, endPoint x: 350, endPoint y: 216, distance: 40.0
click at [350, 216] on div "Janela de atendimento Grade de atendimento Capacidade Transportadoras Veículos …" at bounding box center [405, 190] width 810 height 380
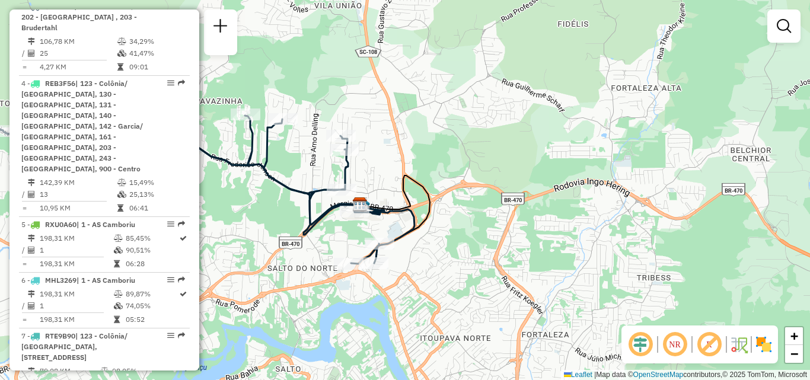
drag, startPoint x: 331, startPoint y: 209, endPoint x: 344, endPoint y: 235, distance: 29.2
click at [344, 235] on div "Janela de atendimento Grade de atendimento Capacidade Transportadoras Veículos …" at bounding box center [405, 190] width 810 height 380
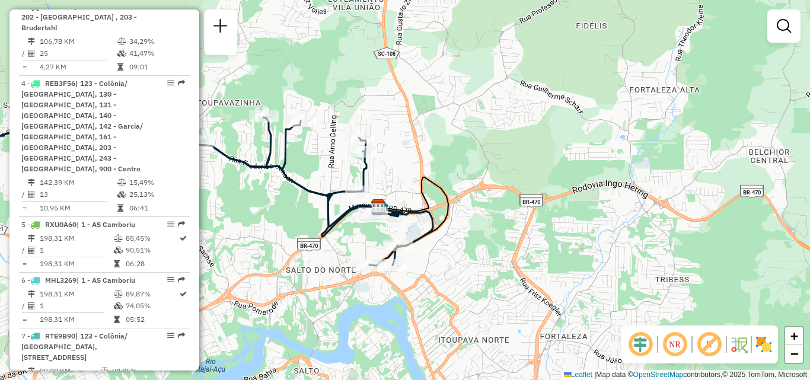
drag, startPoint x: 345, startPoint y: 231, endPoint x: 345, endPoint y: 253, distance: 22.5
click at [345, 258] on div "Janela de atendimento Grade de atendimento Capacidade Transportadoras Veículos …" at bounding box center [405, 190] width 810 height 380
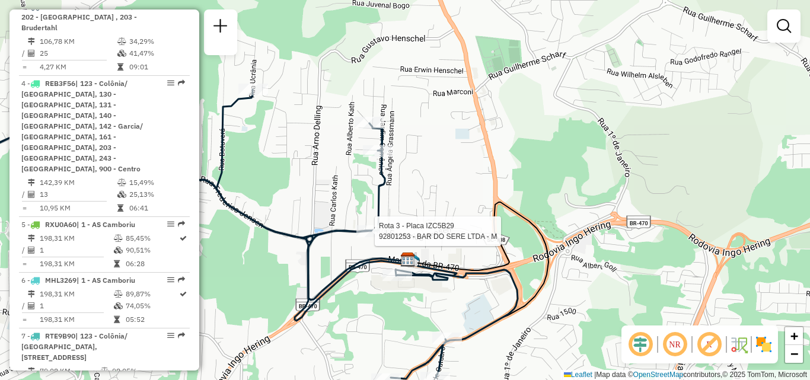
select select "**********"
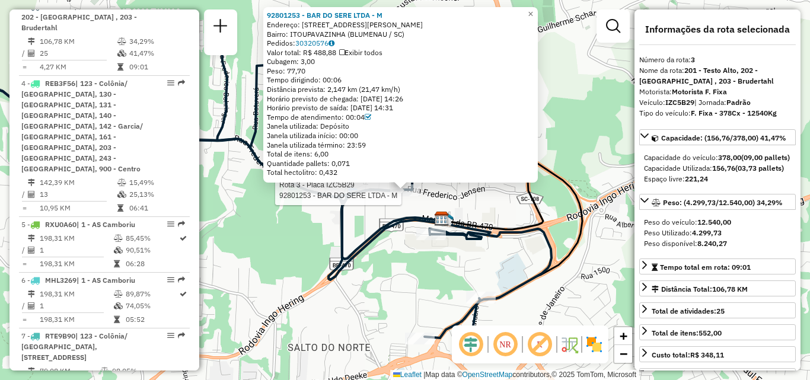
click at [372, 291] on div "Rota 3 - Placa IZC5B29 92801253 - BAR DO SERE LTDA - M 92801253 - BAR DO SERE L…" at bounding box center [405, 190] width 810 height 380
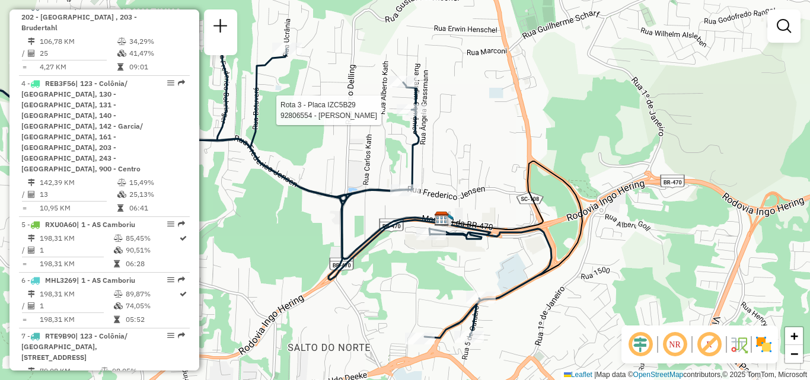
select select "**********"
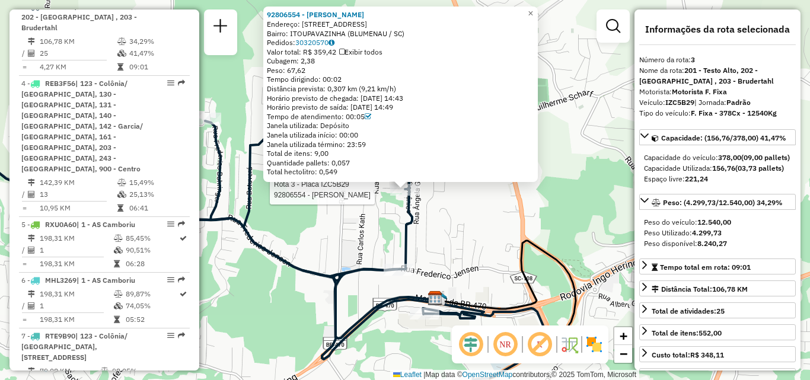
click at [349, 245] on div "Rota 3 - Placa IZC5B29 92806554 - [PERSON_NAME][GEOGRAPHIC_DATA] 92806554 - JOS…" at bounding box center [405, 190] width 810 height 380
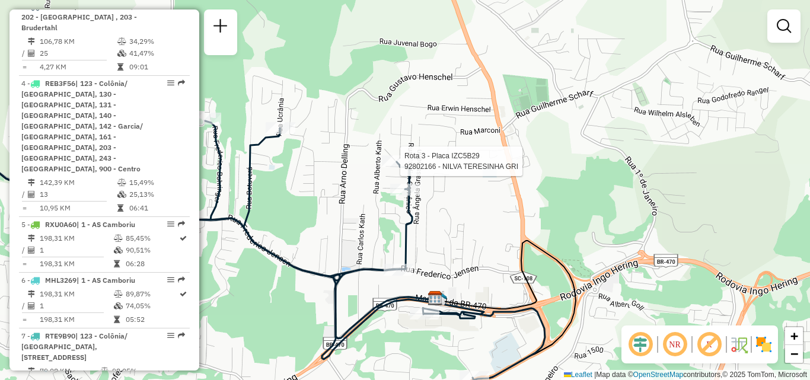
select select "**********"
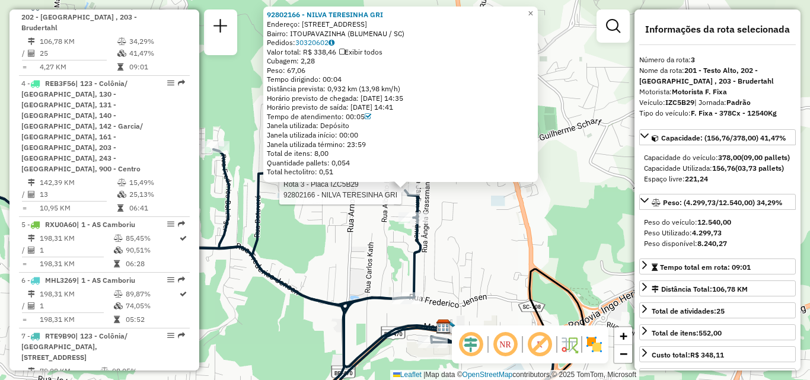
click at [395, 279] on div "Rota 3 - Placa IZC5B29 92802166 - [GEOGRAPHIC_DATA] - NILVA TERESINHA GRI Ender…" at bounding box center [405, 190] width 810 height 380
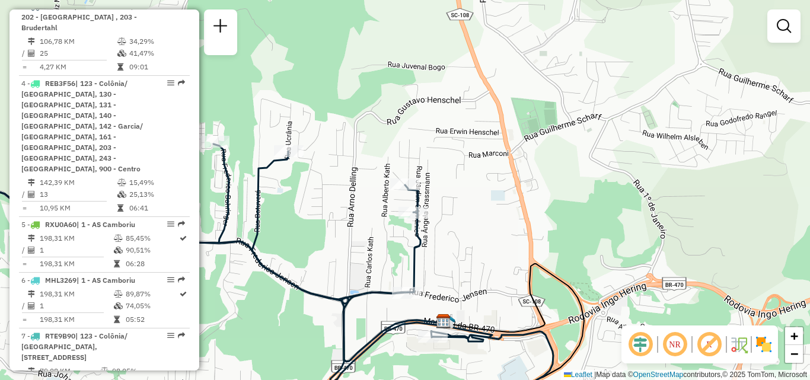
drag, startPoint x: 470, startPoint y: 288, endPoint x: 465, endPoint y: 195, distance: 93.3
click at [466, 193] on div "Janela de atendimento Grade de atendimento Capacidade Transportadoras Veículos …" at bounding box center [405, 190] width 810 height 380
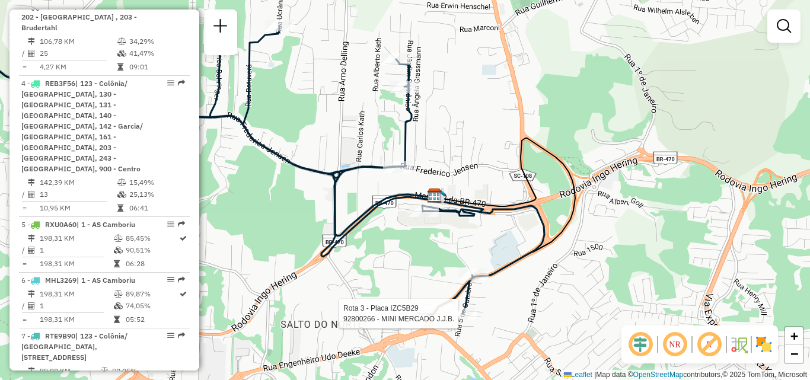
select select "**********"
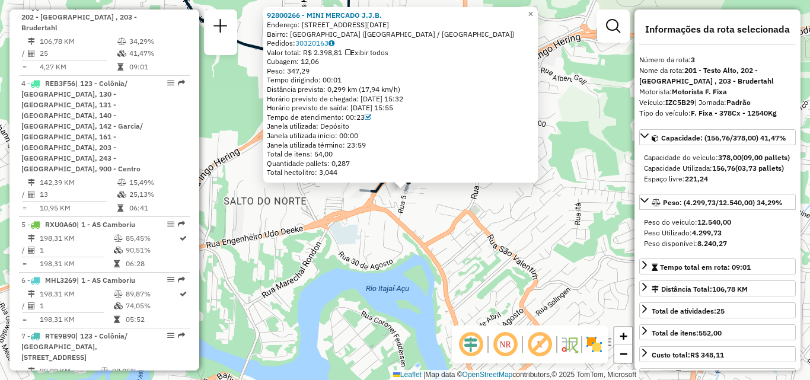
click at [477, 313] on div "92800266 - MINI MERCADO J.J.B. Endereço: R [DATE] Bairro: [GEOGRAPHIC_DATA] ([G…" at bounding box center [405, 190] width 810 height 380
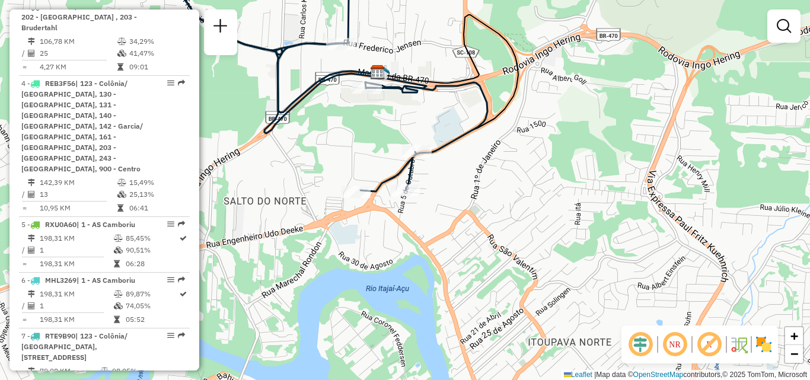
click at [454, 270] on div "Janela de atendimento Grade de atendimento Capacidade Transportadoras Veículos …" at bounding box center [405, 190] width 810 height 380
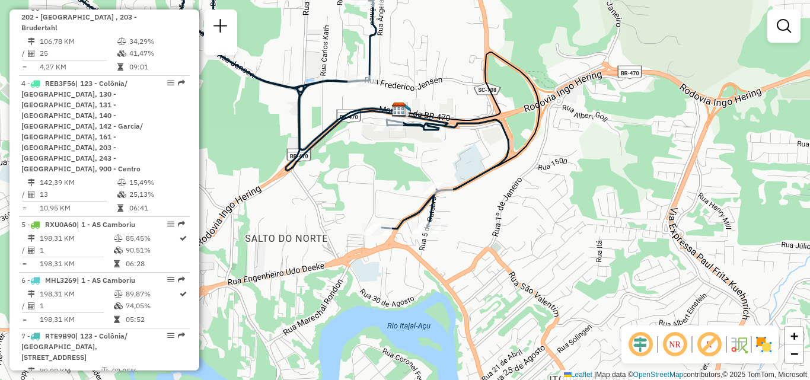
drag, startPoint x: 486, startPoint y: 228, endPoint x: 504, endPoint y: 269, distance: 45.2
click at [504, 265] on div "Janela de atendimento Grade de atendimento Capacidade Transportadoras Veículos …" at bounding box center [405, 190] width 810 height 380
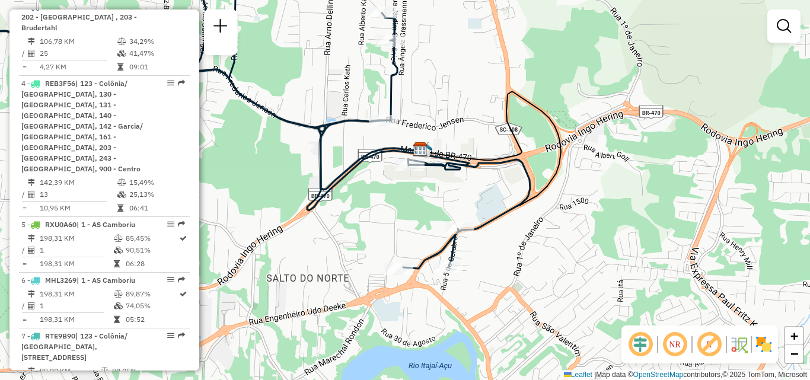
drag, startPoint x: 524, startPoint y: 247, endPoint x: 582, endPoint y: 310, distance: 85.7
click at [582, 310] on div "Janela de atendimento Grade de atendimento Capacidade Transportadoras Veículos …" at bounding box center [405, 190] width 810 height 380
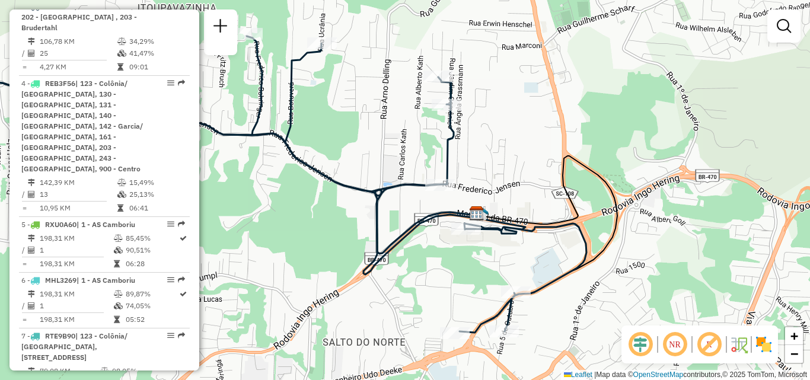
drag, startPoint x: 546, startPoint y: 291, endPoint x: 564, endPoint y: 307, distance: 24.4
click at [564, 307] on div "Janela de atendimento Grade de atendimento Capacidade Transportadoras Veículos …" at bounding box center [405, 190] width 810 height 380
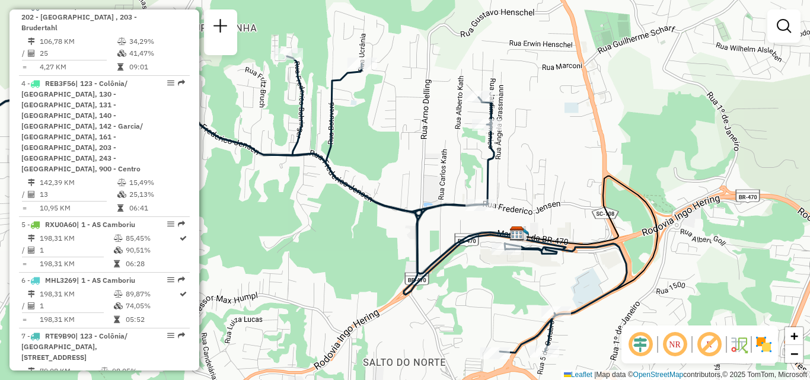
drag, startPoint x: 562, startPoint y: 234, endPoint x: 541, endPoint y: 206, distance: 34.4
click at [541, 206] on div "Janela de atendimento Grade de atendimento Capacidade Transportadoras Veículos …" at bounding box center [405, 190] width 810 height 380
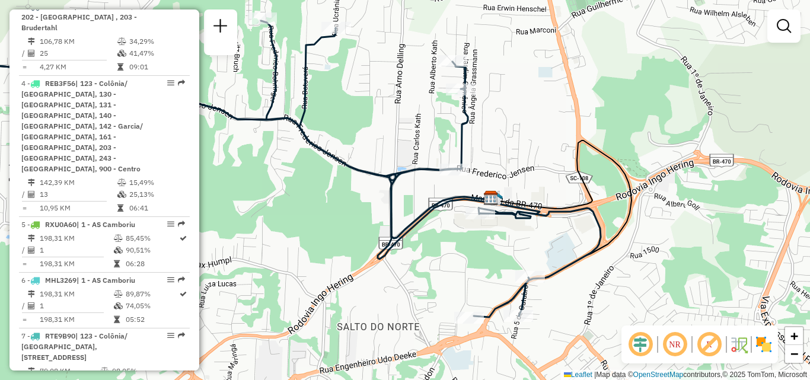
drag, startPoint x: 501, startPoint y: 262, endPoint x: 518, endPoint y: 283, distance: 27.9
click at [518, 283] on div "Janela de atendimento Grade de atendimento Capacidade Transportadoras Veículos …" at bounding box center [405, 190] width 810 height 380
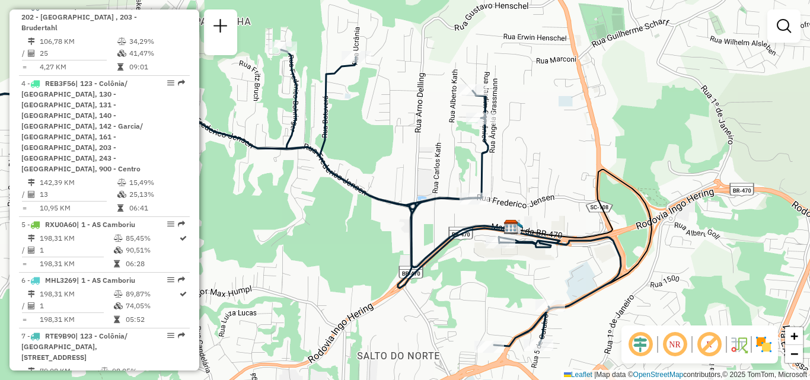
drag, startPoint x: 448, startPoint y: 294, endPoint x: 478, endPoint y: 339, distance: 54.0
click at [478, 339] on div "Janela de atendimento Grade de atendimento Capacidade Transportadoras Veículos …" at bounding box center [405, 190] width 810 height 380
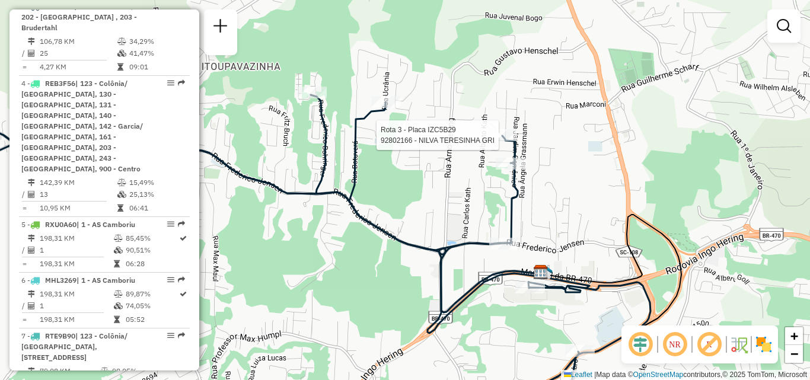
select select "**********"
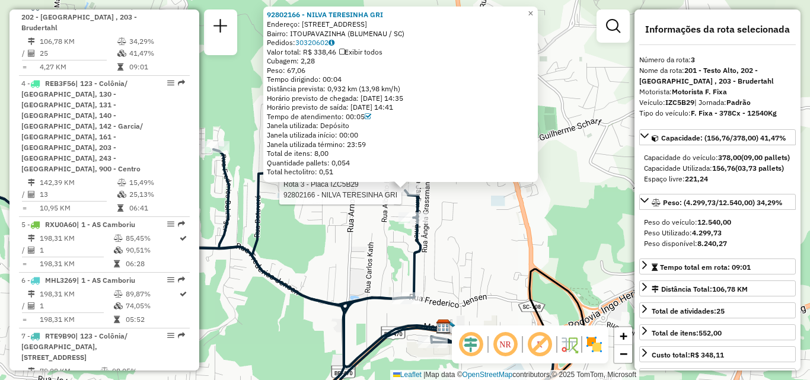
click at [424, 247] on div "Rota 3 - Placa IZC5B29 92802166 - [GEOGRAPHIC_DATA] - NILVA TERESINHA GRI Ender…" at bounding box center [405, 190] width 810 height 380
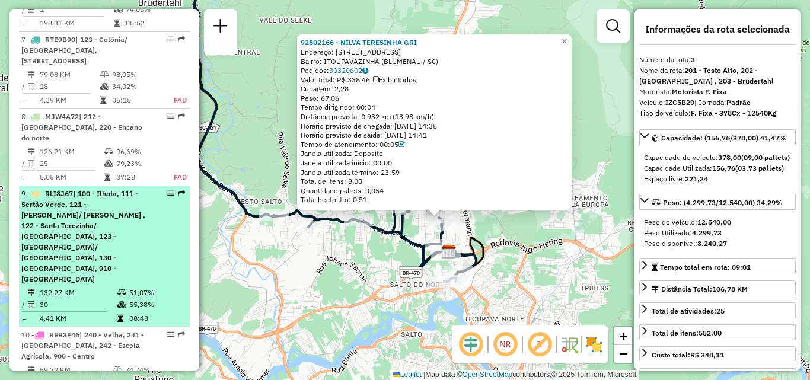
scroll to position [964, 0]
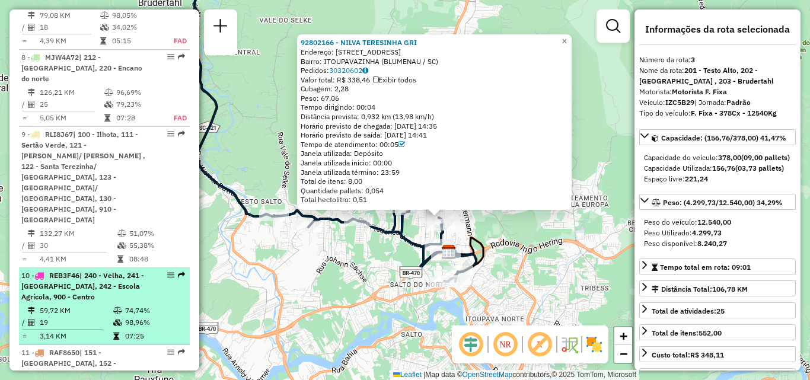
click at [77, 270] on div "10 - REB3F46 | 240 - Velha, 241 - [GEOGRAPHIC_DATA], 242 - Escola Agrícola, 900…" at bounding box center [84, 286] width 126 height 32
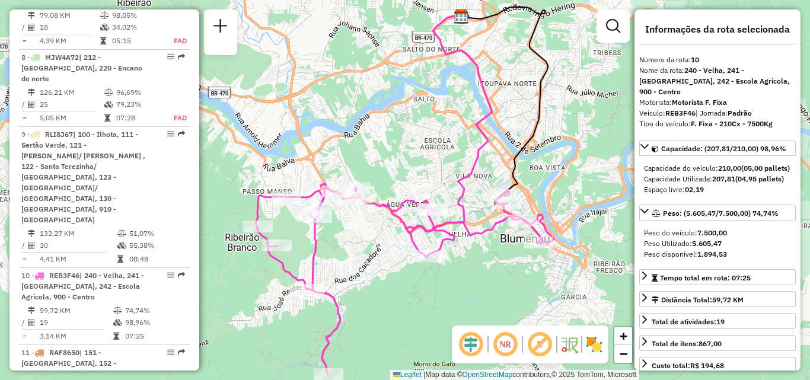
drag, startPoint x: 403, startPoint y: 232, endPoint x: 441, endPoint y: 169, distance: 73.9
click at [441, 184] on icon at bounding box center [405, 279] width 298 height 190
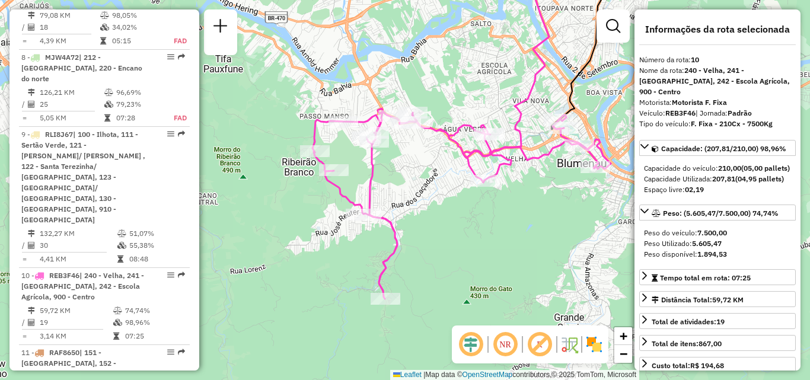
click at [460, 221] on div "Janela de atendimento Grade de atendimento Capacidade Transportadoras Veículos …" at bounding box center [405, 190] width 810 height 380
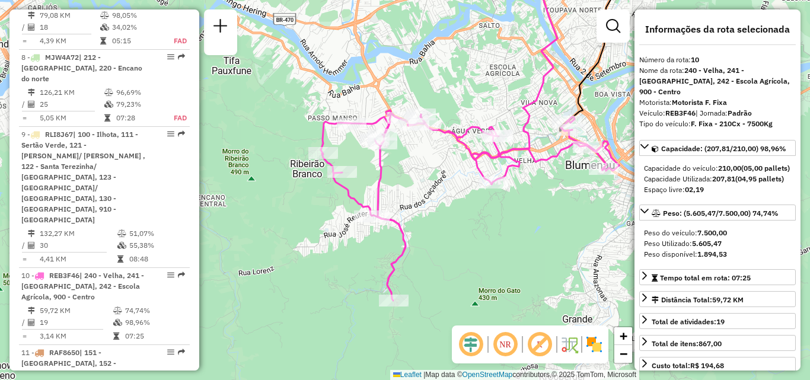
click at [510, 211] on div "Janela de atendimento Grade de atendimento Capacidade Transportadoras Veículos …" at bounding box center [405, 190] width 810 height 380
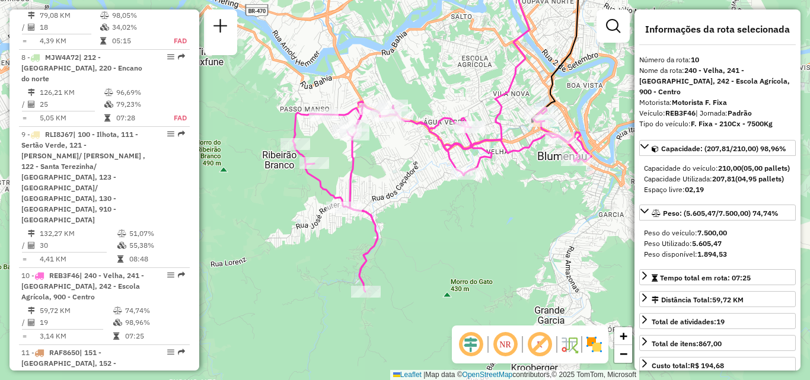
drag, startPoint x: 341, startPoint y: 243, endPoint x: 254, endPoint y: 189, distance: 102.3
click at [317, 228] on div "Janela de atendimento Grade de atendimento Capacidade Transportadoras Veículos …" at bounding box center [405, 190] width 810 height 380
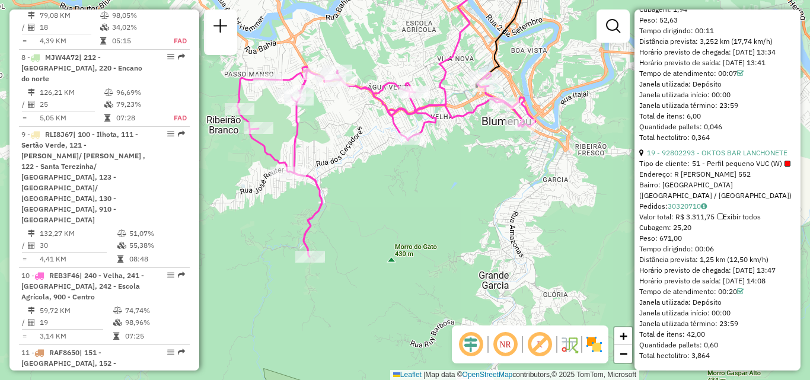
scroll to position [4270, 0]
click at [404, 250] on div "Janela de atendimento Grade de atendimento Capacidade Transportadoras Veículos …" at bounding box center [405, 190] width 810 height 380
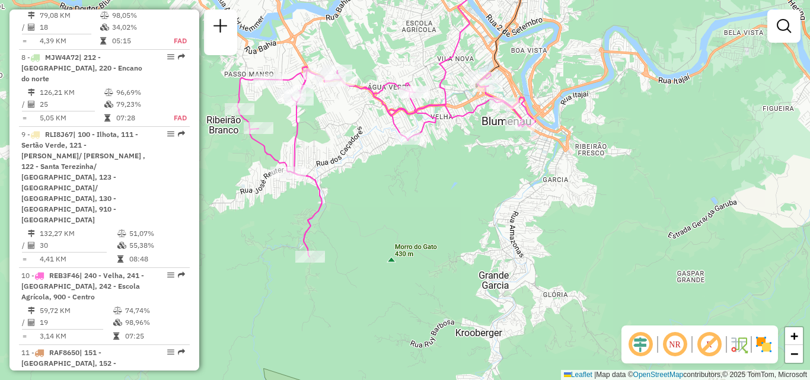
drag, startPoint x: 434, startPoint y: 170, endPoint x: 415, endPoint y: 252, distance: 84.2
click at [415, 252] on div "Janela de atendimento Grade de atendimento Capacidade Transportadoras Veículos …" at bounding box center [405, 190] width 810 height 380
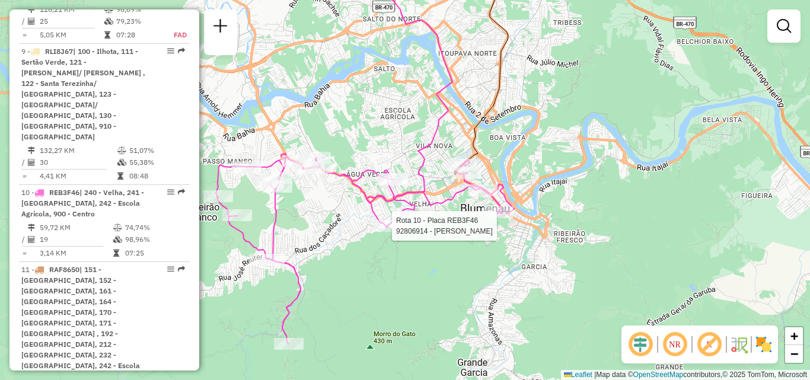
select select "**********"
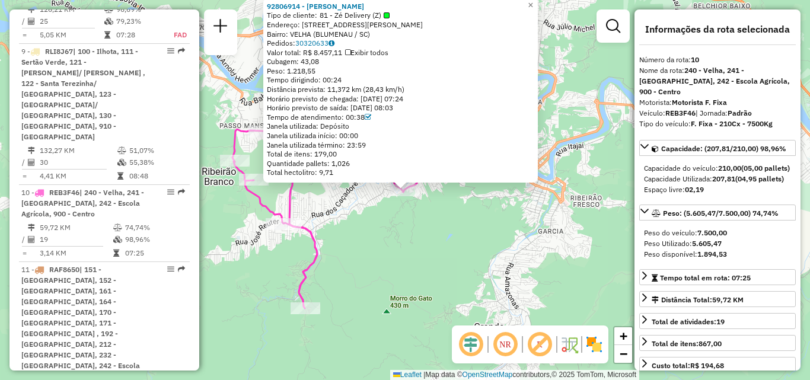
scroll to position [1148, 0]
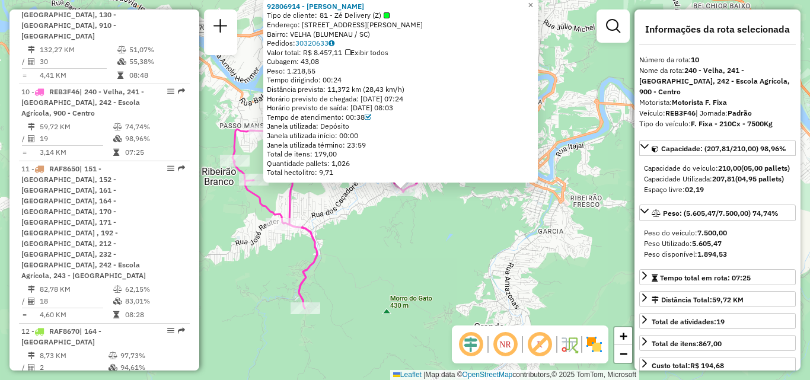
click at [383, 259] on div "92806914 - [PERSON_NAME] Tipo de cliente: 81 - Zé Delivery (Z) Endereço: [STREE…" at bounding box center [405, 190] width 810 height 380
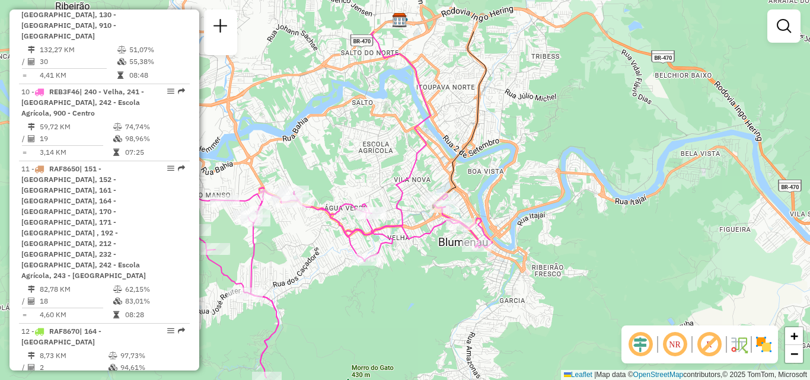
drag, startPoint x: 455, startPoint y: 226, endPoint x: 416, endPoint y: 295, distance: 79.4
click at [416, 295] on div "Janela de atendimento Grade de atendimento Capacidade Transportadoras Veículos …" at bounding box center [405, 190] width 810 height 380
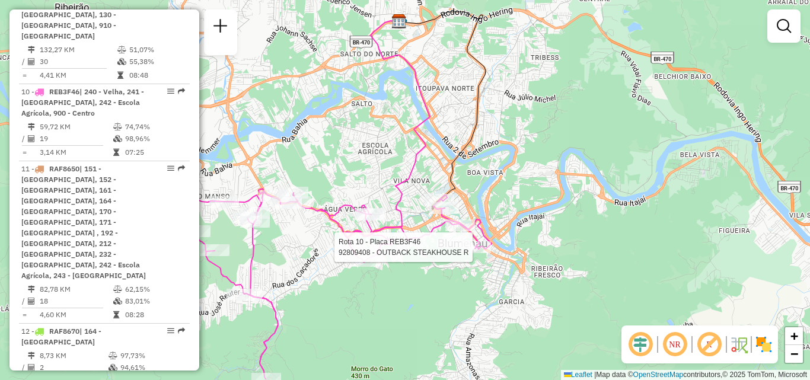
select select "**********"
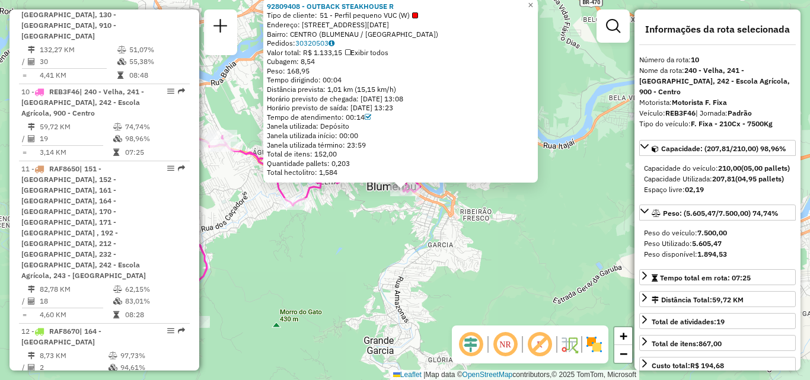
click at [409, 267] on div "92809408 - OUTBACK STEAKHOUSE R Tipo de cliente: 51 - Perfil pequeno VUC (W) En…" at bounding box center [405, 190] width 810 height 380
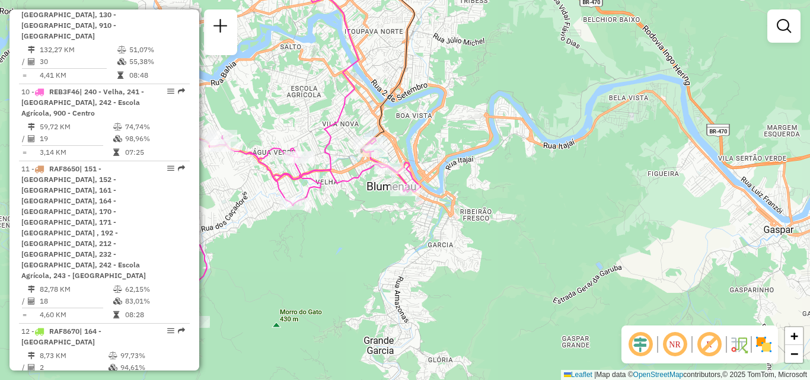
drag, startPoint x: 402, startPoint y: 235, endPoint x: 402, endPoint y: 266, distance: 31.4
click at [402, 266] on div "Janela de atendimento Grade de atendimento Capacidade Transportadoras Veículos …" at bounding box center [405, 190] width 810 height 380
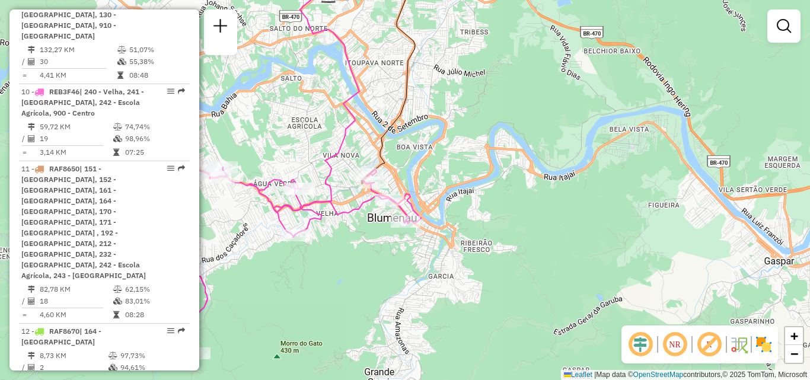
drag, startPoint x: 415, startPoint y: 234, endPoint x: 462, endPoint y: 216, distance: 50.9
click at [462, 216] on div "Rota 10 - Placa REB3F46 92809408 - OUTBACK STEAKHOUSE R Janela de atendimento G…" at bounding box center [405, 190] width 810 height 380
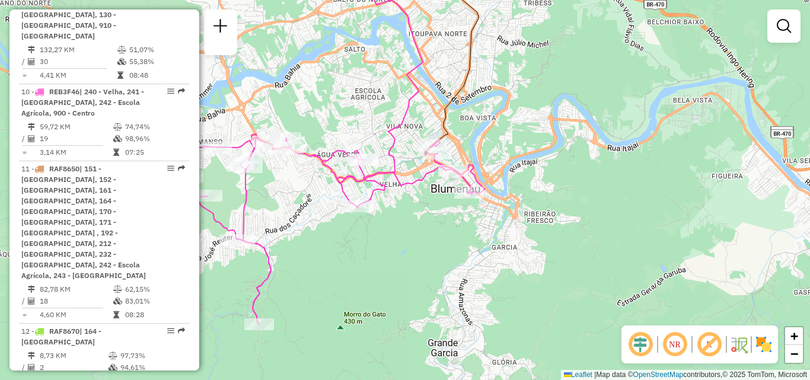
drag, startPoint x: 561, startPoint y: 207, endPoint x: 623, endPoint y: 179, distance: 67.9
click at [623, 179] on div "Janela de atendimento Grade de atendimento Capacidade Transportadoras Veículos …" at bounding box center [405, 190] width 810 height 380
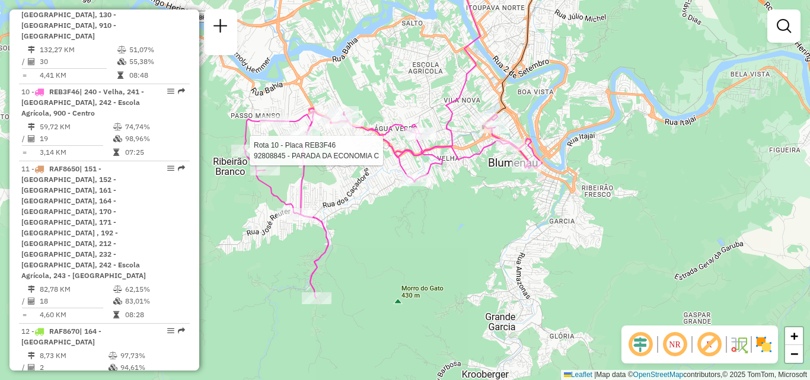
select select "**********"
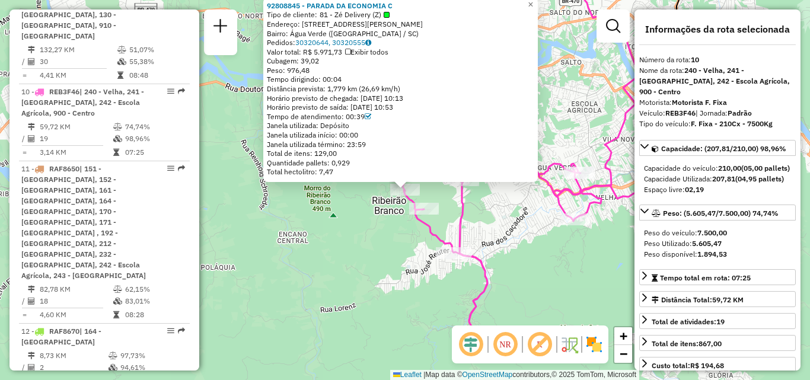
click at [358, 255] on div "92808845 - PARADA DA ECONOMIA C Tipo de cliente: 81 - Zé Delivery (Z) Endereço:…" at bounding box center [405, 190] width 810 height 380
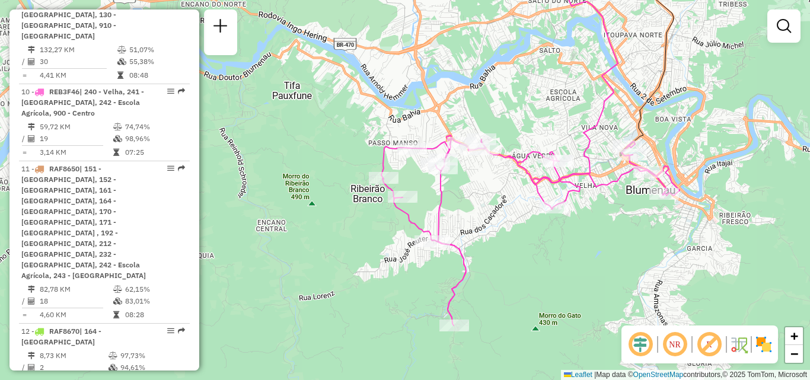
drag, startPoint x: 368, startPoint y: 266, endPoint x: 311, endPoint y: 242, distance: 61.1
click at [316, 243] on div "Janela de atendimento Grade de atendimento Capacidade Transportadoras Veículos …" at bounding box center [405, 190] width 810 height 380
